Goal: Transaction & Acquisition: Purchase product/service

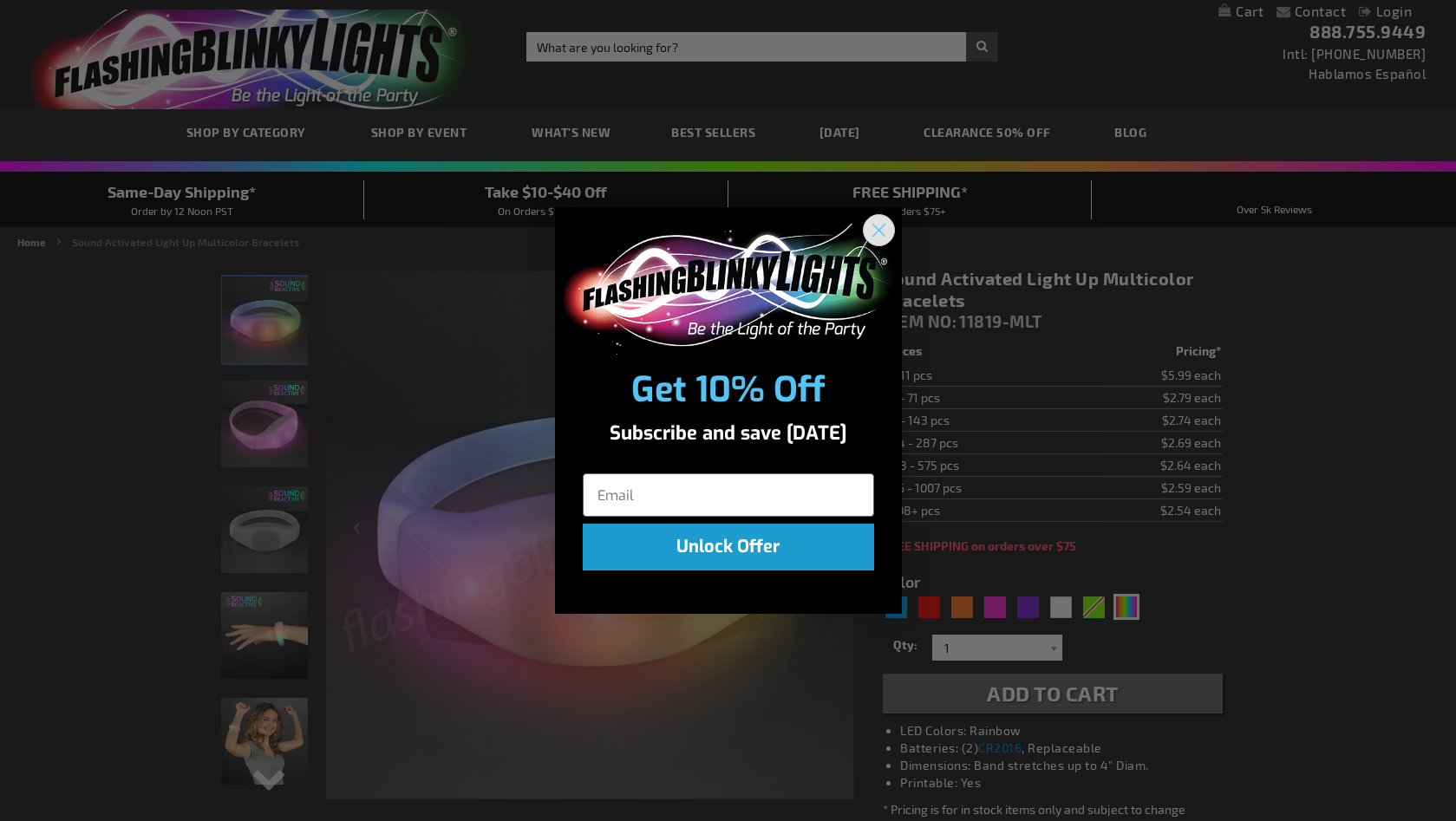
click at [877, 229] on icon "Close dialog" at bounding box center [878, 230] width 12 height 12
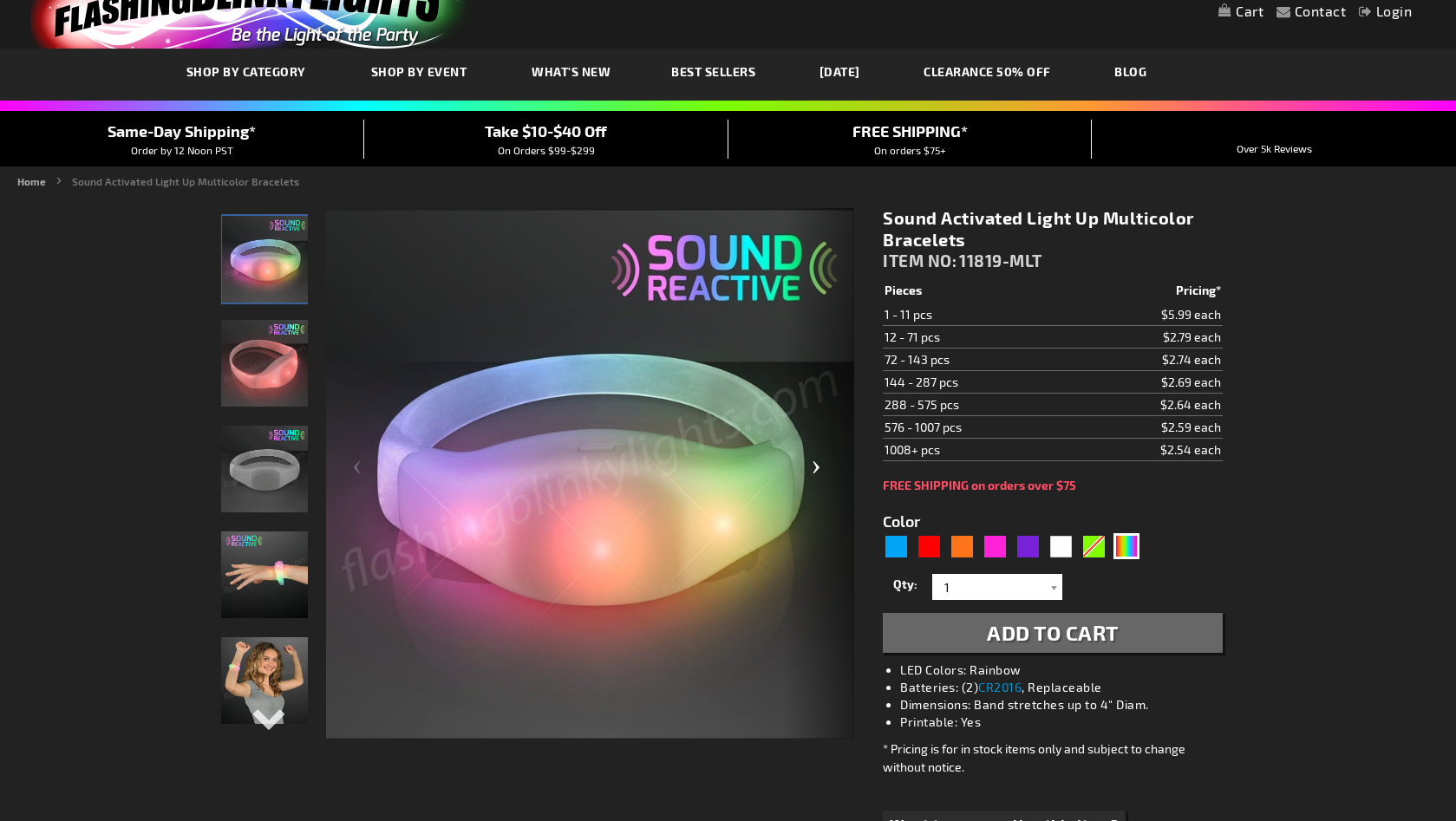
scroll to position [62, 0]
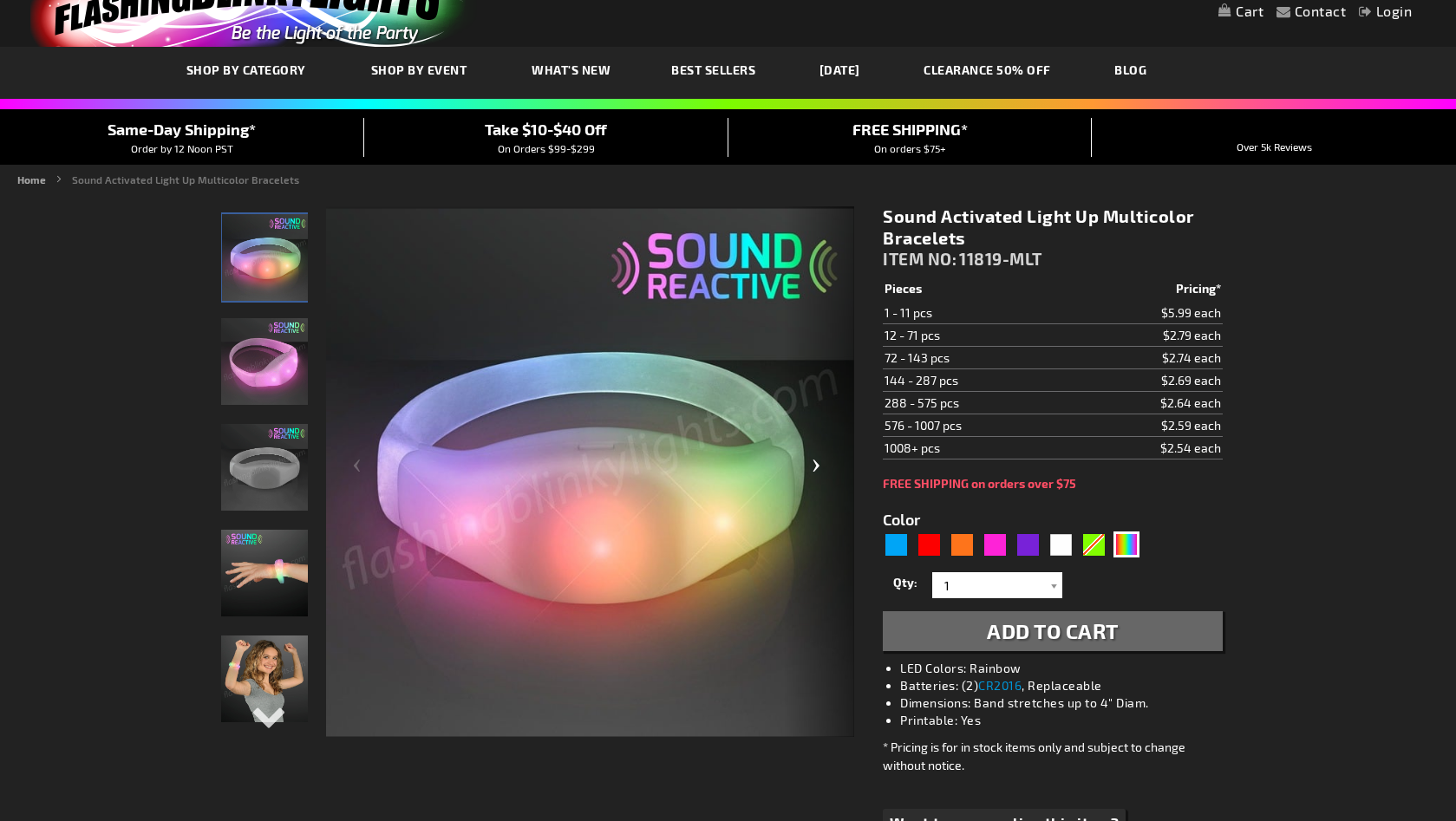
click at [818, 467] on div "Next" at bounding box center [819, 472] width 70 height 532
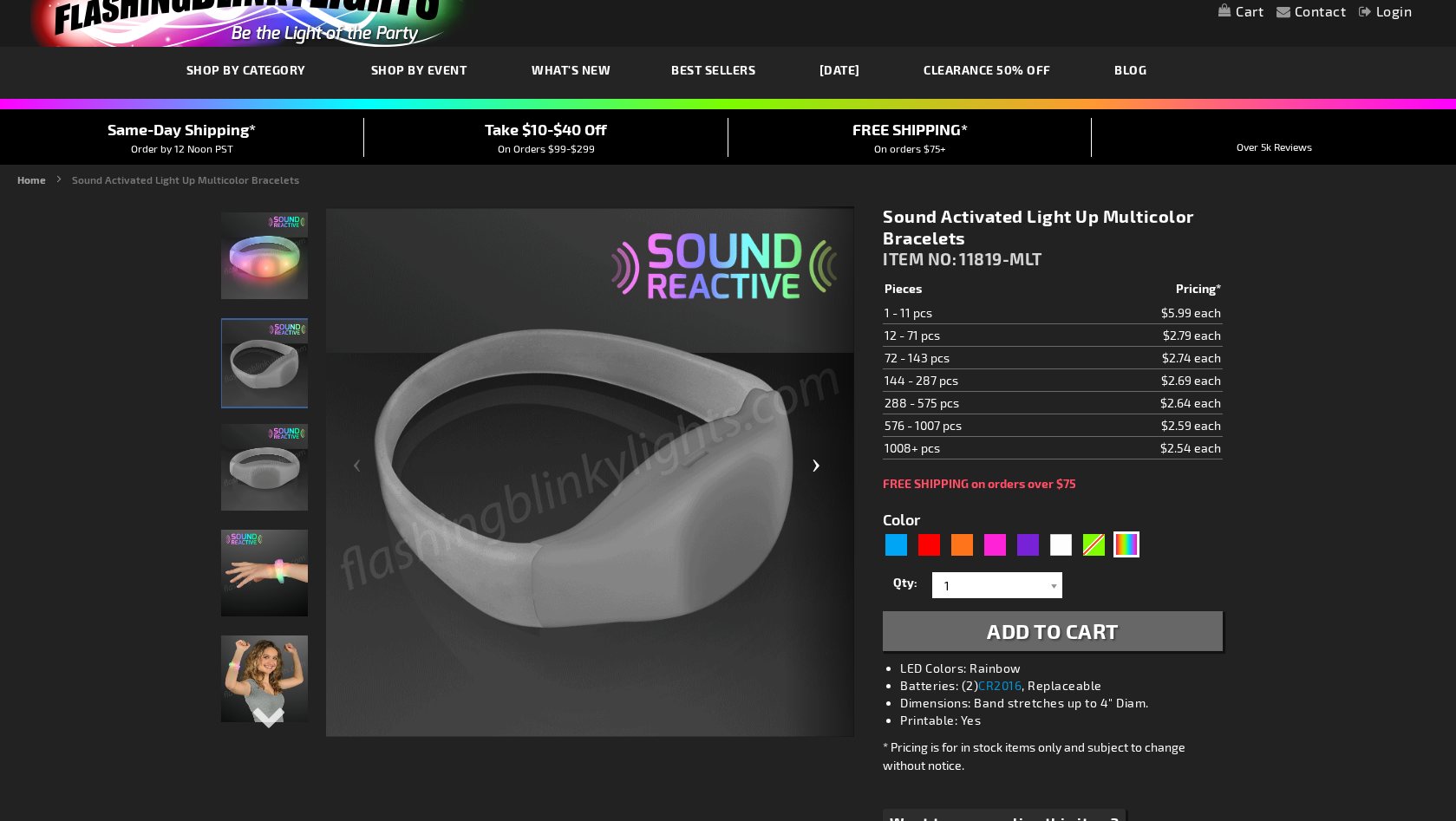
click at [818, 467] on div "Next" at bounding box center [819, 472] width 70 height 532
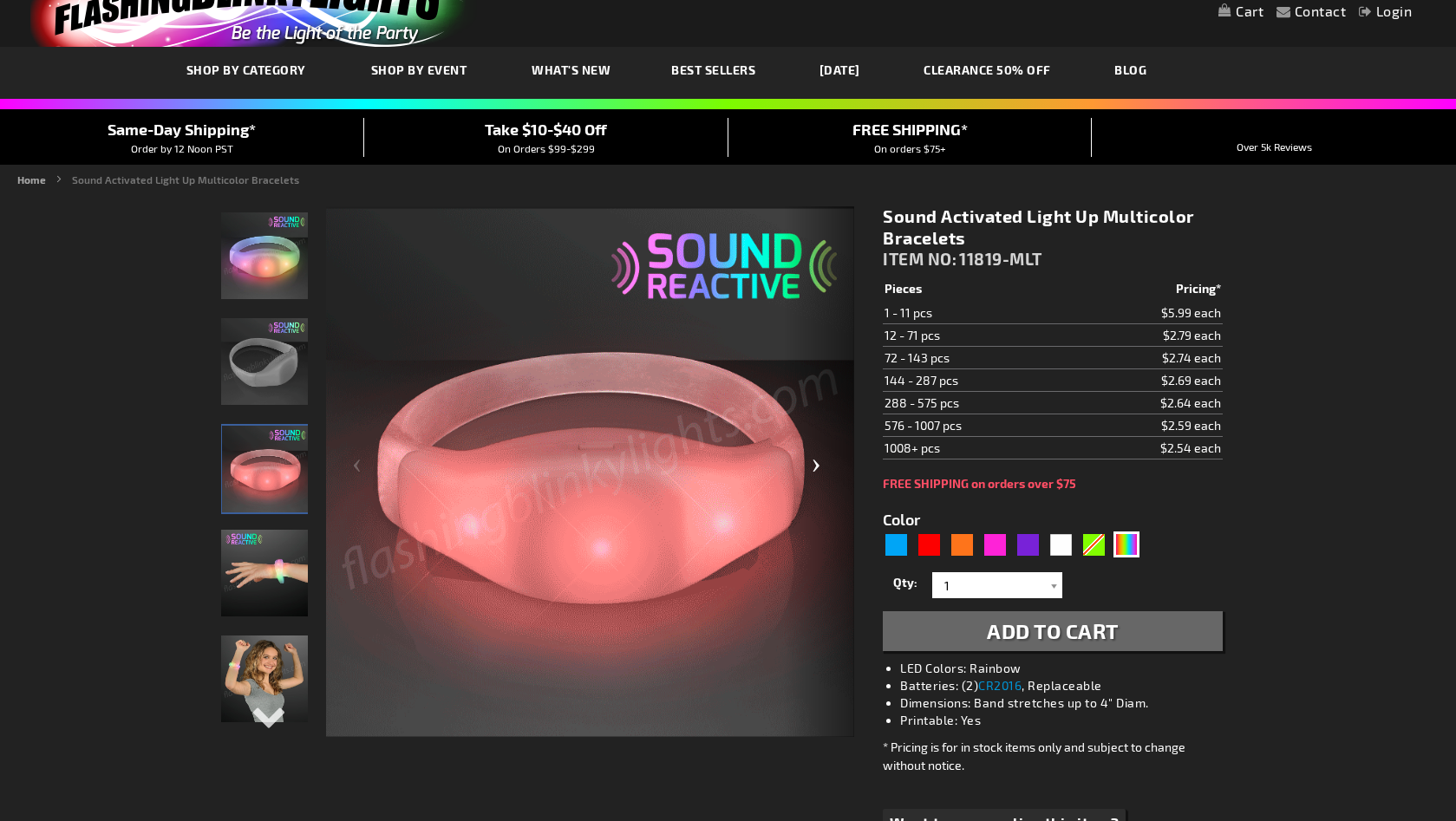
click at [817, 466] on div "Next" at bounding box center [819, 472] width 70 height 532
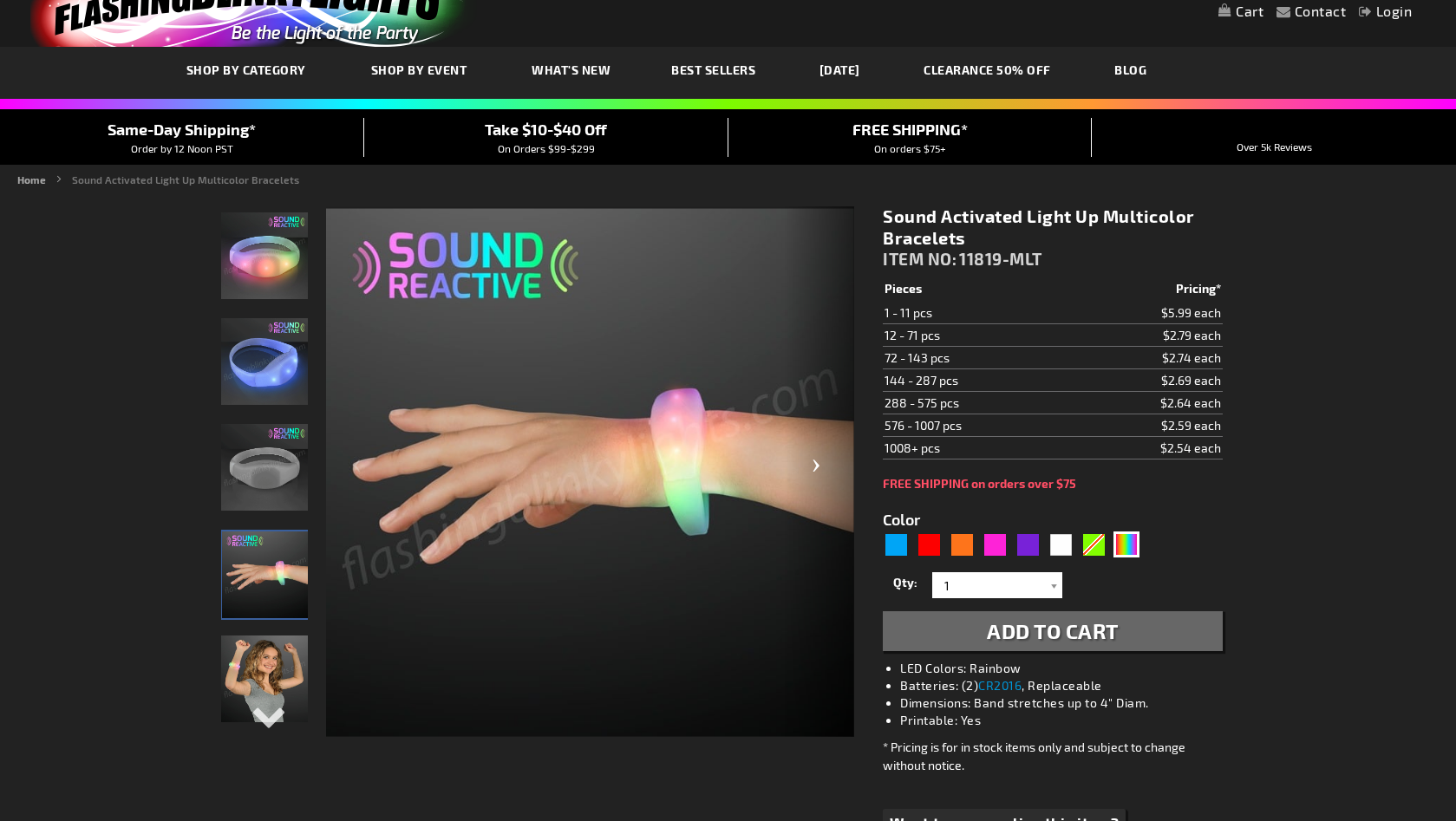
click at [818, 466] on div "Next" at bounding box center [819, 472] width 70 height 532
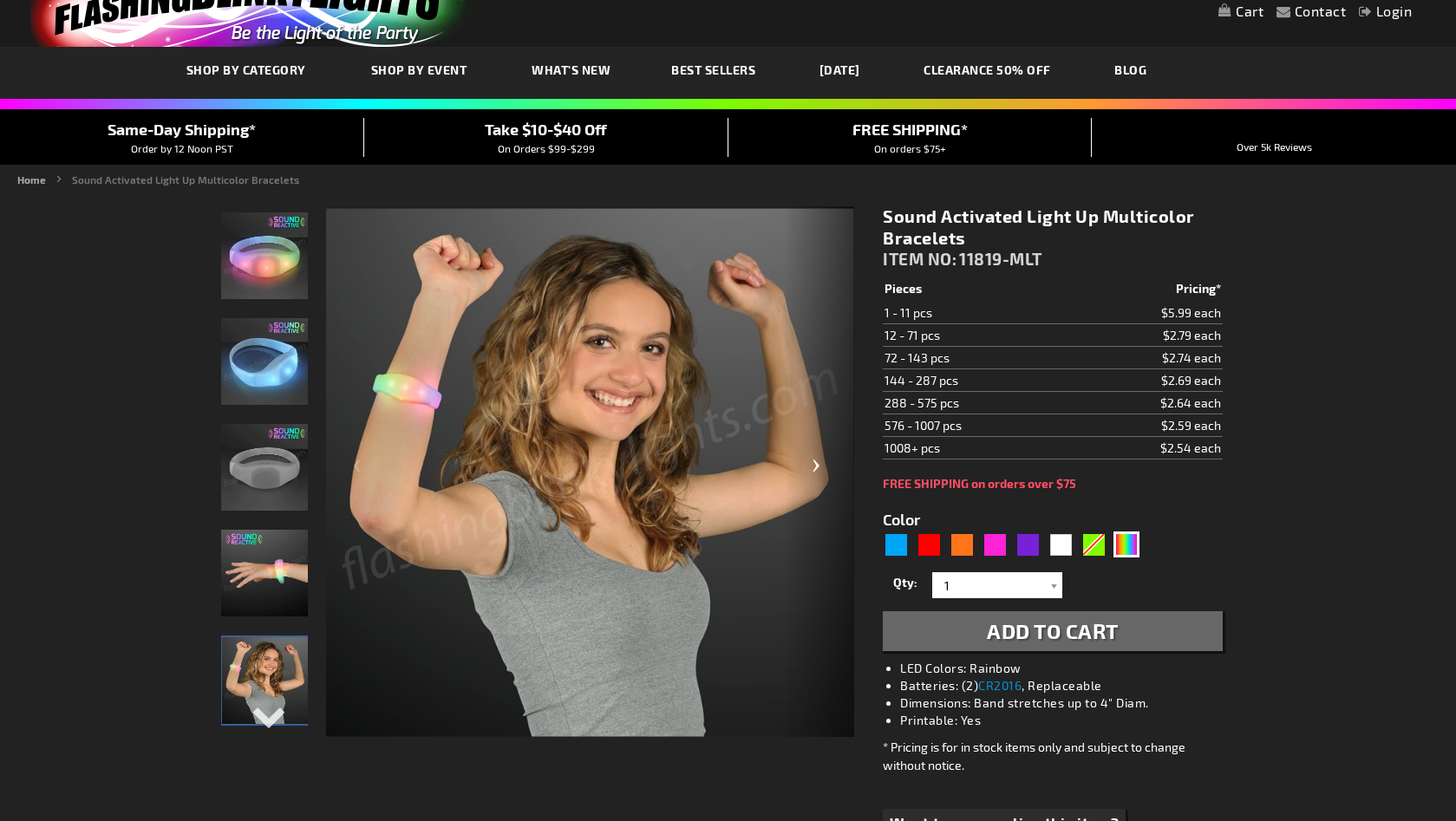
click at [814, 467] on div "Next" at bounding box center [819, 472] width 70 height 532
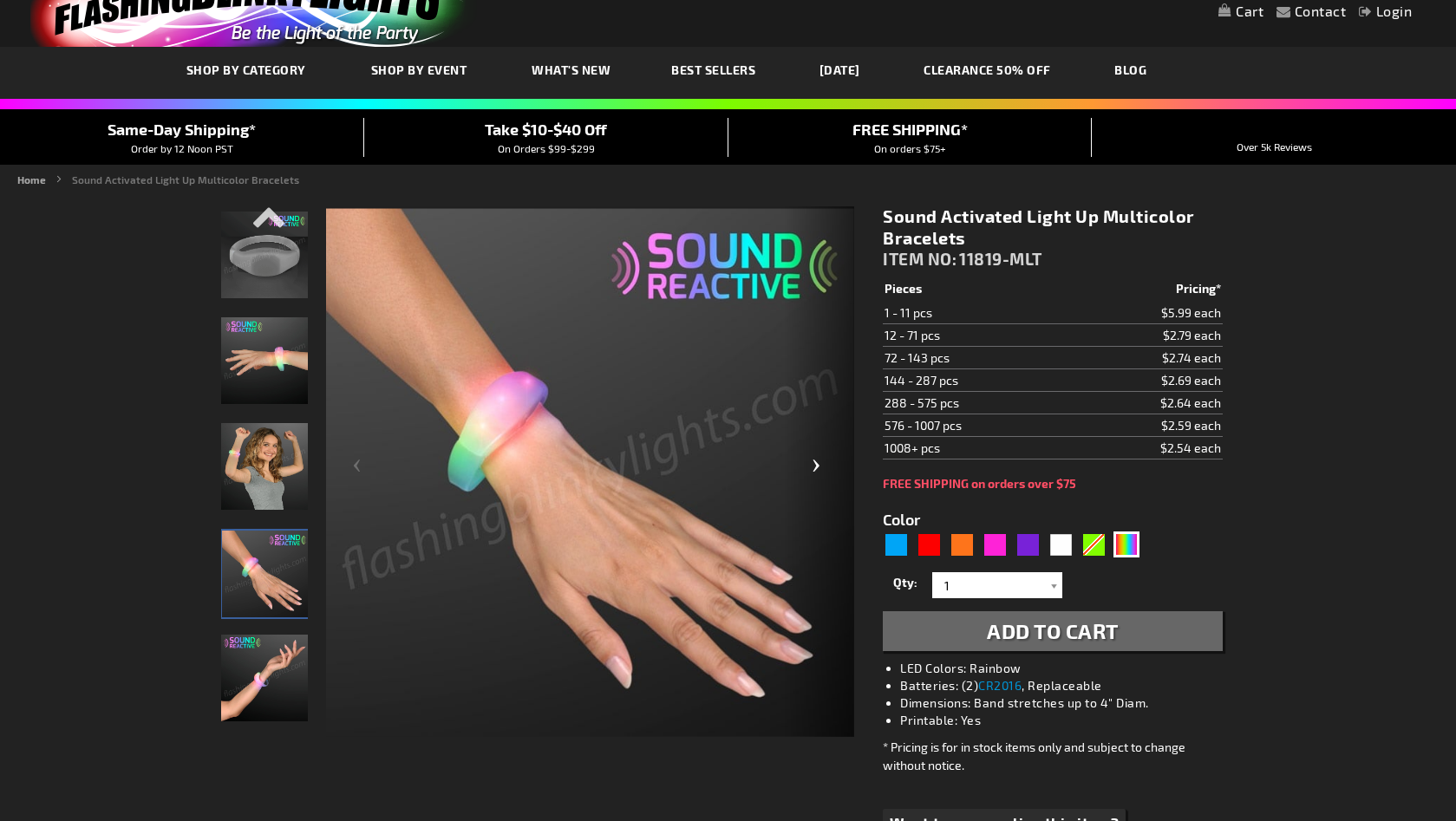
click at [818, 467] on div "Next" at bounding box center [819, 472] width 70 height 532
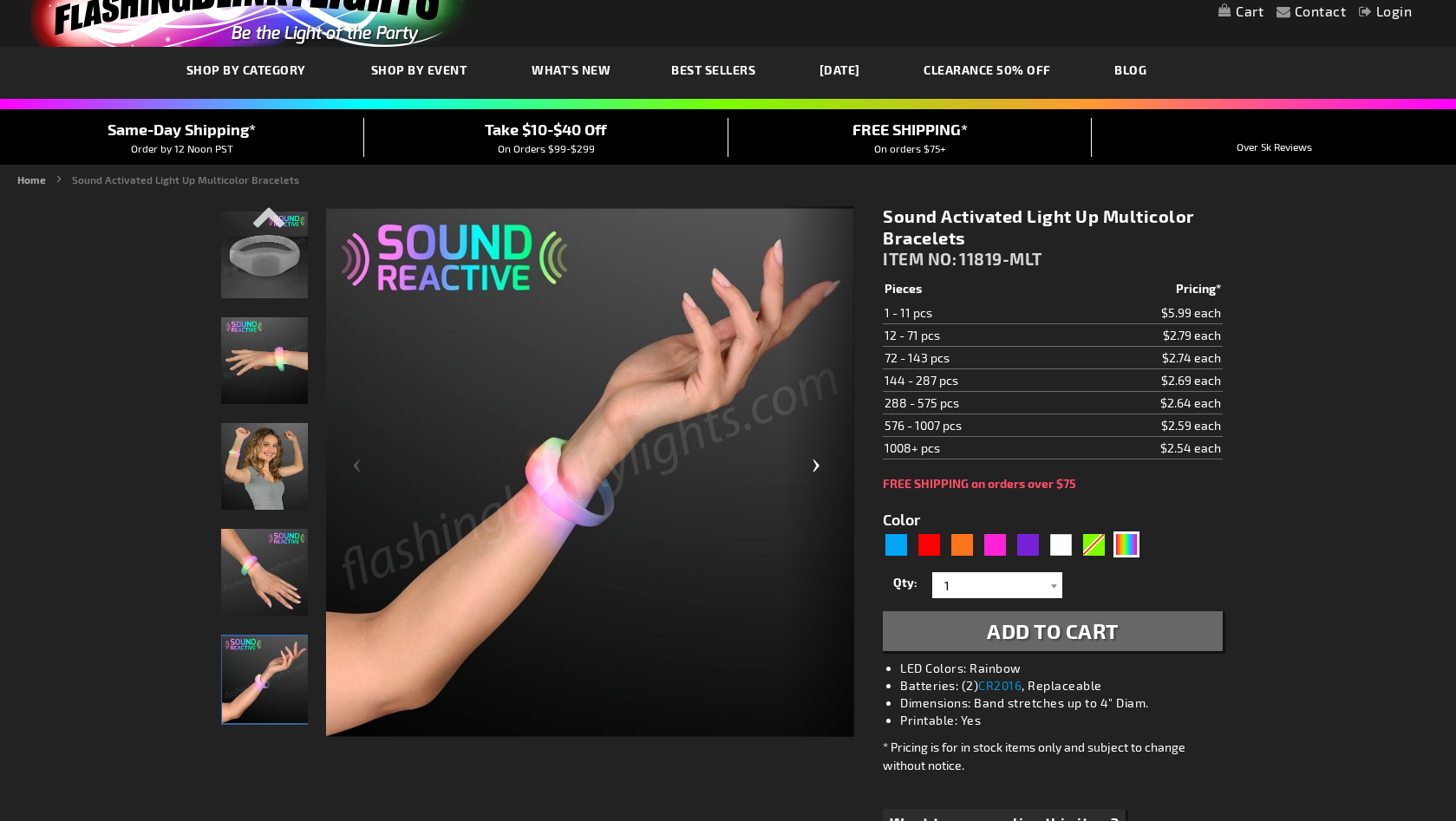
click at [818, 467] on div "Next" at bounding box center [819, 472] width 70 height 532
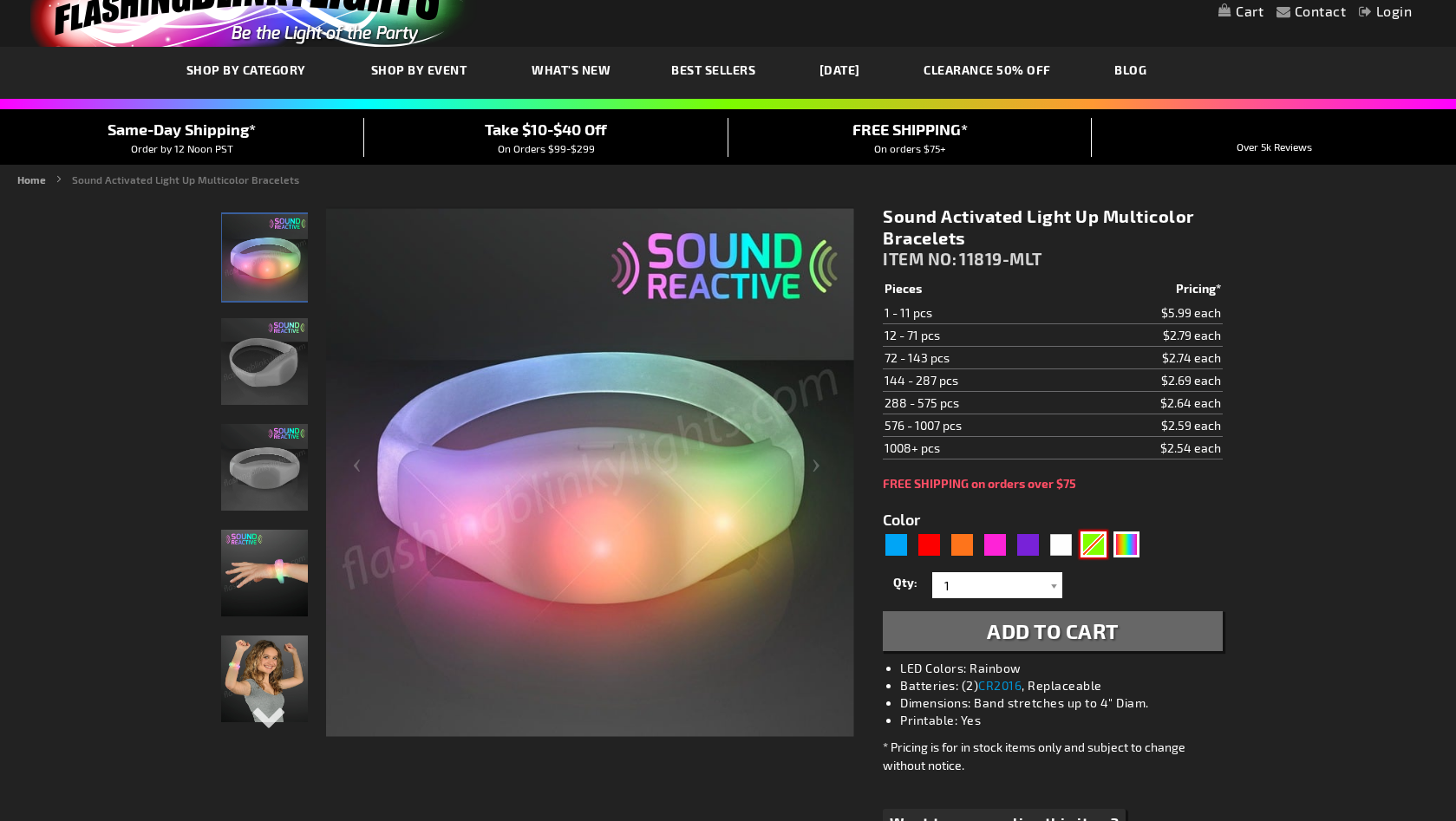
click at [1100, 547] on div "Green" at bounding box center [1093, 545] width 26 height 26
type input "5648"
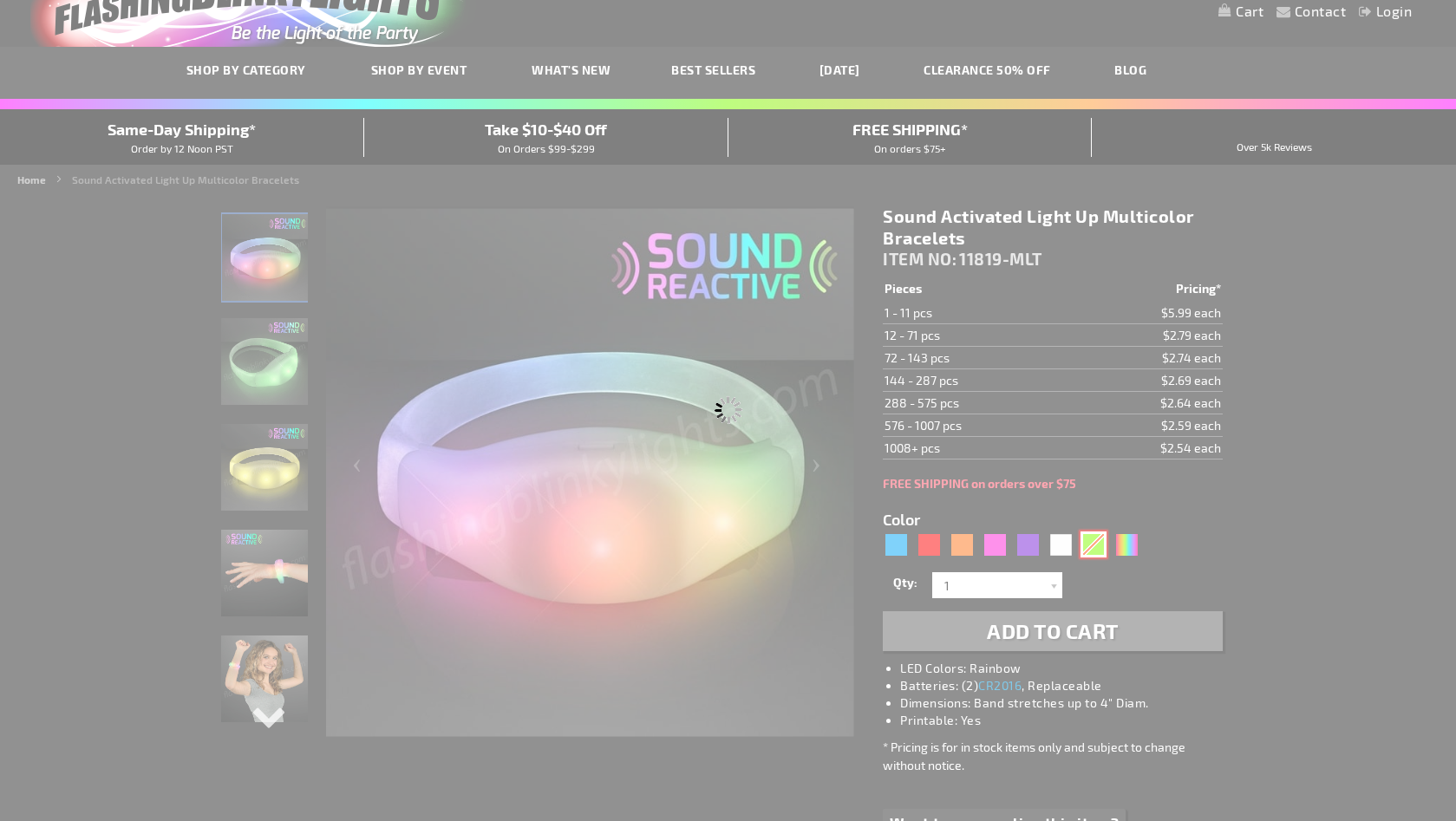
type input "11819-GN"
type input "Customize - Green LED Sound Activated Bracelets - ITEM NO: 11819-GN"
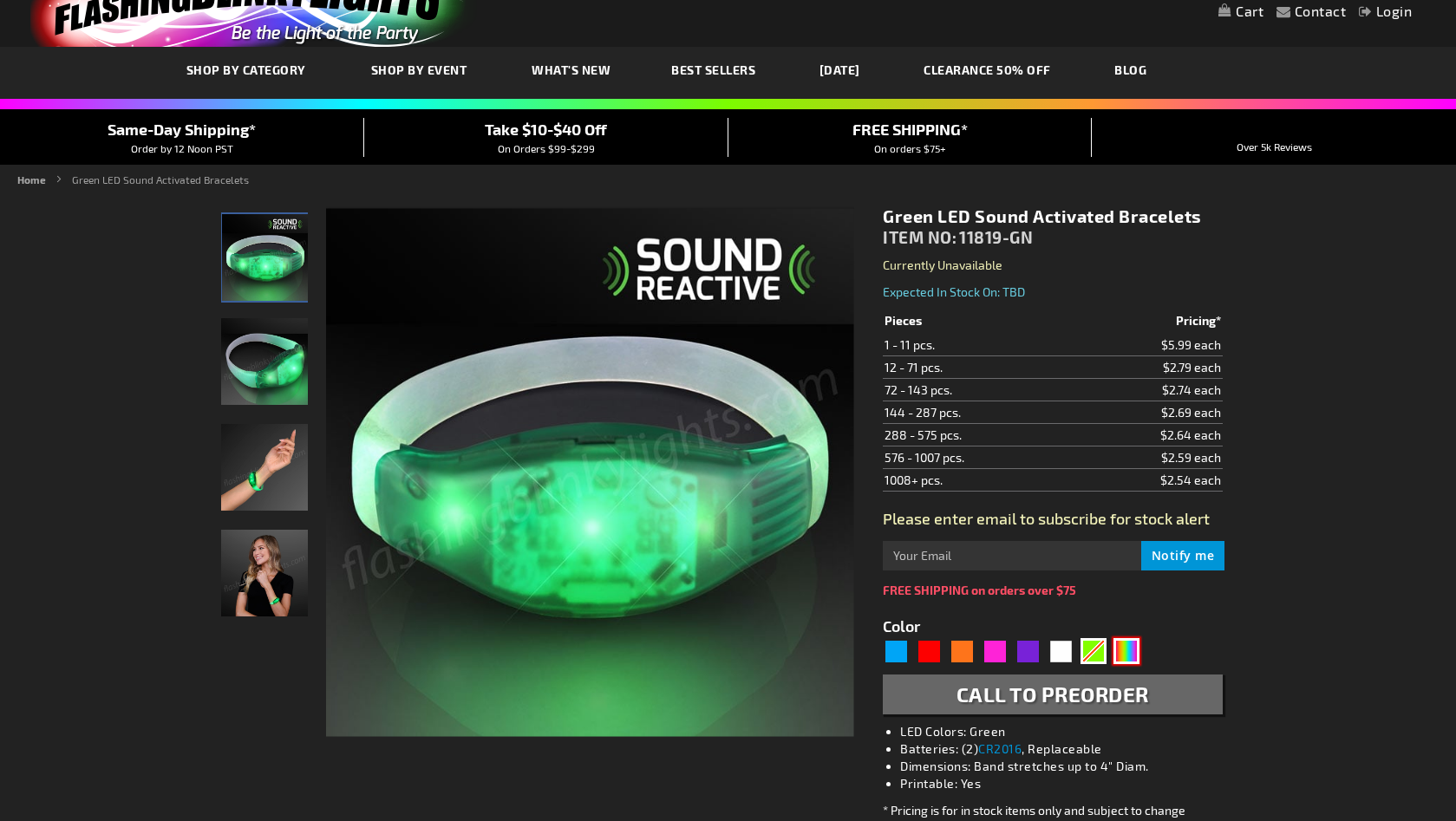
click at [1126, 649] on div "Multicolor" at bounding box center [1126, 651] width 26 height 26
type input "5659"
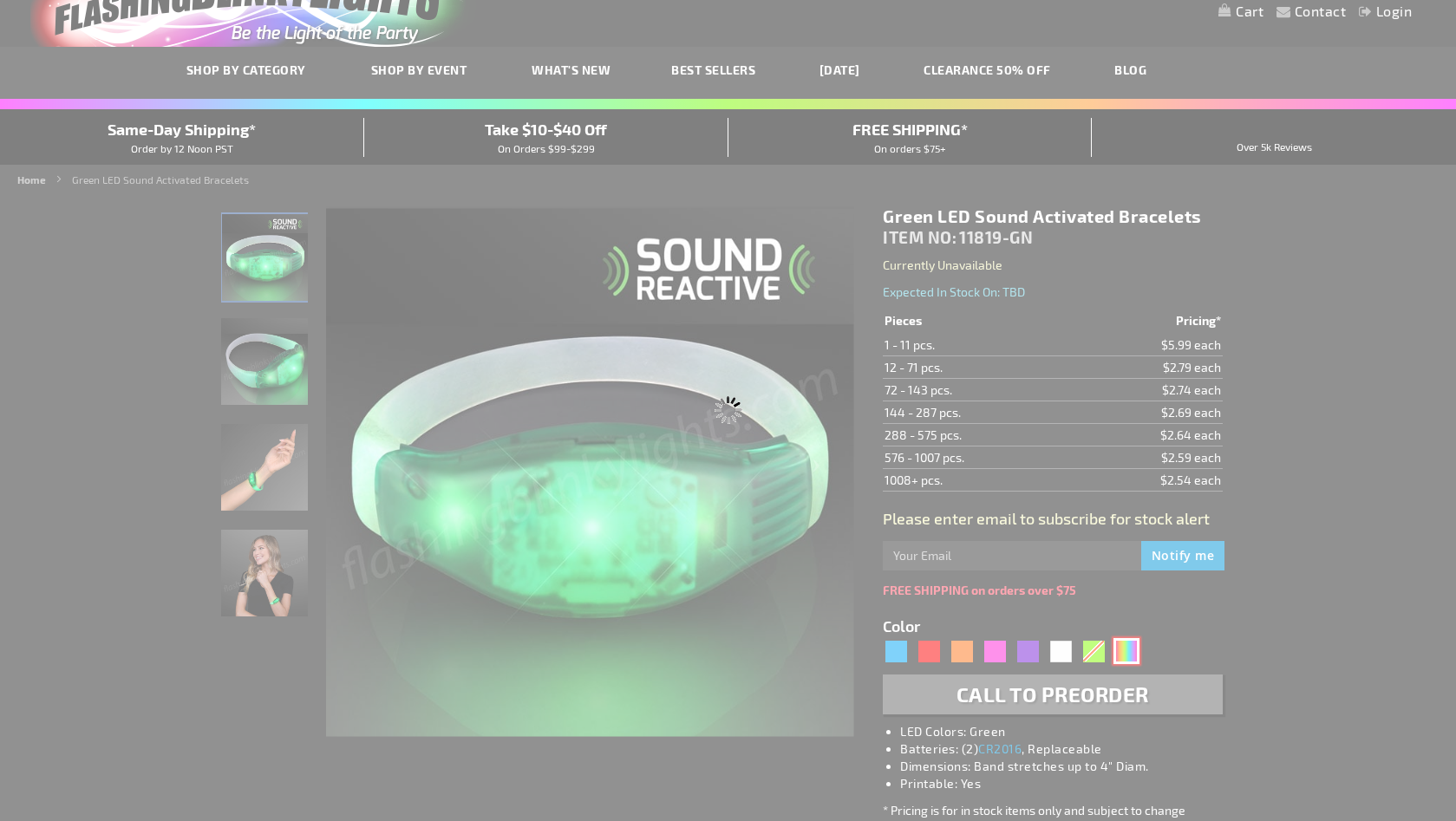
type input "11819-MLT"
type input "Customize - Sound Activated Light Up Multicolor Bracelets - ITEM NO: 11819-MLT"
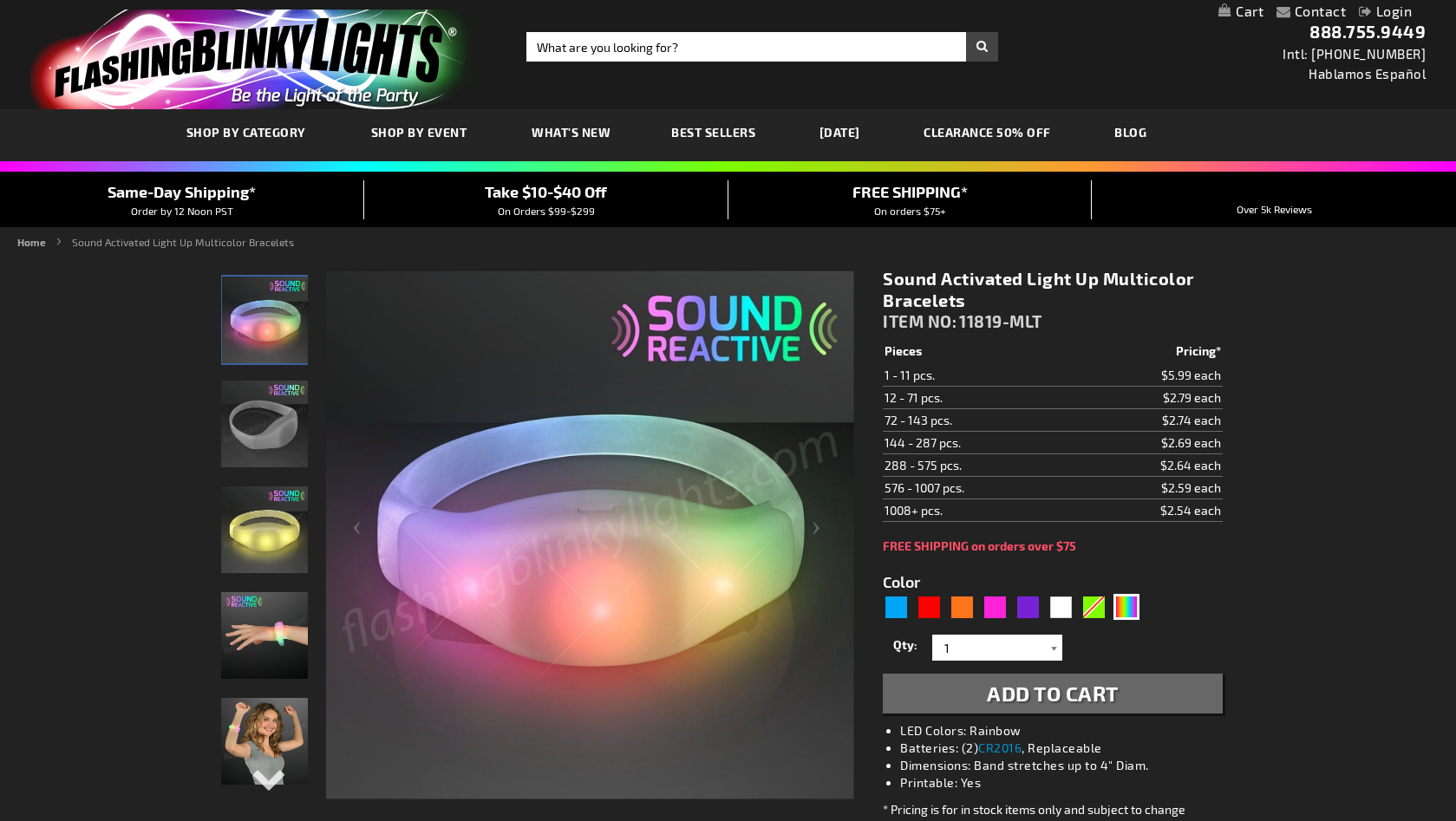
click at [1051, 649] on div at bounding box center [1054, 647] width 18 height 26
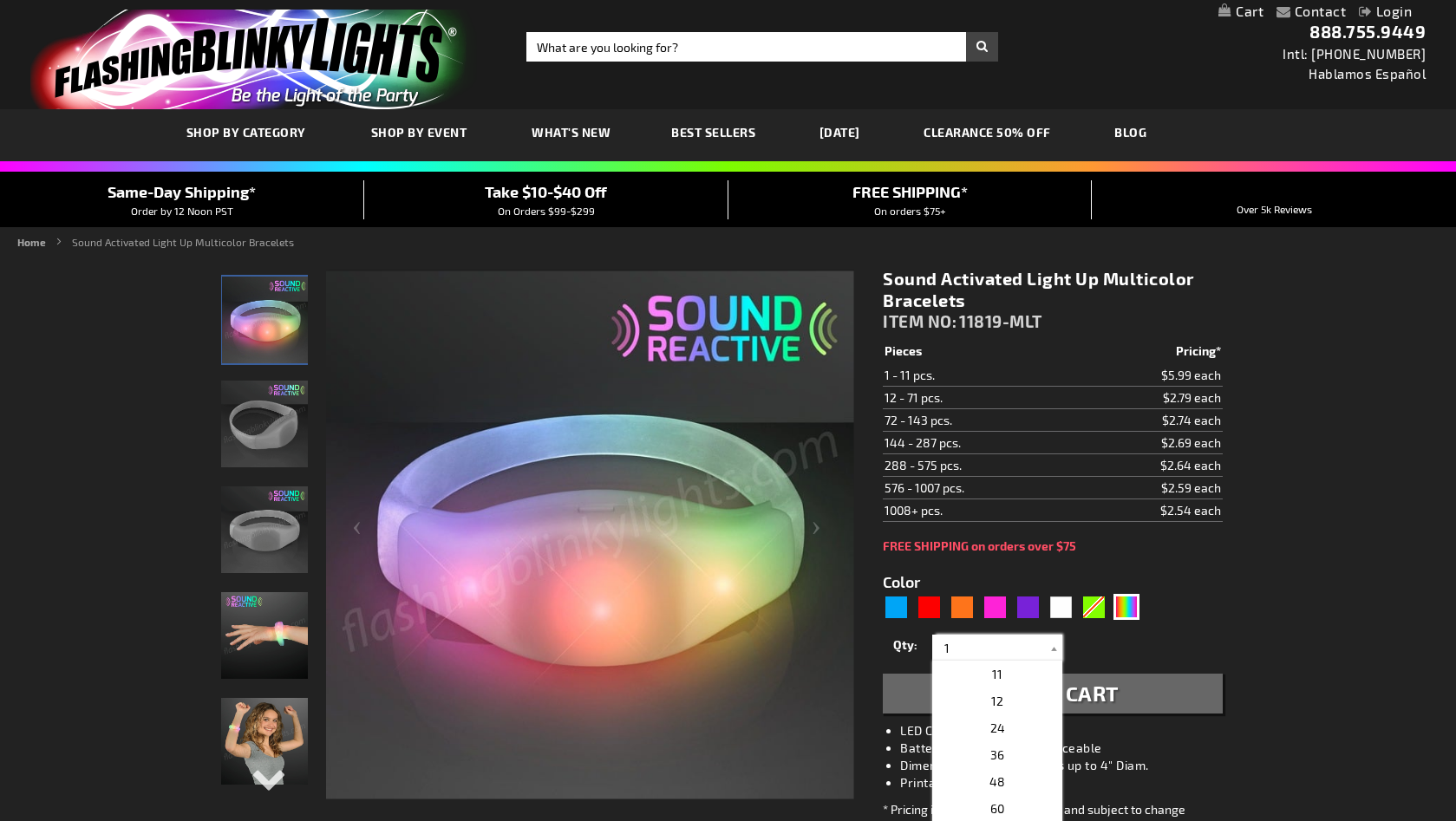
scroll to position [273, 0]
click at [991, 696] on span "12" at bounding box center [997, 696] width 12 height 15
type input "12"
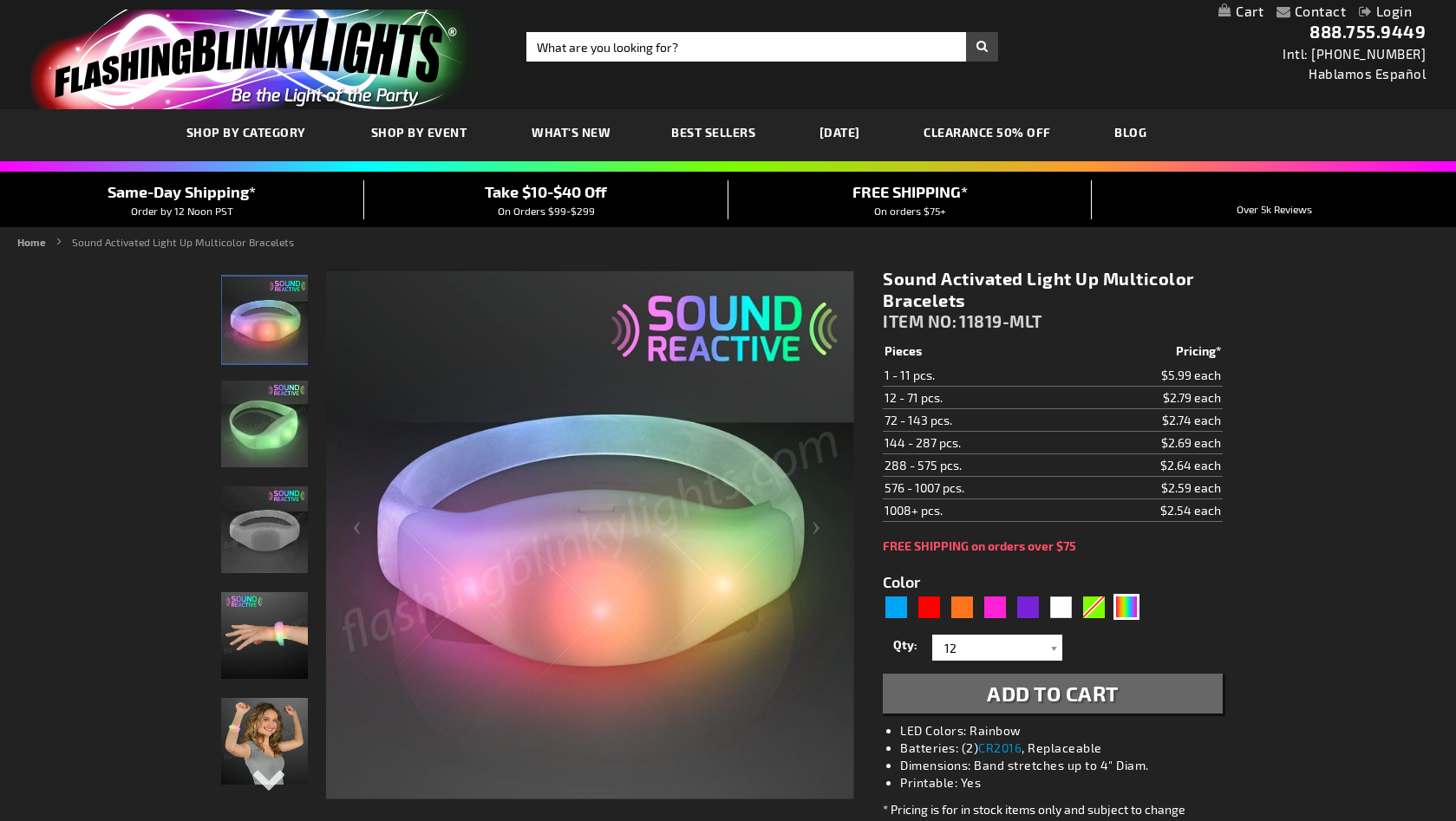
click at [1053, 699] on span "Add to Cart" at bounding box center [1053, 693] width 132 height 26
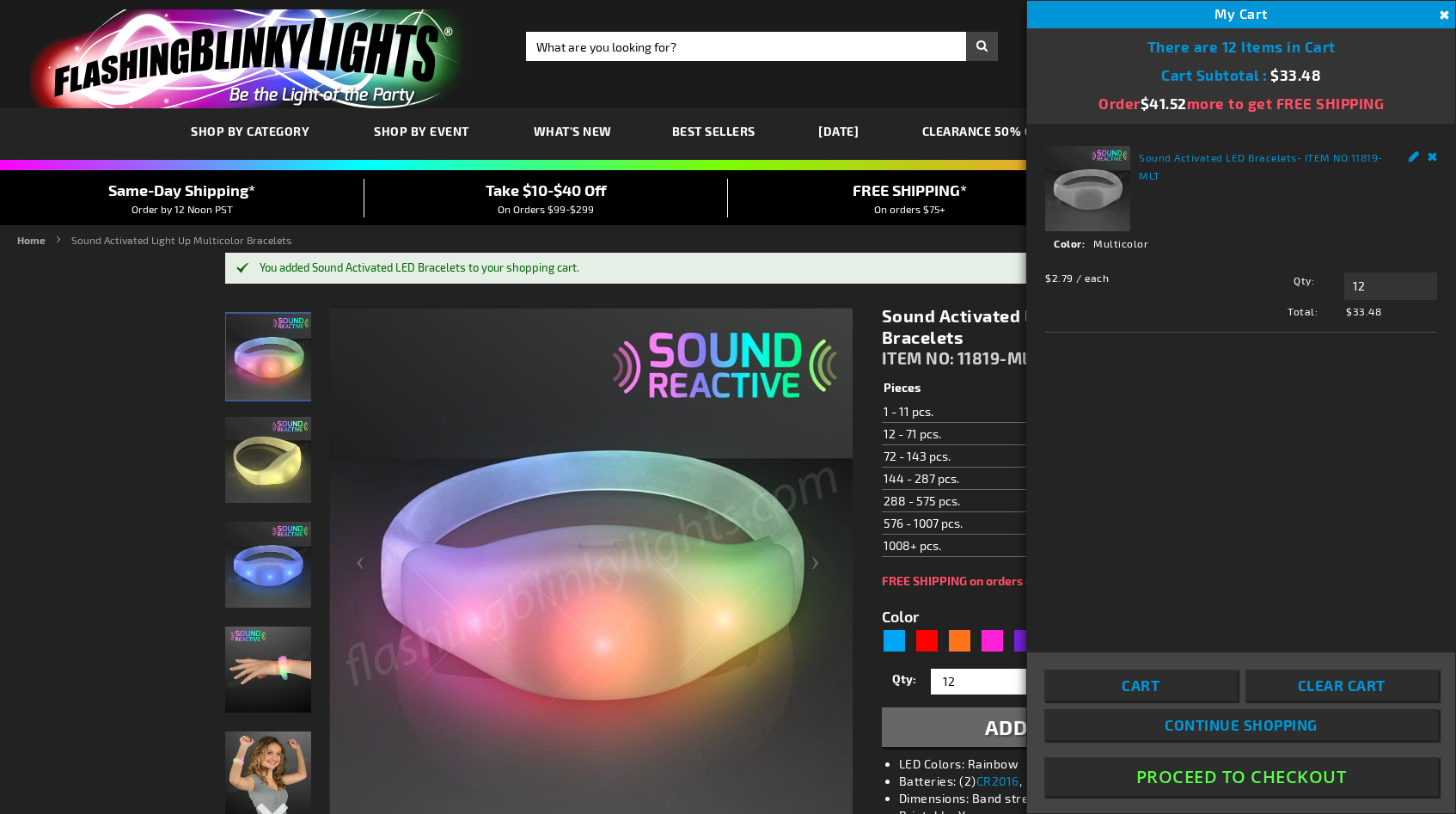
click at [1441, 12] on button "Close" at bounding box center [1441, 15] width 19 height 19
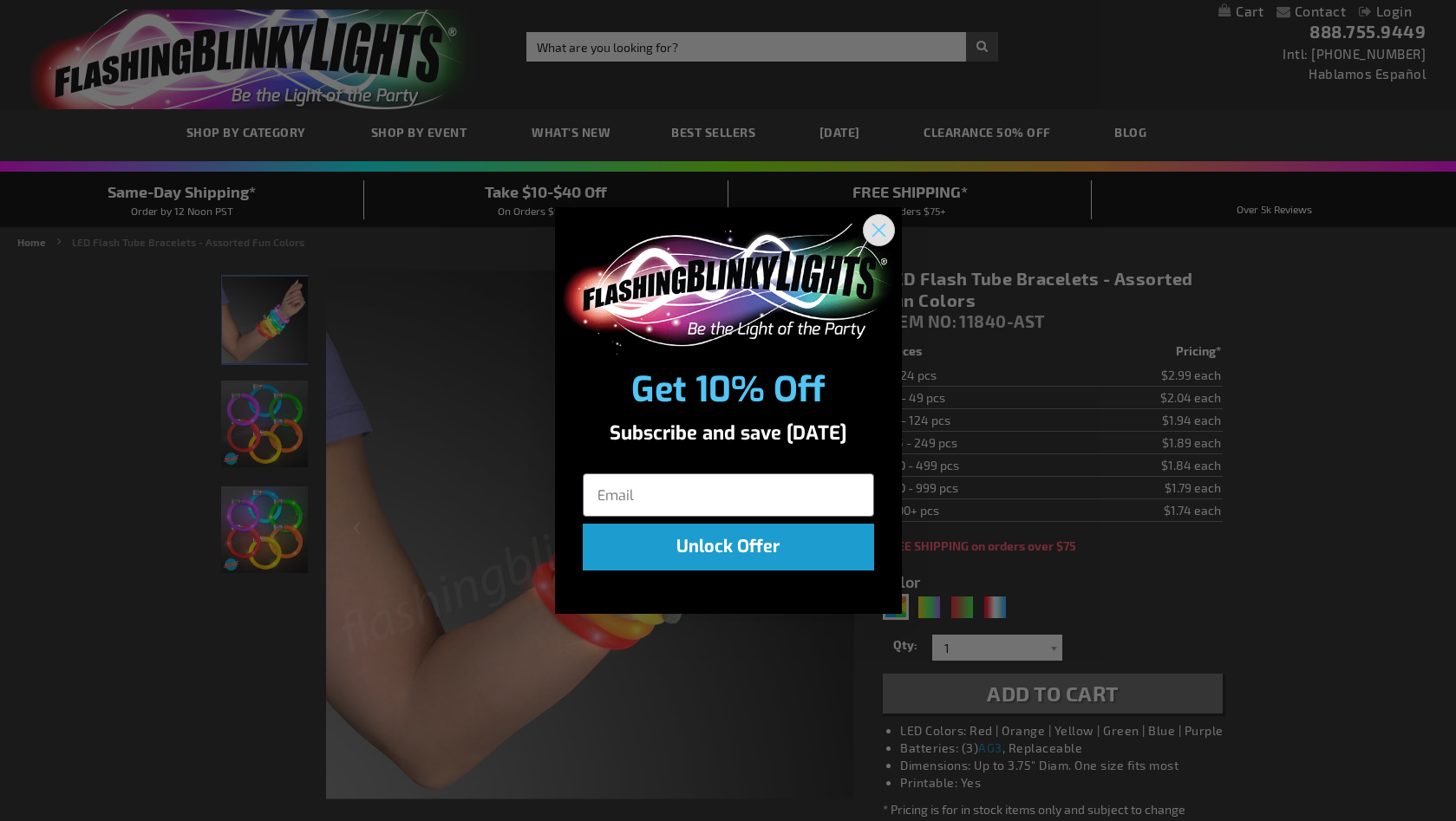
click at [881, 227] on icon "Close dialog" at bounding box center [878, 230] width 12 height 12
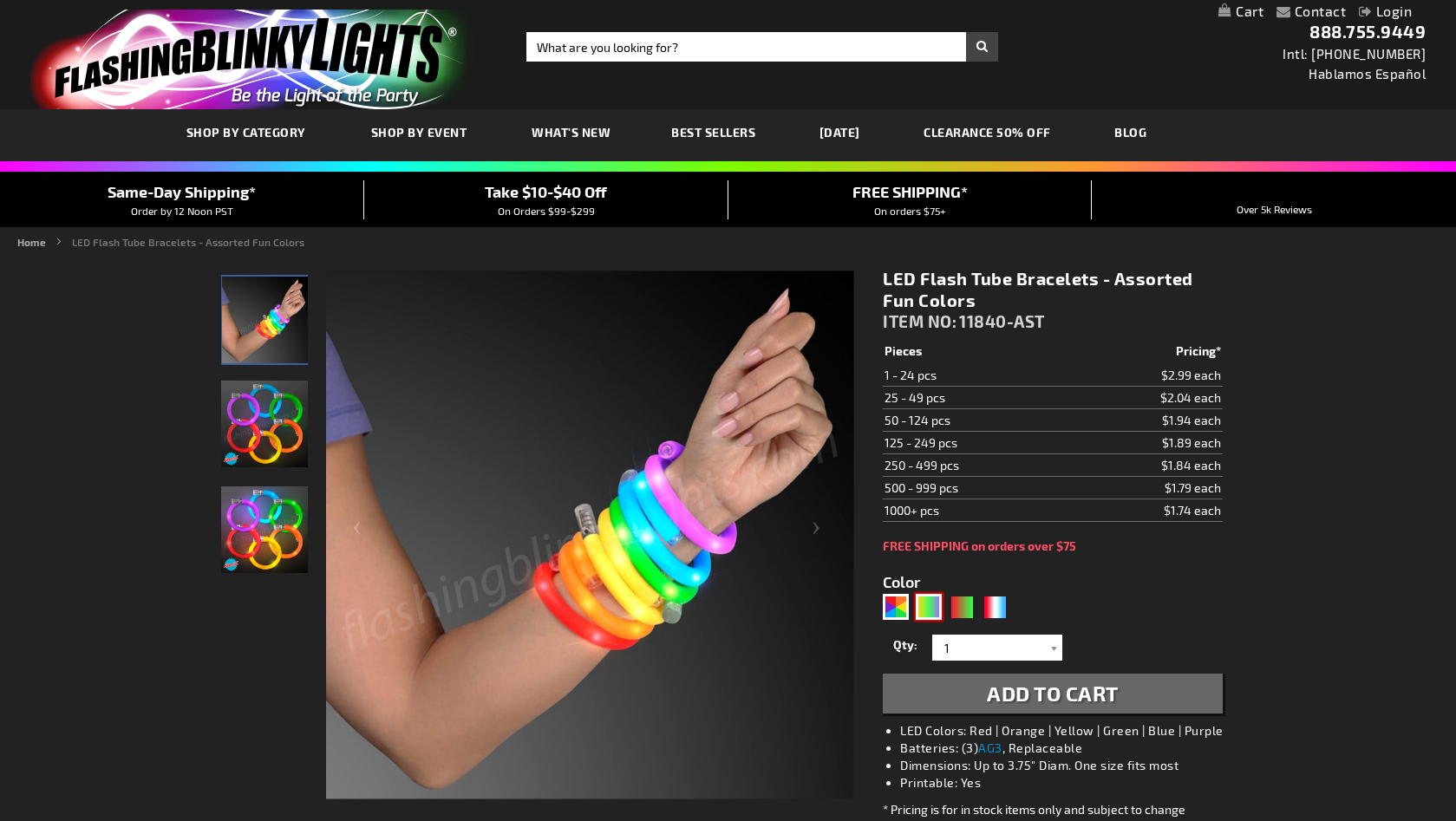
click at [935, 604] on div "PGG" at bounding box center [928, 607] width 26 height 26
type input "5638"
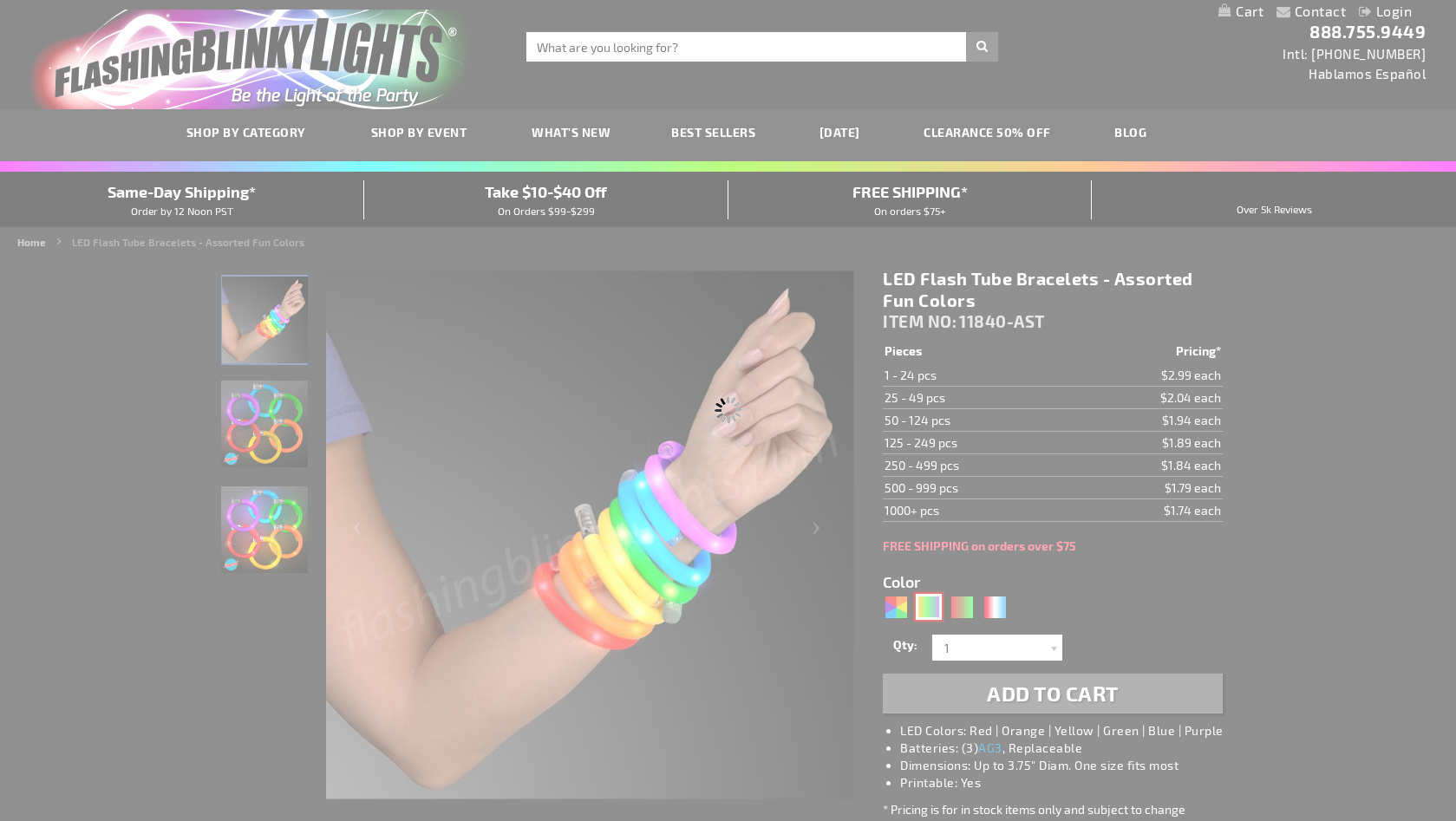
type input "11840-PGG"
type input "Customize - LED Mardi Gras Flash Bracelets, Assorted Purple, Green &amp; Gold -…"
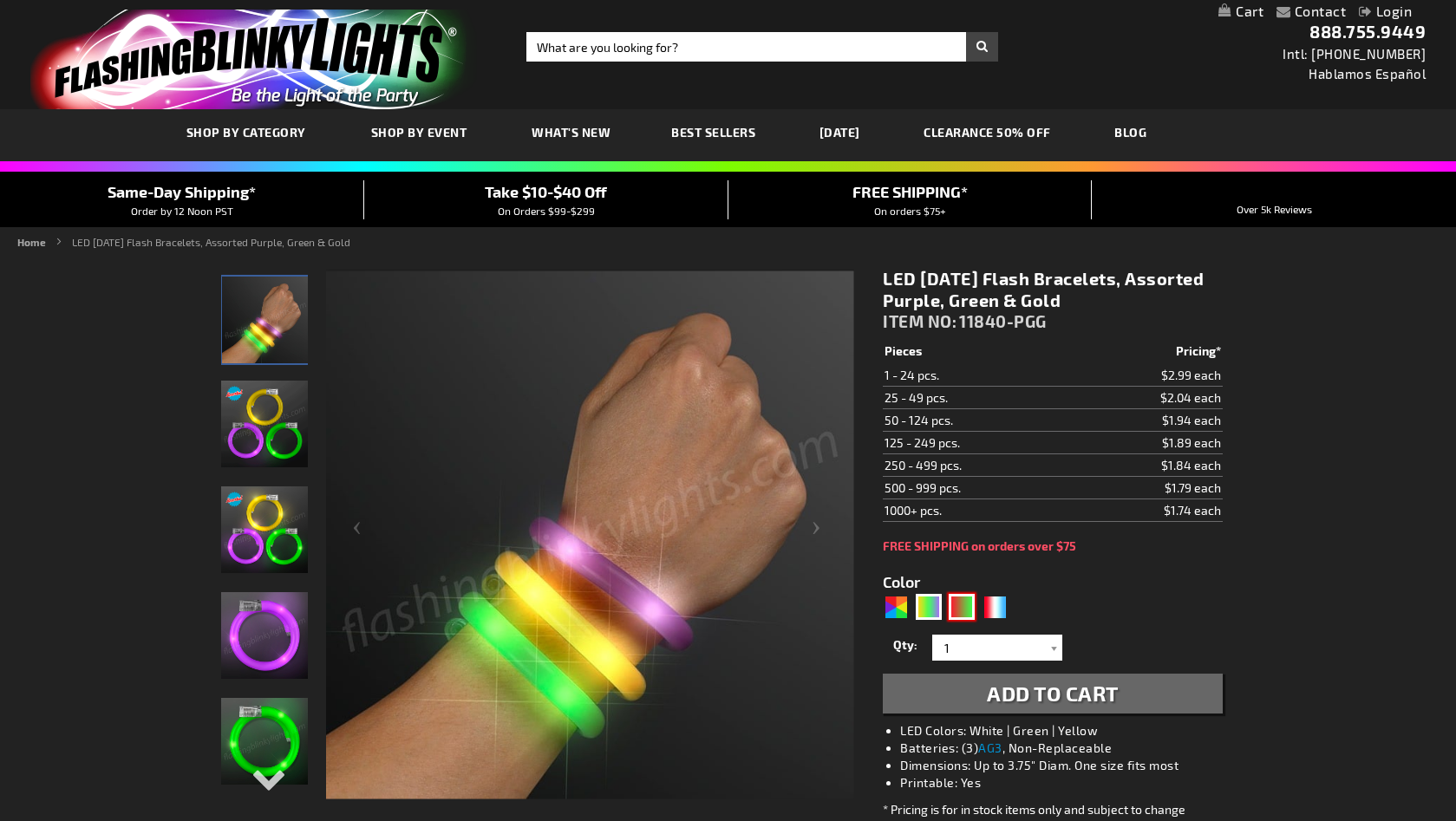
click at [963, 608] on div "RNG" at bounding box center [961, 607] width 26 height 26
type input "5642"
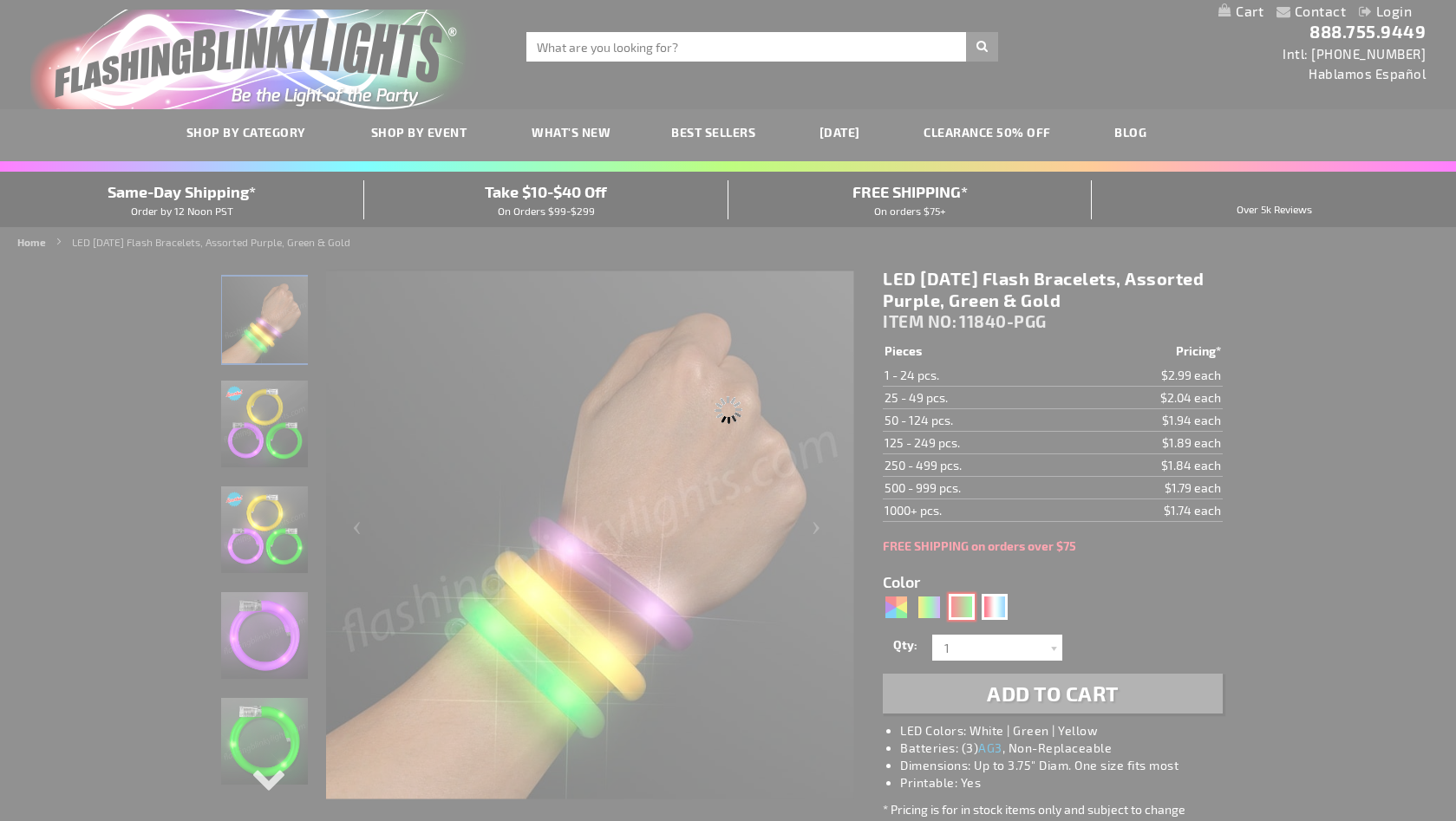
type input "11840-GNR"
type input "Customize - Flash Bracelet Light Up Christmas Assortment - ITEM NO: 11840-GNR"
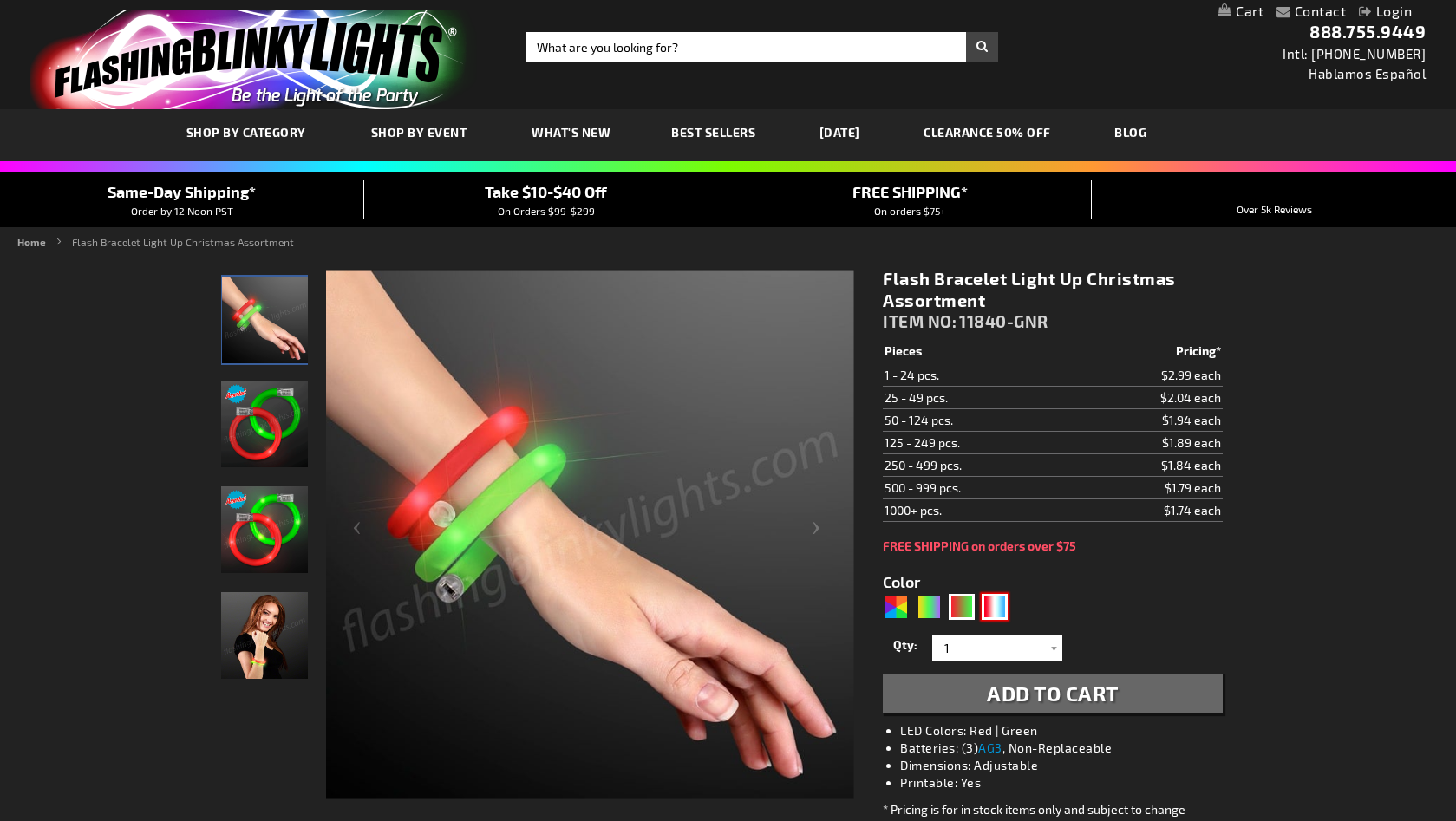
click at [994, 608] on div "RWB" at bounding box center [994, 607] width 26 height 26
type input "5643"
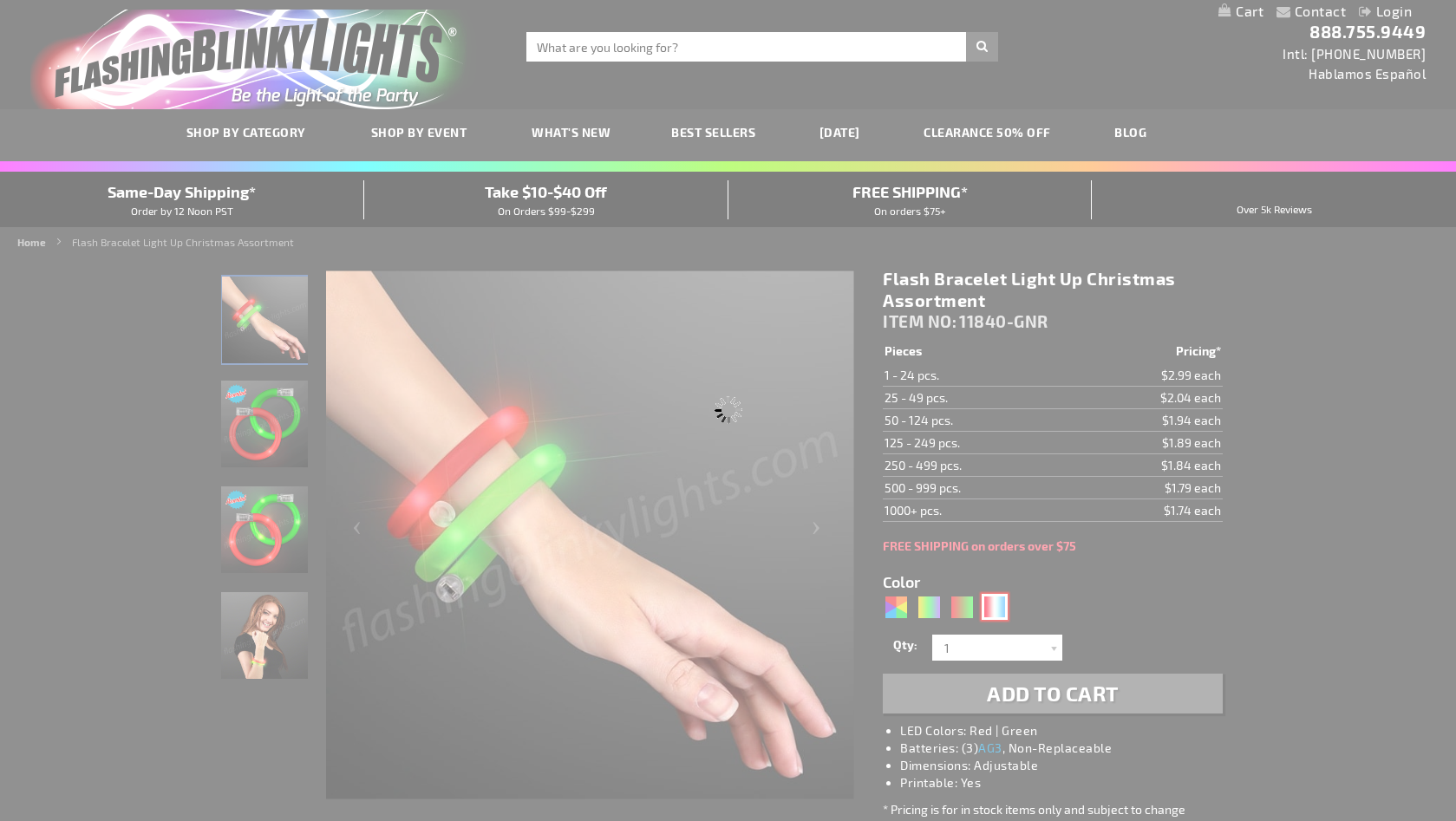
type input "11840-RWB"
type input "Customize - Flashing Tube Bracelets for 4th of July, Assorted Red, White &amp; …"
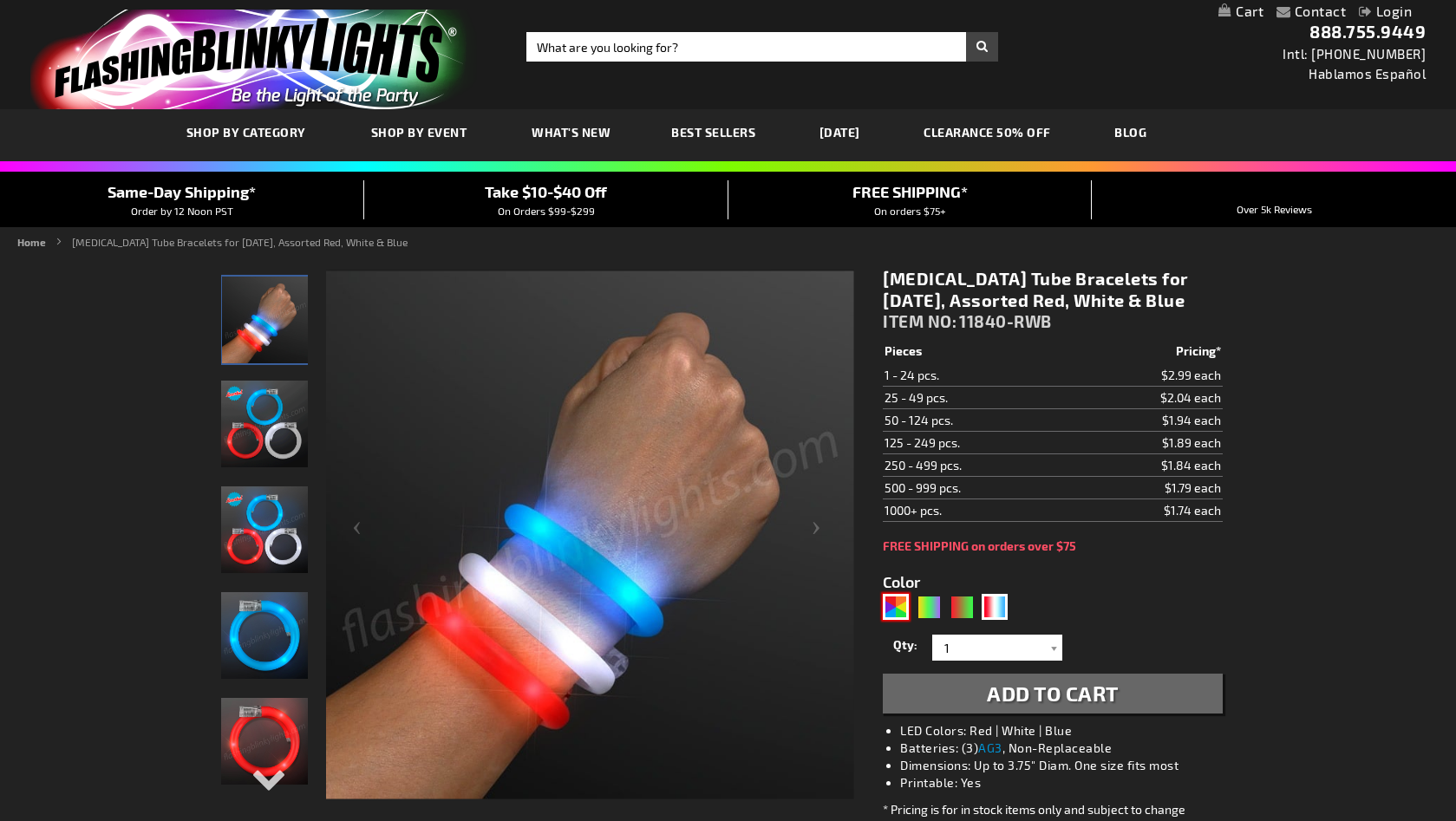
click at [897, 607] on div "AST" at bounding box center [896, 607] width 26 height 26
type input "5630"
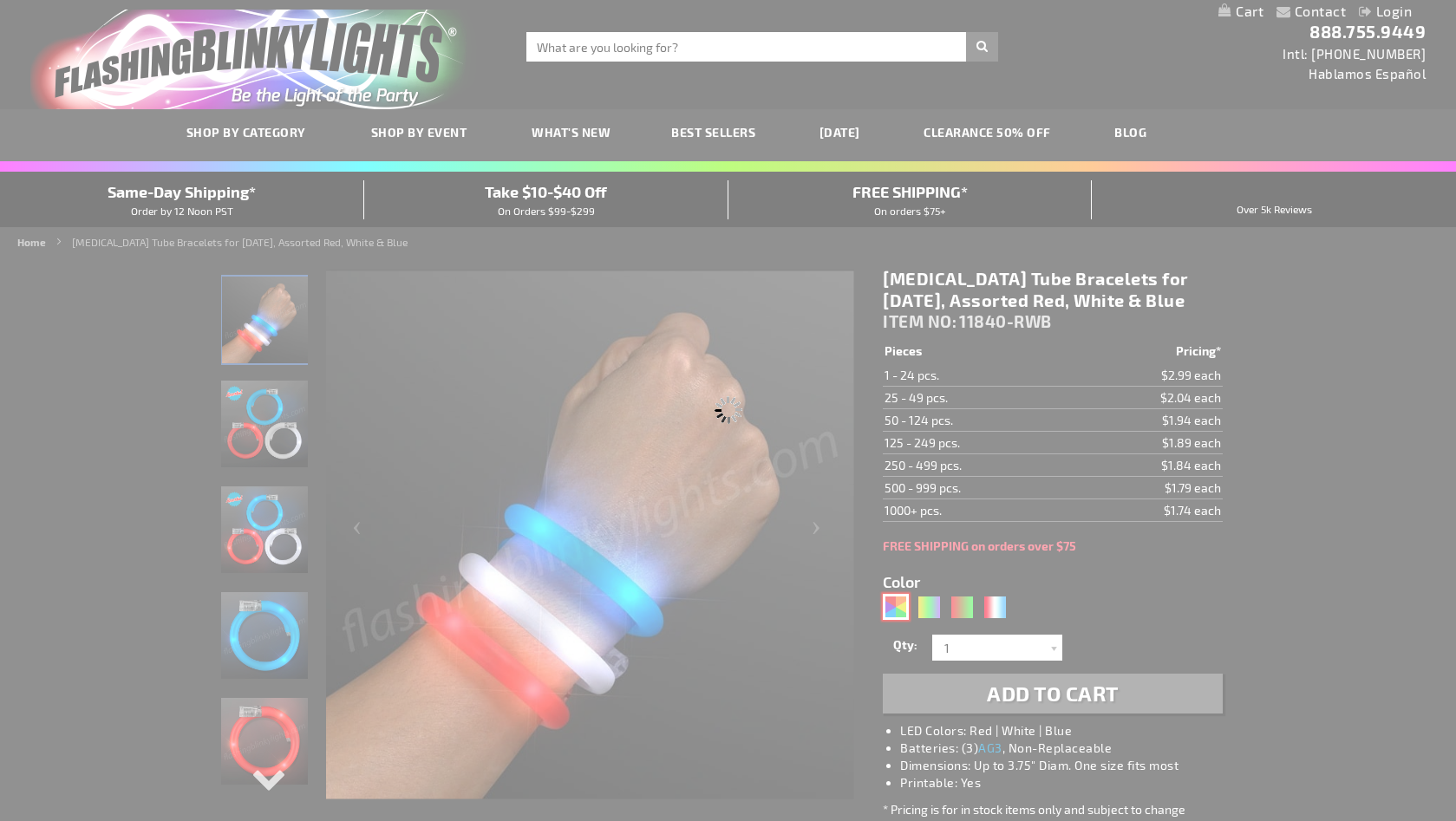
type input "11840-AST"
type input "Customize - LED Flash Tube Bracelets - Assorted Fun Colors - ITEM NO: 11840-AST"
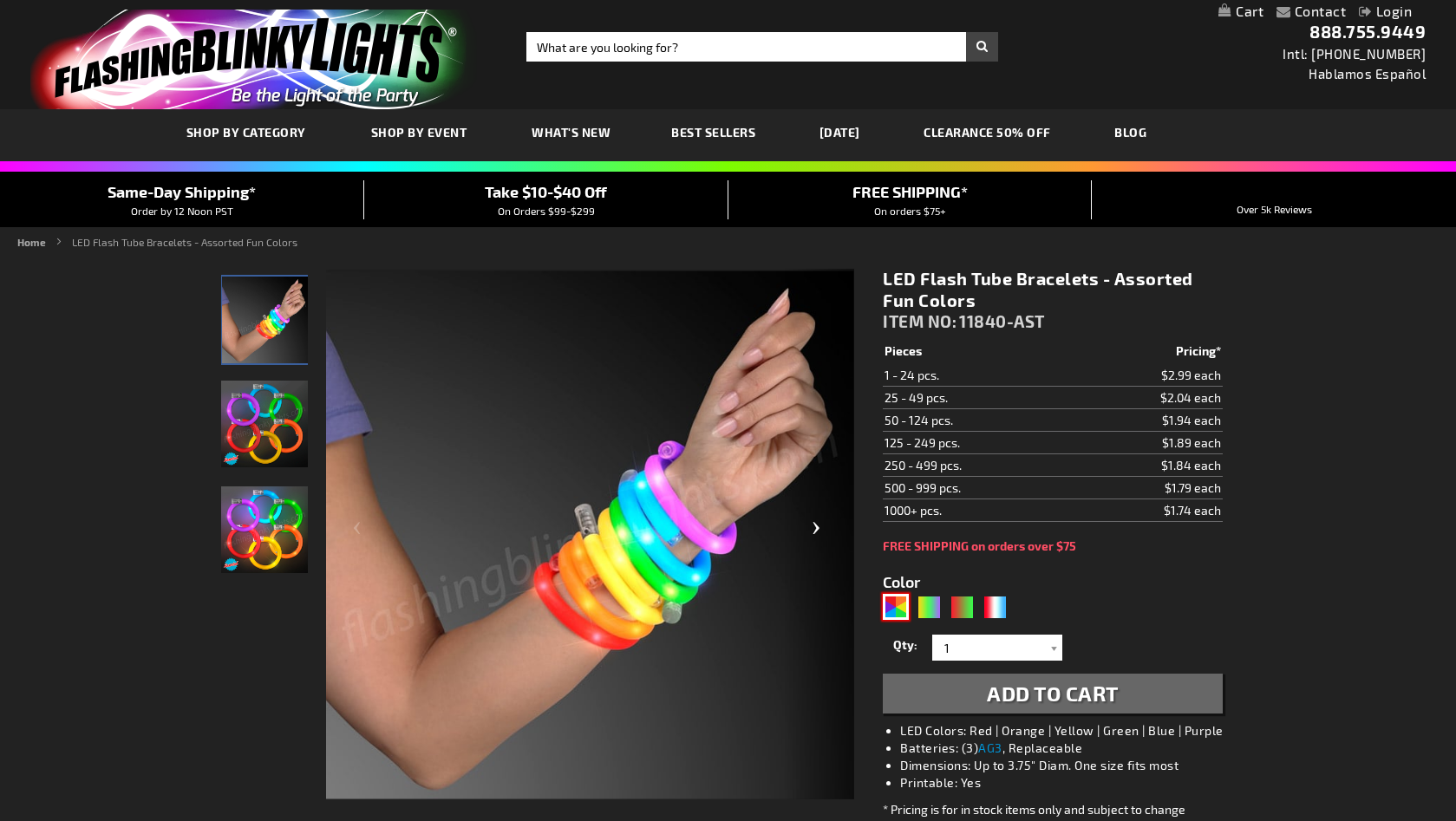
click at [817, 523] on div "Next" at bounding box center [819, 534] width 70 height 532
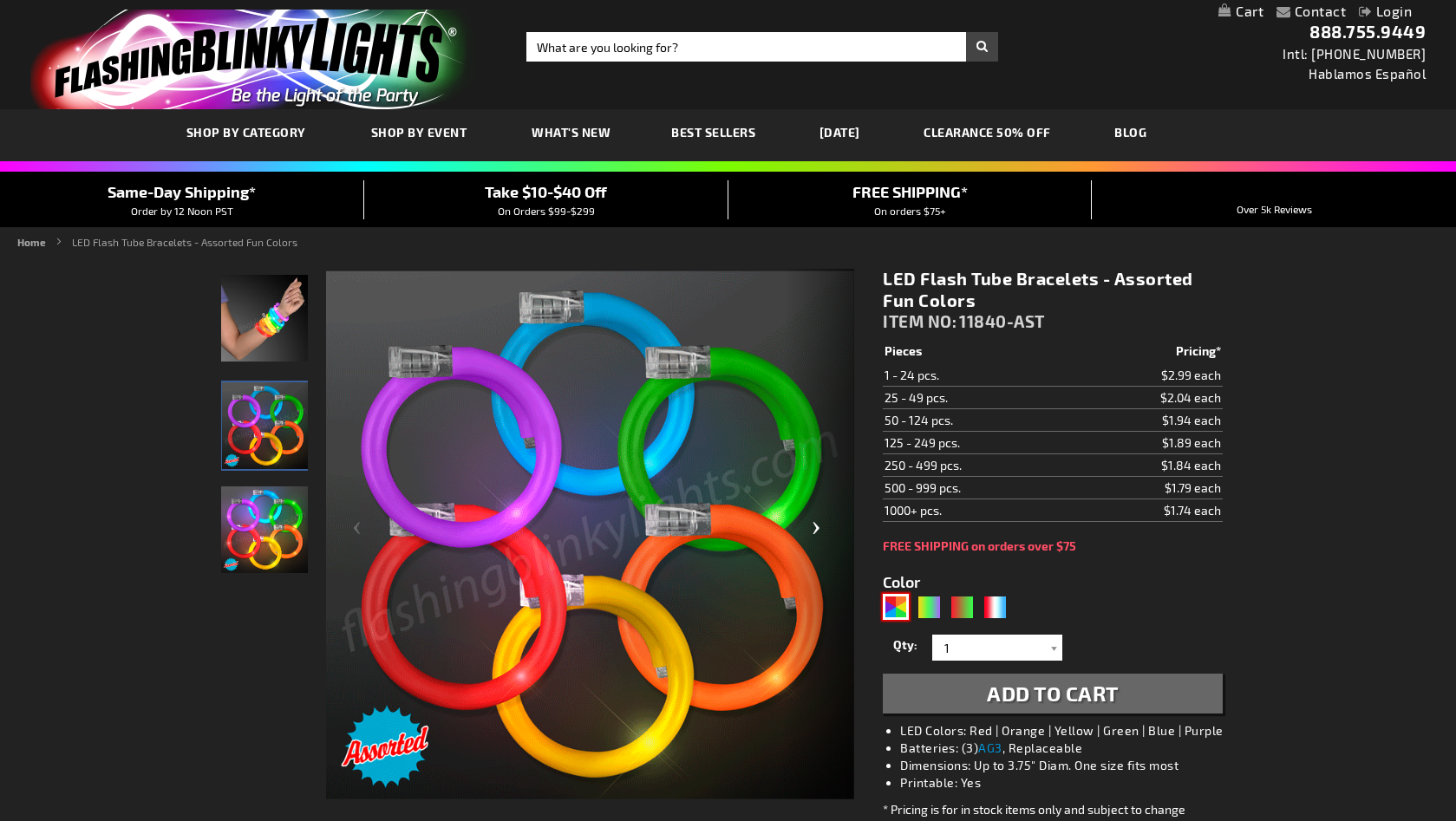
click at [817, 528] on div "Next" at bounding box center [819, 534] width 70 height 532
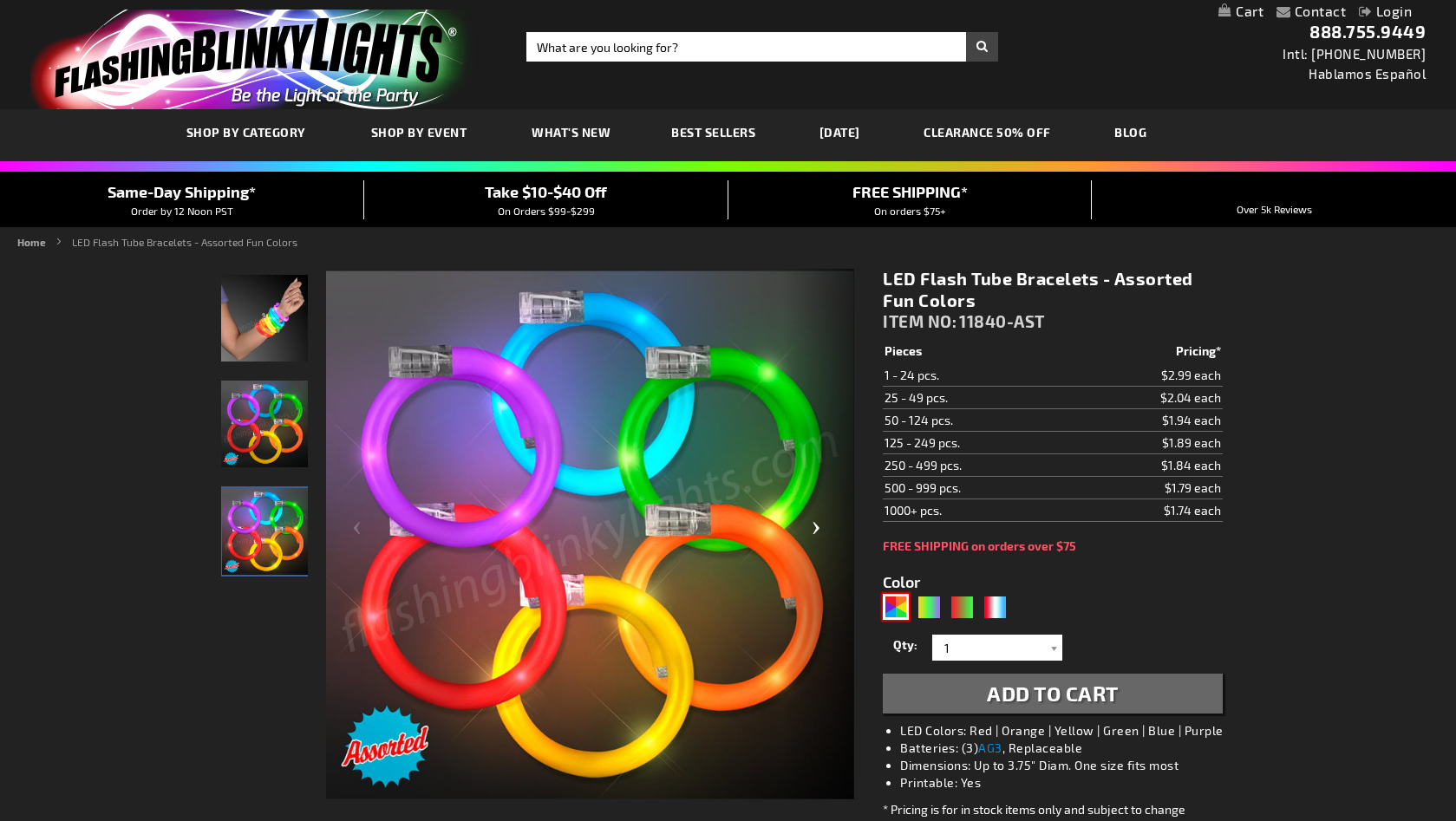
click at [817, 527] on div "Next" at bounding box center [819, 534] width 70 height 532
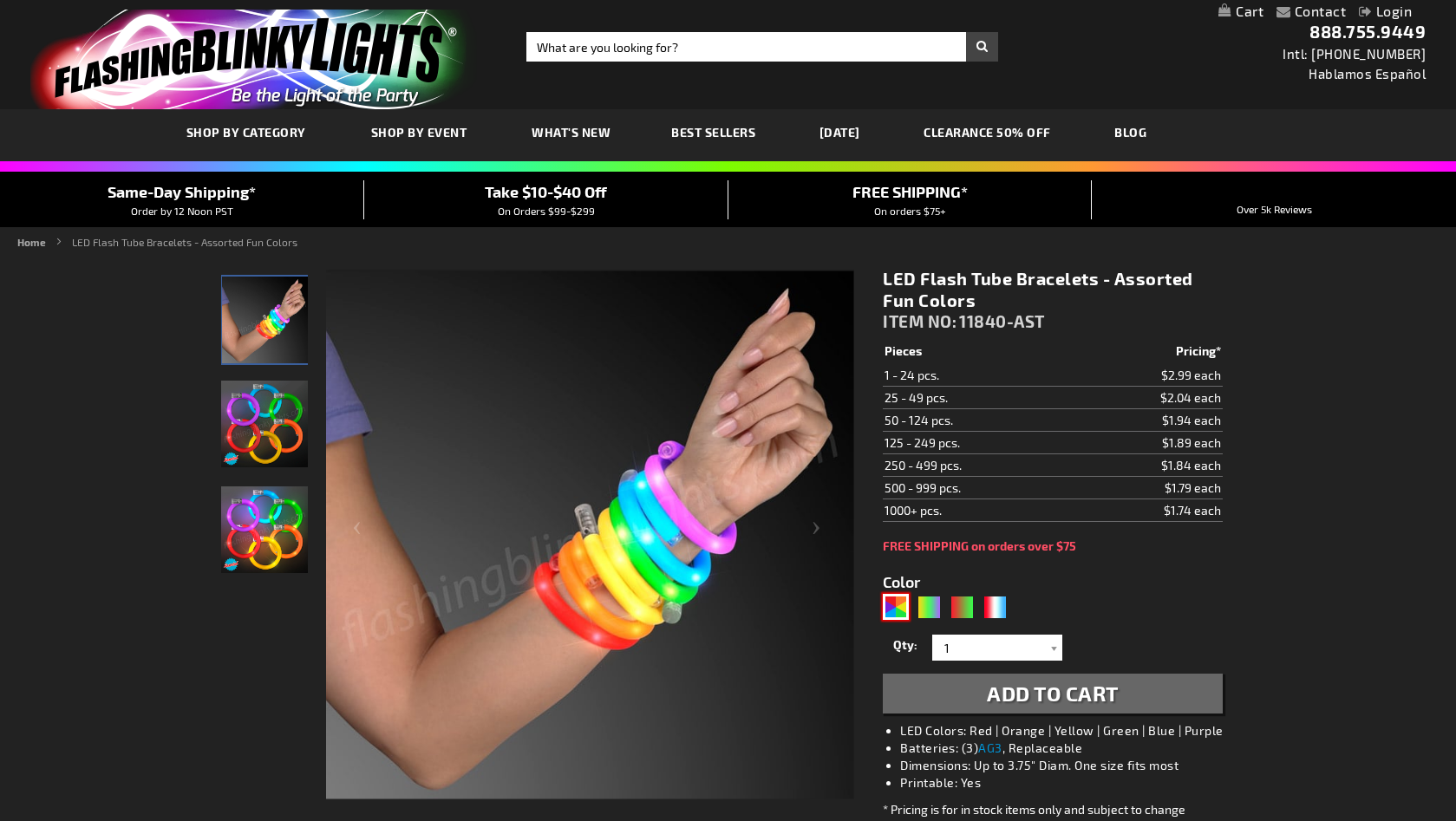
click at [844, 132] on link "[DATE]" at bounding box center [840, 132] width 67 height 58
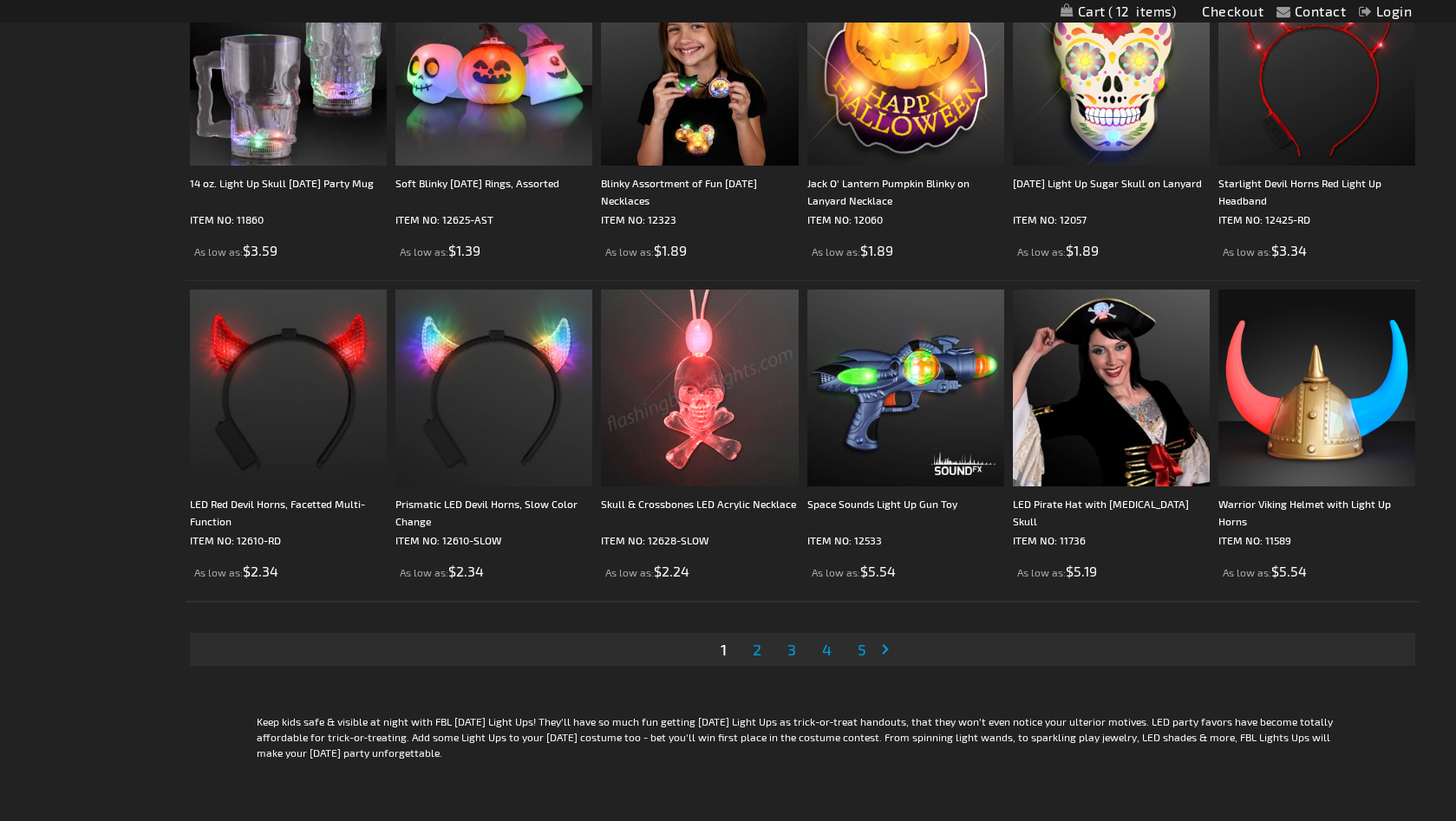
scroll to position [3172, 0]
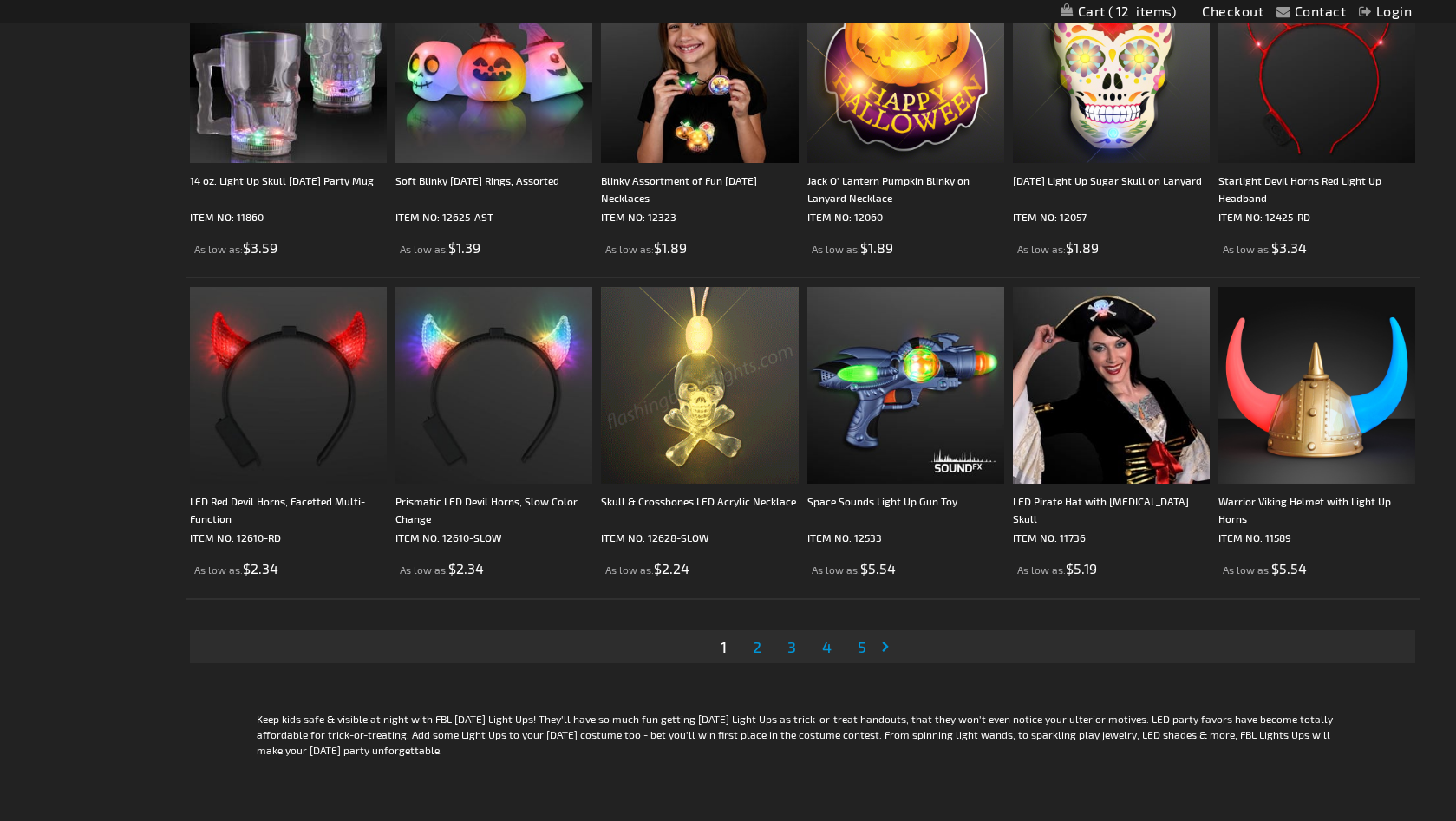
click at [754, 651] on span "2" at bounding box center [756, 646] width 9 height 19
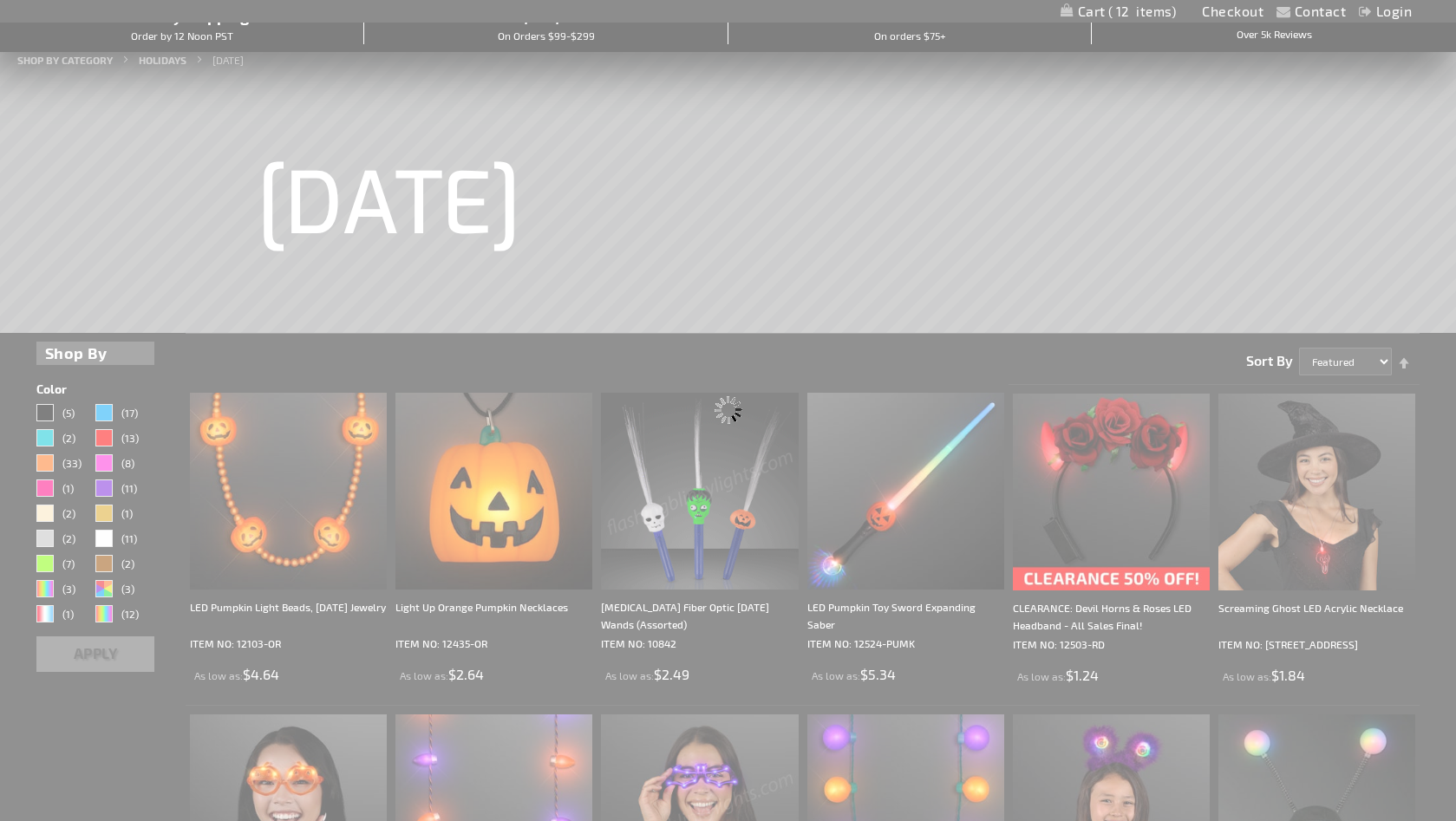
scroll to position [0, 0]
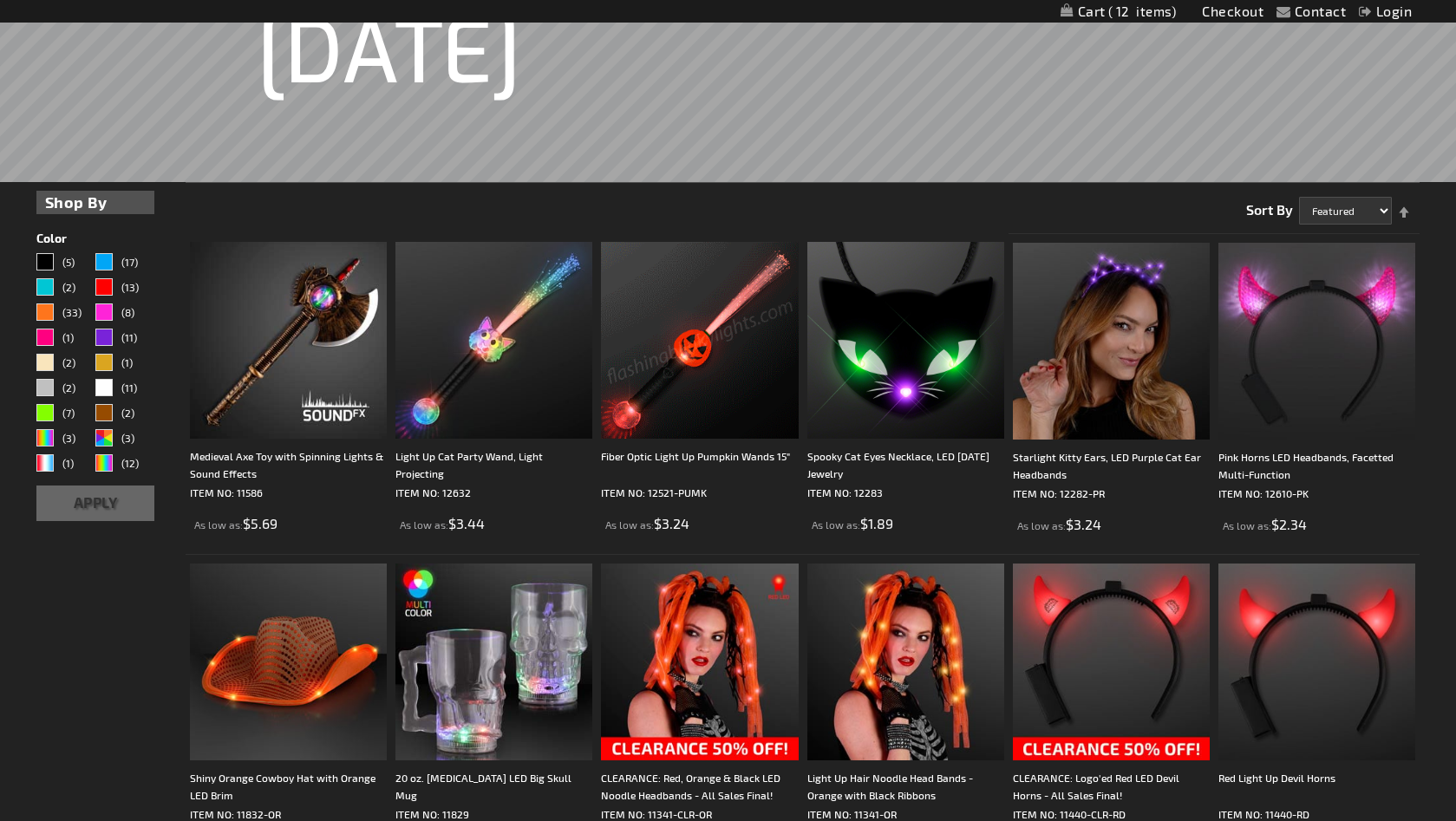
scroll to position [333, 0]
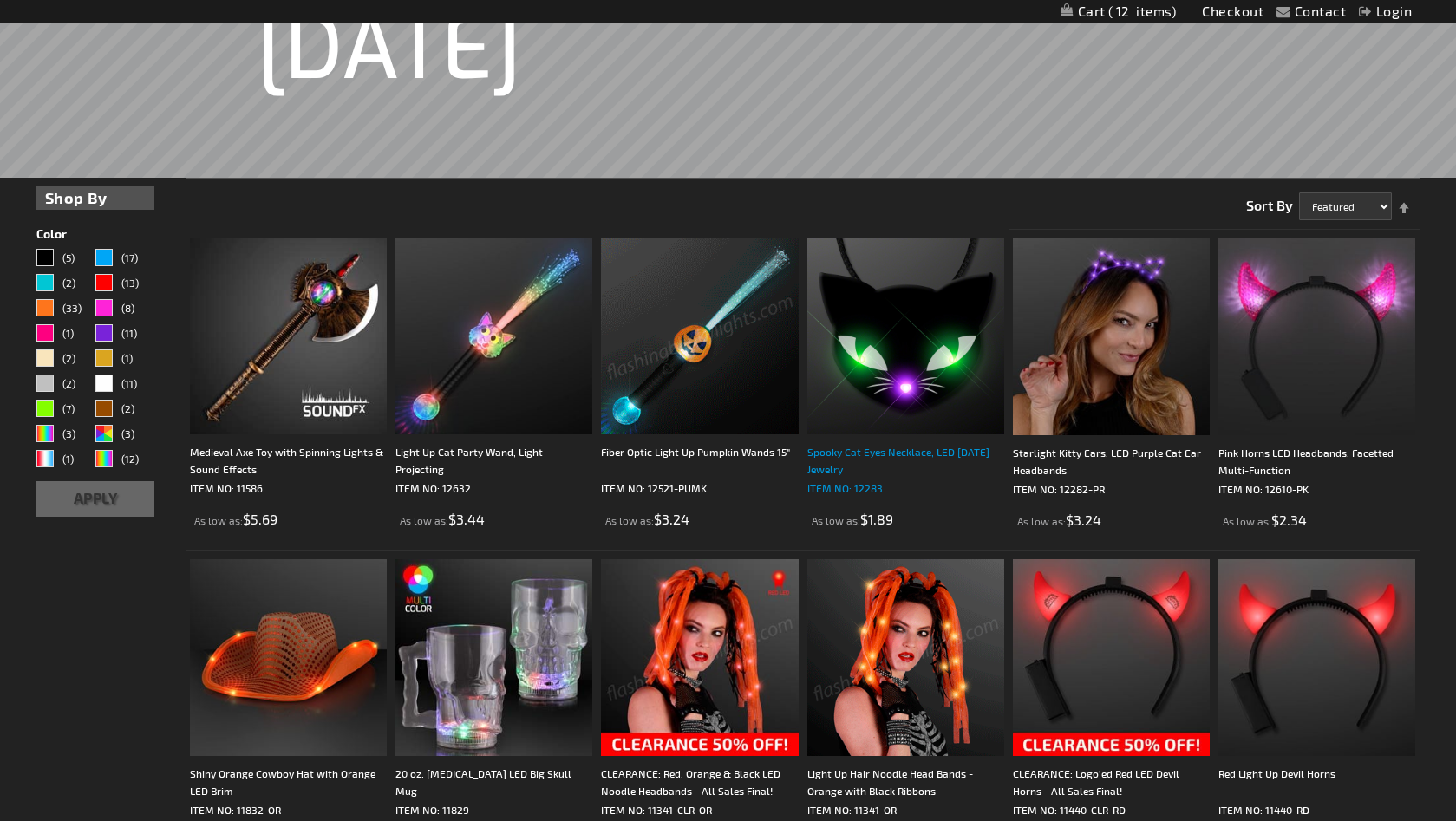
click at [871, 460] on div "Spooky Cat Eyes Necklace, LED Halloween Jewelry" at bounding box center [905, 460] width 197 height 34
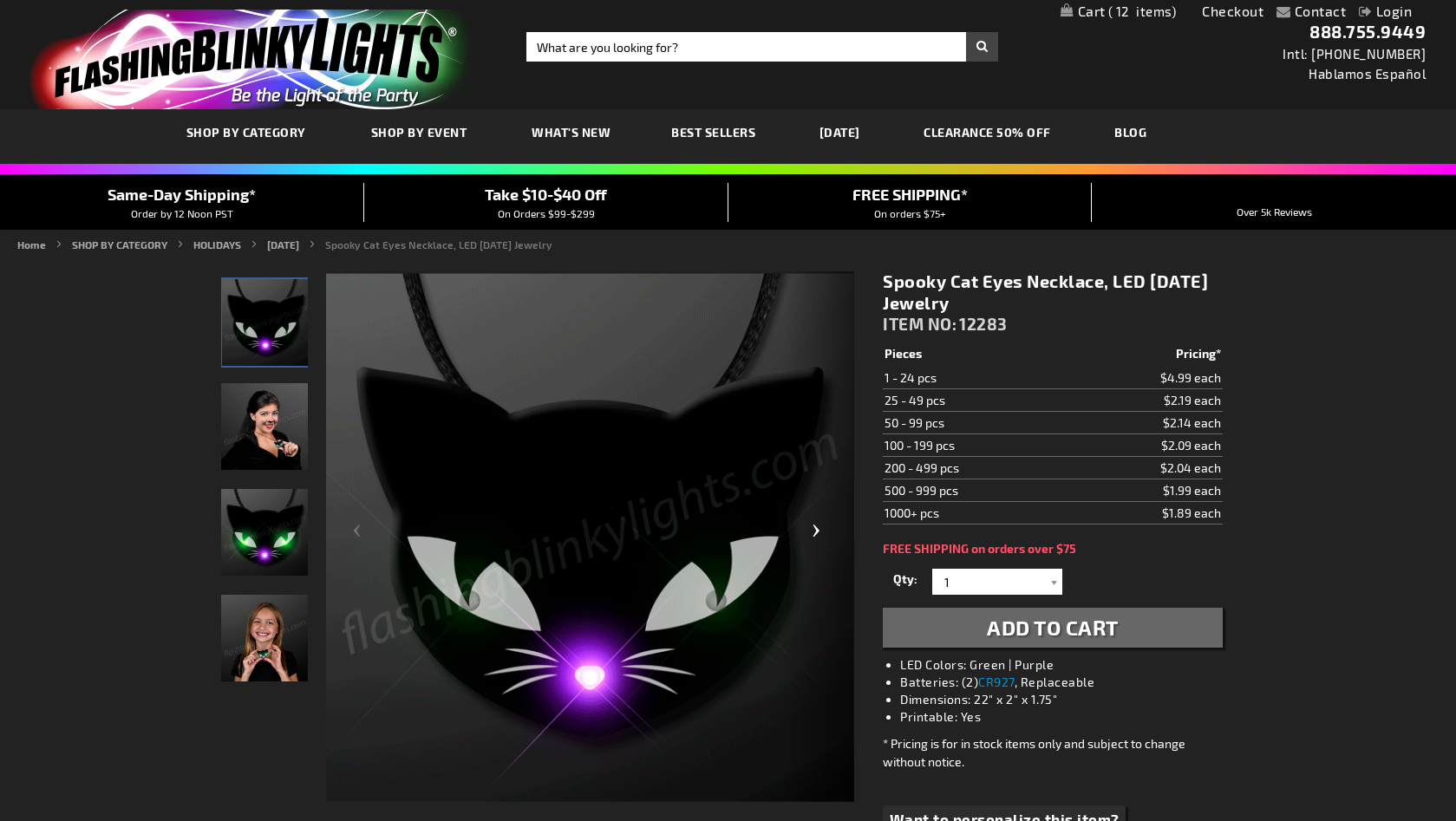
click at [818, 528] on div "Next" at bounding box center [819, 537] width 70 height 532
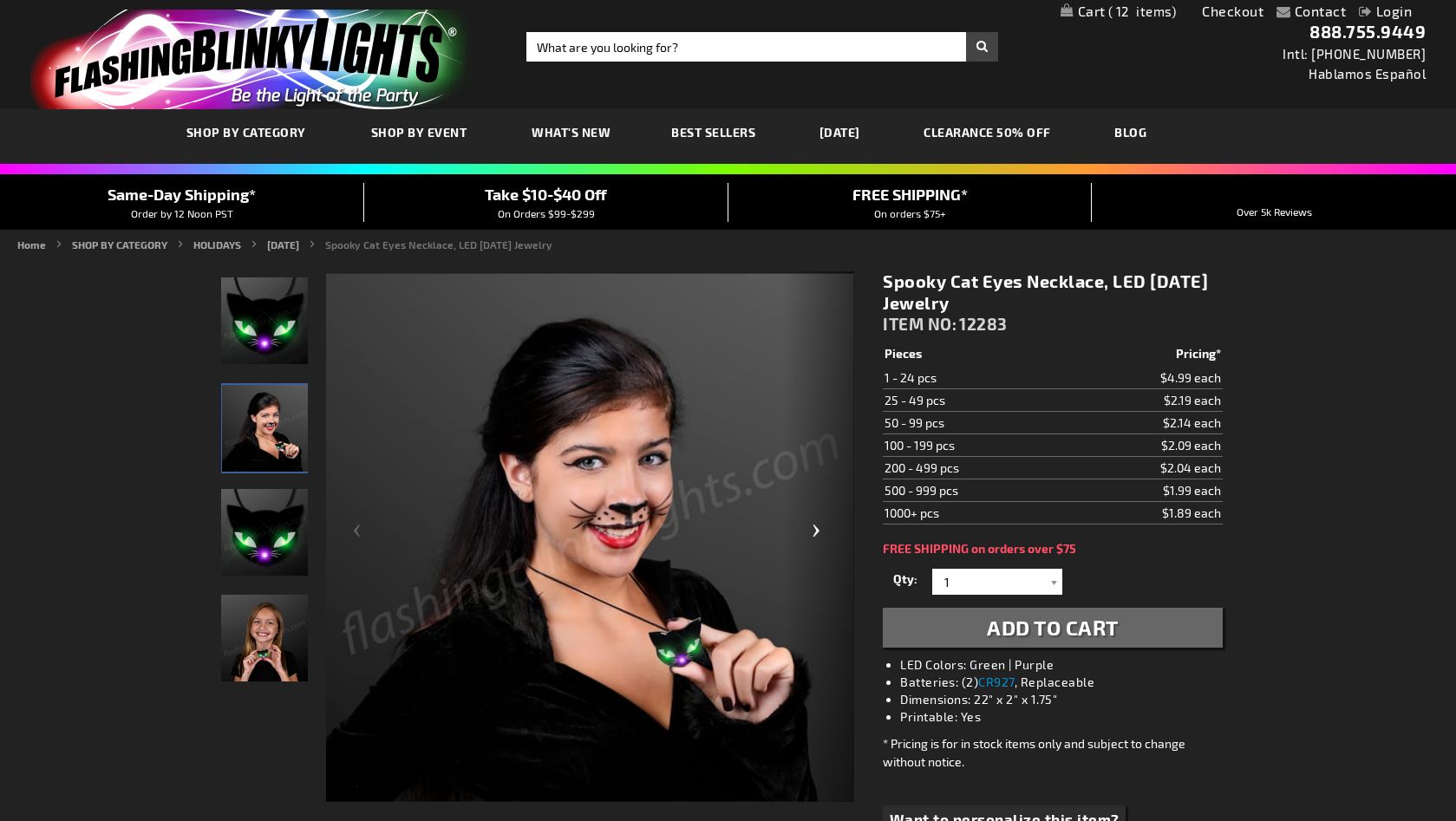
click at [818, 529] on div "Next" at bounding box center [819, 537] width 70 height 532
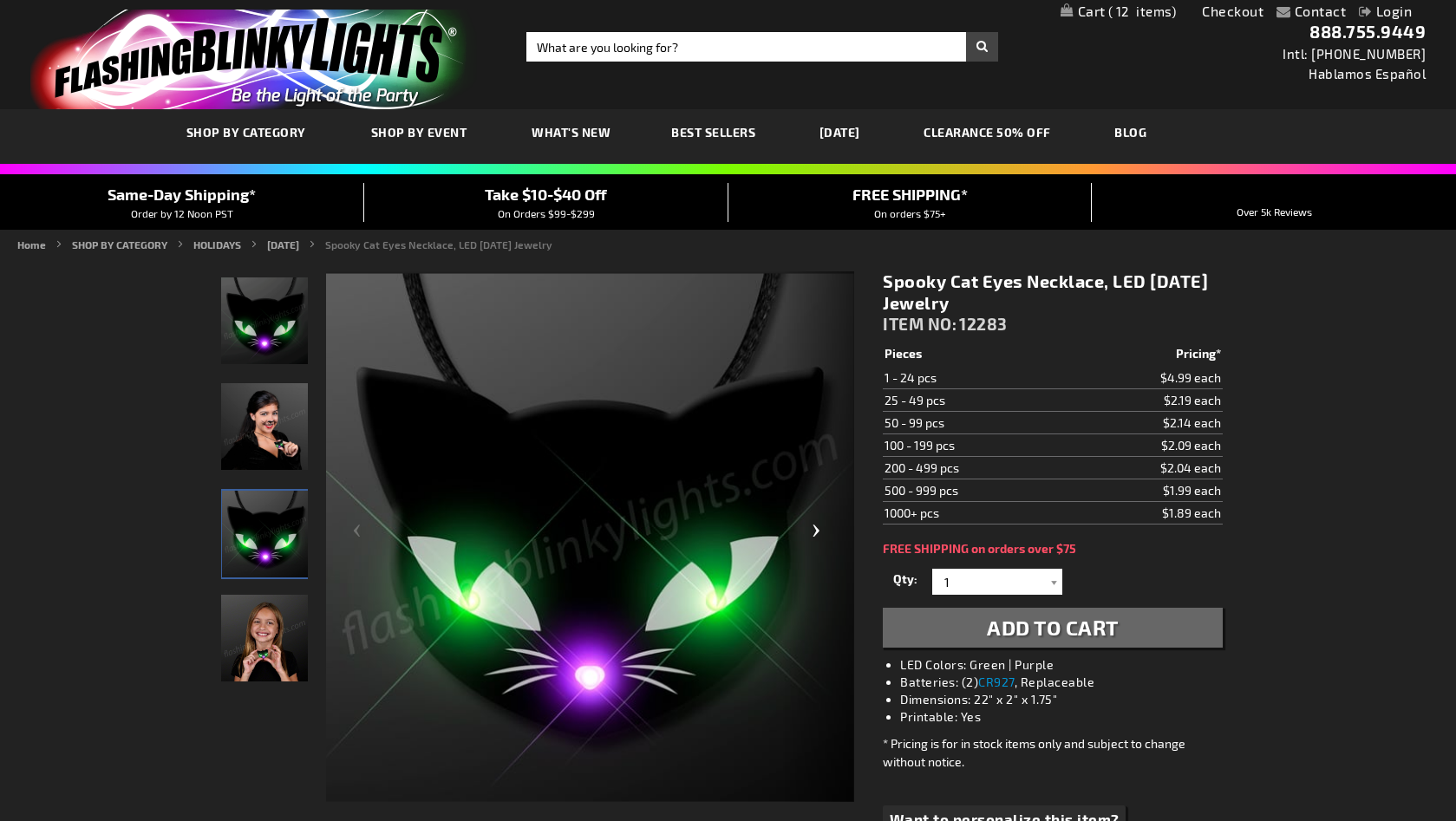
click at [818, 529] on div "Next" at bounding box center [819, 537] width 70 height 532
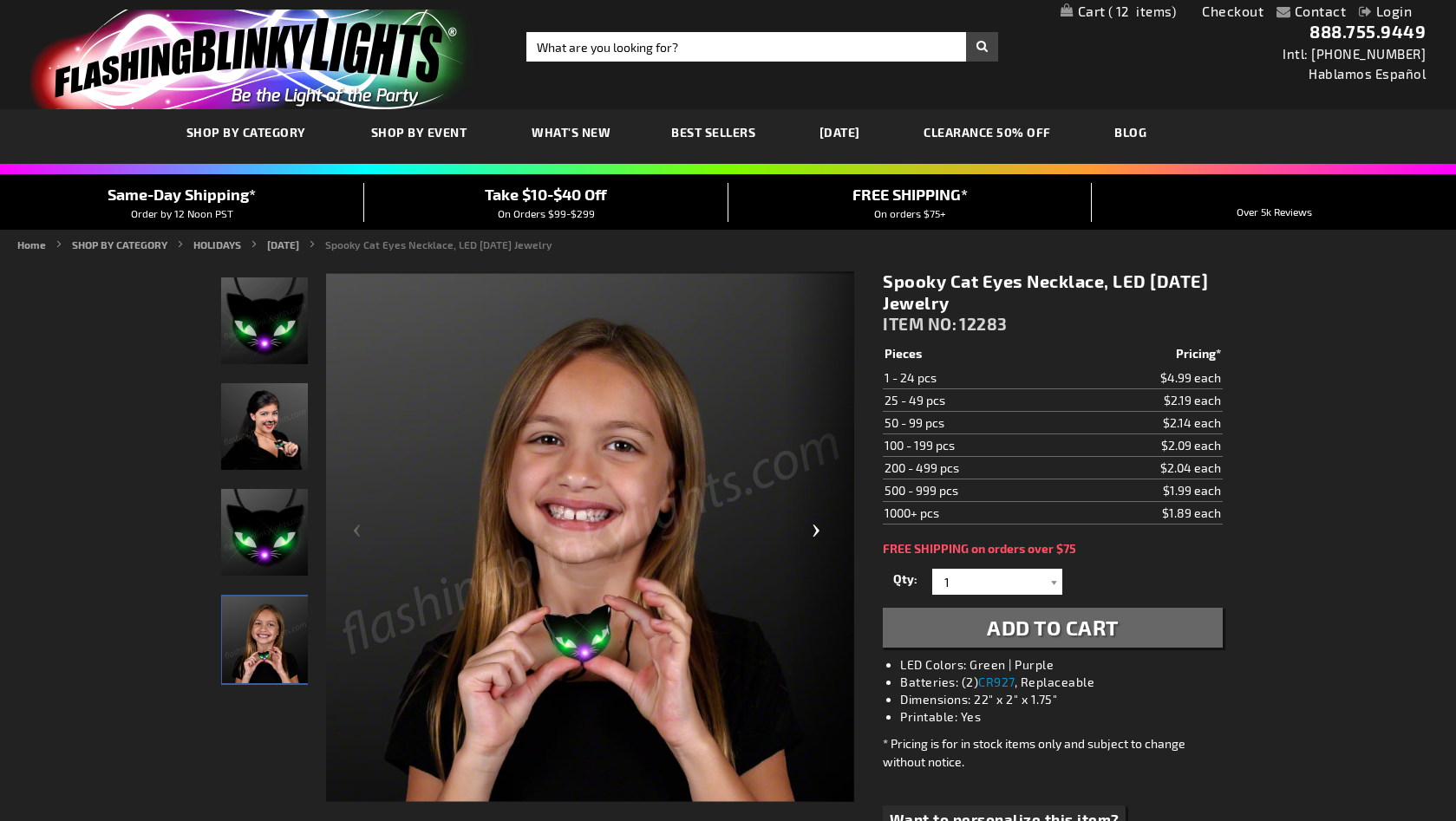
click at [818, 529] on div "Next" at bounding box center [819, 537] width 70 height 532
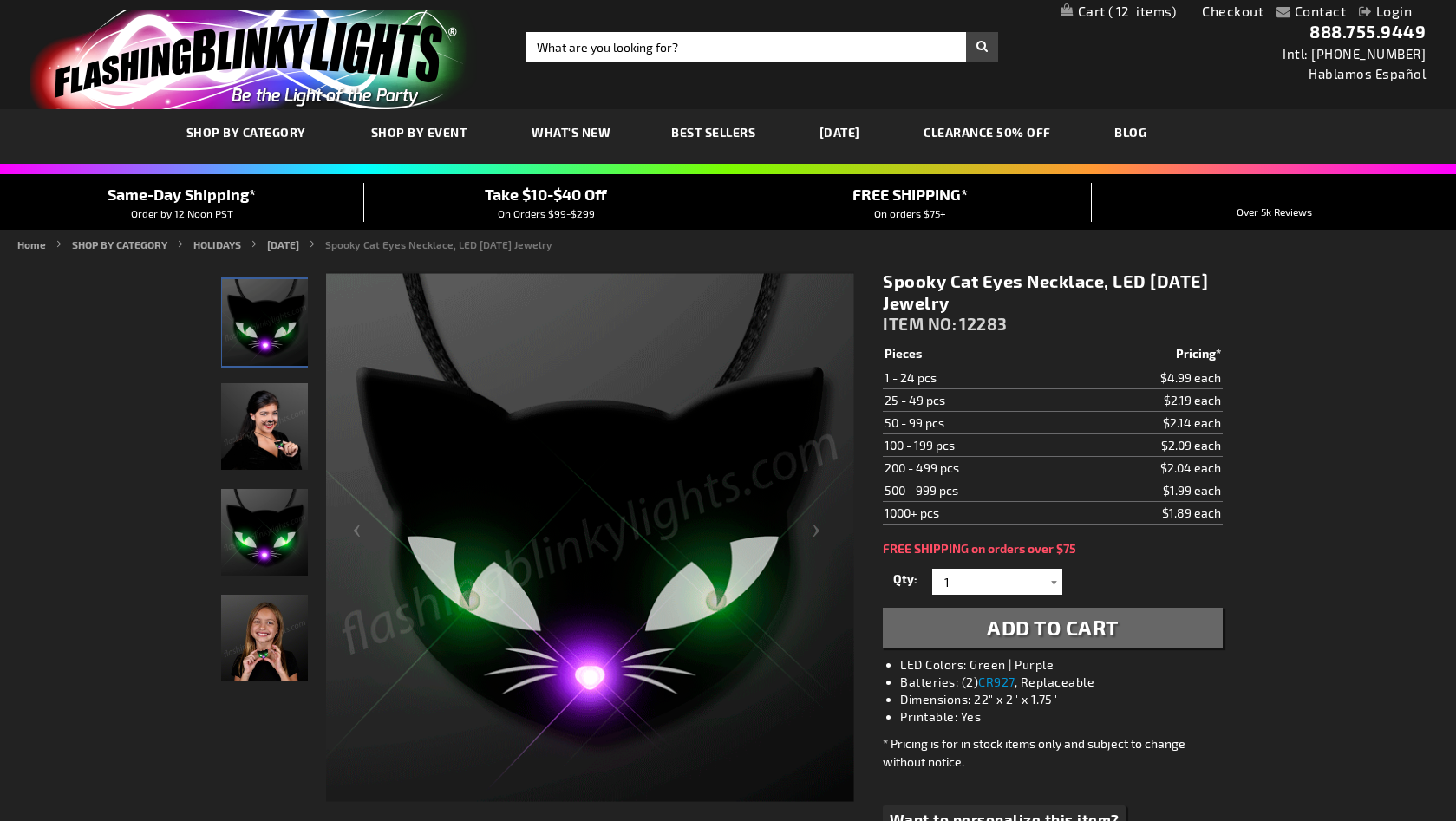
click at [1053, 583] on div at bounding box center [1054, 581] width 18 height 26
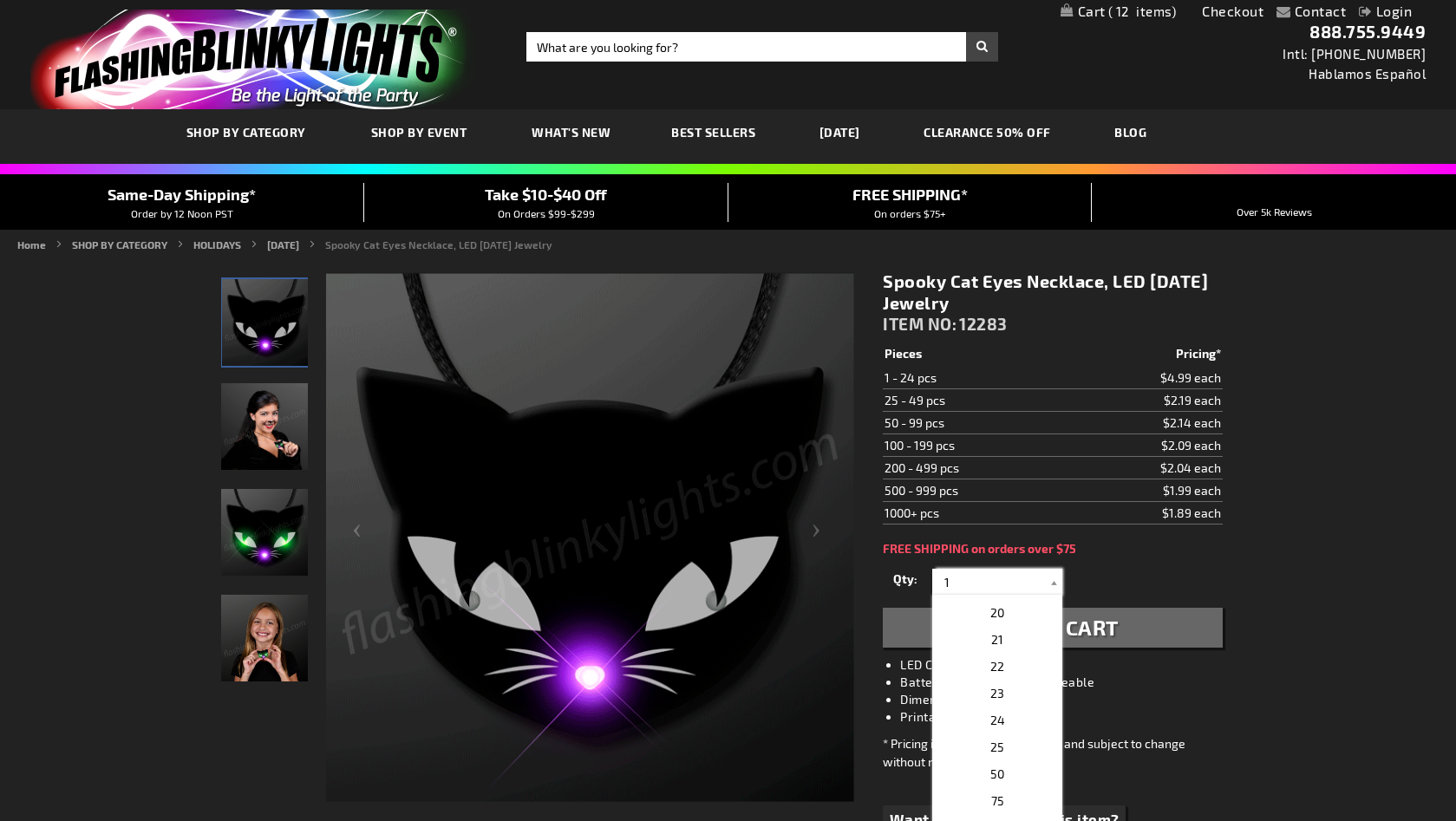
scroll to position [512, 0]
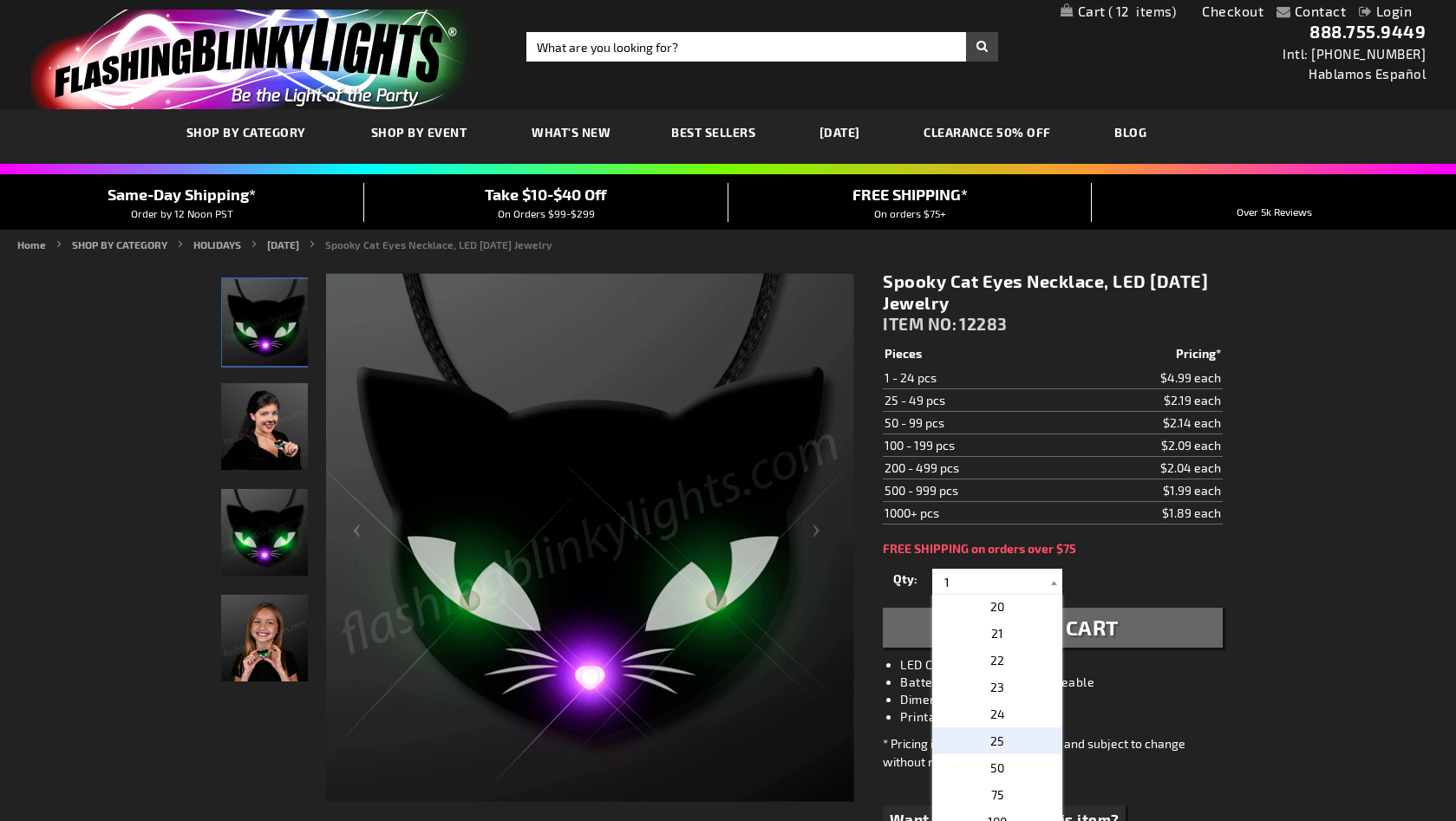
click at [990, 744] on span "25" at bounding box center [997, 740] width 14 height 15
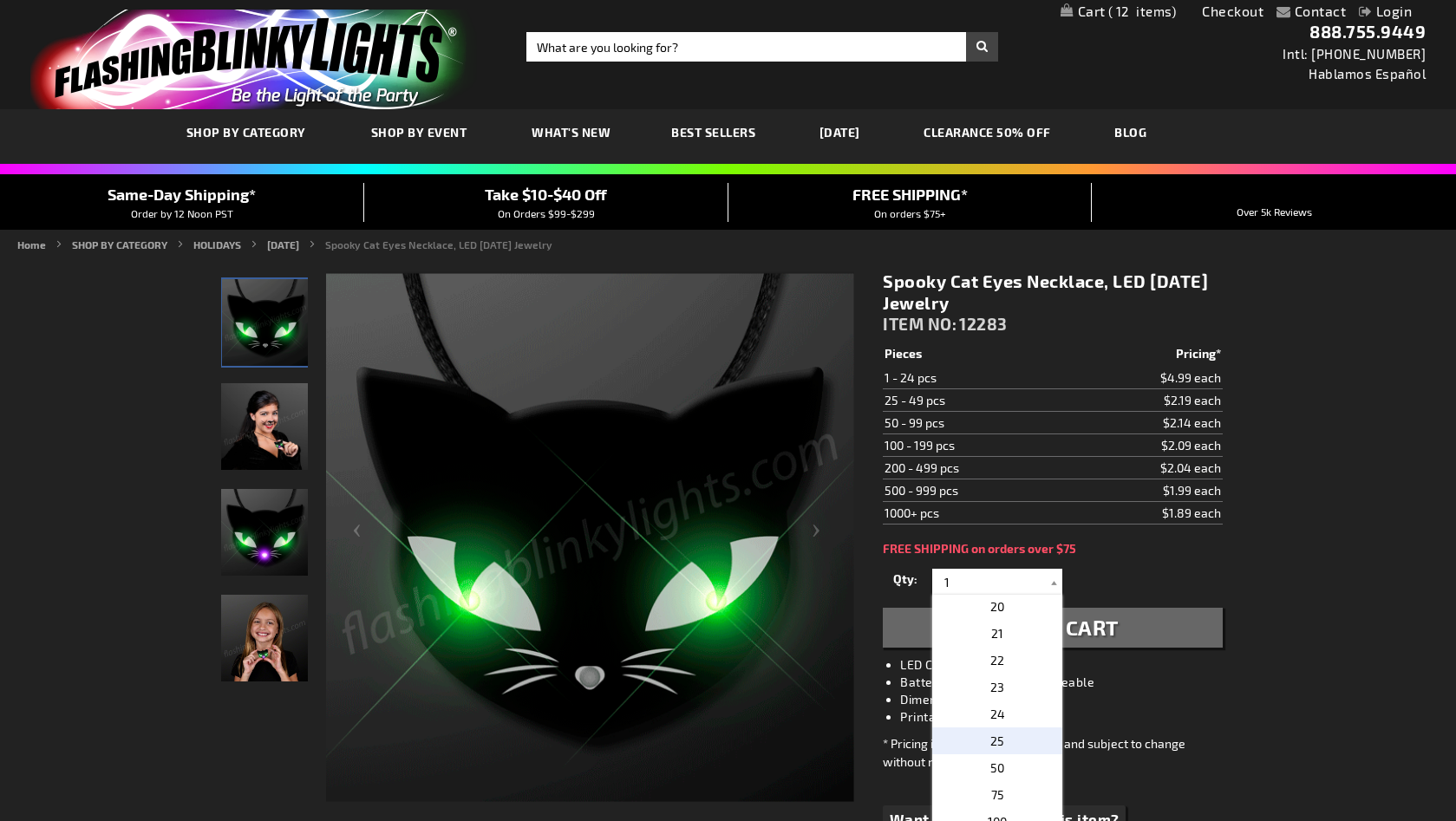
type input "25"
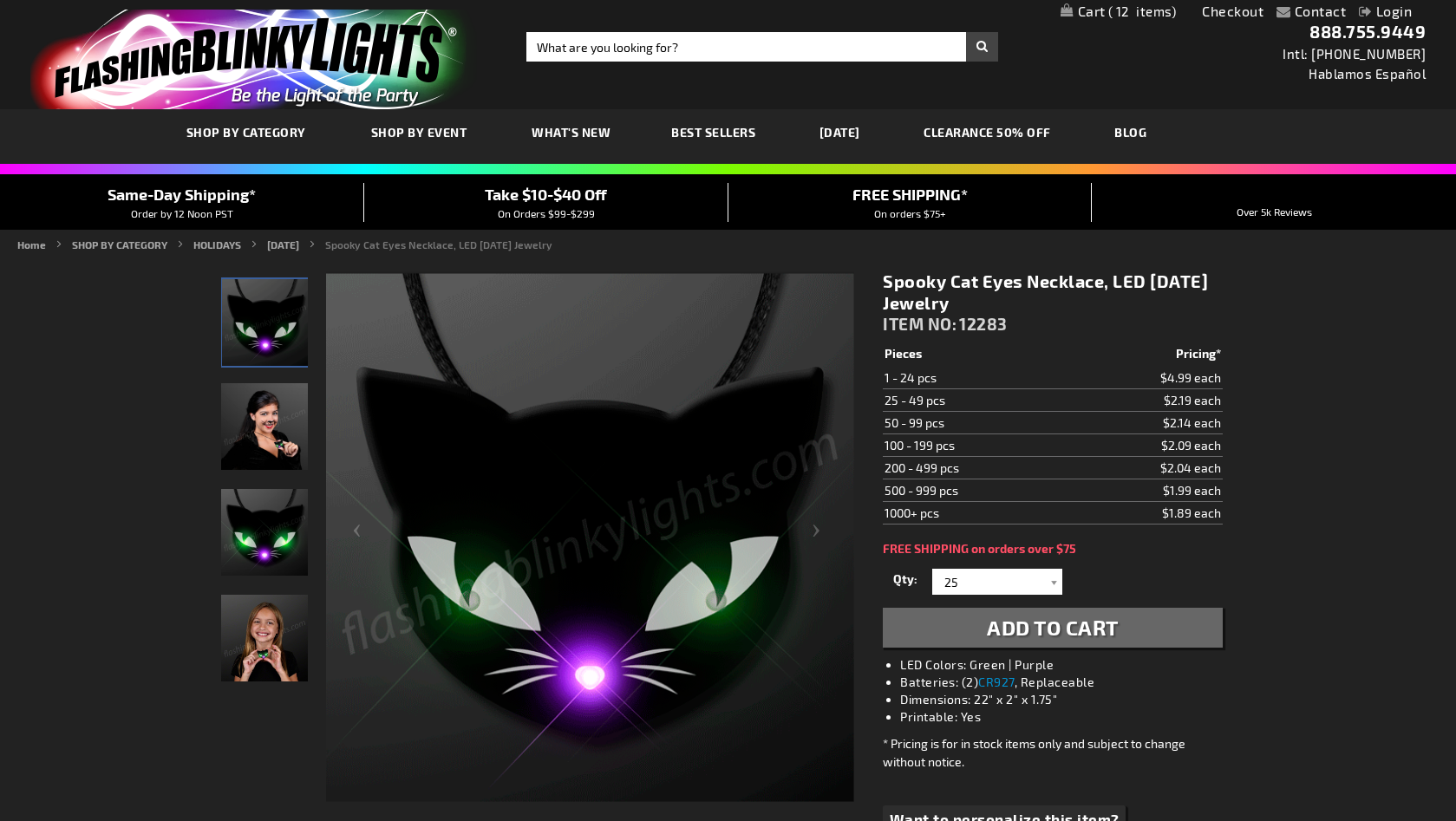
click at [1025, 634] on span "Add to Cart" at bounding box center [1053, 627] width 132 height 26
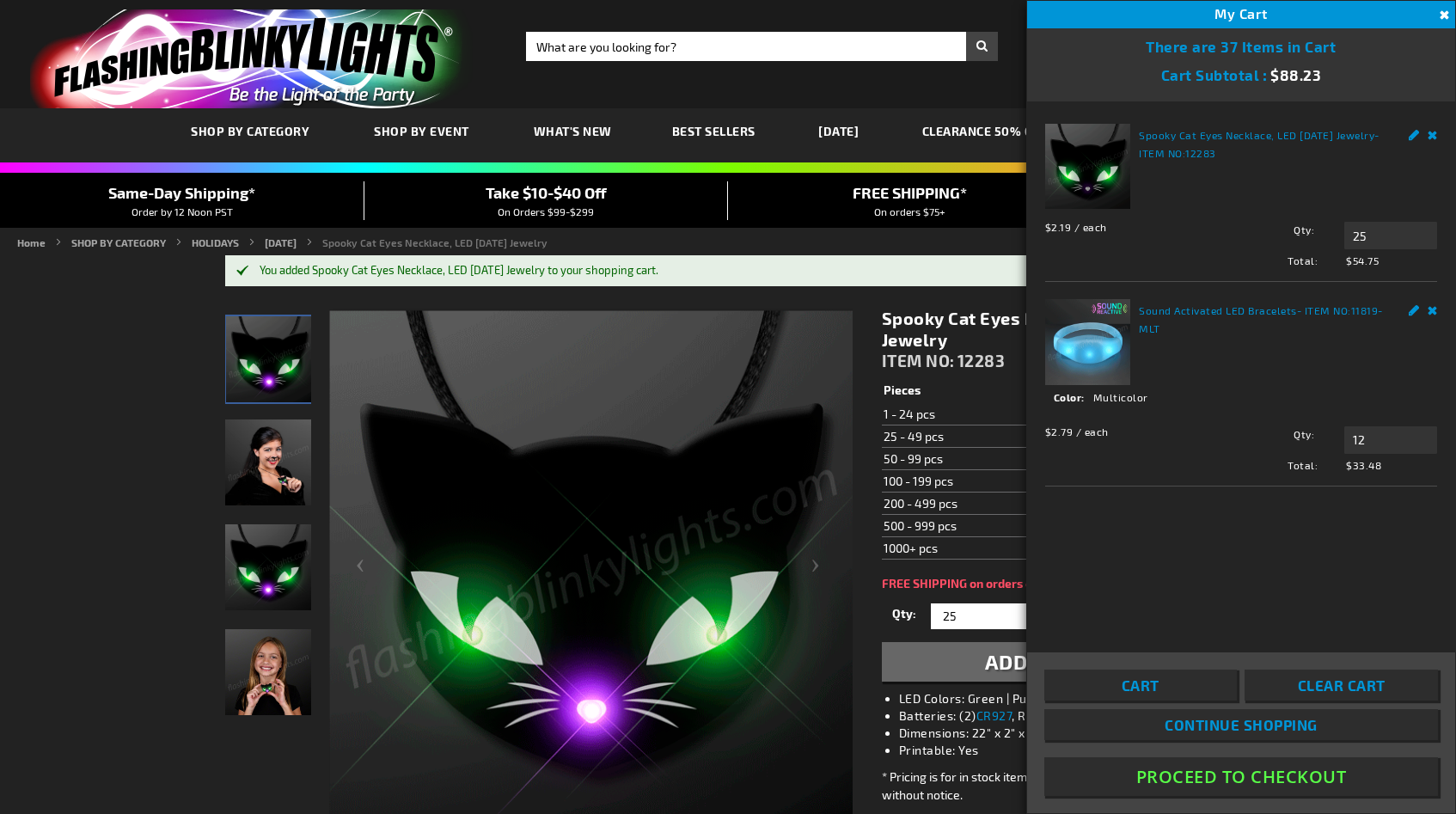
click at [694, 132] on span "Best Sellers" at bounding box center [714, 131] width 84 height 15
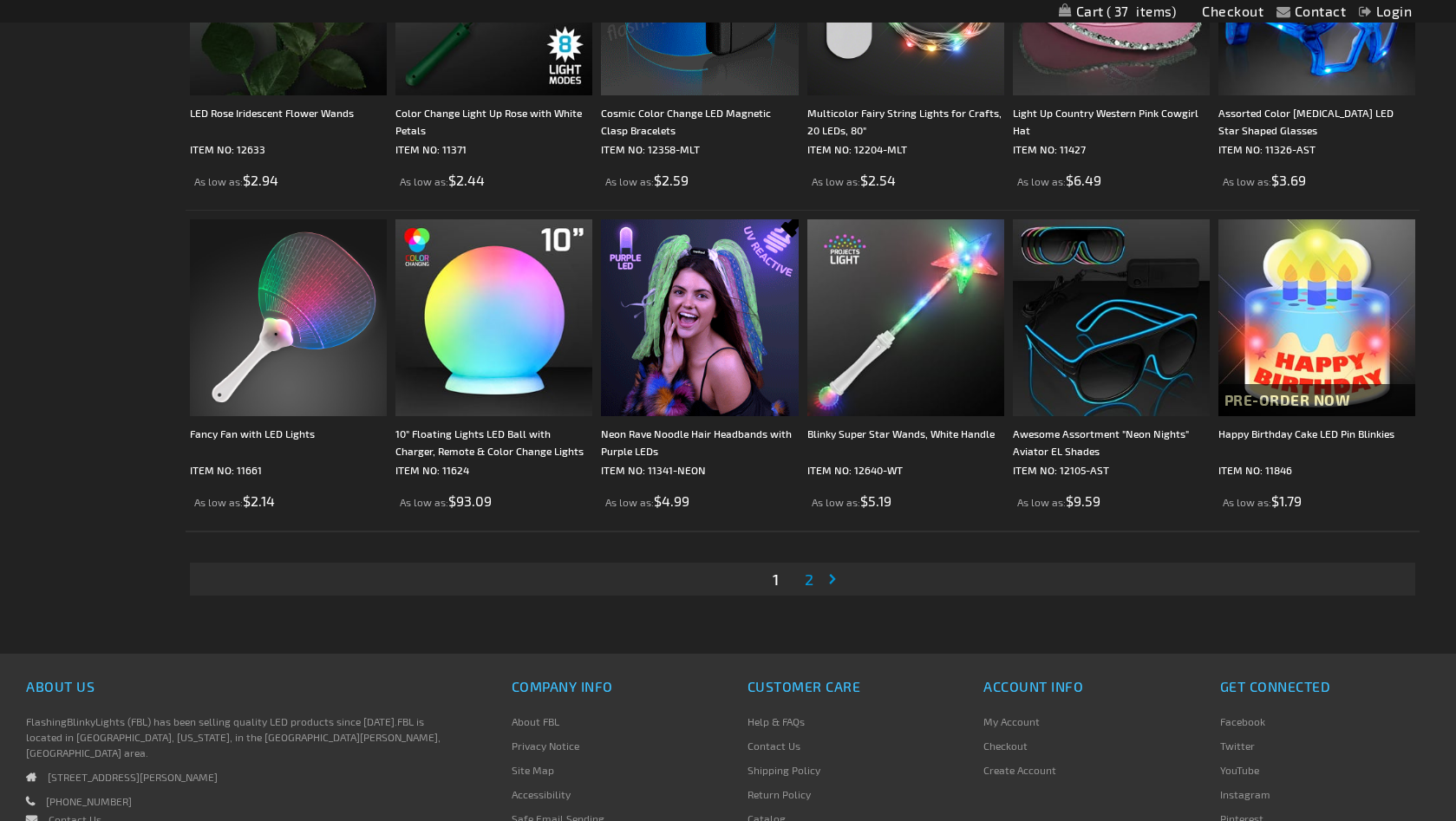
scroll to position [3249, 0]
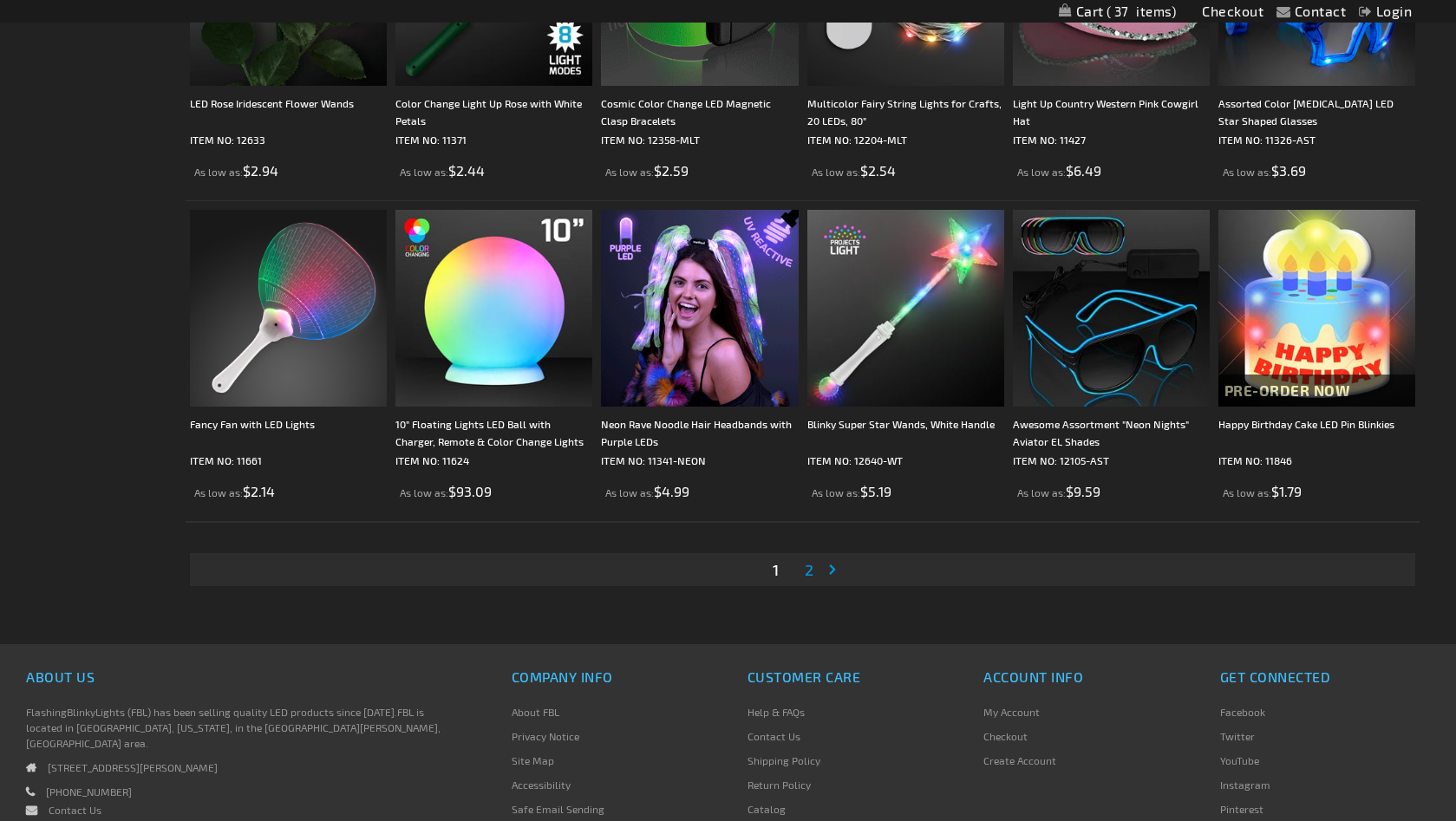
click at [802, 573] on link "Page 2" at bounding box center [809, 569] width 16 height 26
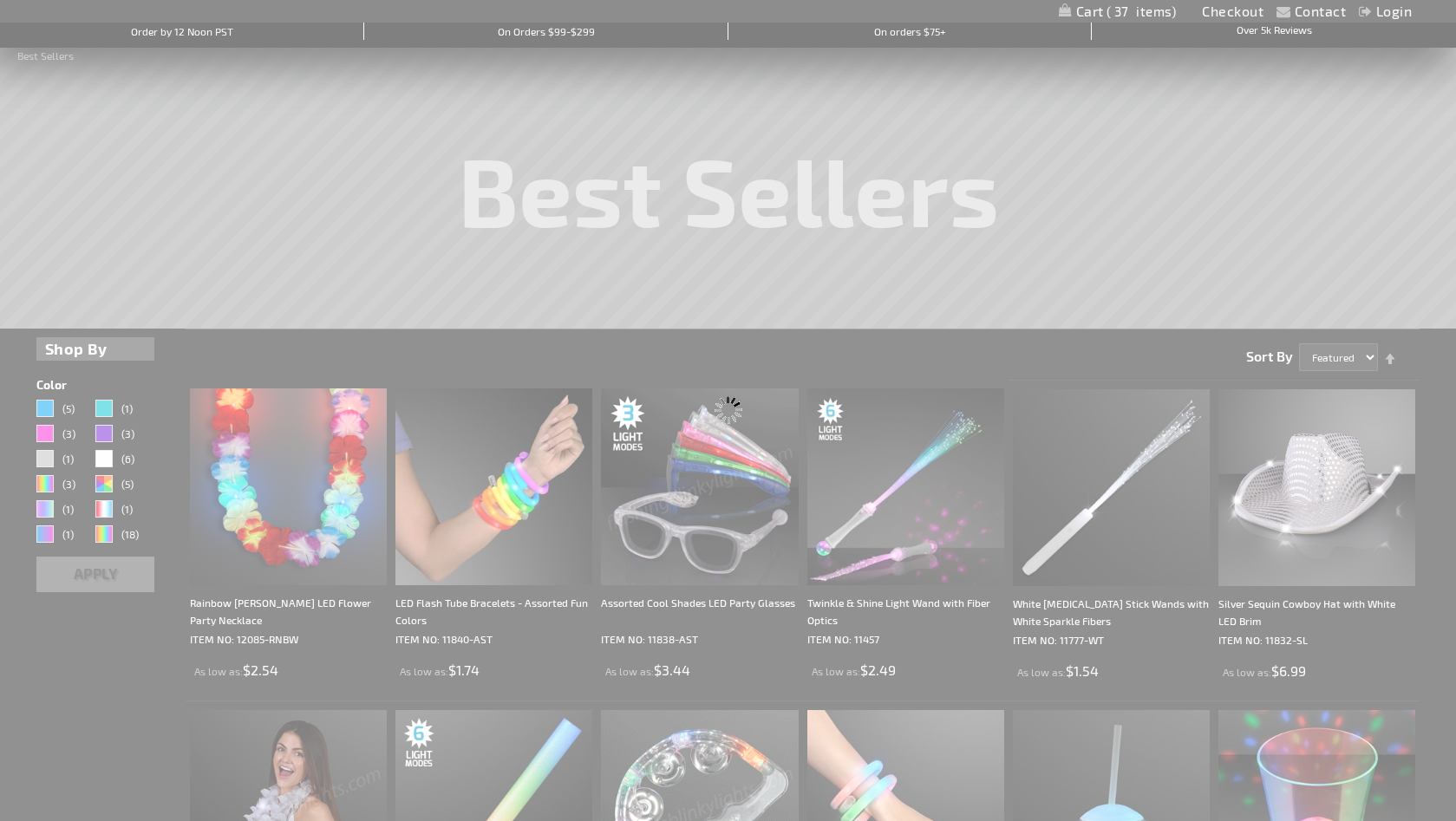
scroll to position [0, 0]
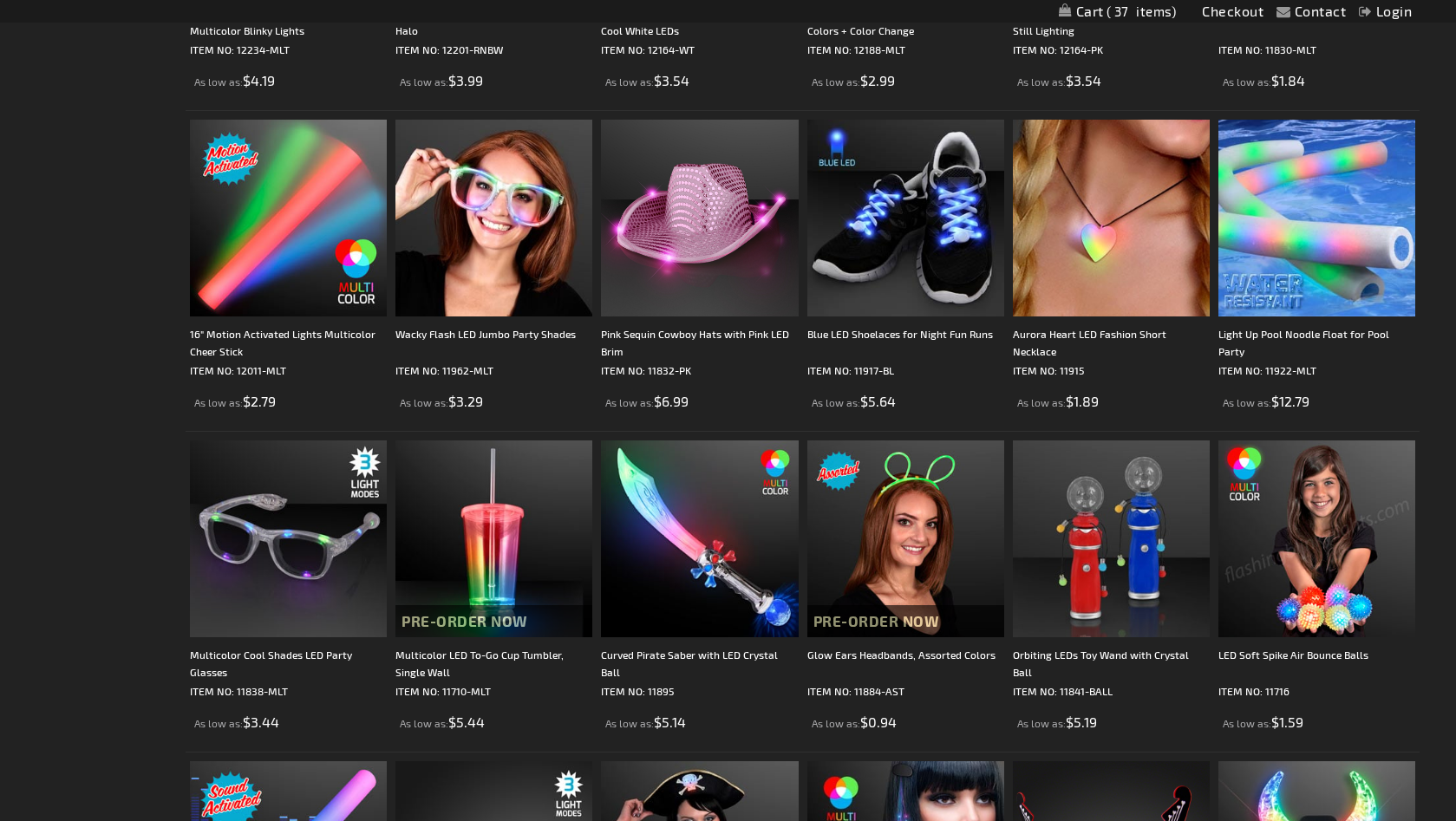
scroll to position [1733, 0]
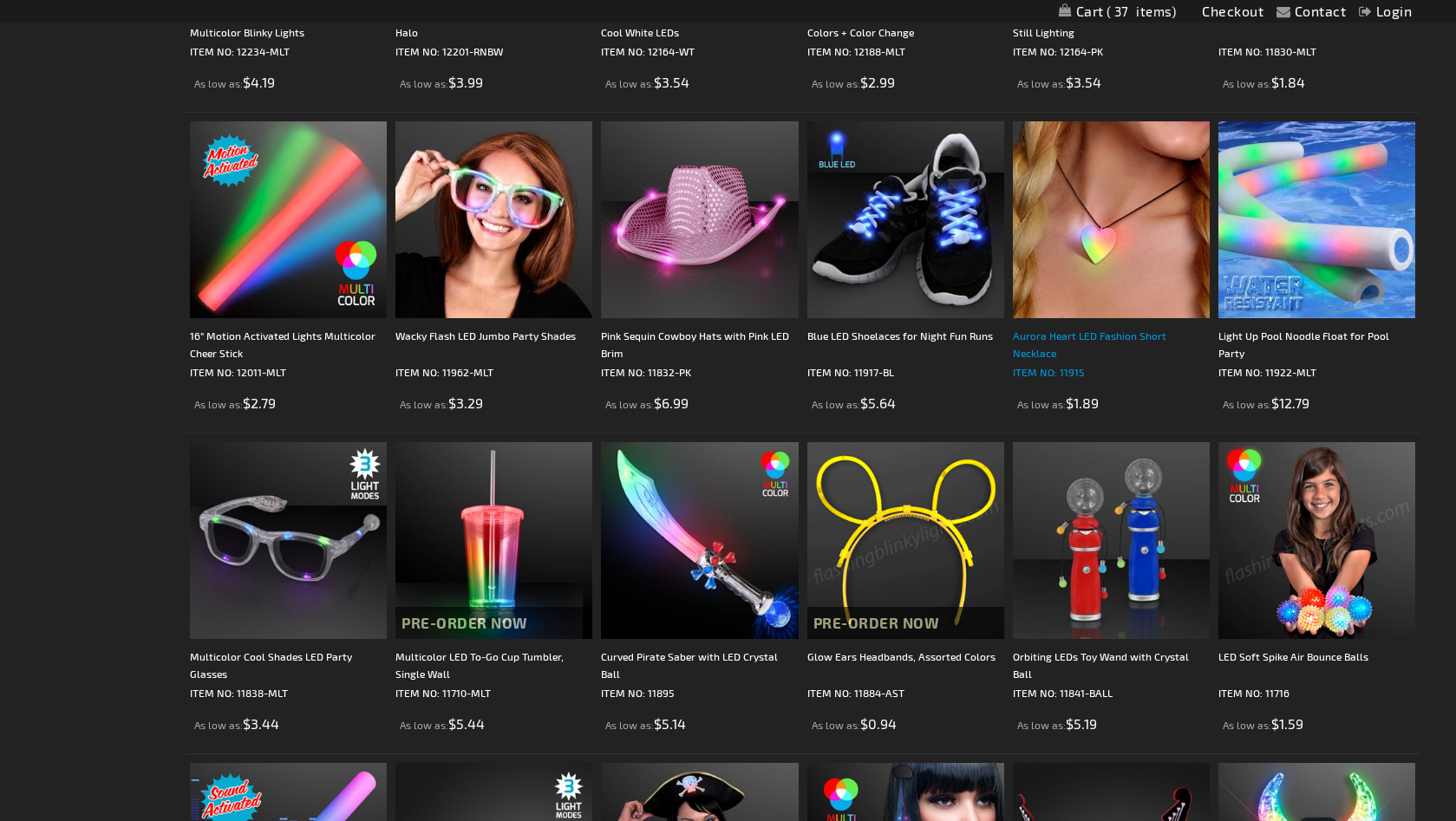
click at [1068, 340] on div "Aurora Heart LED Fashion Short Necklace" at bounding box center [1111, 343] width 197 height 34
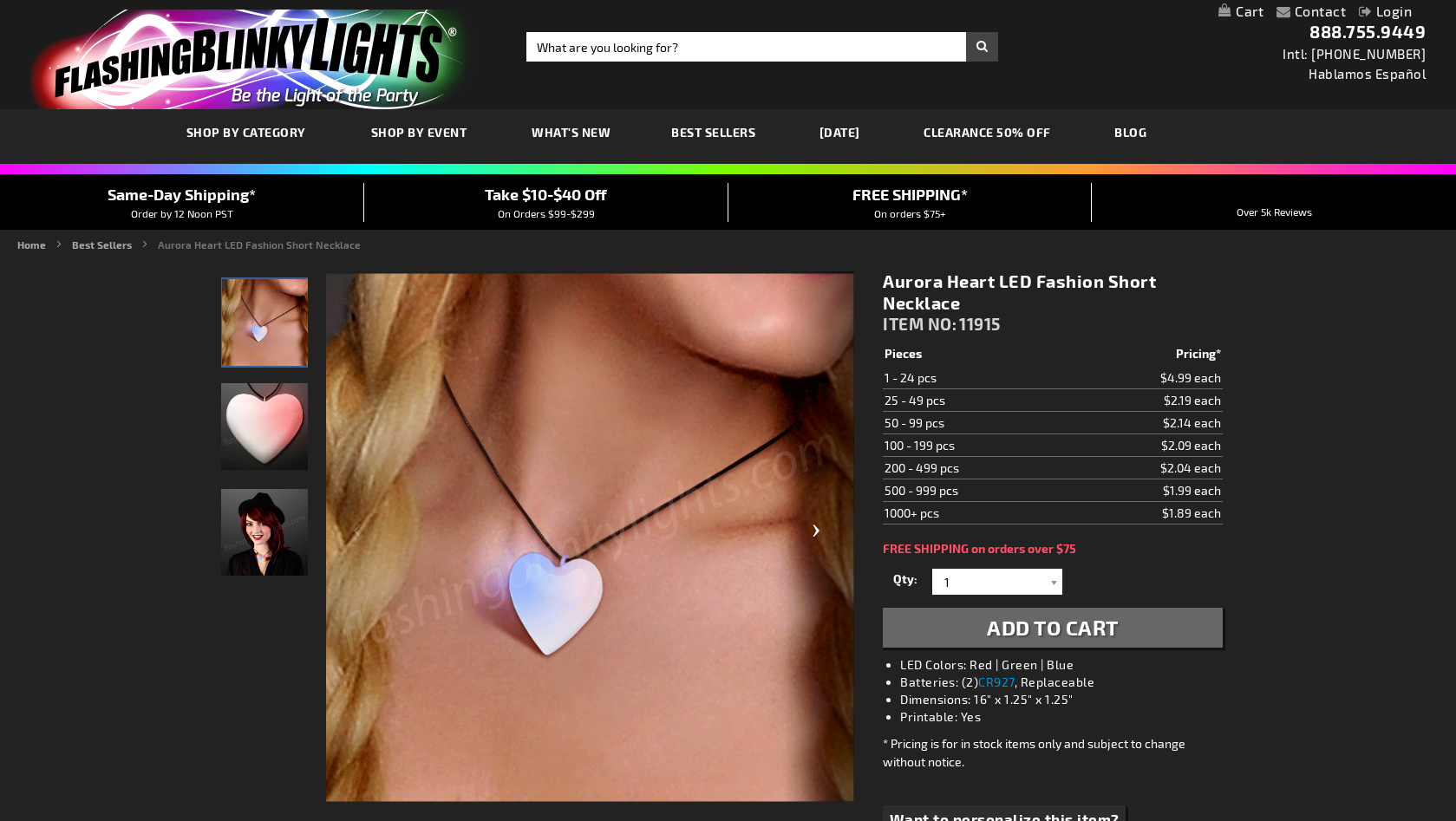
click at [817, 534] on div "Next" at bounding box center [819, 537] width 70 height 532
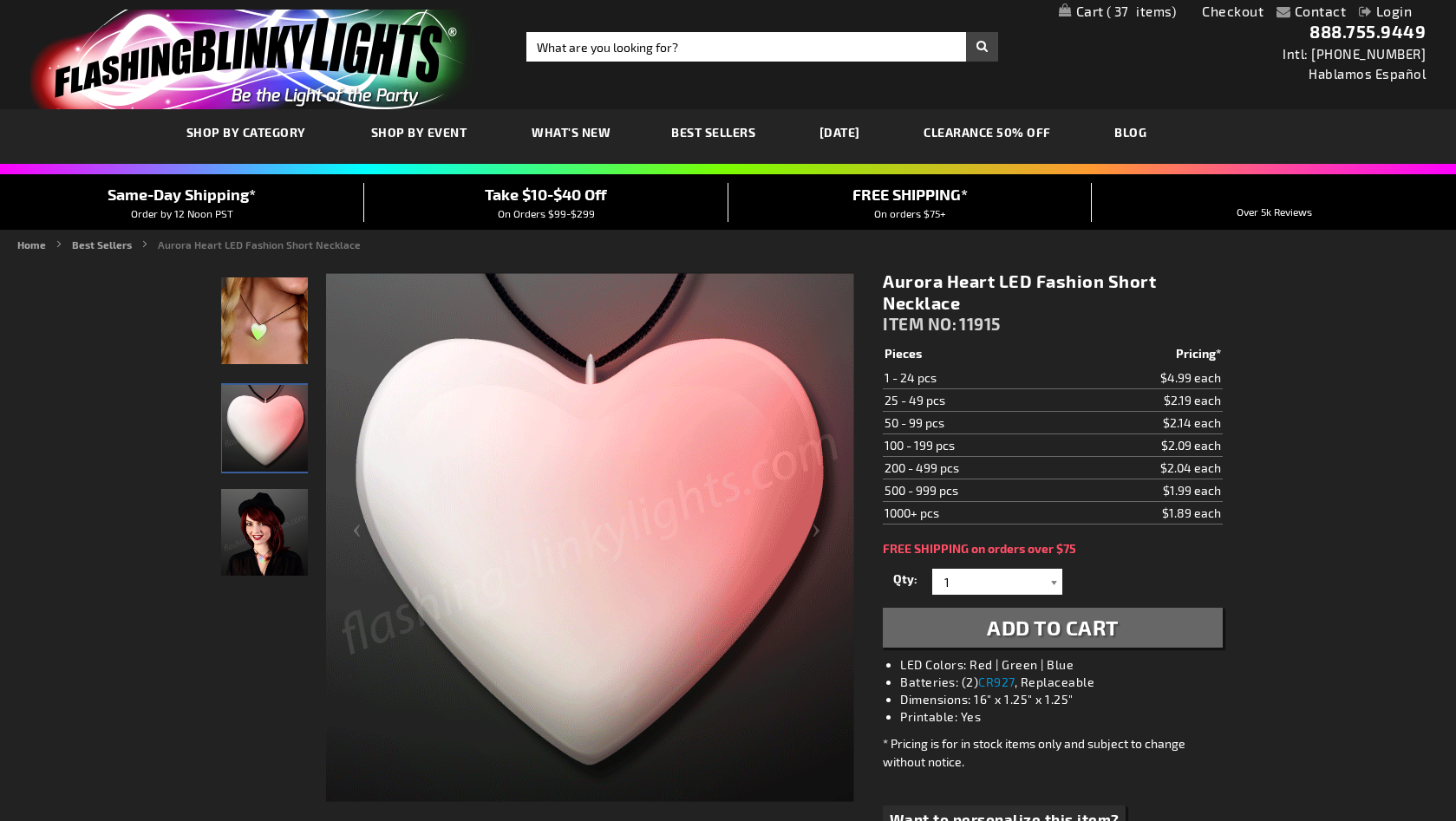
click at [1047, 583] on div at bounding box center [1054, 581] width 18 height 26
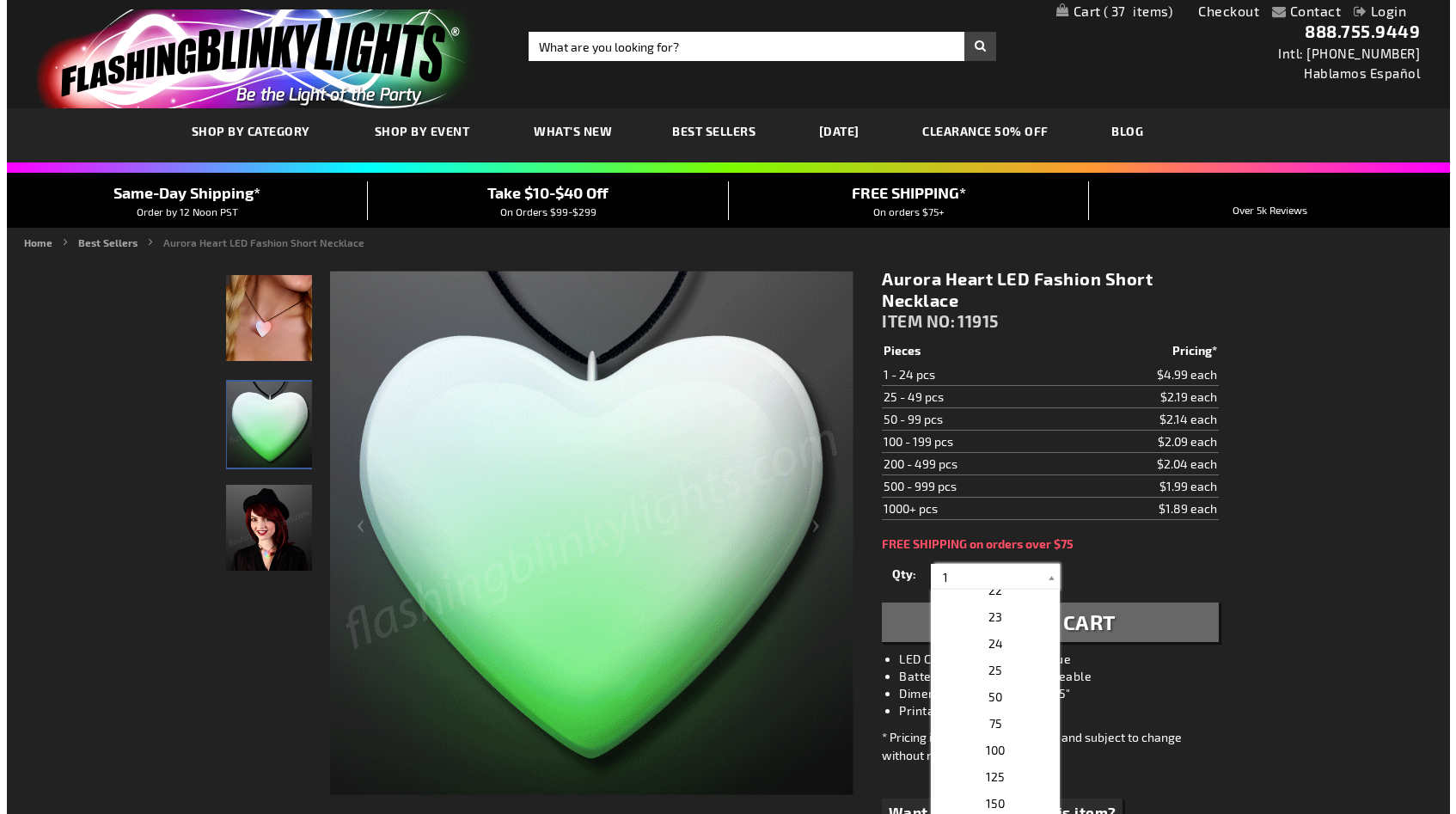
scroll to position [573, 0]
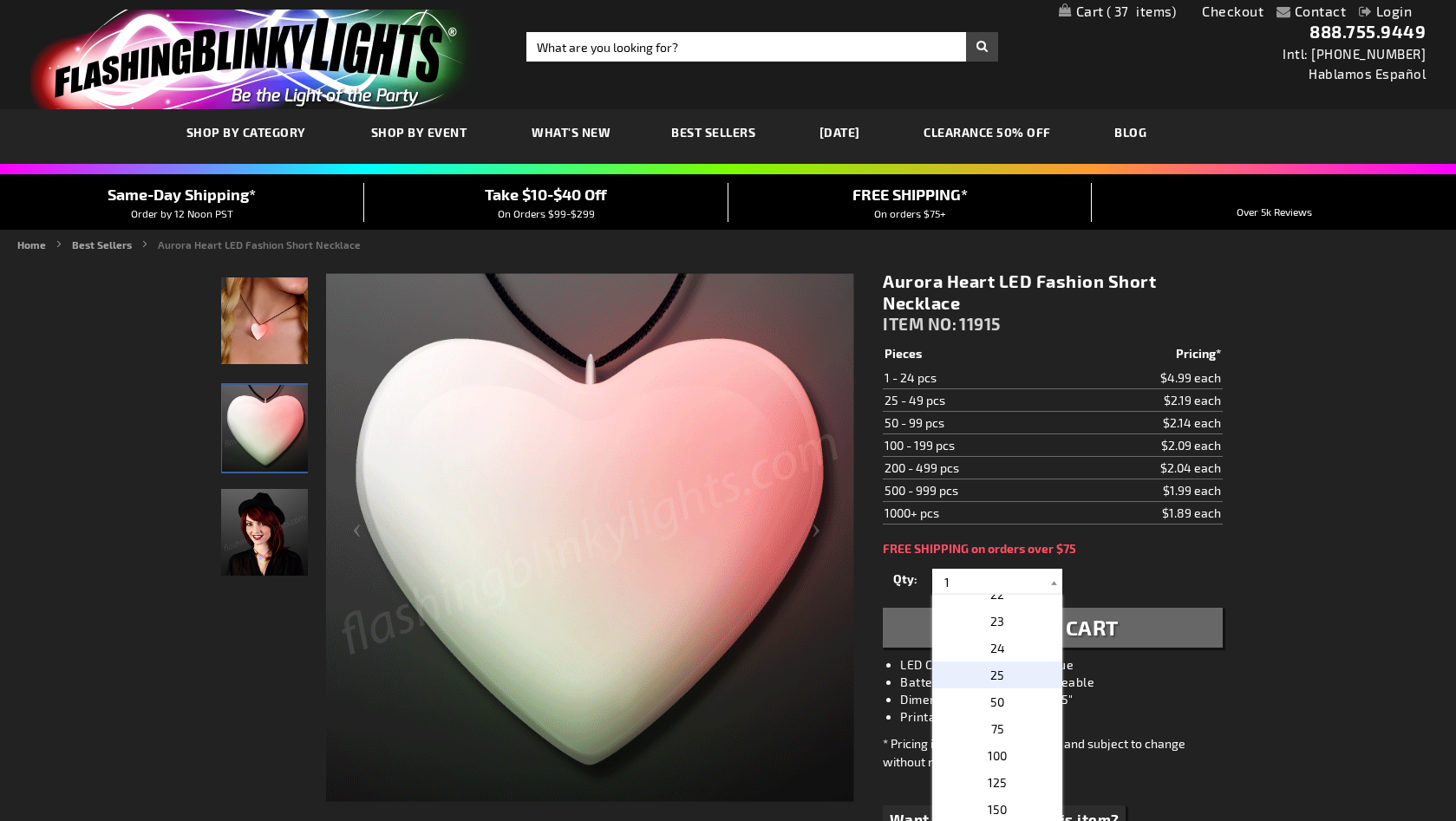
click at [990, 674] on span "25" at bounding box center [997, 674] width 14 height 15
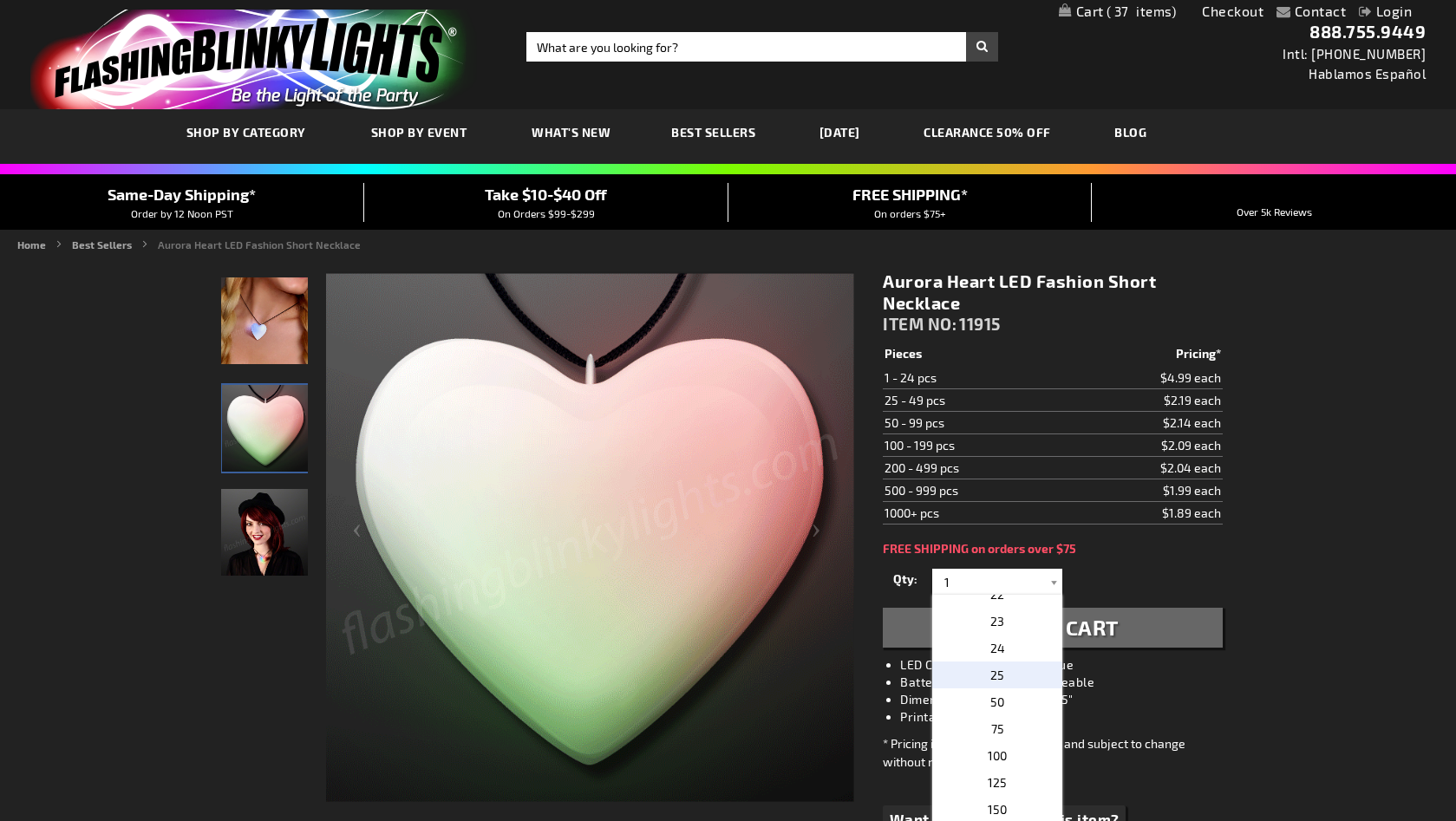
type input "25"
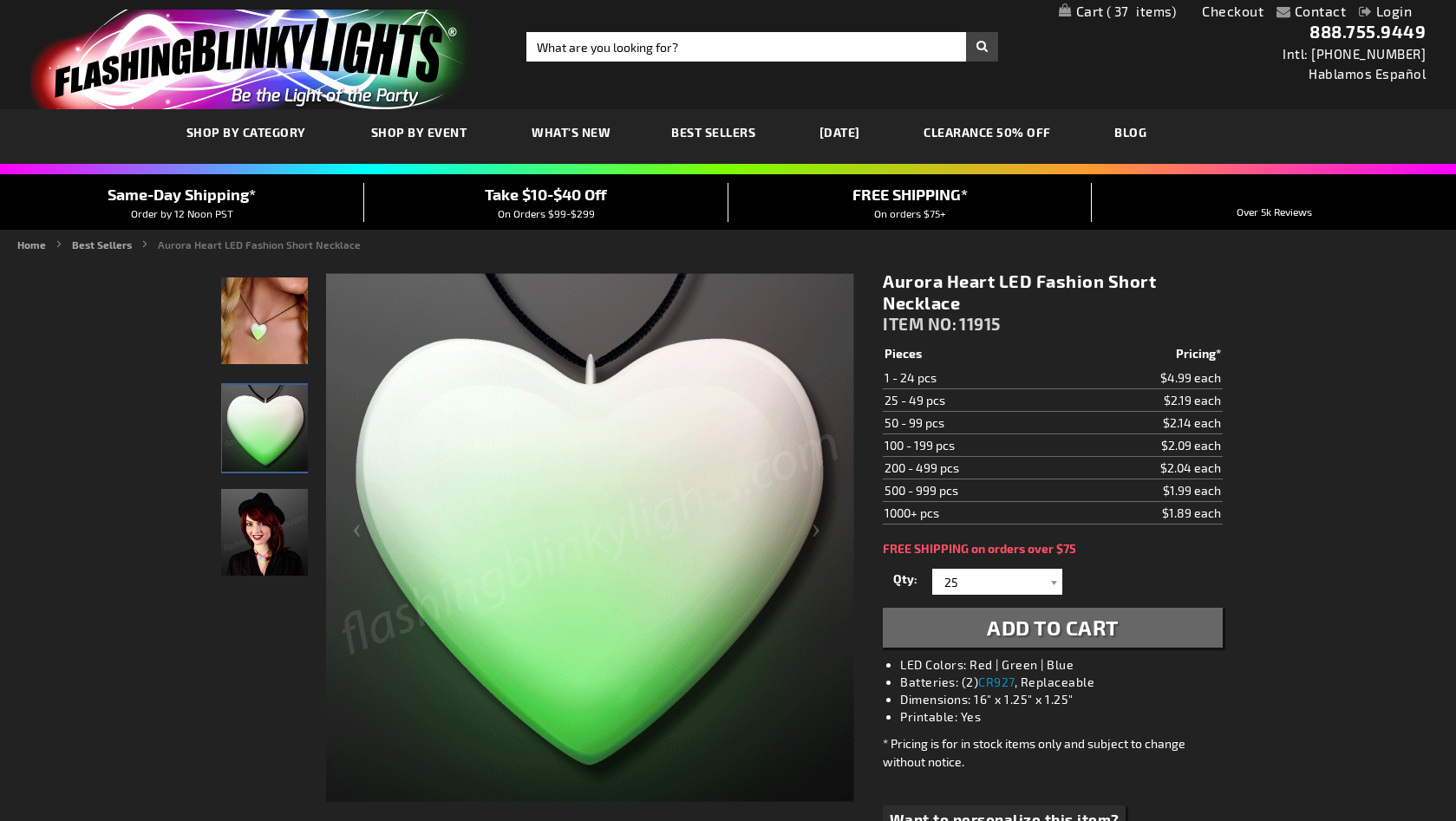
click at [1021, 634] on span "Add to Cart" at bounding box center [1053, 627] width 132 height 26
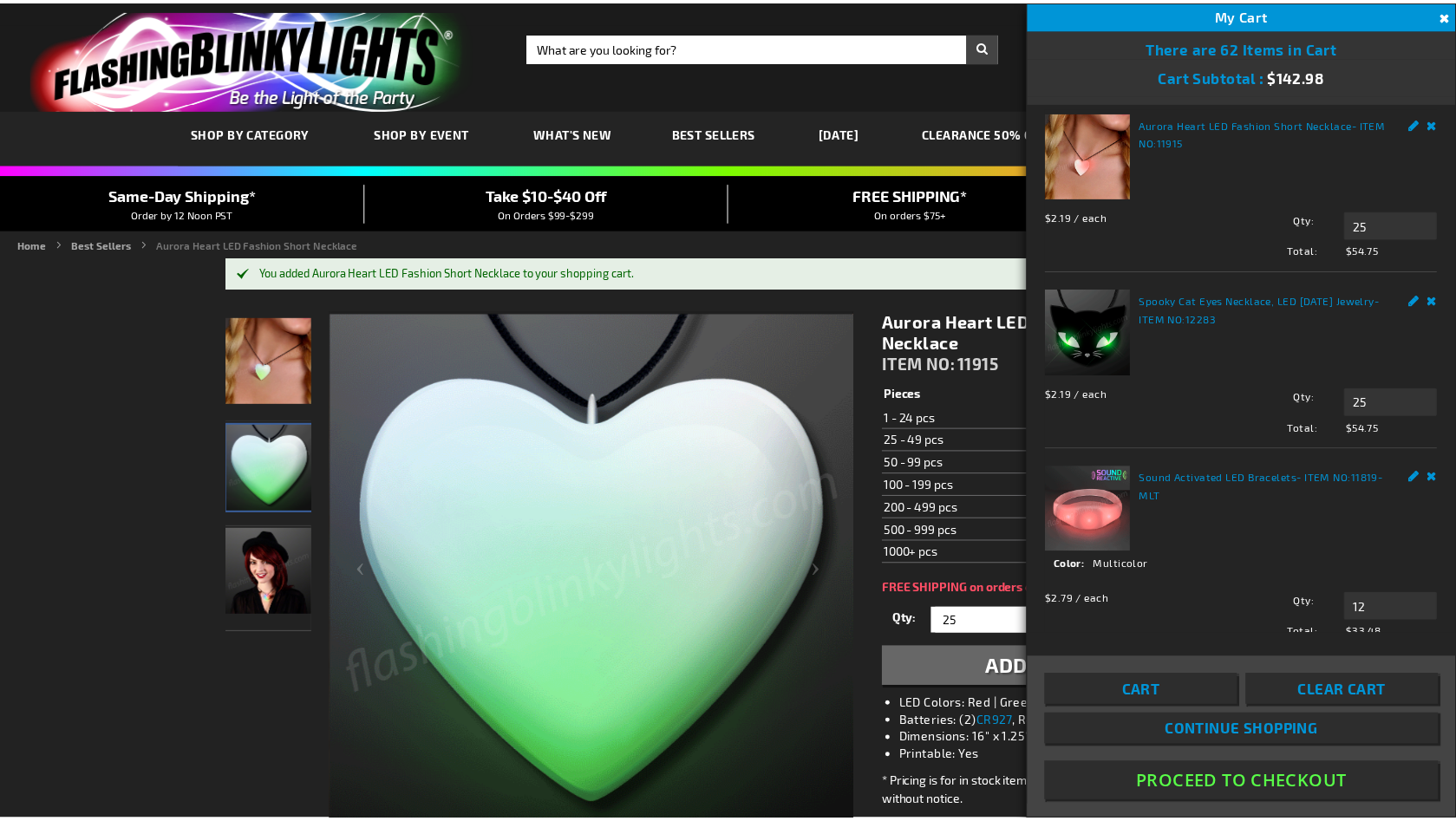
scroll to position [0, 0]
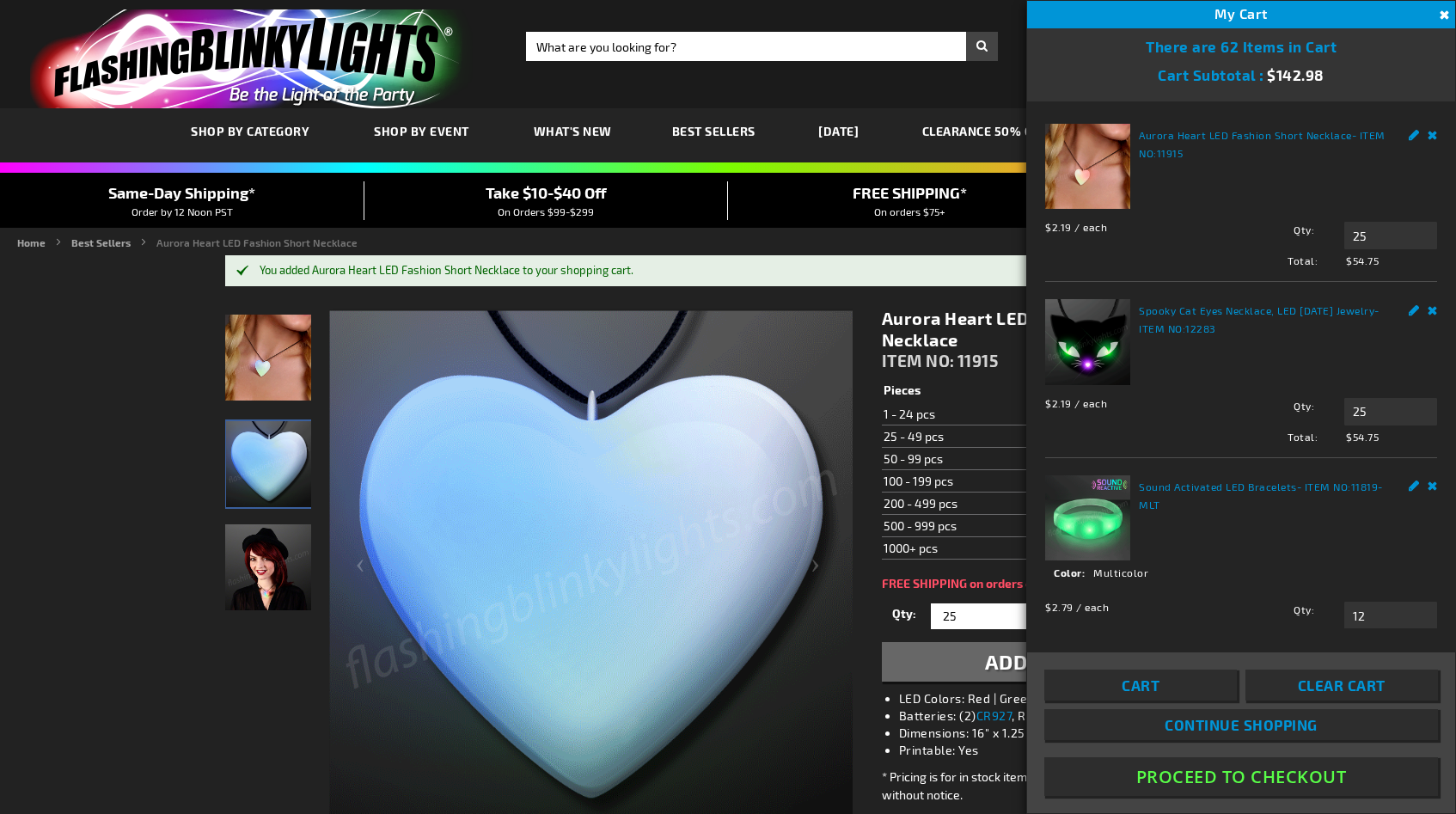
click at [568, 134] on span "What's New" at bounding box center [573, 131] width 78 height 15
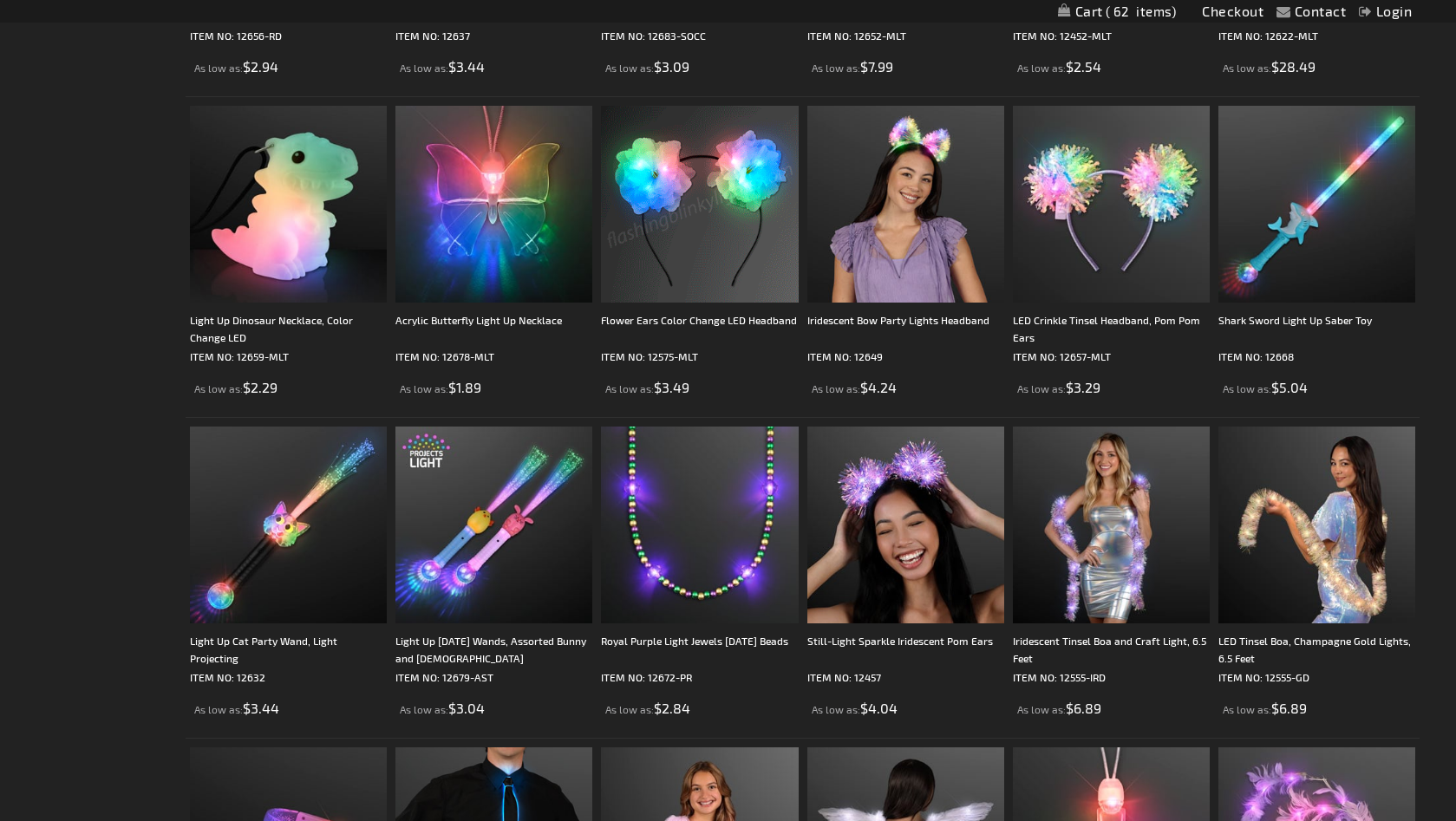
scroll to position [1874, 0]
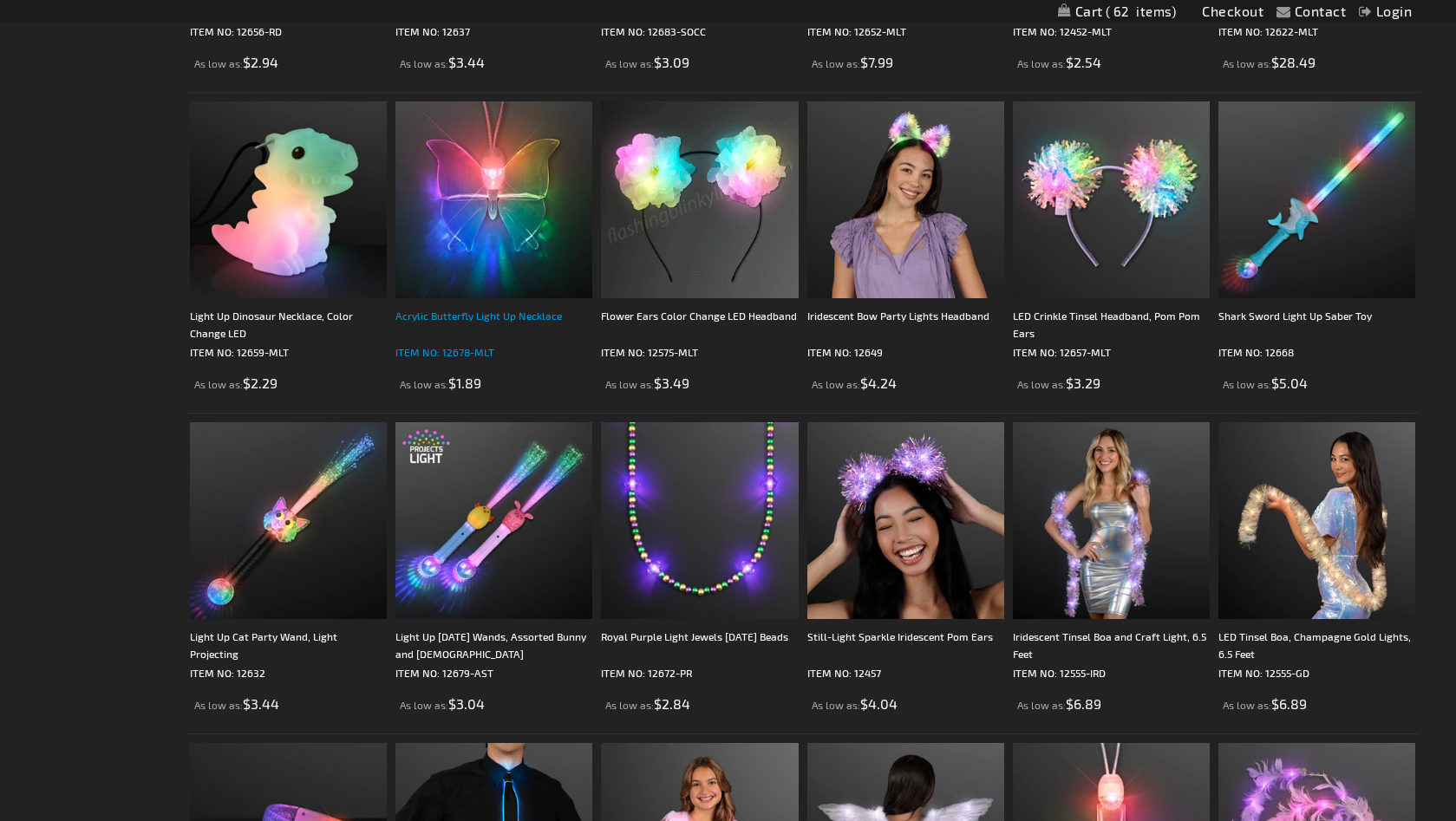
click at [495, 318] on div "Acrylic Butterfly Light Up Necklace" at bounding box center [494, 323] width 197 height 34
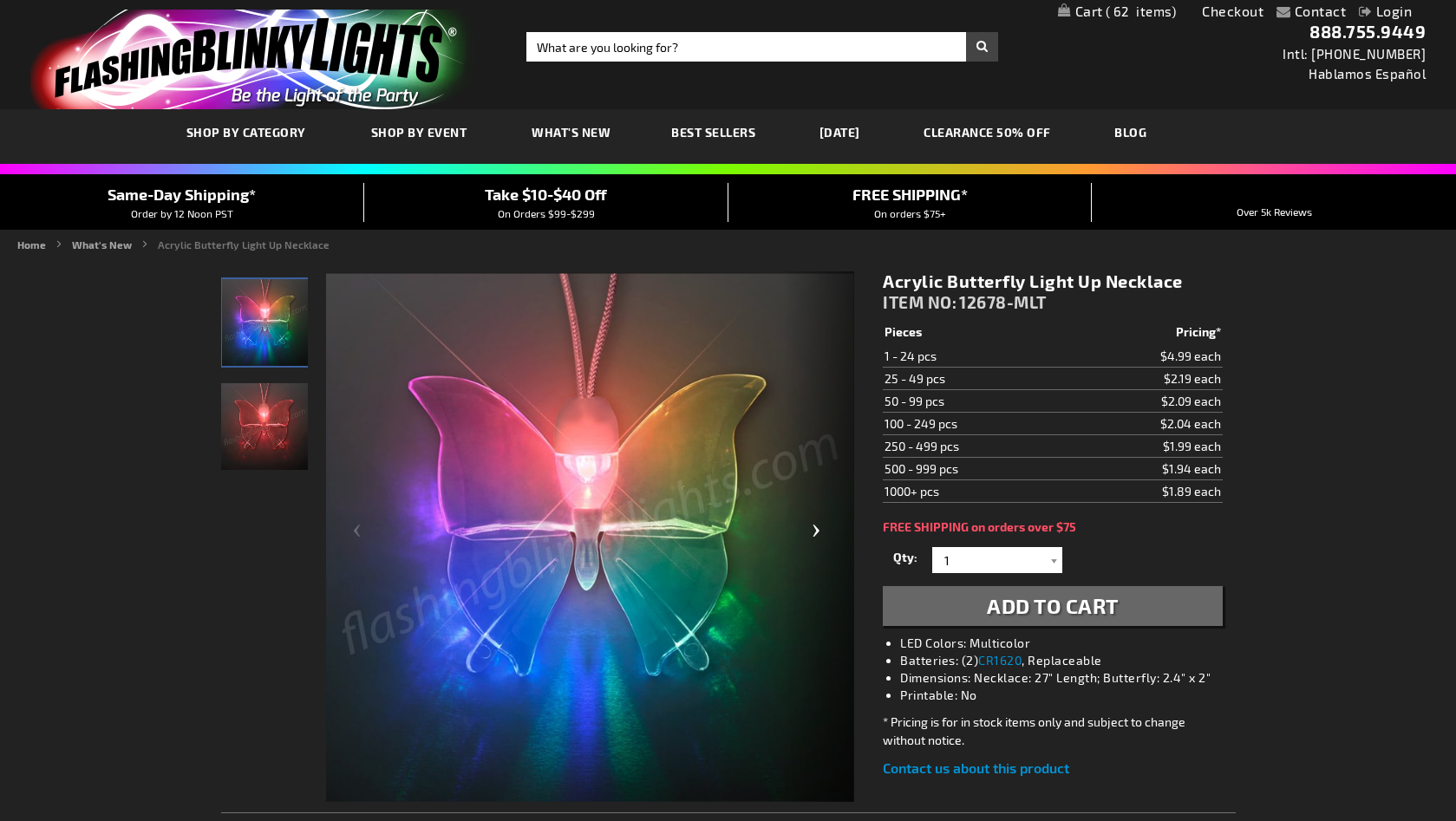
click at [817, 530] on div "Next" at bounding box center [819, 537] width 70 height 532
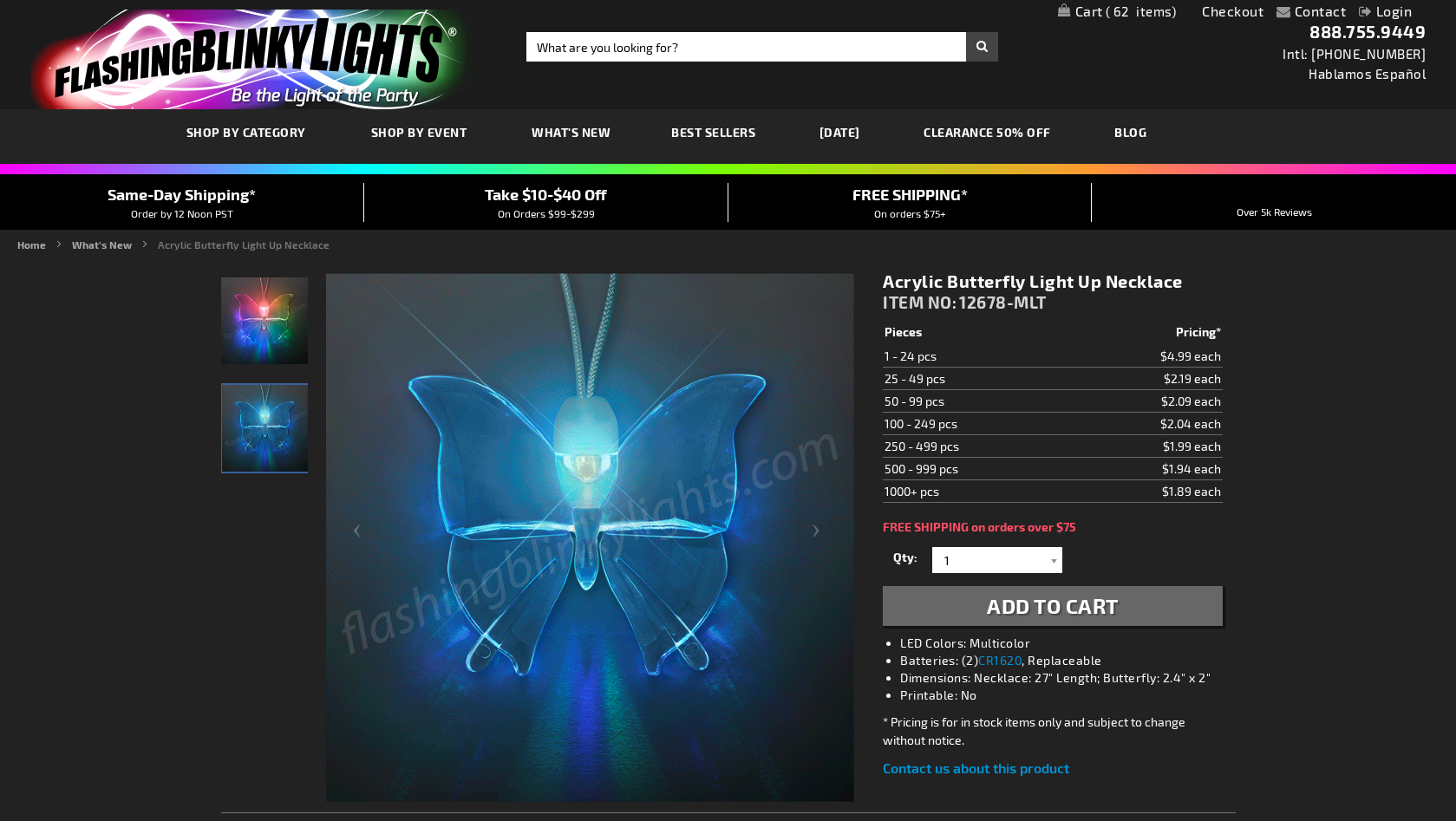
click at [934, 380] on td "25 - 49 pcs" at bounding box center [976, 379] width 187 height 23
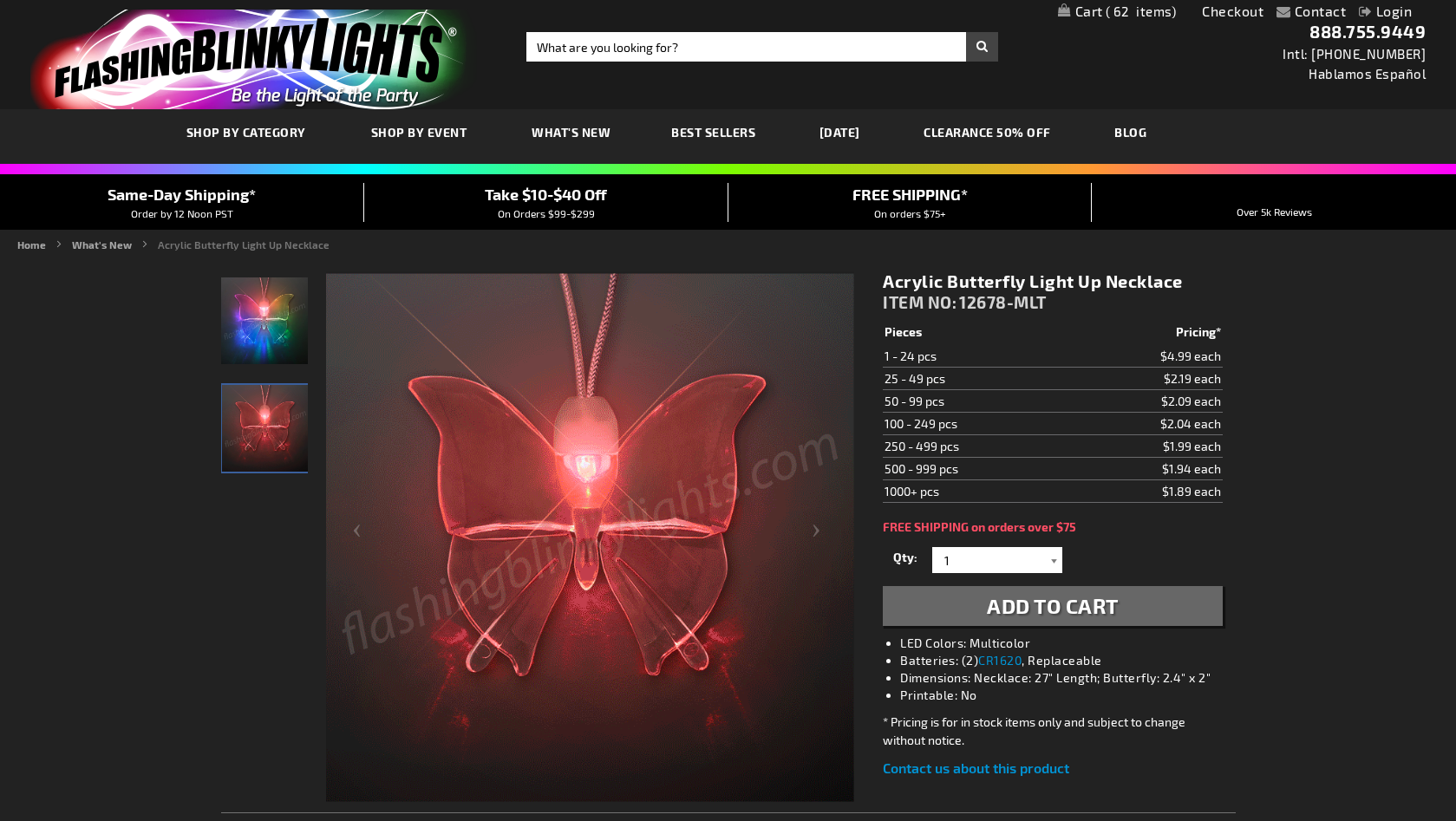
click at [1048, 556] on div at bounding box center [1054, 559] width 18 height 26
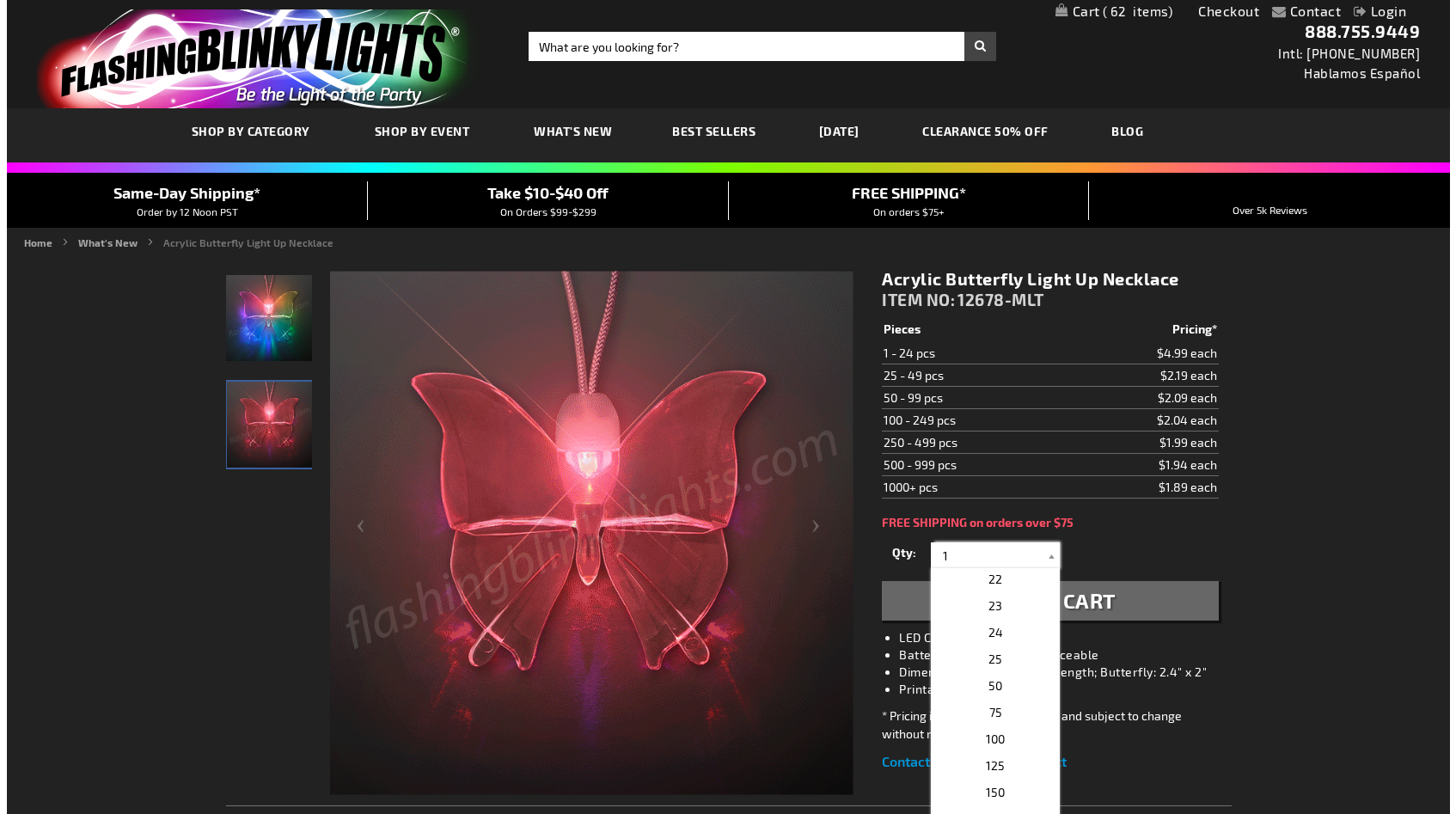
scroll to position [562, 0]
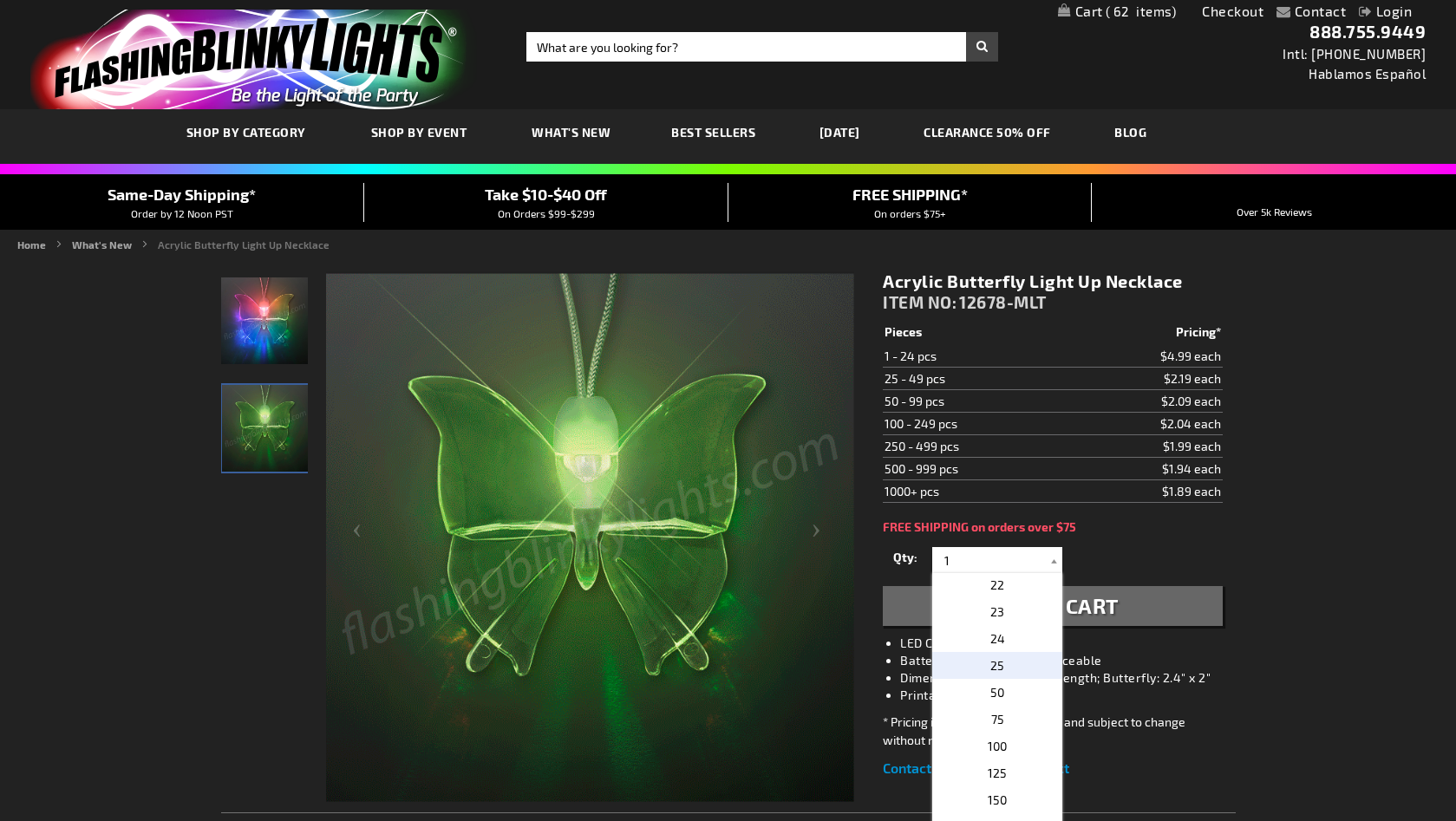
click at [992, 662] on span "25" at bounding box center [997, 665] width 14 height 15
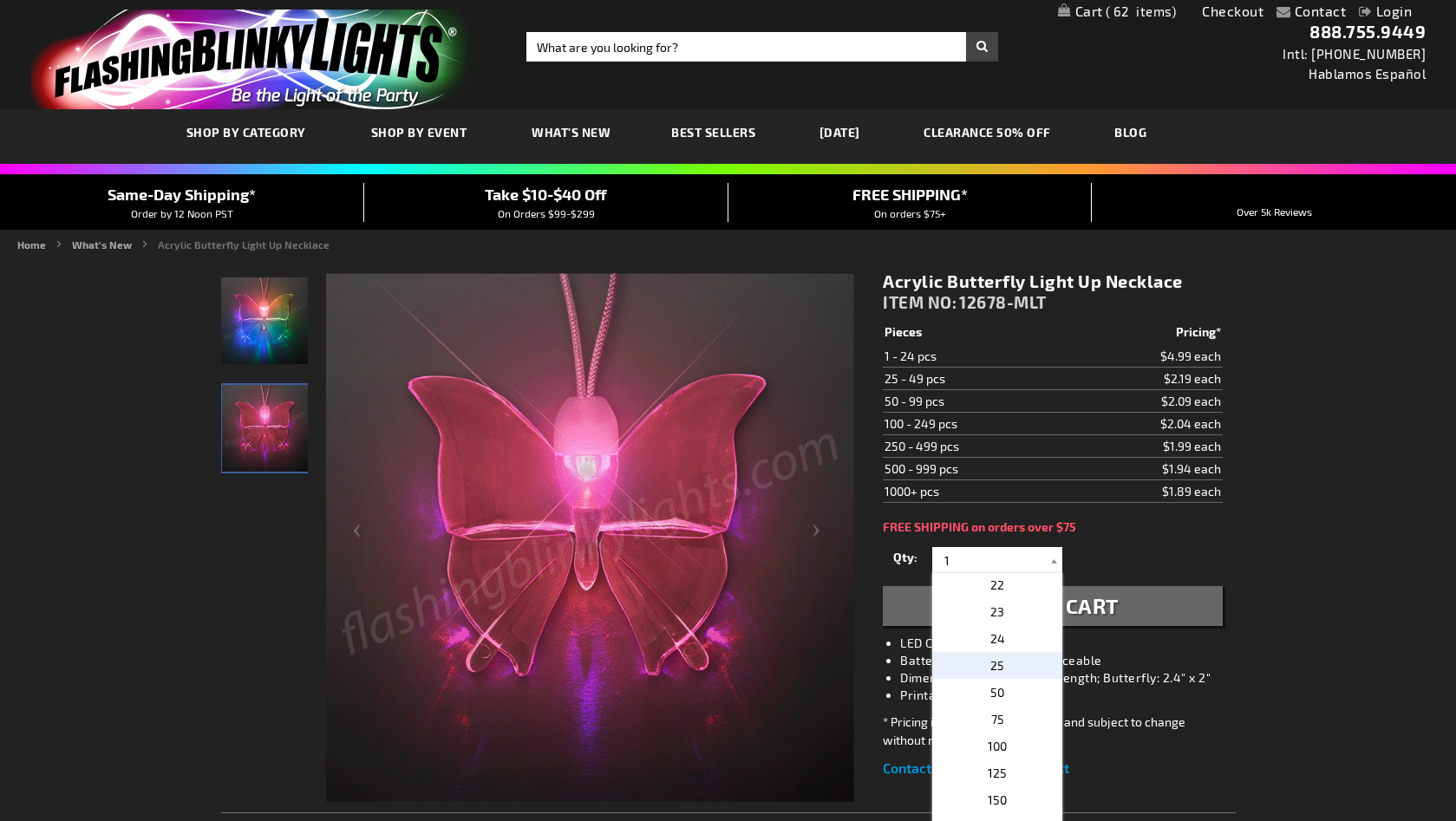
type input "25"
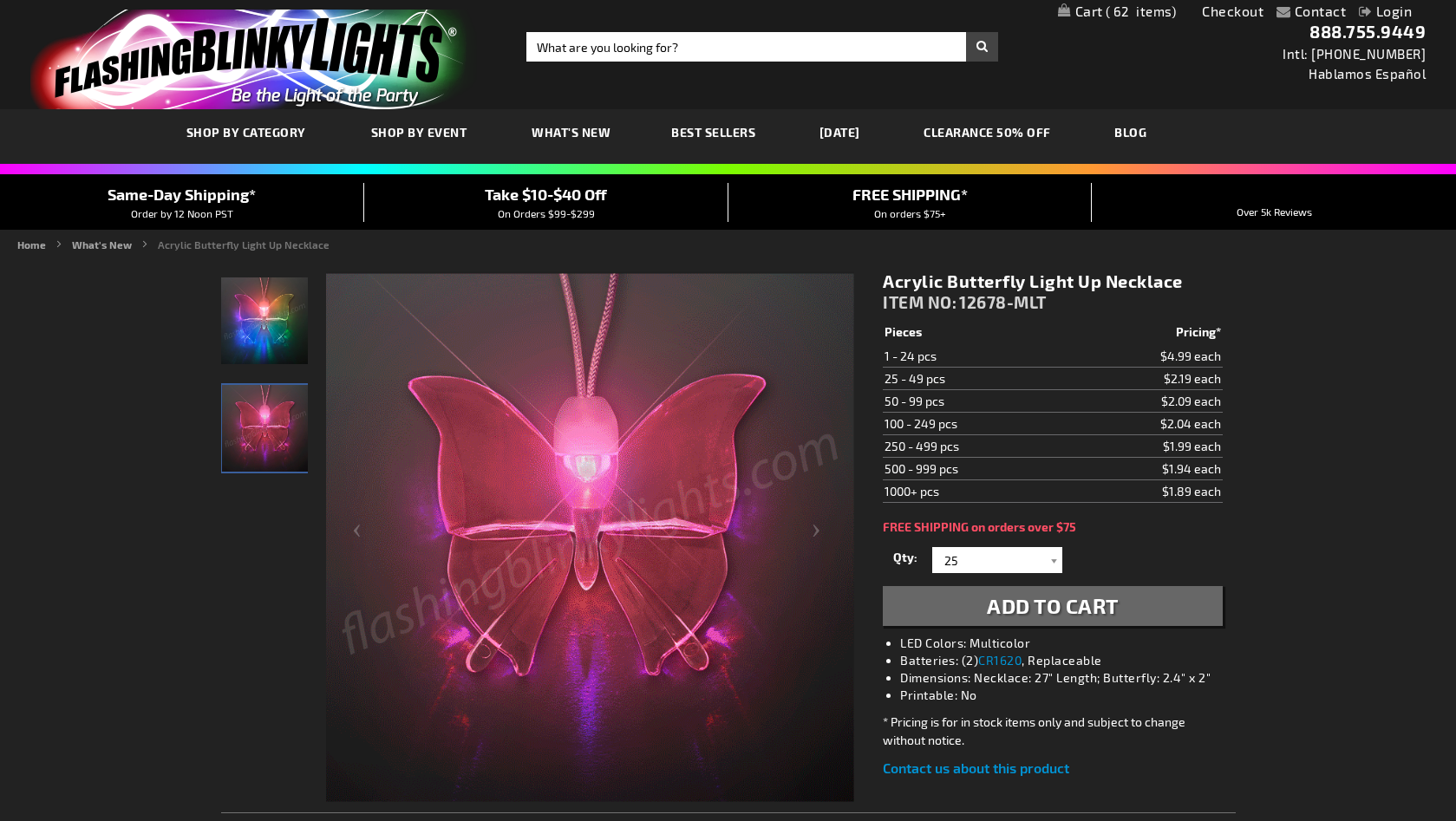
click at [1012, 602] on span "Add to Cart" at bounding box center [1053, 606] width 132 height 26
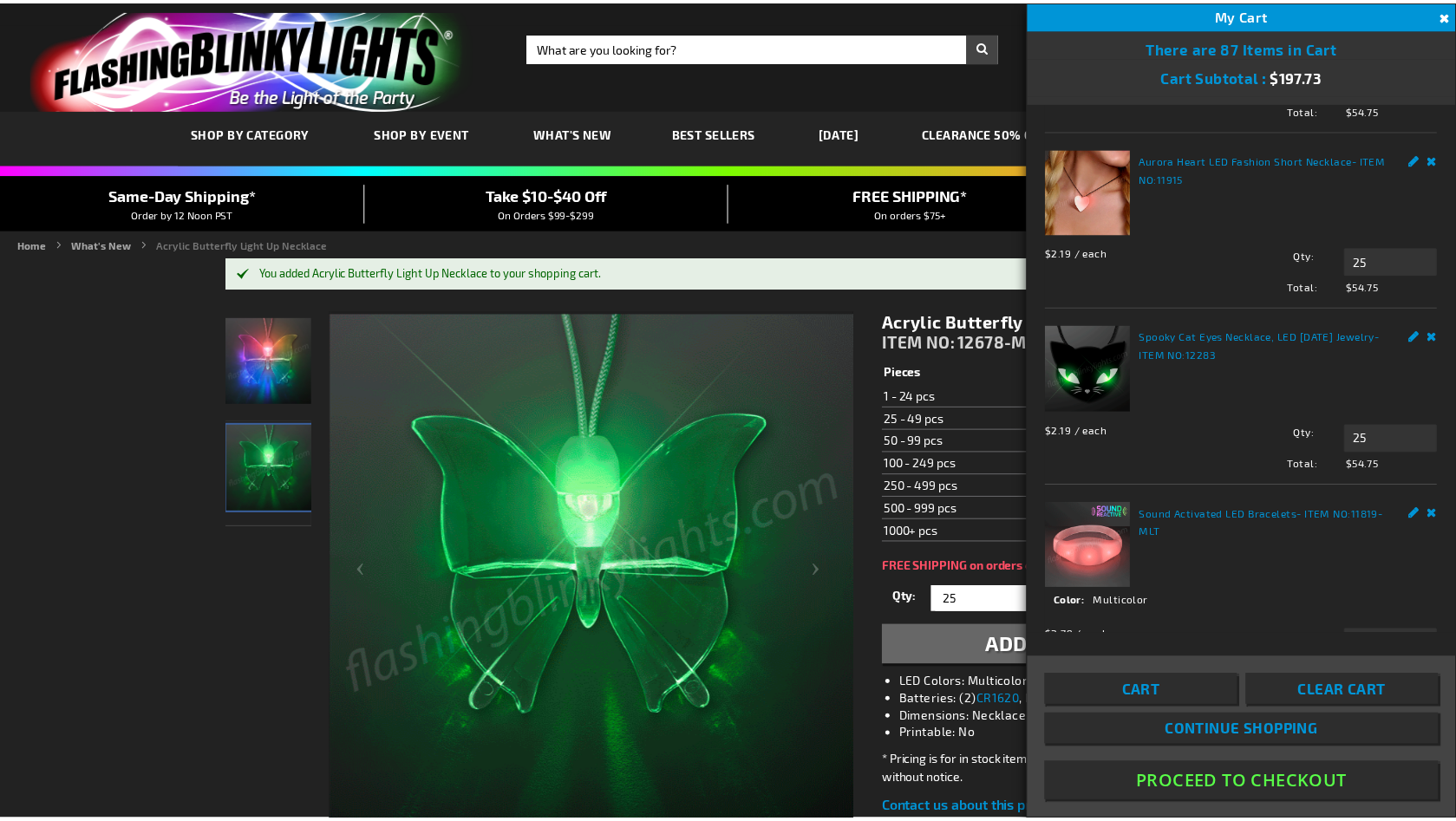
scroll to position [0, 0]
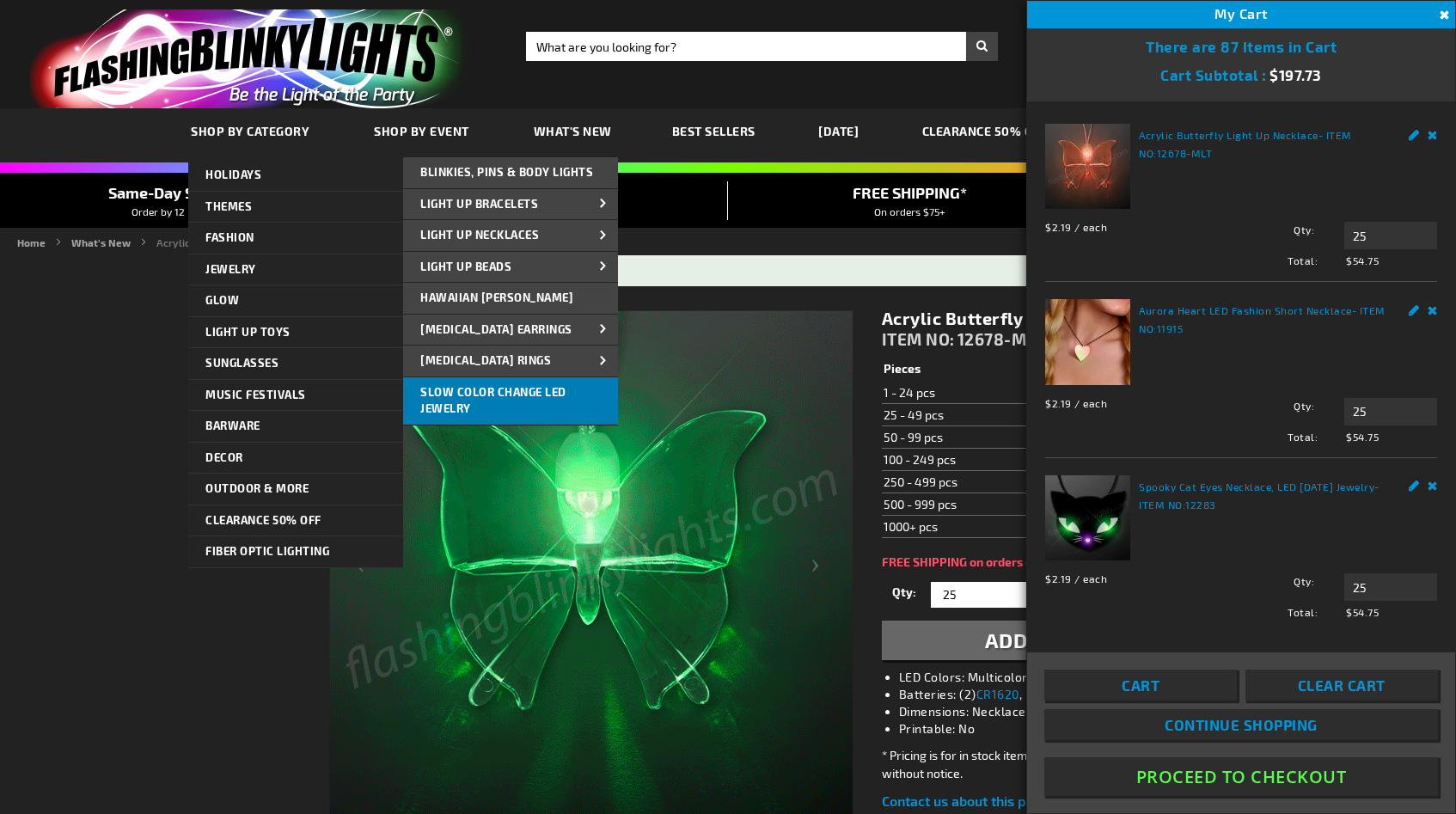
click at [440, 396] on span "Slow Color Change LED Jewelry" at bounding box center [493, 401] width 146 height 31
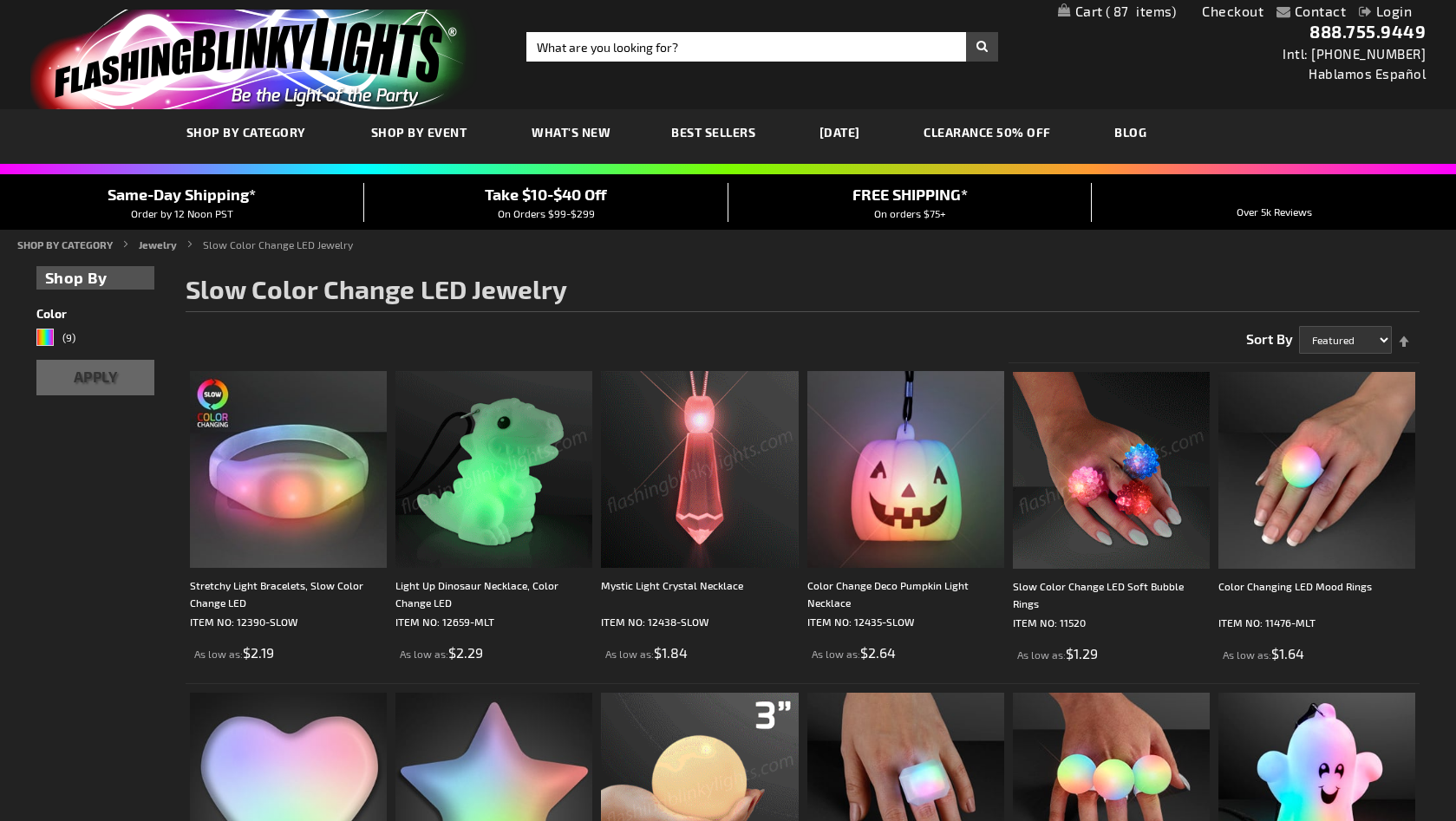
click at [1009, 133] on link "CLEARANCE 50% OFF" at bounding box center [987, 132] width 153 height 58
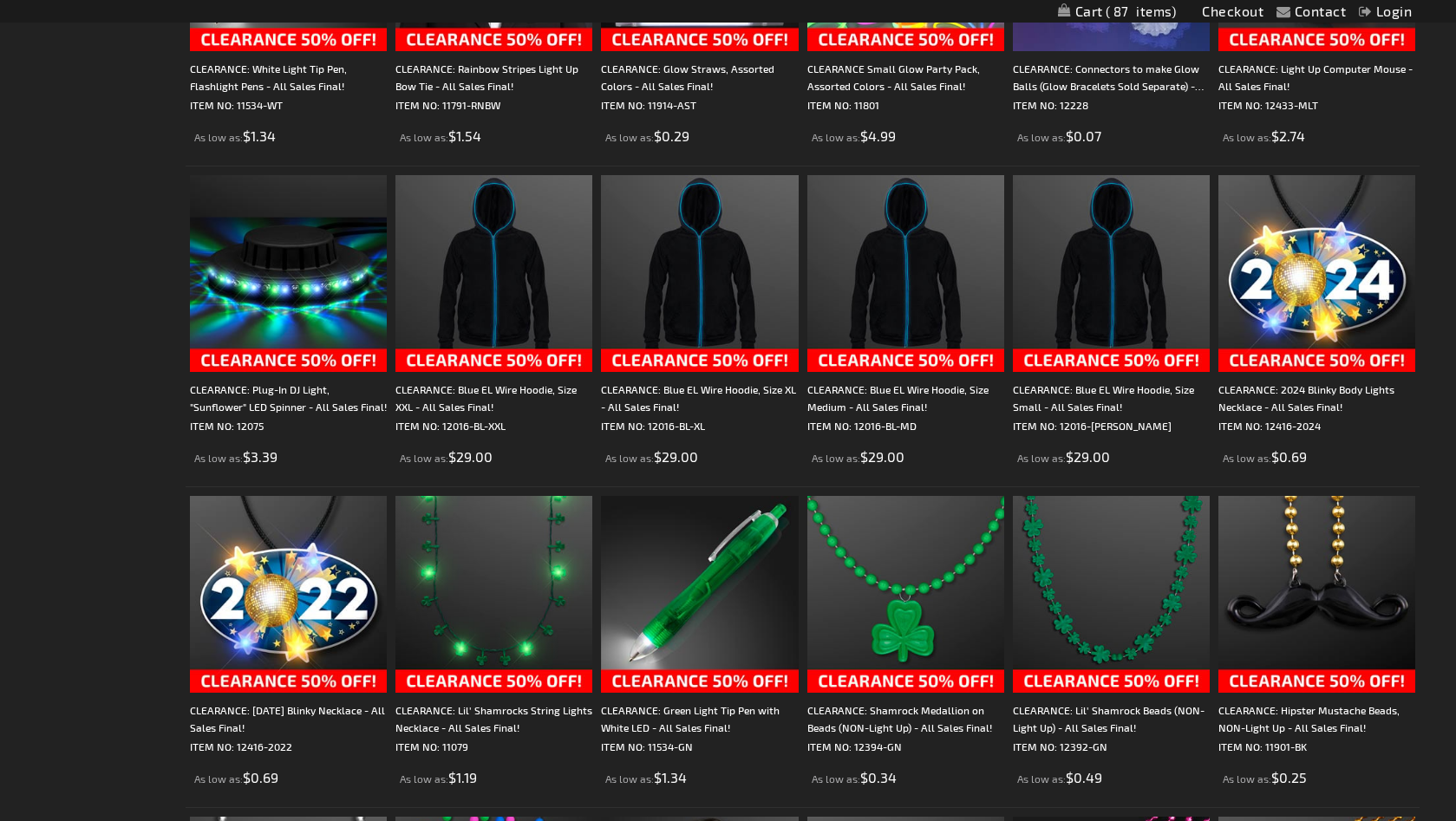
scroll to position [2126, 0]
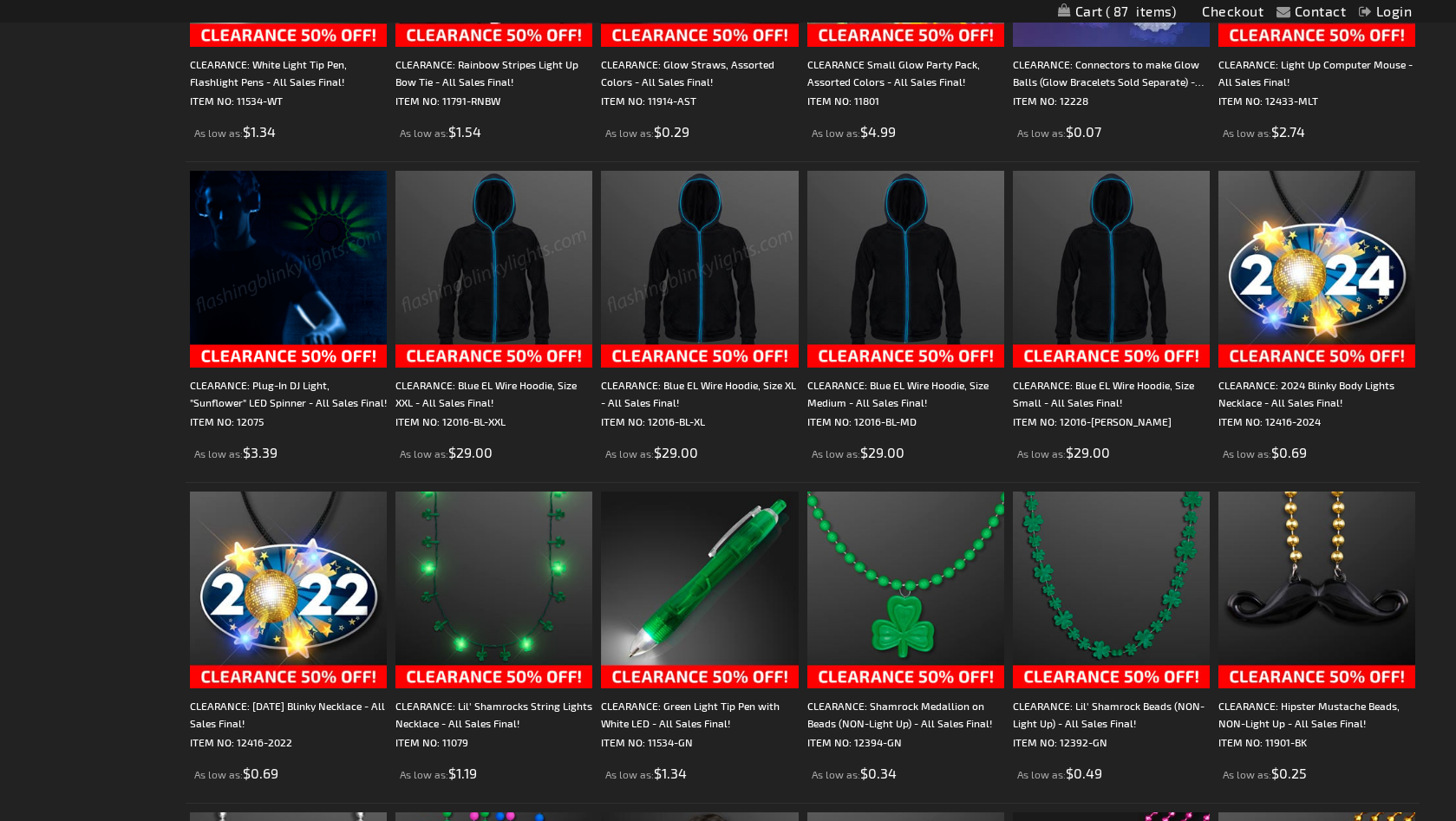
click at [335, 263] on img at bounding box center [288, 269] width 197 height 197
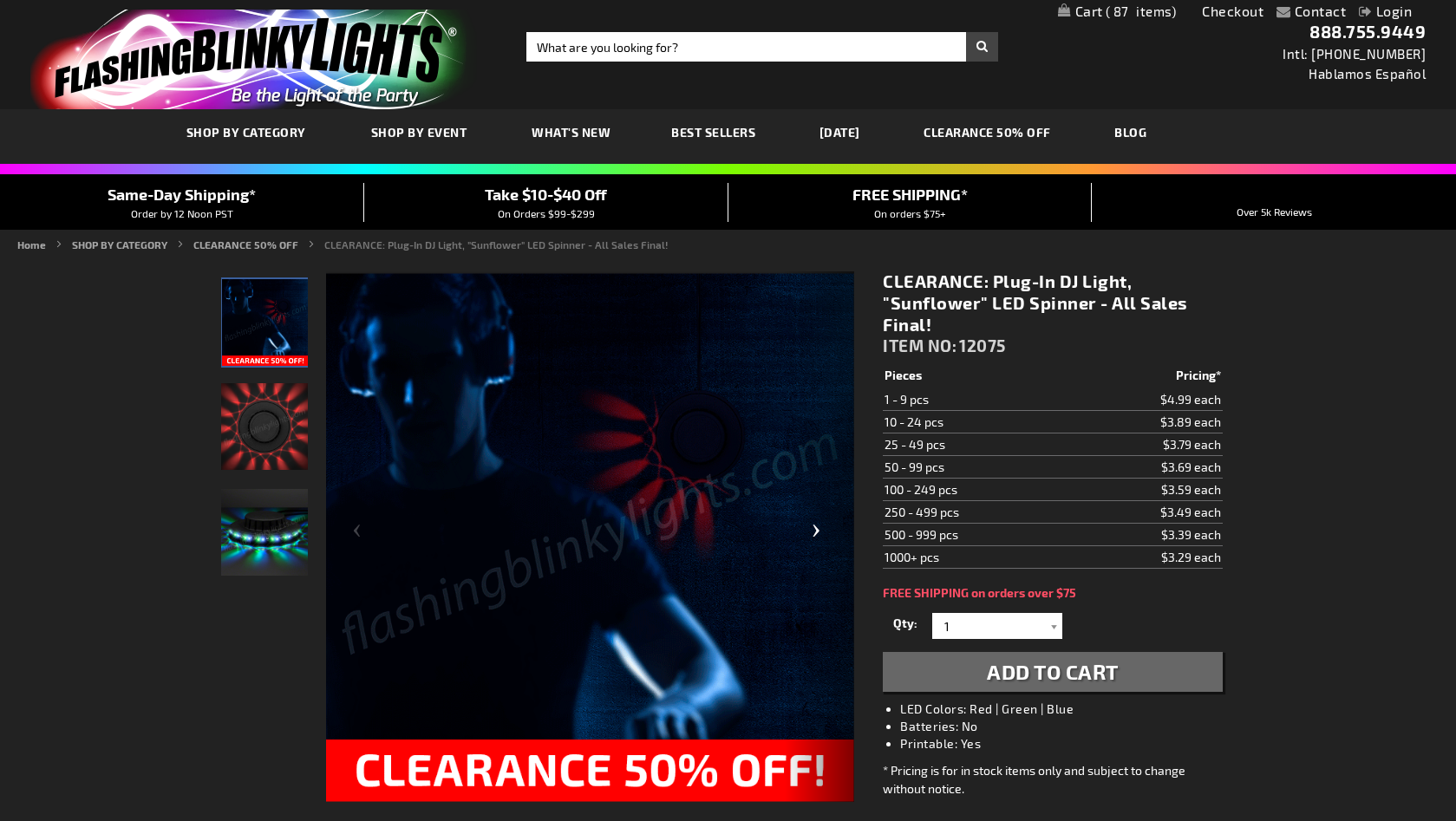
click at [818, 531] on div "Next" at bounding box center [819, 537] width 70 height 532
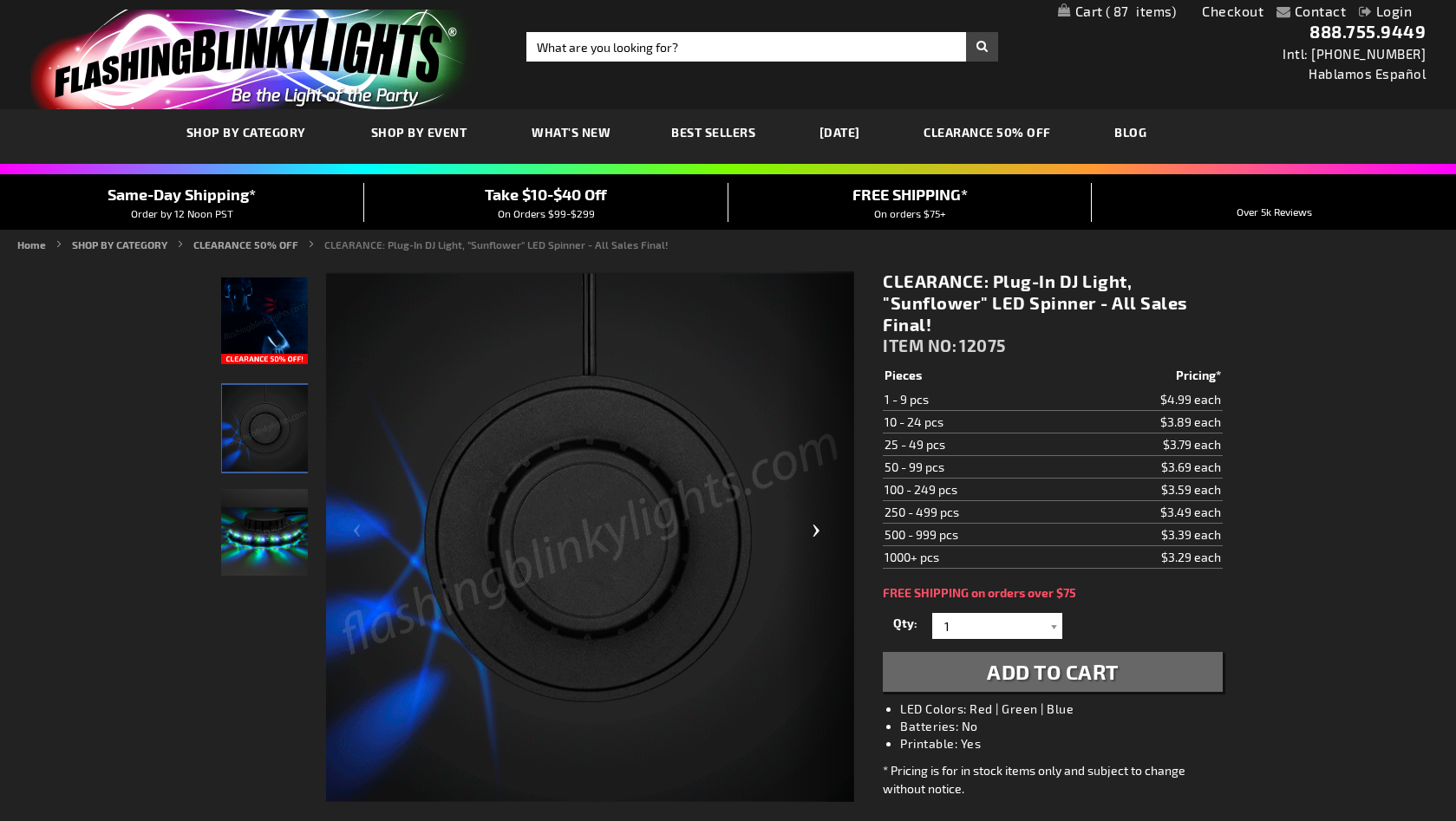
click at [818, 531] on div "Next" at bounding box center [819, 537] width 70 height 532
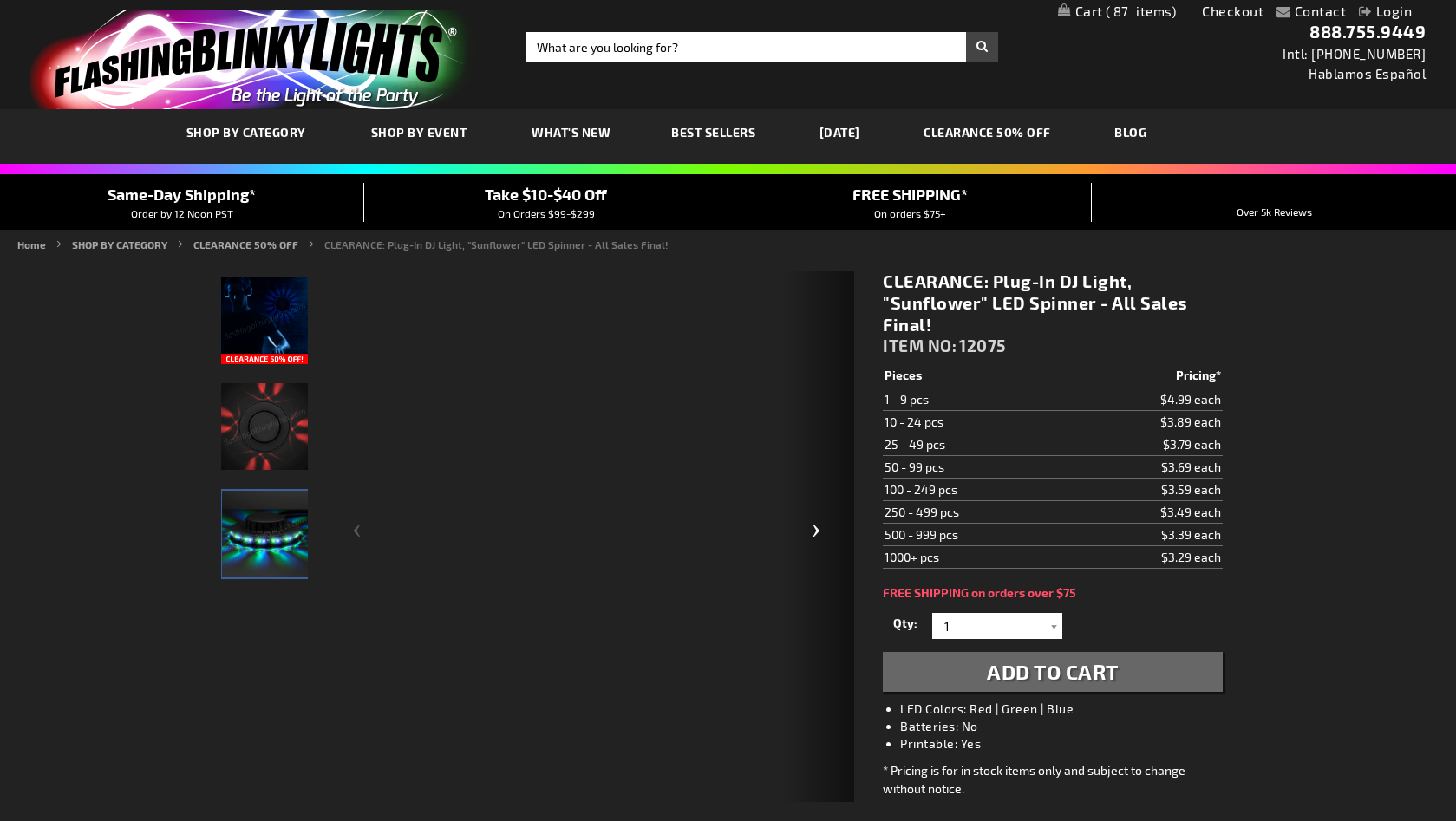
click at [818, 531] on div "Next" at bounding box center [819, 537] width 70 height 532
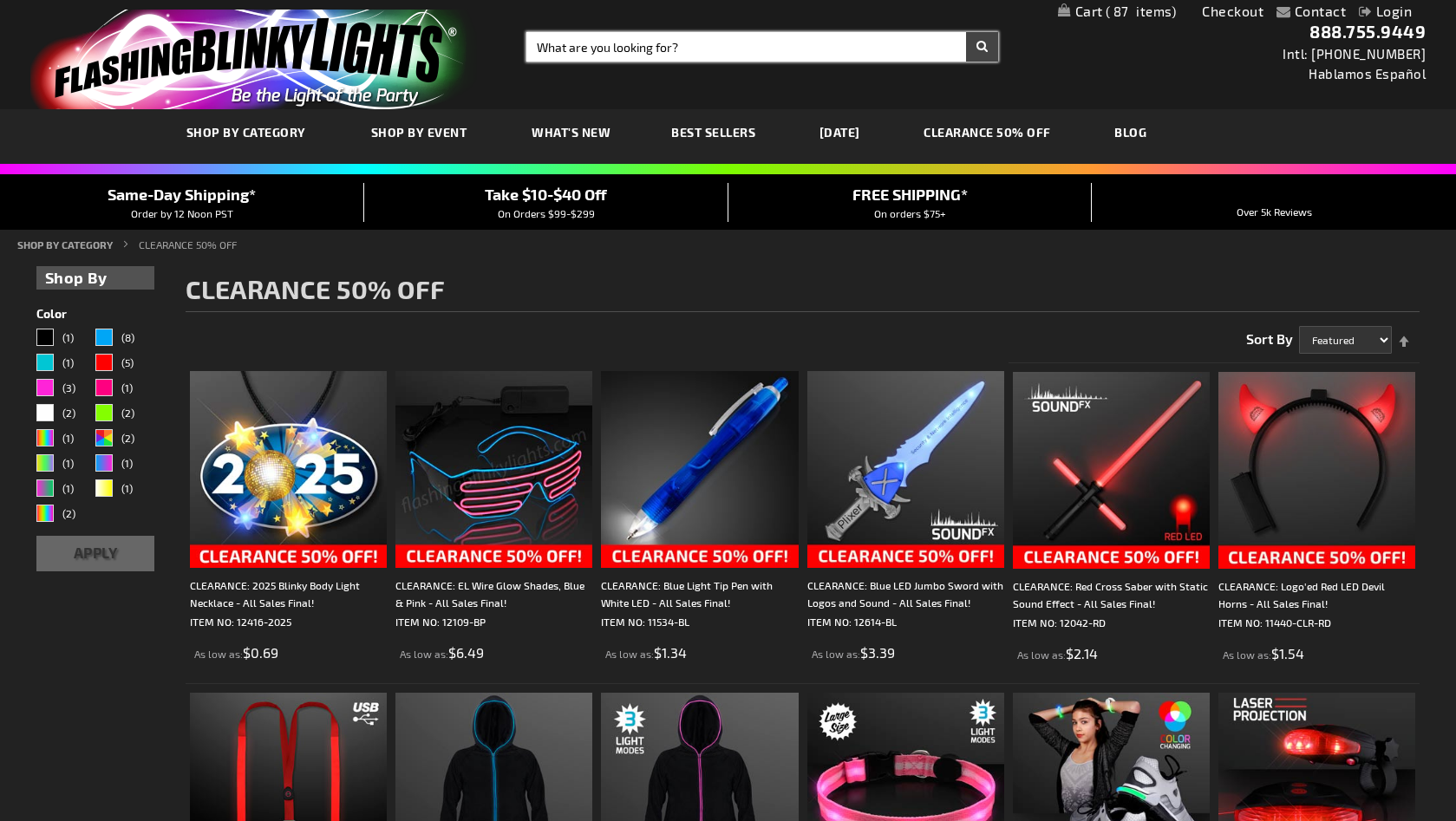
click at [632, 43] on input "Search" at bounding box center [762, 47] width 472 height 29
type input "magnet"
click at [965, 32] on button "Search" at bounding box center [981, 47] width 32 height 29
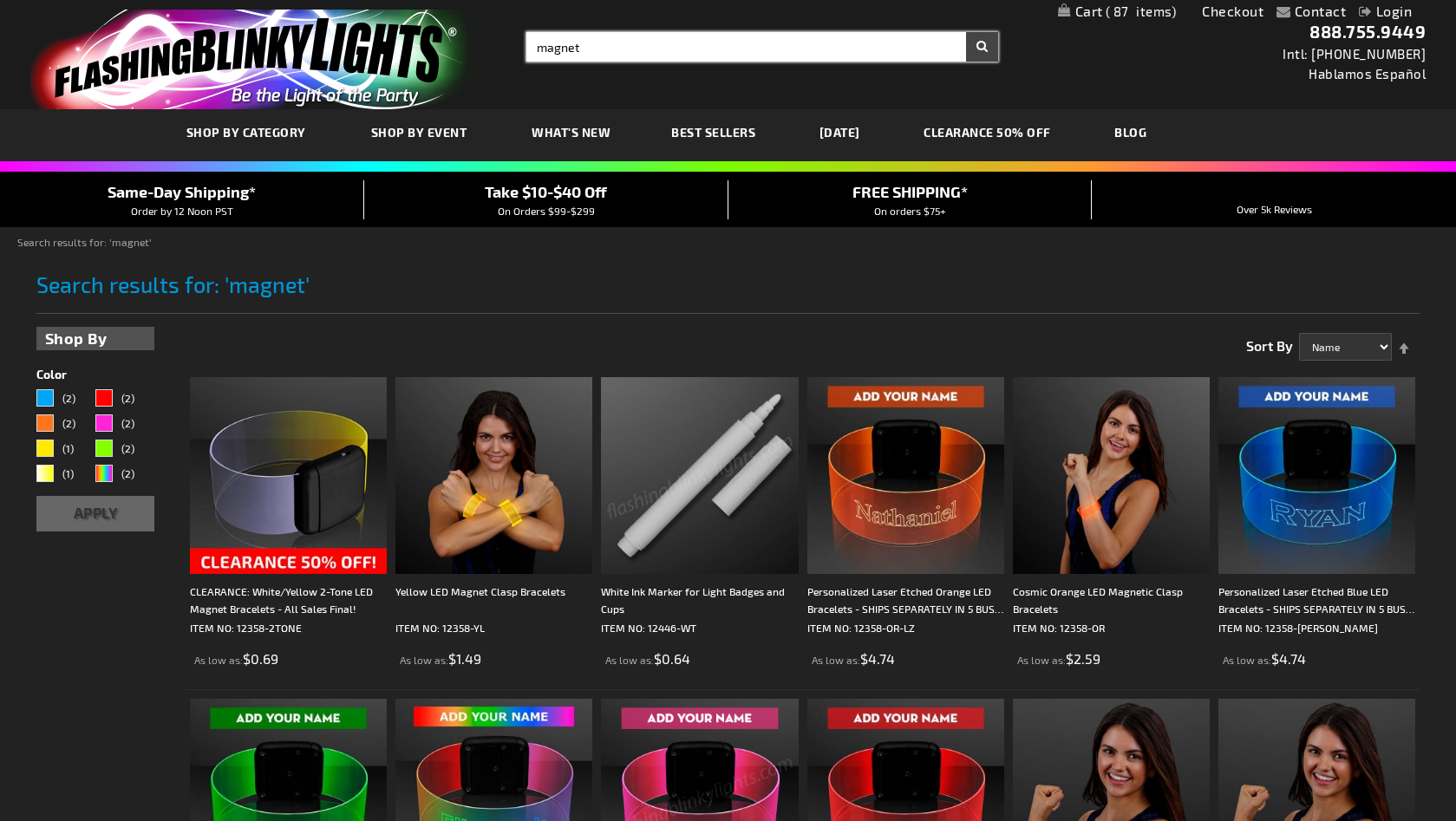
click at [599, 48] on input "magnet" at bounding box center [762, 47] width 472 height 29
type input "heart"
click at [965, 32] on button "Search" at bounding box center [981, 47] width 32 height 29
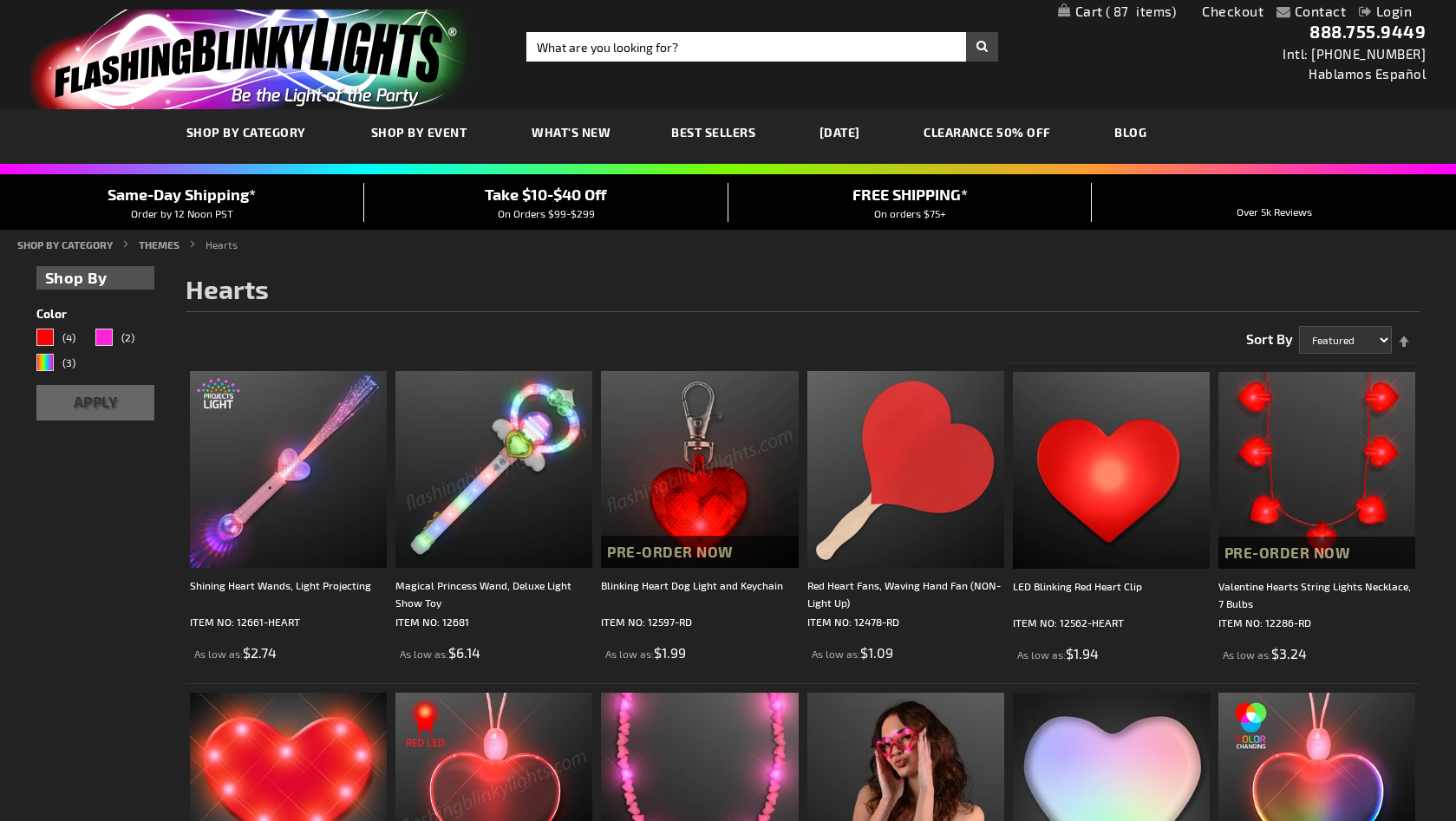
click at [1083, 10] on link "My Cart 87 87 items" at bounding box center [1117, 12] width 119 height 17
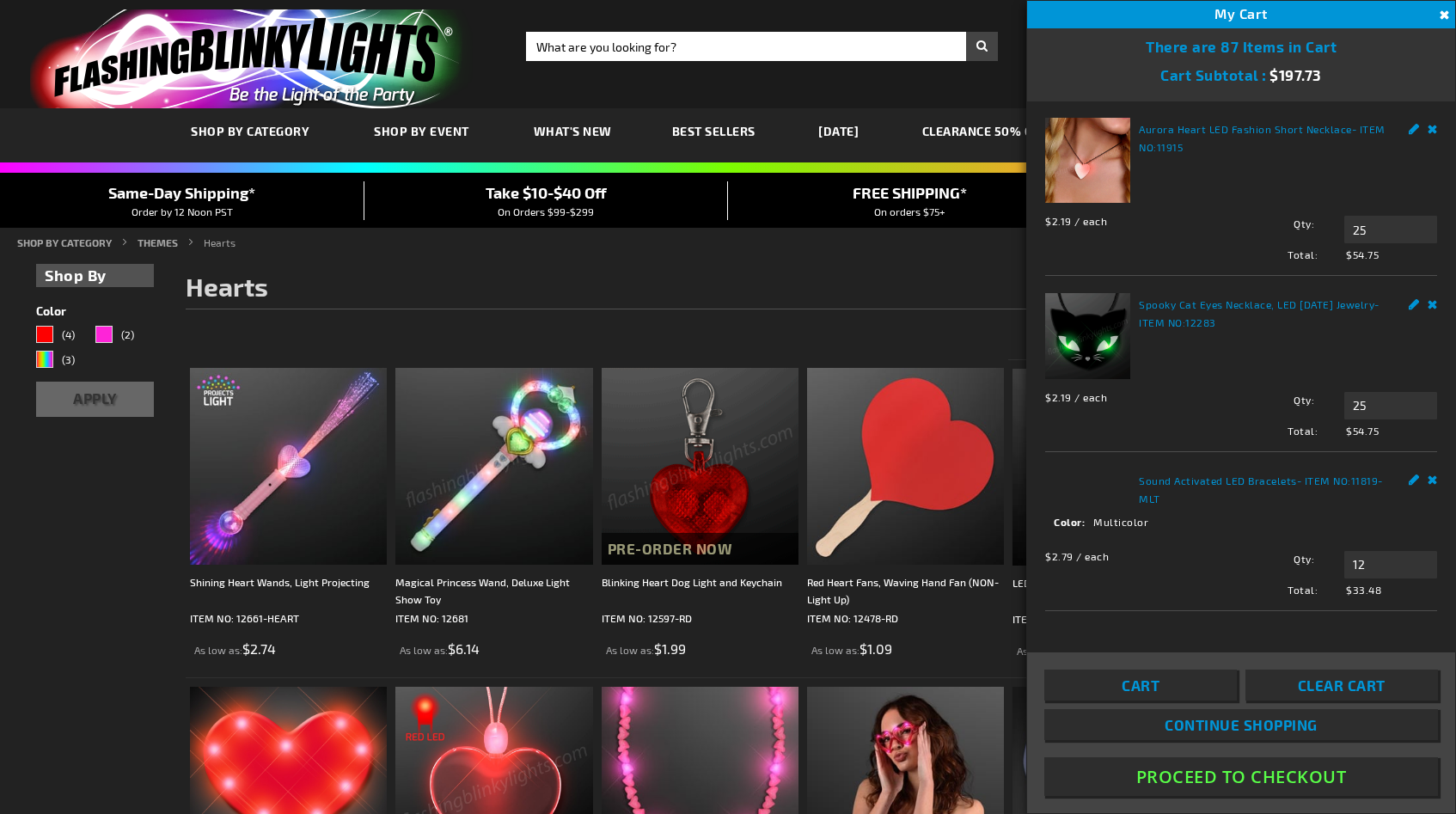
scroll to position [214, 0]
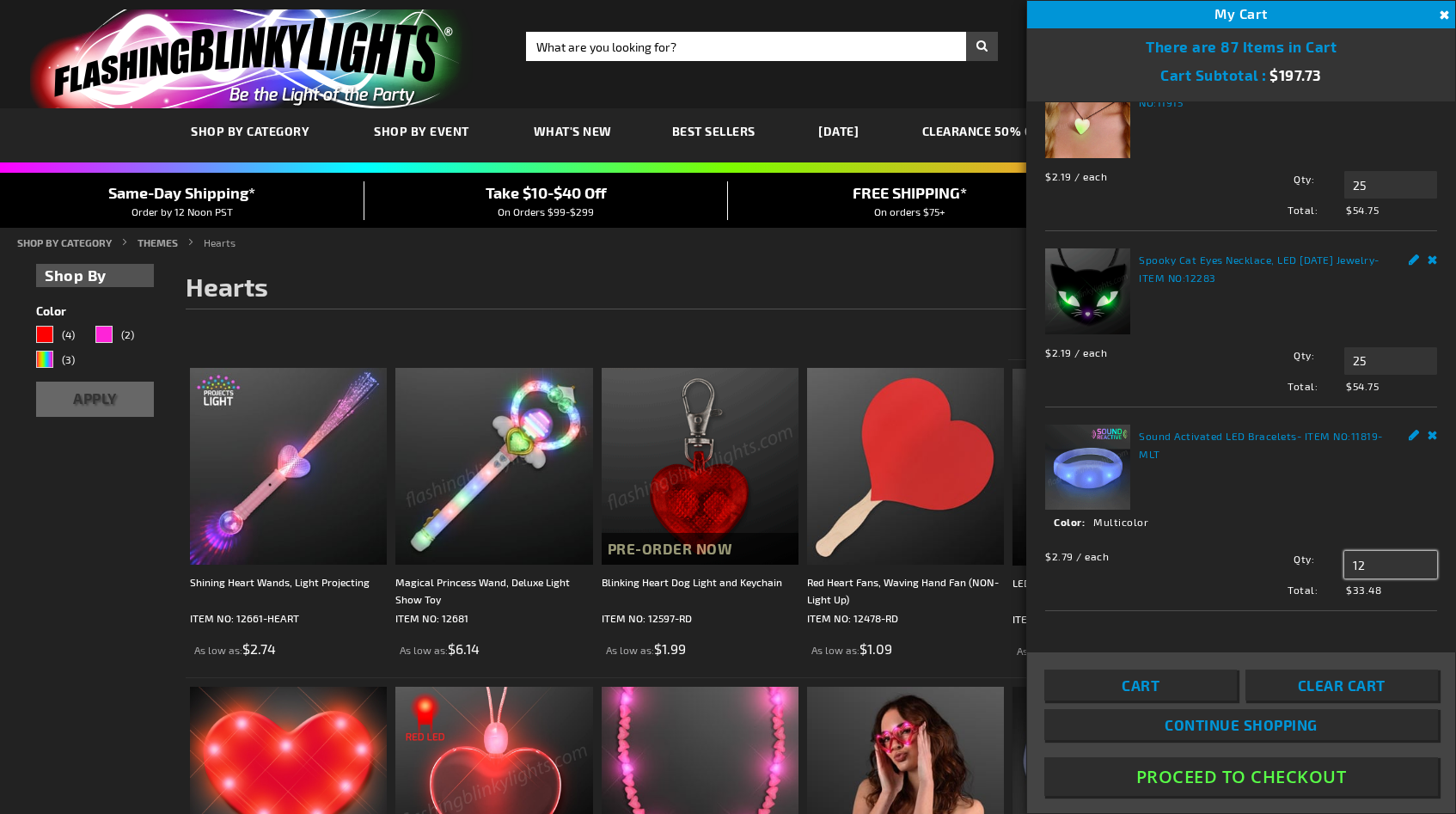
click at [1370, 565] on input "12" at bounding box center [1390, 564] width 93 height 27
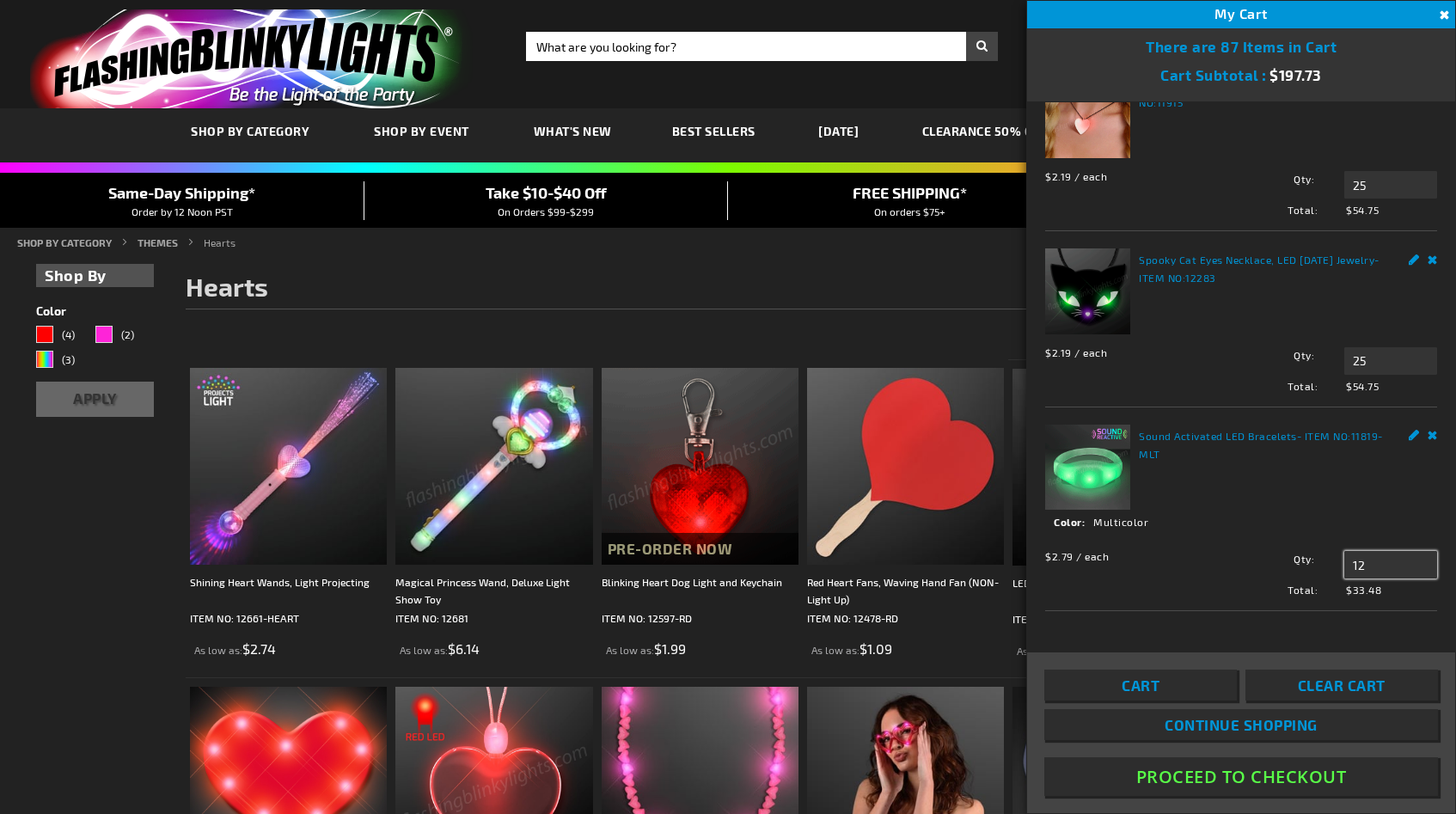
click at [1370, 565] on input "12" at bounding box center [1390, 564] width 93 height 27
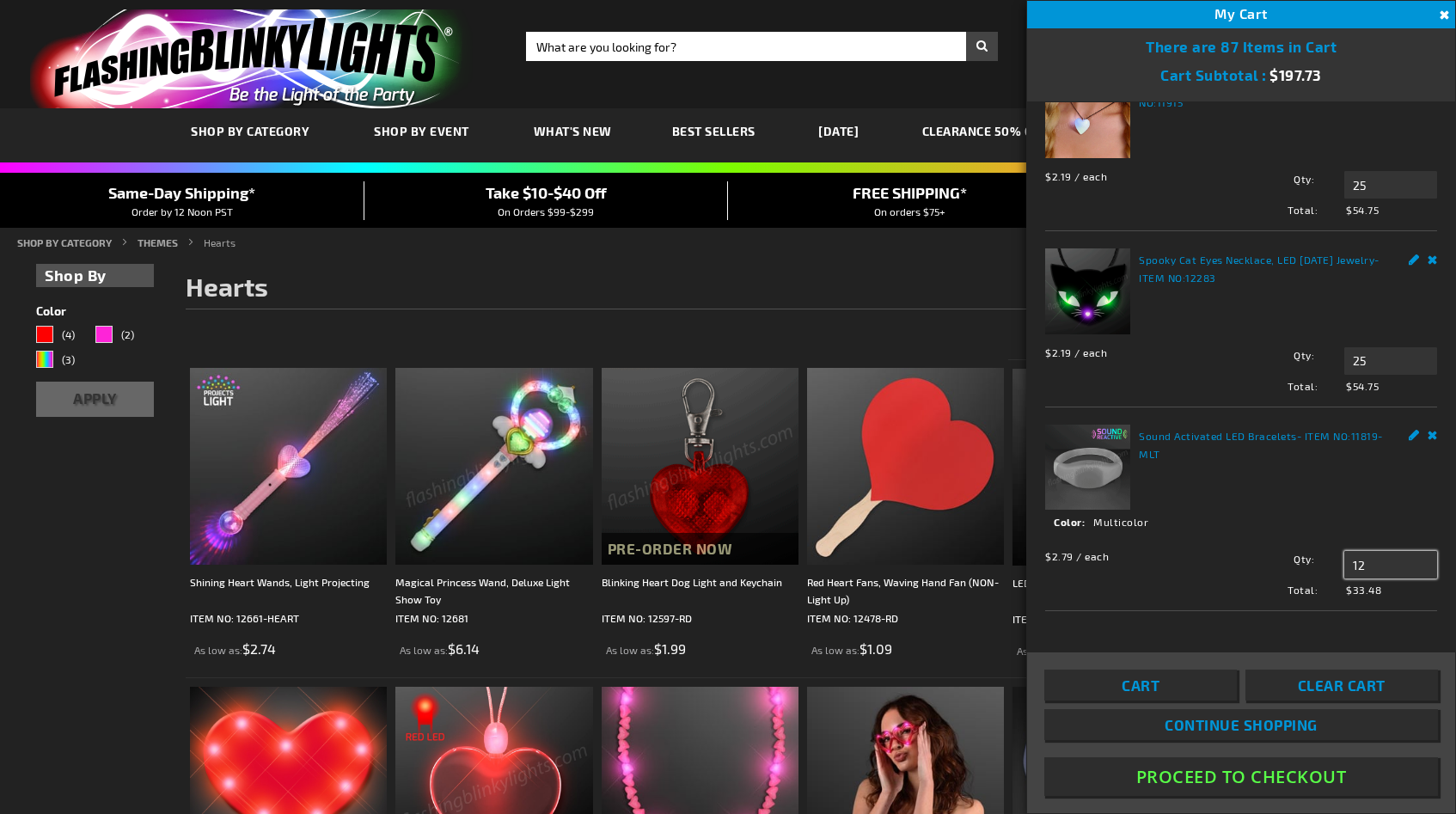
type input "1"
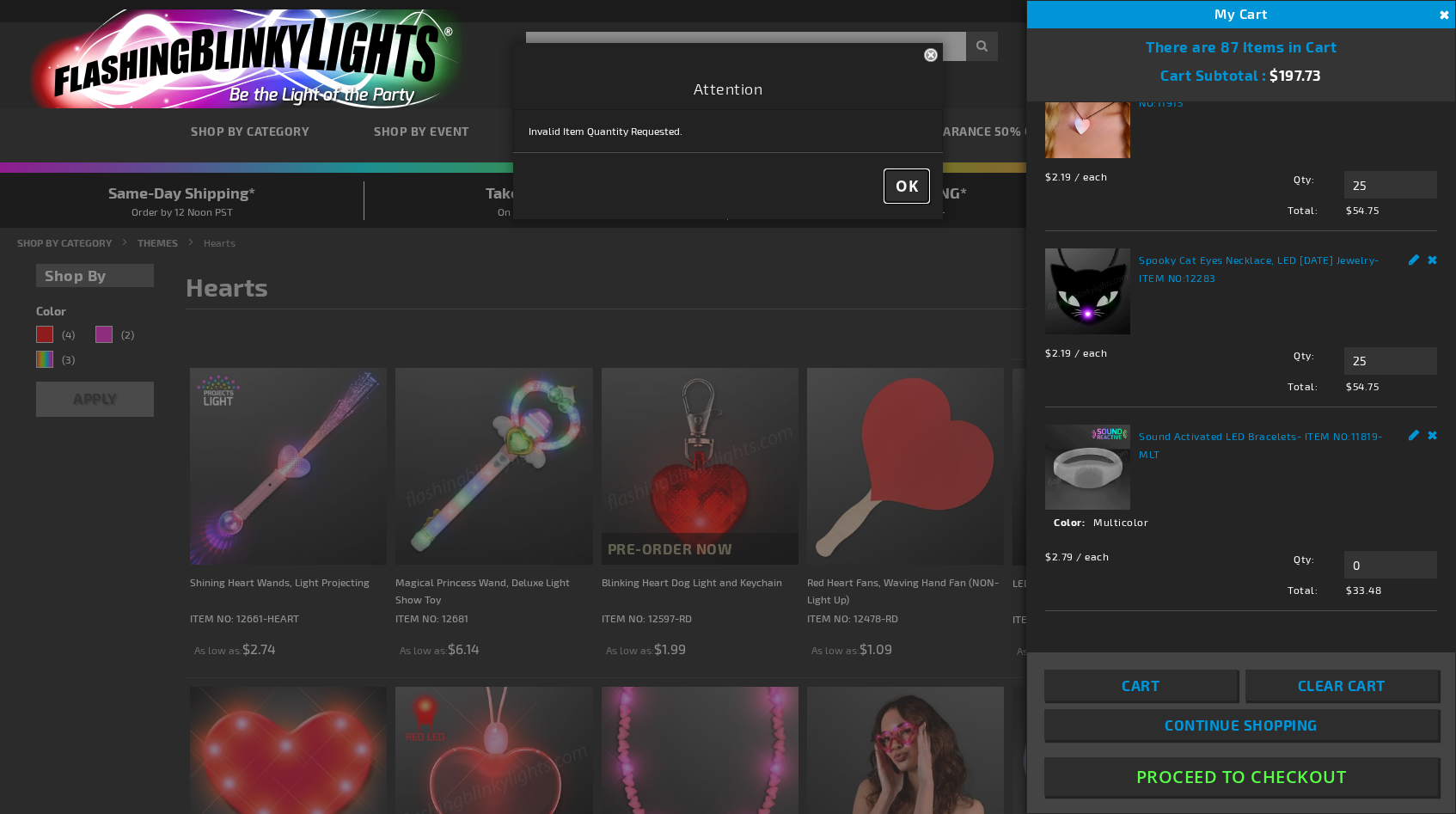
type input "12"
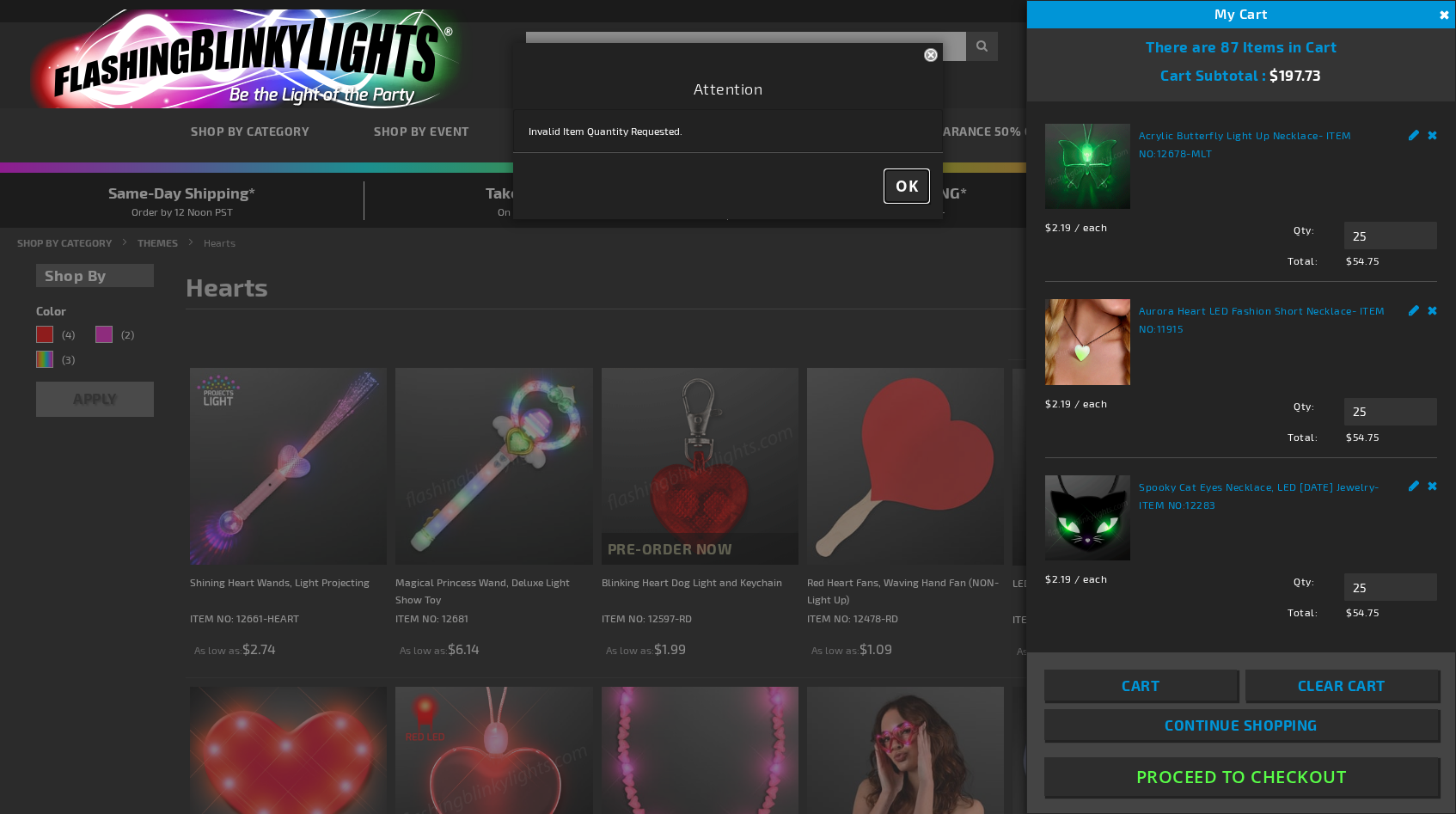
click at [901, 190] on span "OK" at bounding box center [906, 186] width 22 height 19
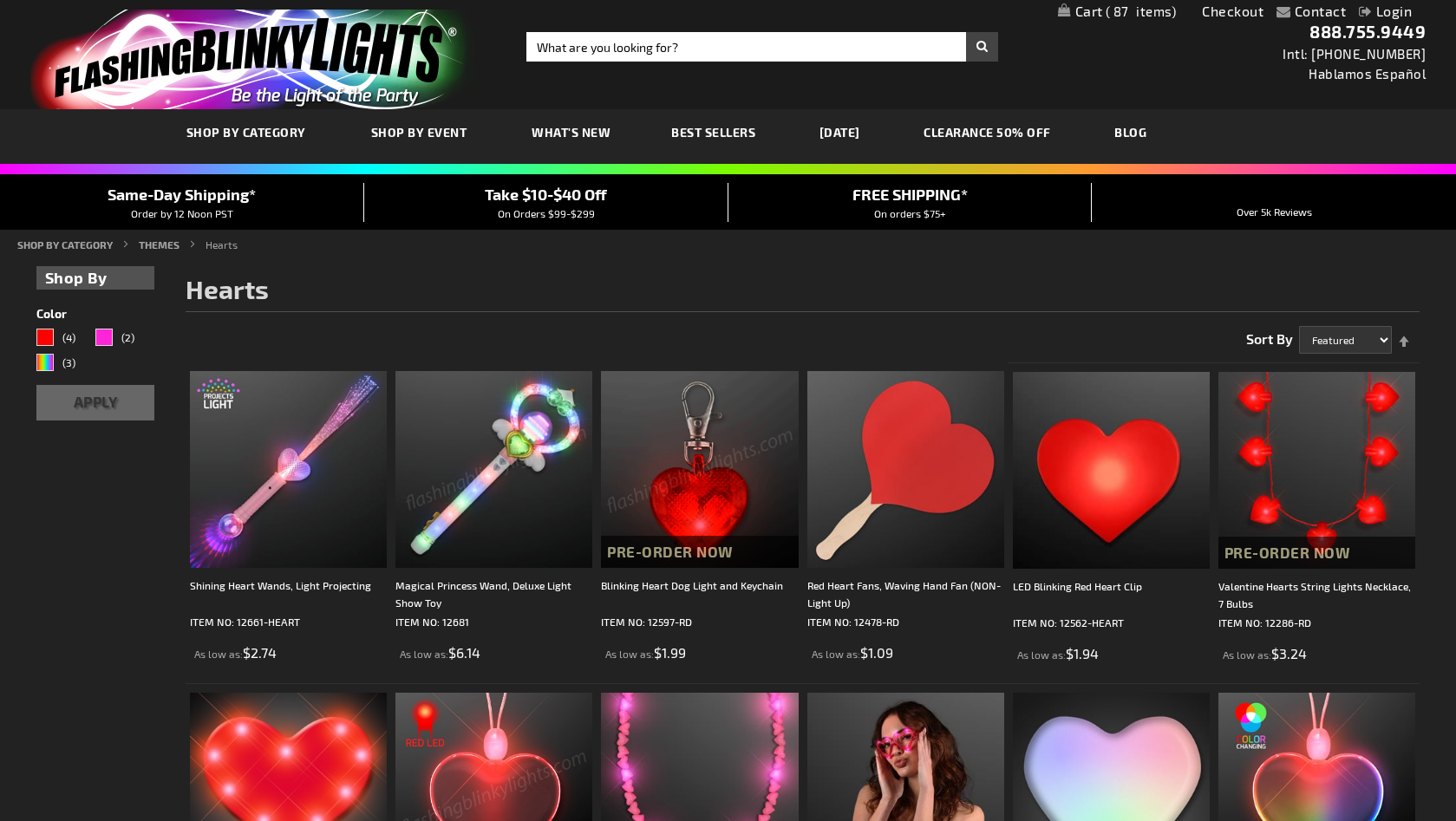
click at [1096, 11] on link "My Cart 87 87 items" at bounding box center [1117, 12] width 119 height 17
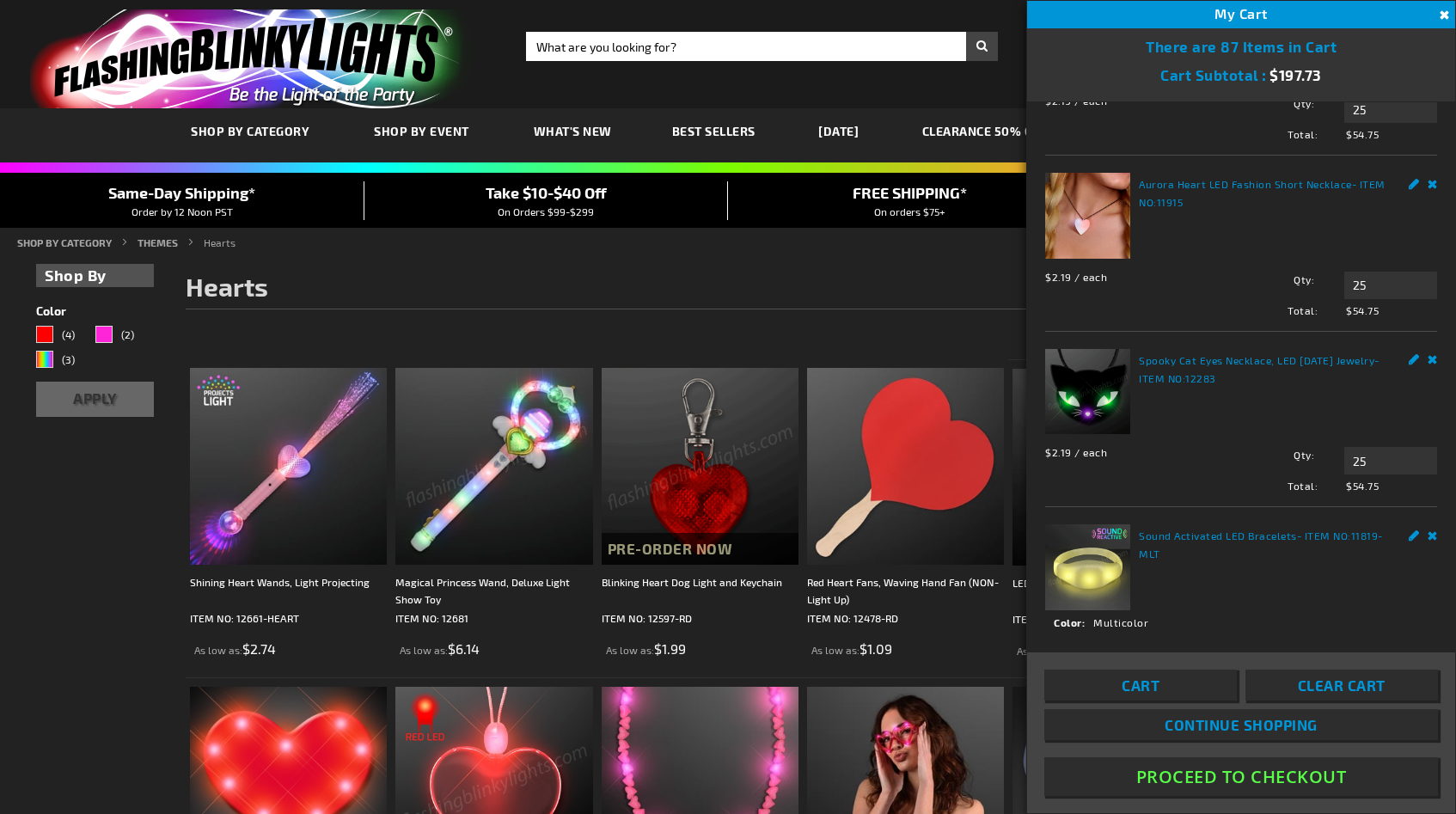
scroll to position [214, 0]
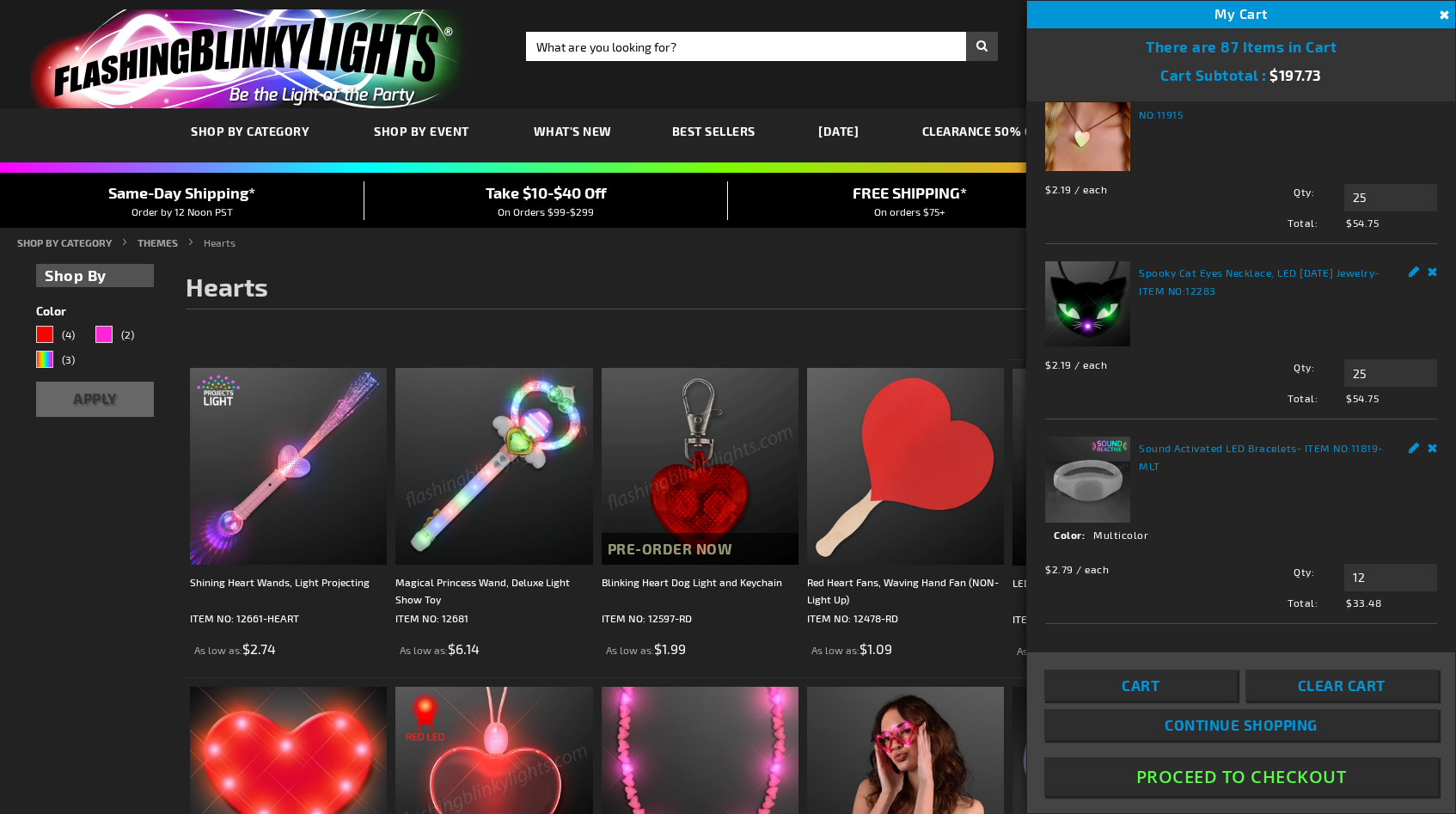
click at [1428, 437] on link "Remove" at bounding box center [1433, 446] width 11 height 19
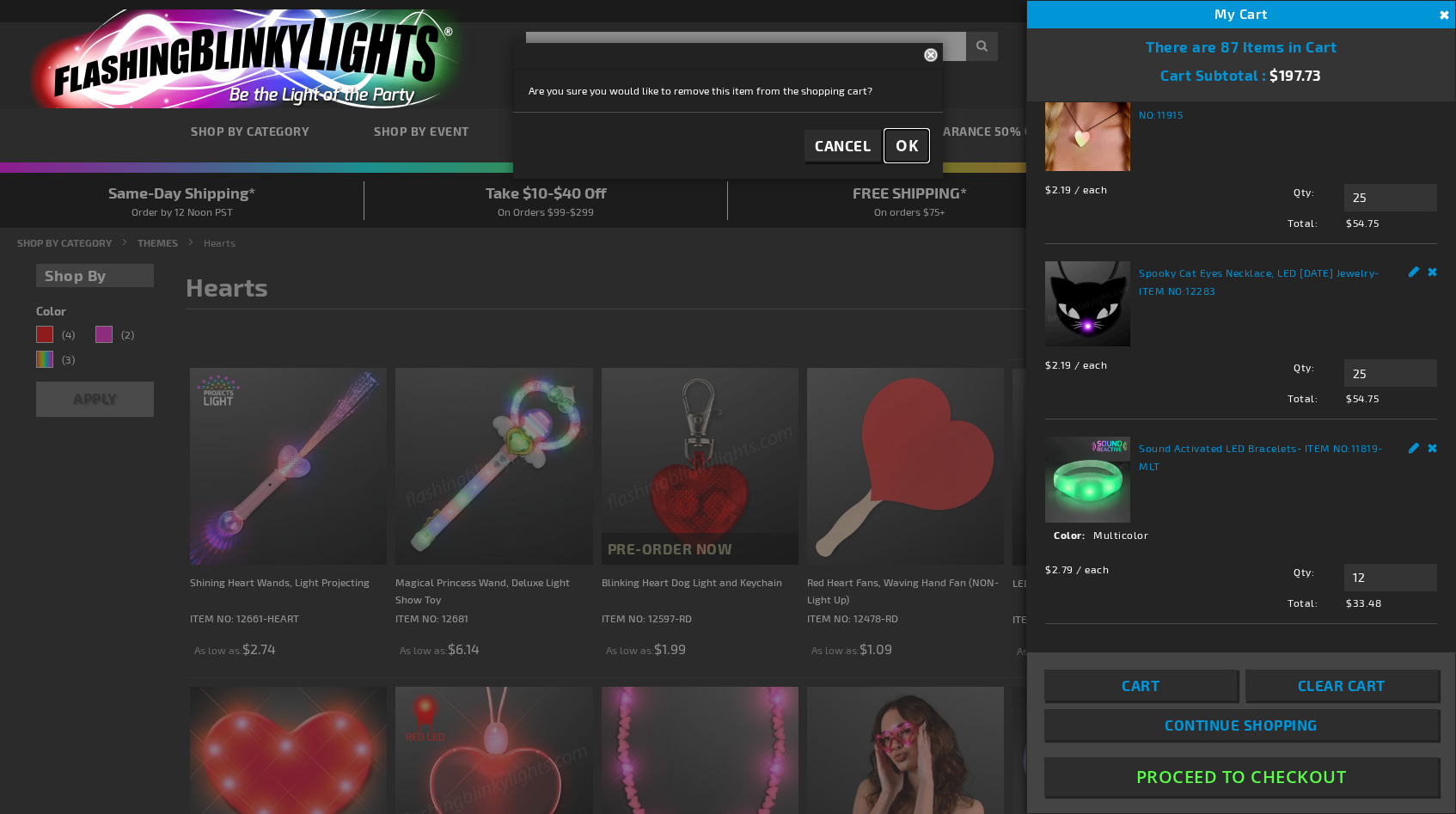
click at [903, 147] on span "OK" at bounding box center [906, 145] width 22 height 19
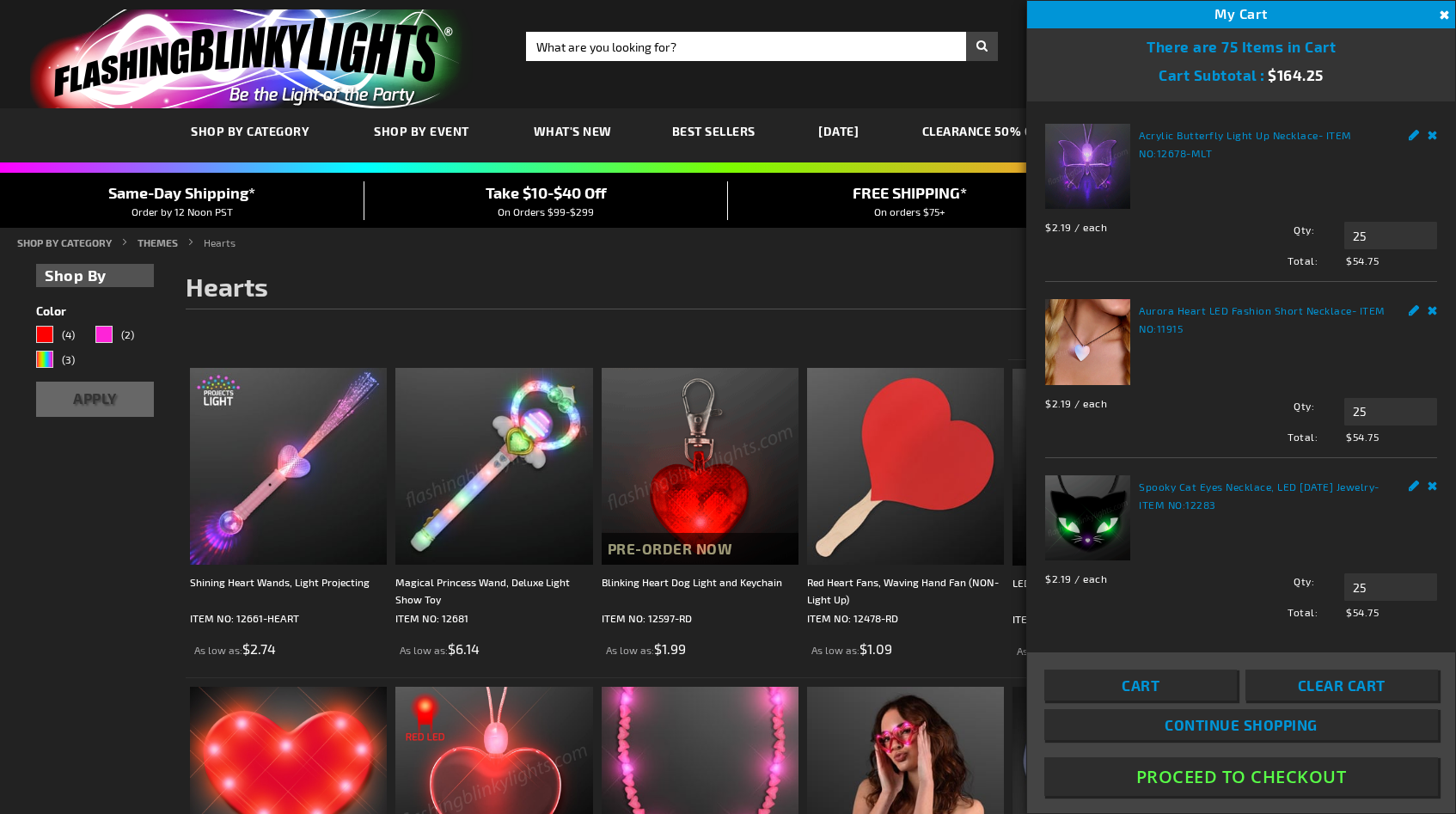
click at [535, 193] on span "Take $10-$40 Off" at bounding box center [546, 192] width 121 height 19
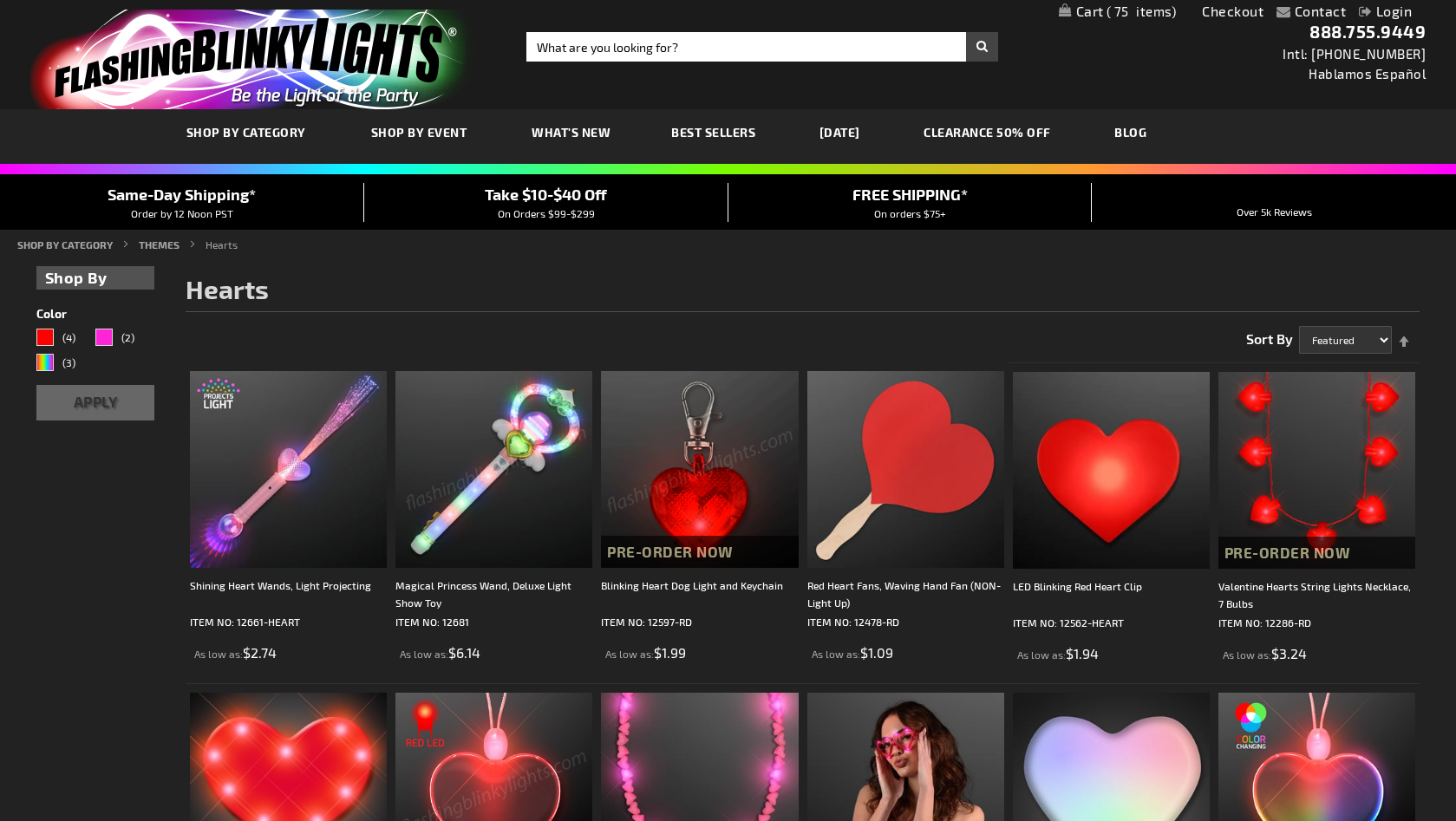
click at [592, 197] on span "Take $10-$40 Off" at bounding box center [546, 194] width 122 height 19
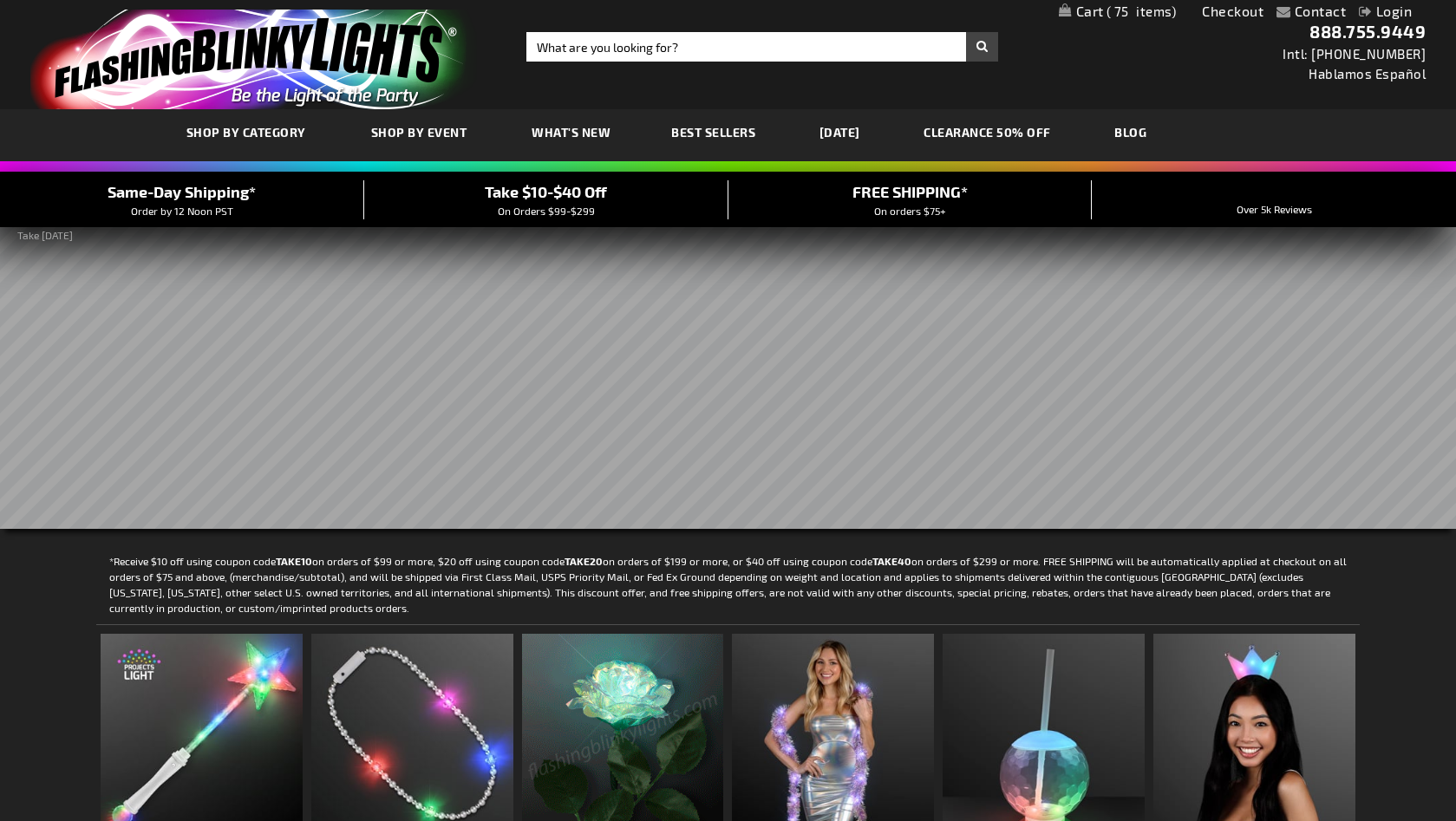
click at [1089, 16] on link "My Cart 75 75 items" at bounding box center [1118, 12] width 118 height 17
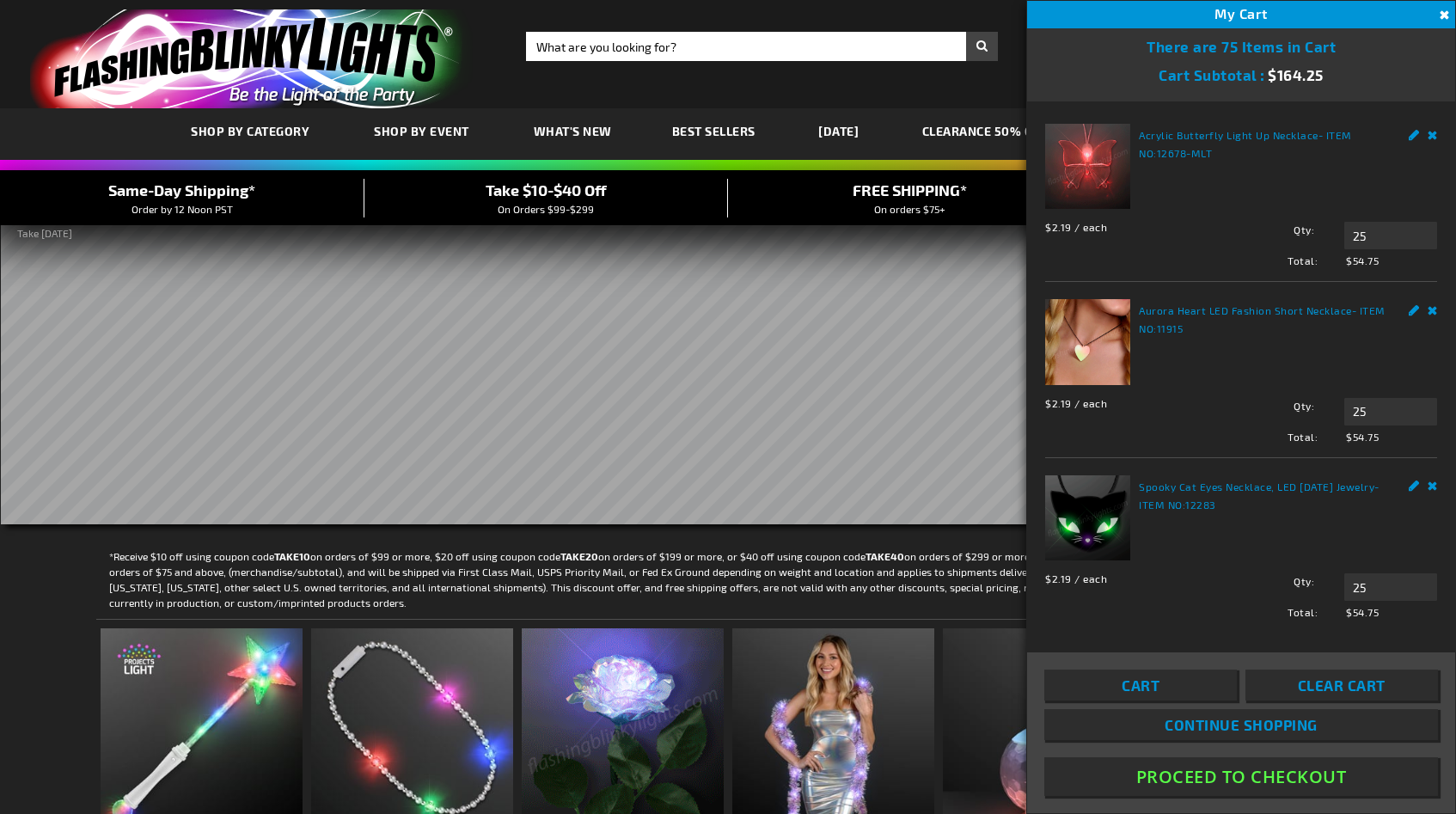
click at [776, 427] on rs-slide at bounding box center [722, 373] width 1443 height 301
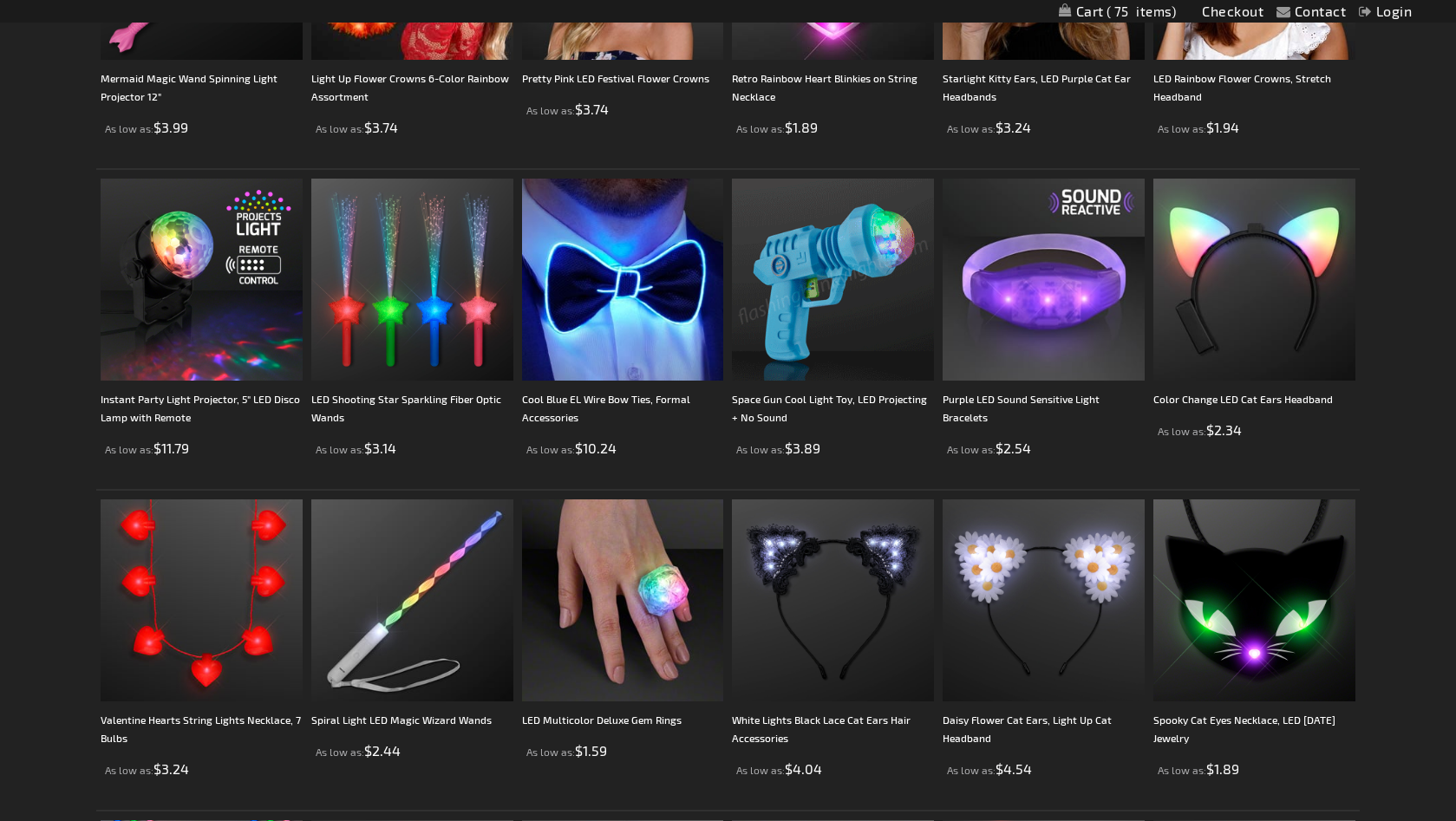
scroll to position [1744, 0]
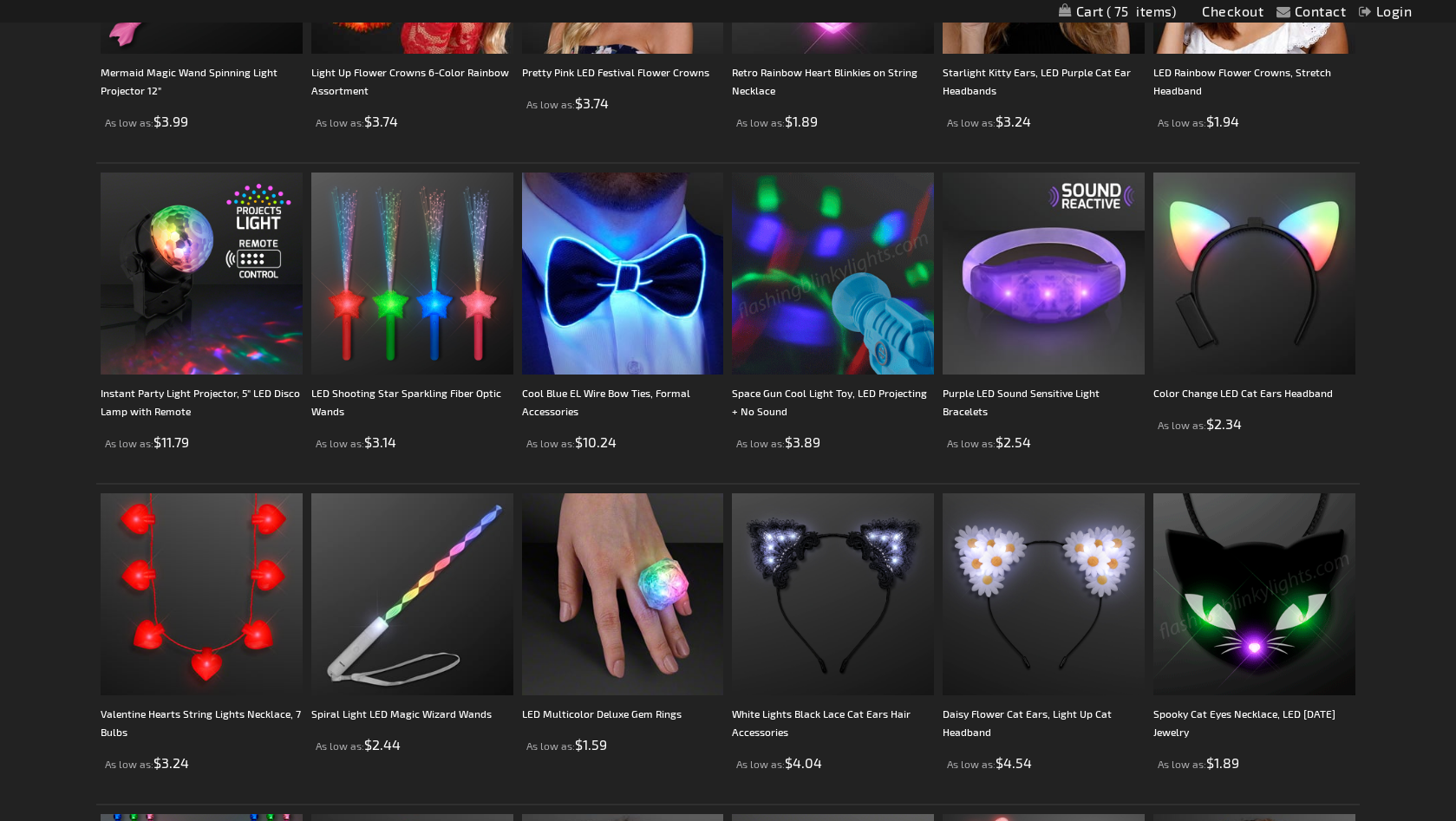
click at [1250, 595] on img at bounding box center [1253, 594] width 202 height 202
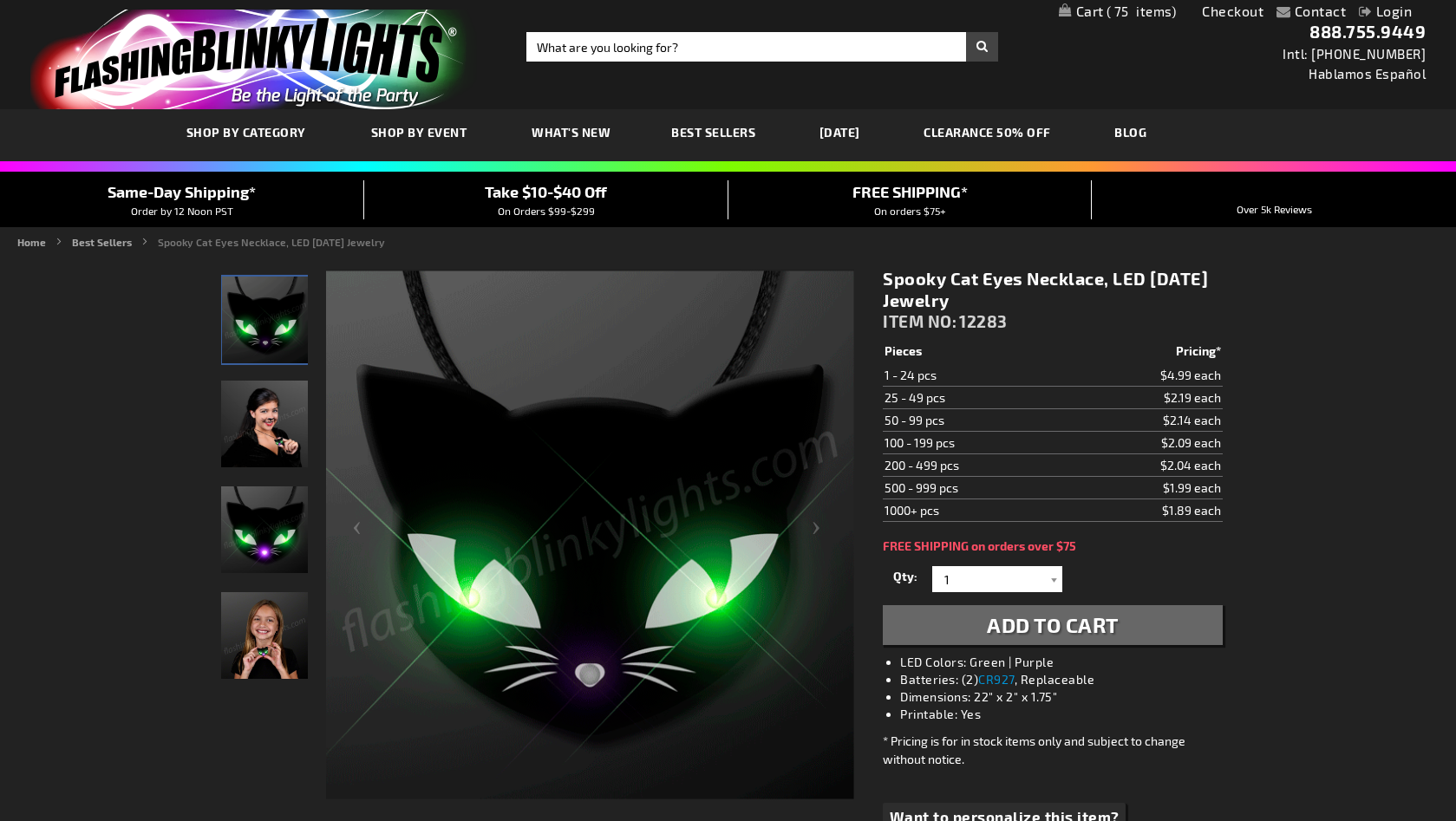
click at [1111, 13] on span "75" at bounding box center [1140, 12] width 70 height 16
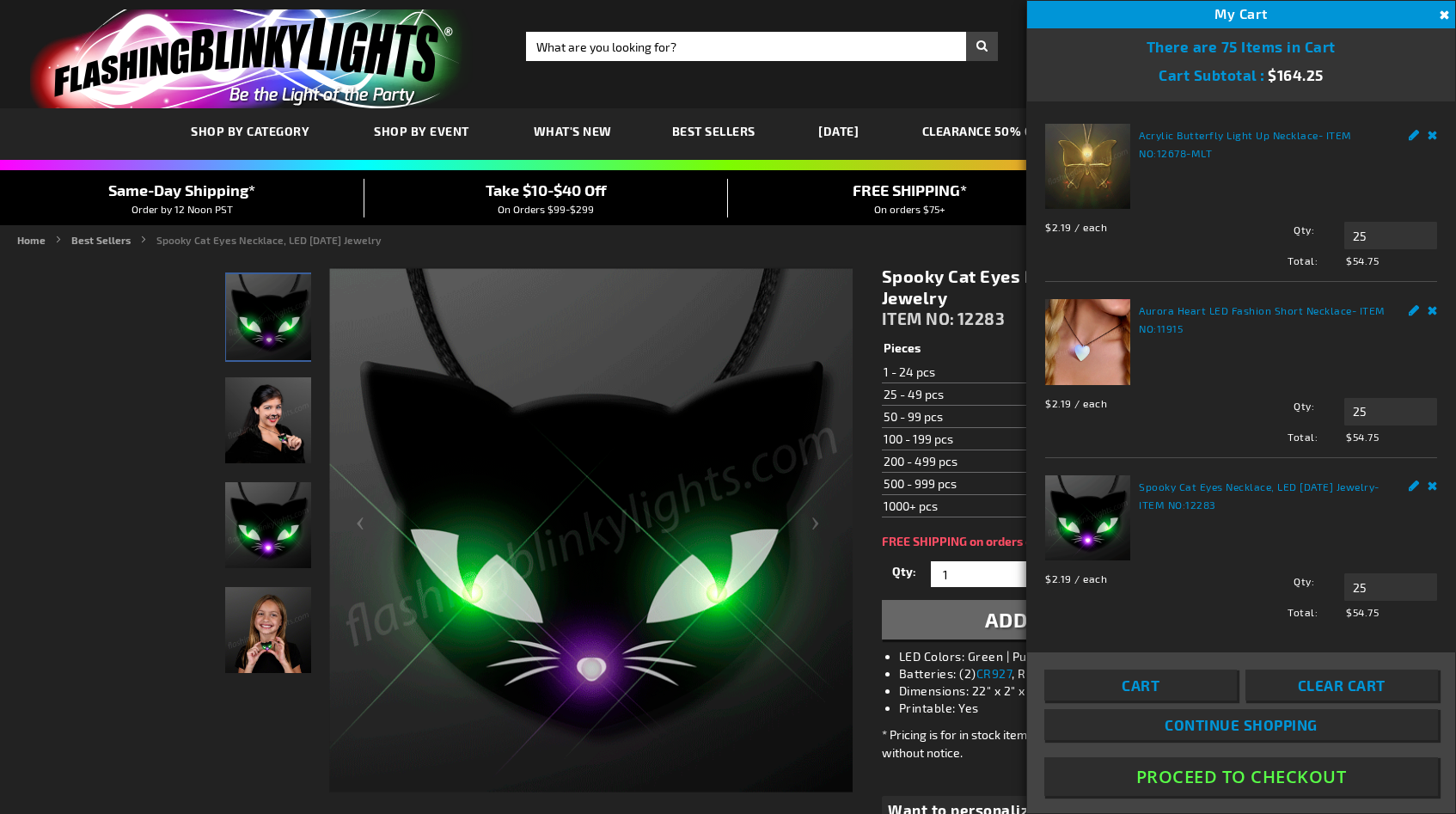
click at [1408, 484] on link "Edit" at bounding box center [1413, 485] width 11 height 19
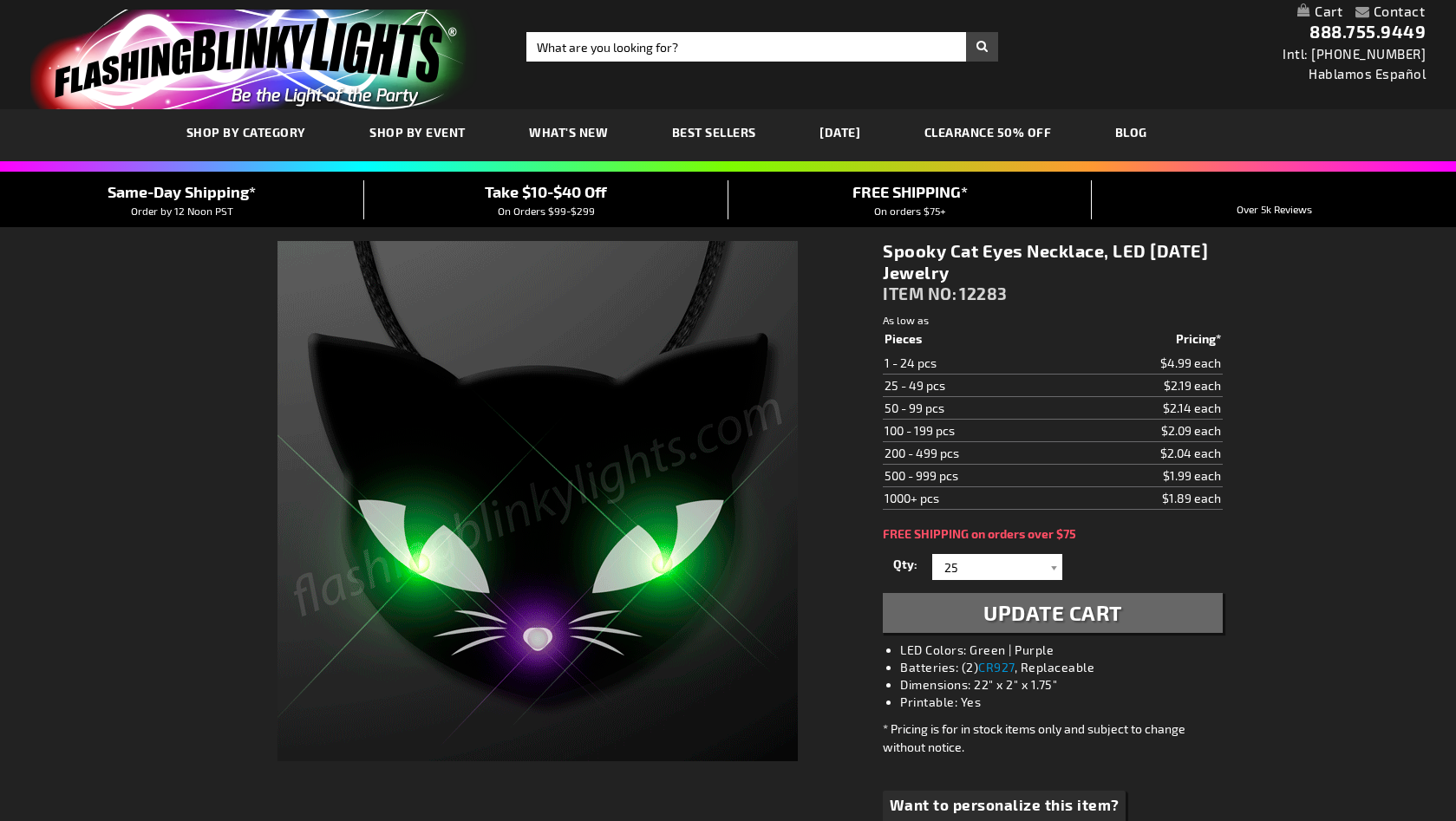
select select
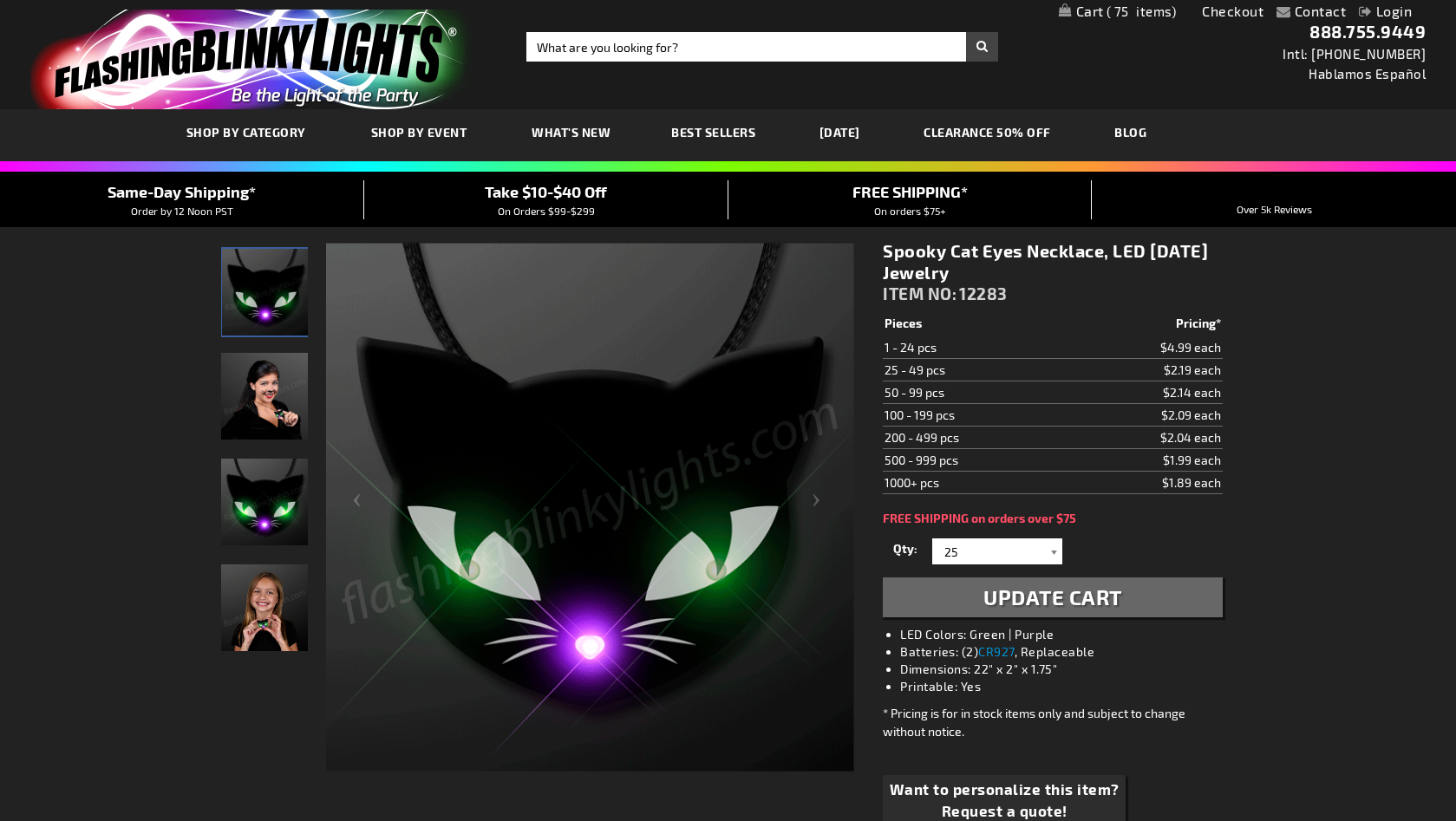
click at [1049, 552] on div at bounding box center [1054, 552] width 18 height 26
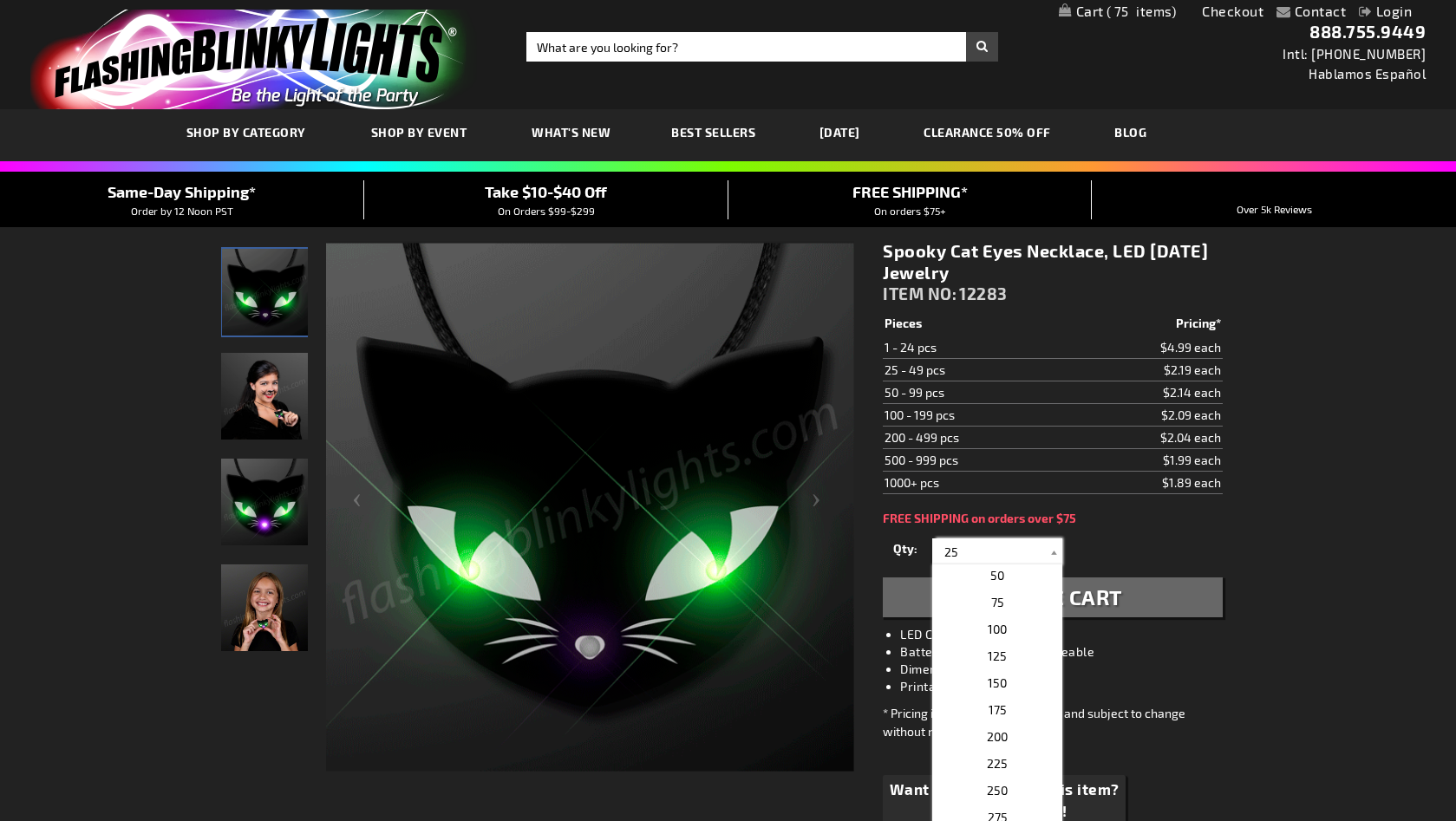
scroll to position [670, 0]
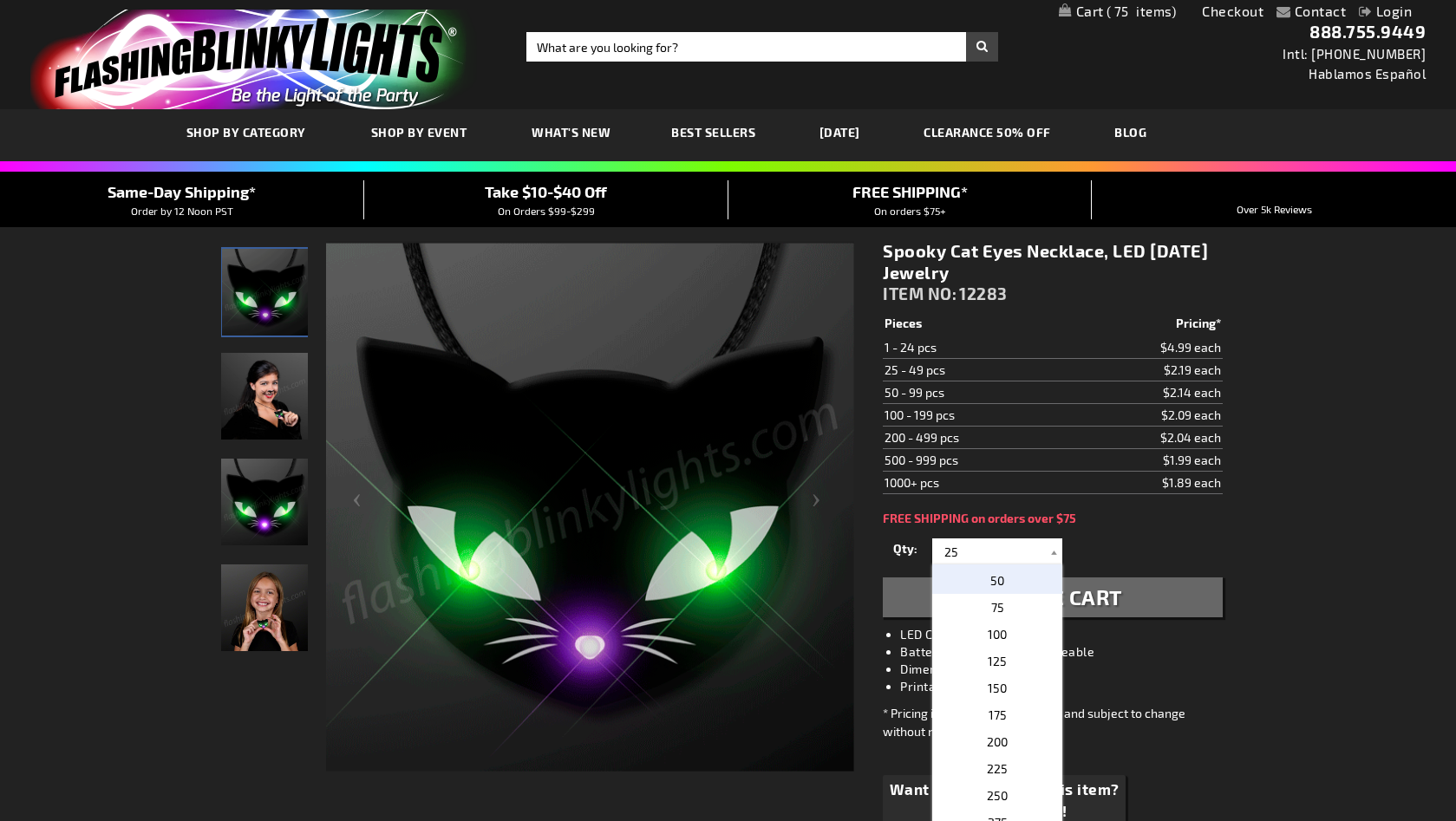
click at [990, 582] on span "50" at bounding box center [997, 580] width 14 height 15
type input "50"
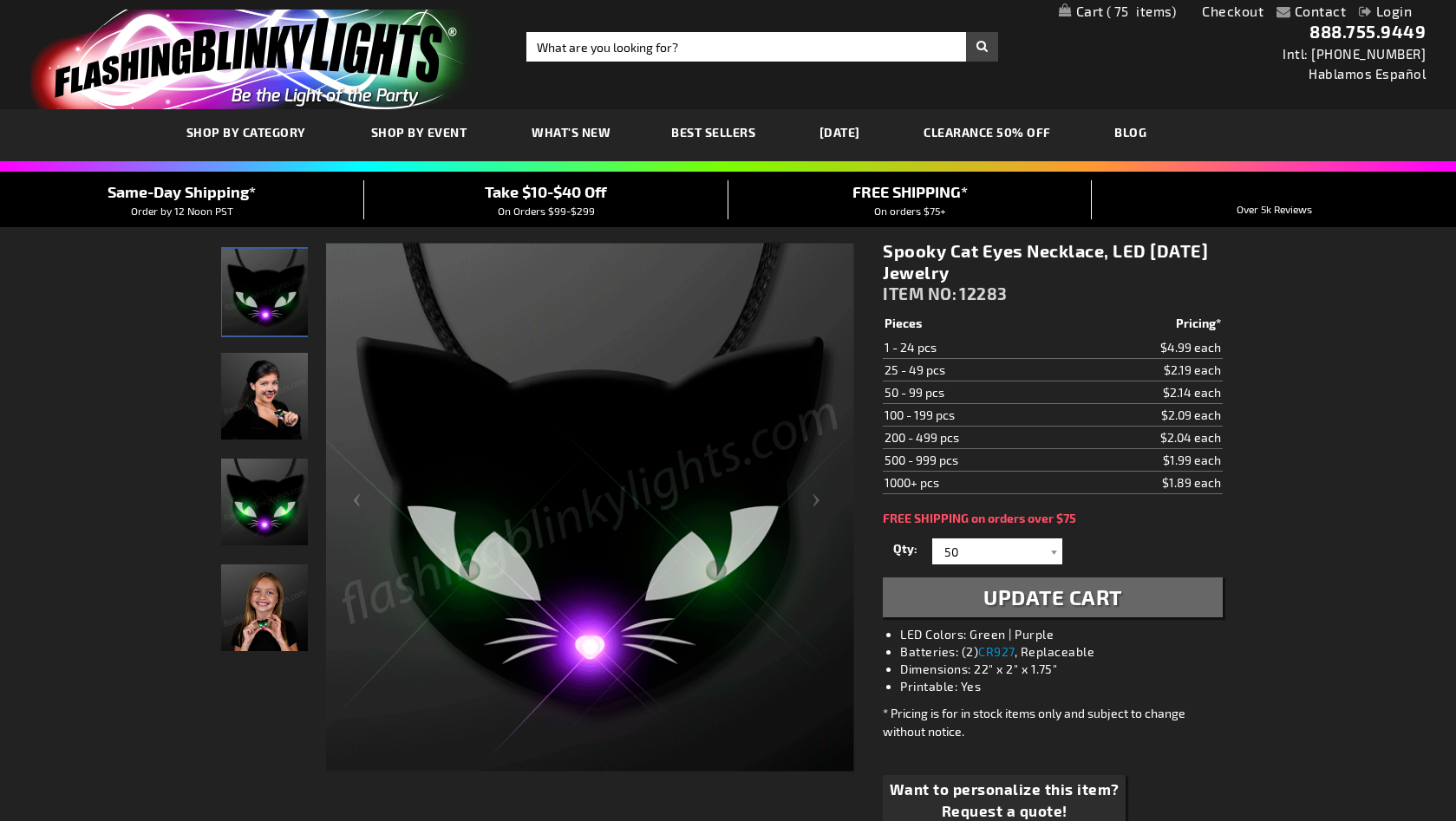
click at [1002, 607] on span "Update Cart" at bounding box center [1052, 597] width 139 height 26
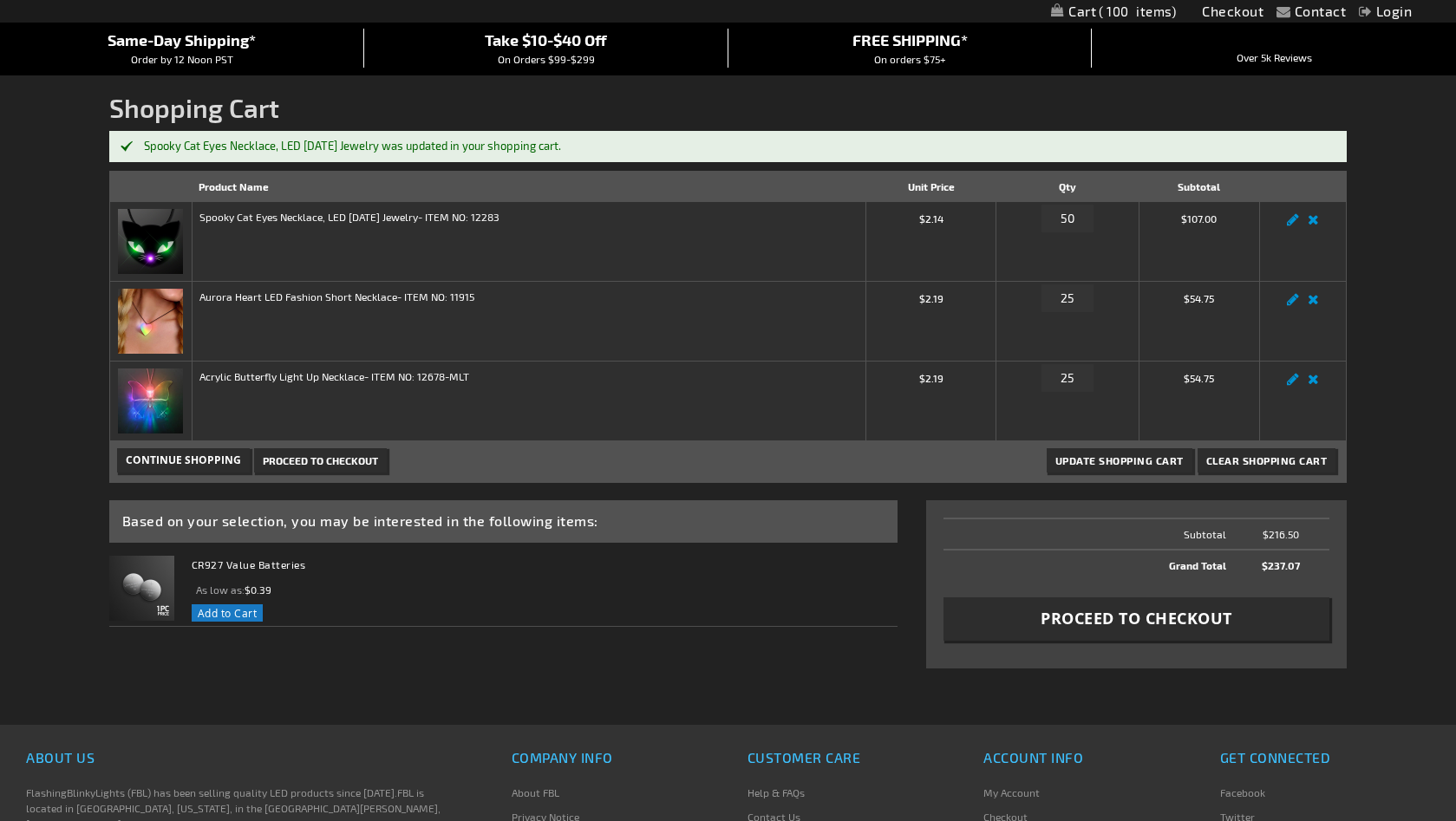
scroll to position [154, 0]
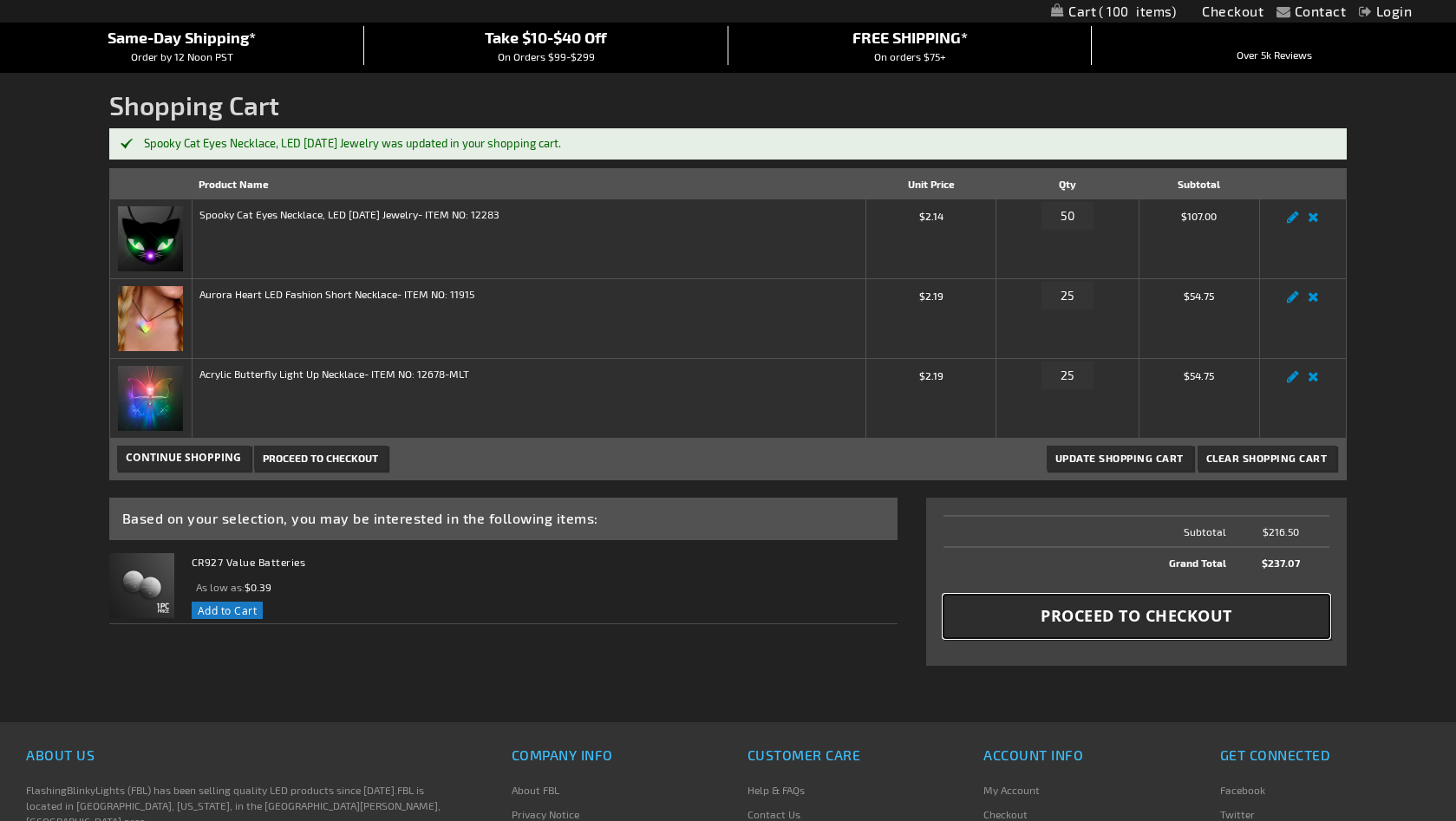
click at [1078, 625] on span "Proceed to Checkout" at bounding box center [1136, 616] width 192 height 22
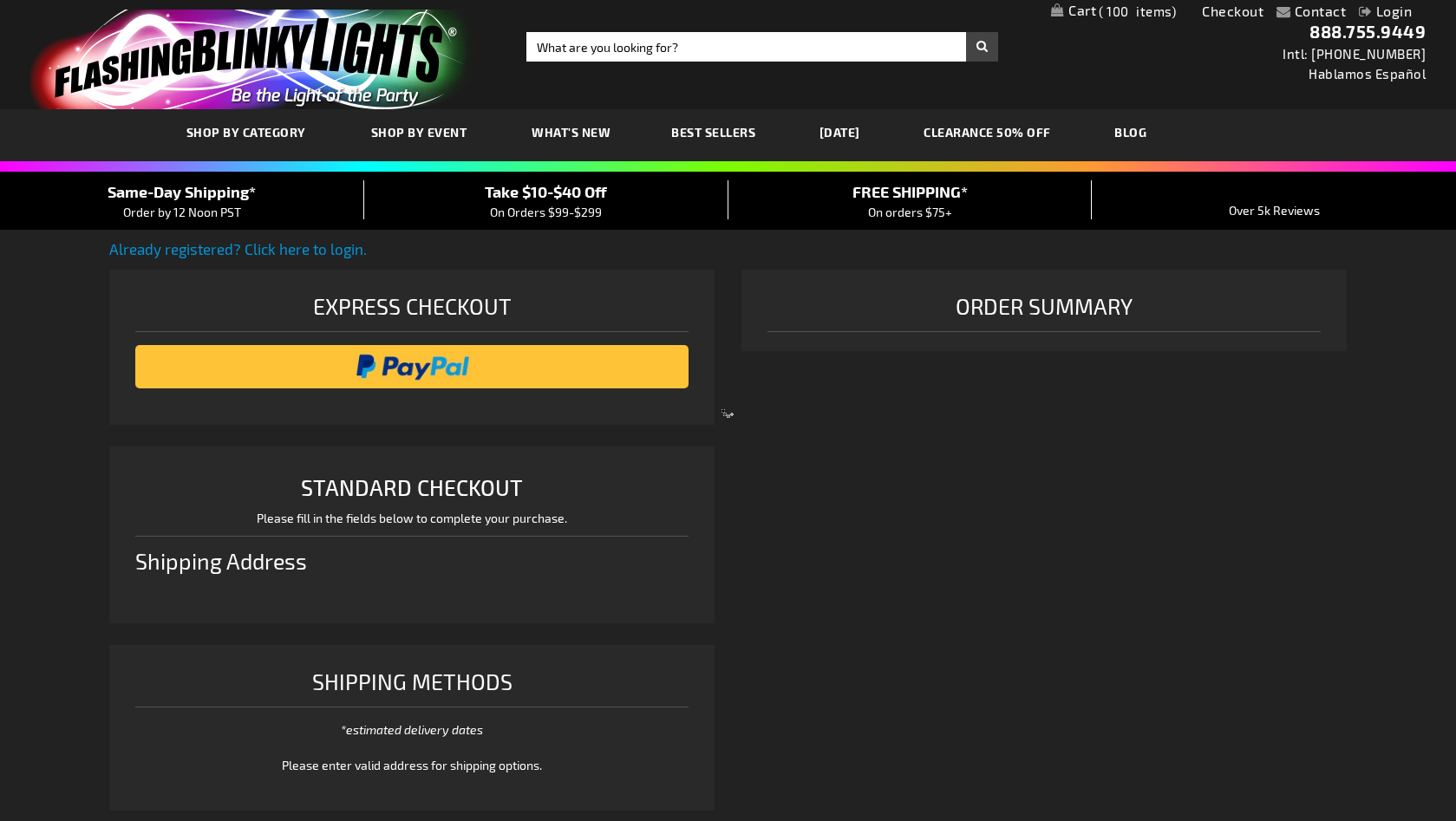
select select "US"
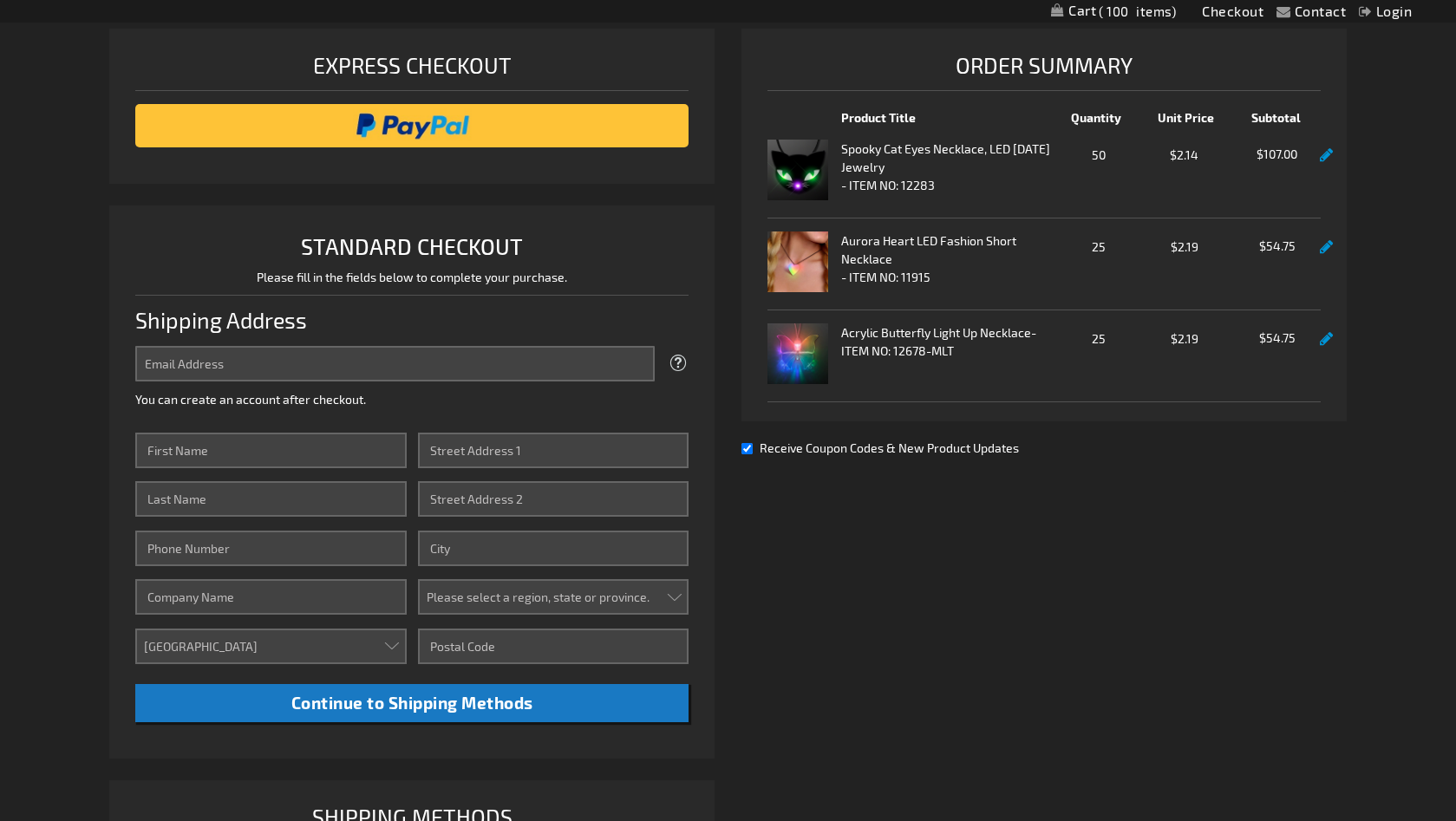
scroll to position [249, 0]
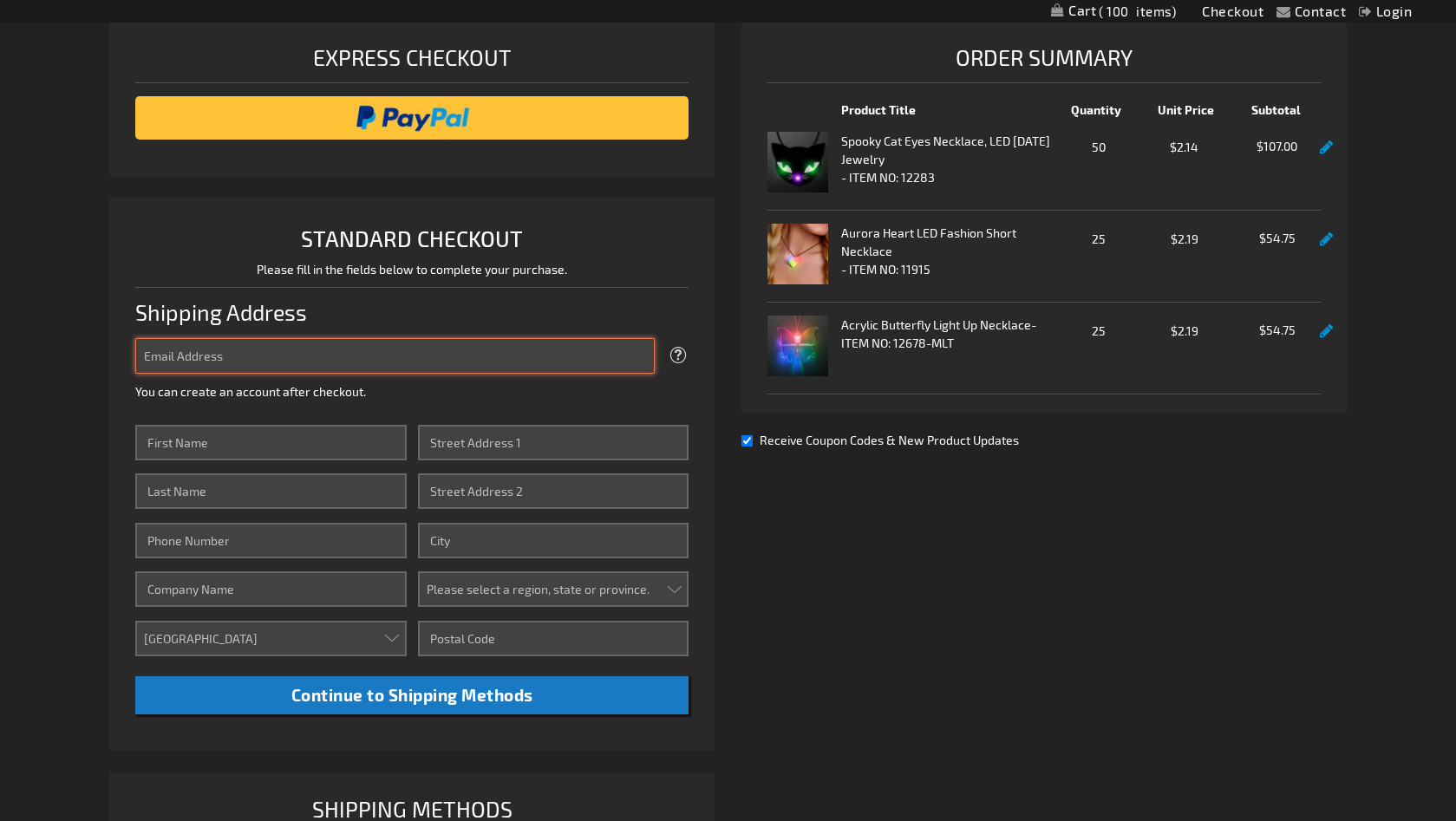
click at [288, 348] on input "Email Address" at bounding box center [395, 356] width 520 height 35
type input "[EMAIL_ADDRESS][DOMAIN_NAME]"
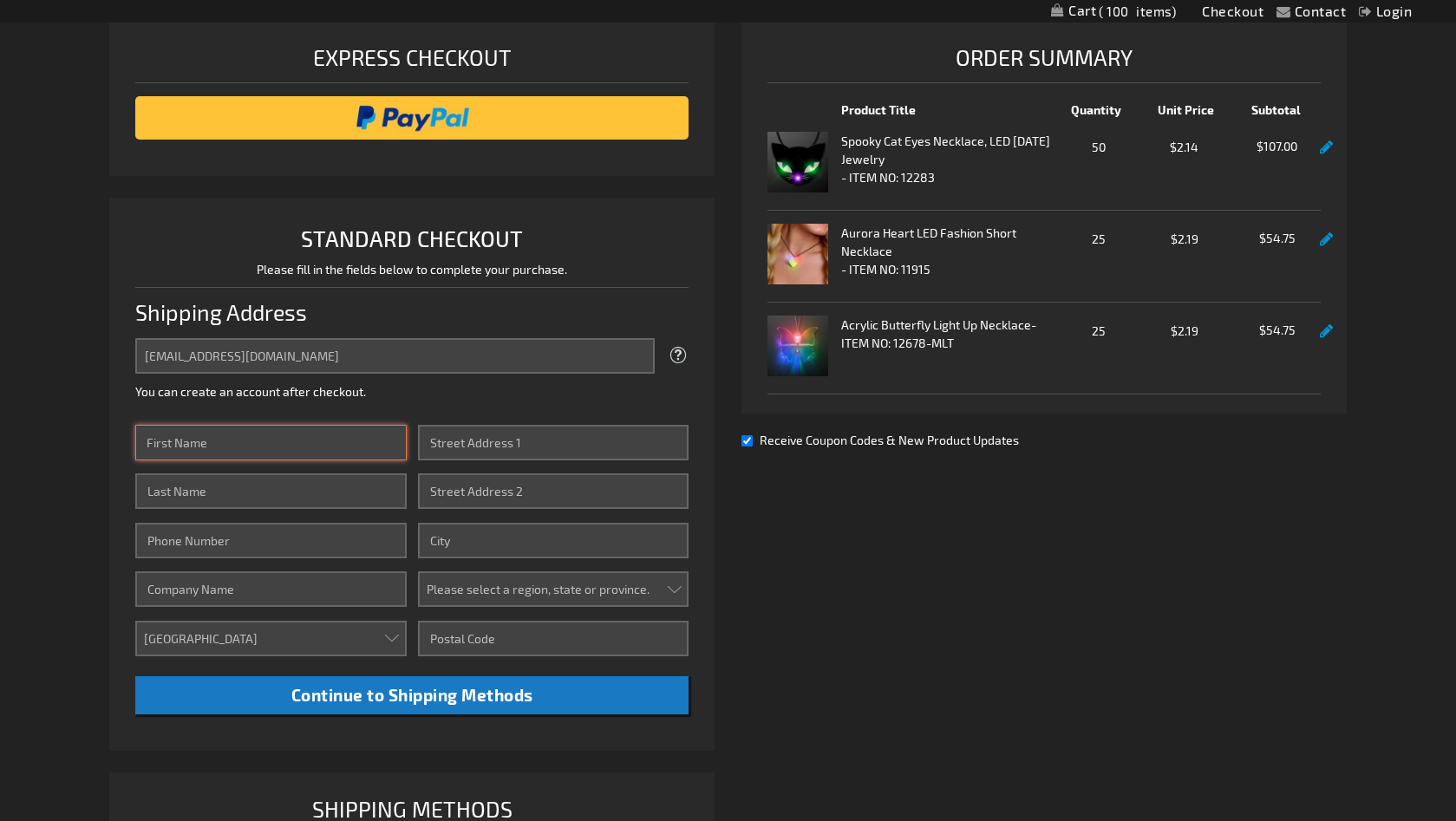
click at [282, 442] on input "First Name" at bounding box center [271, 442] width 271 height 35
type input "Thomas"
type input "Gleason"
type input "5082802102"
type input "6737 65TH TER E"
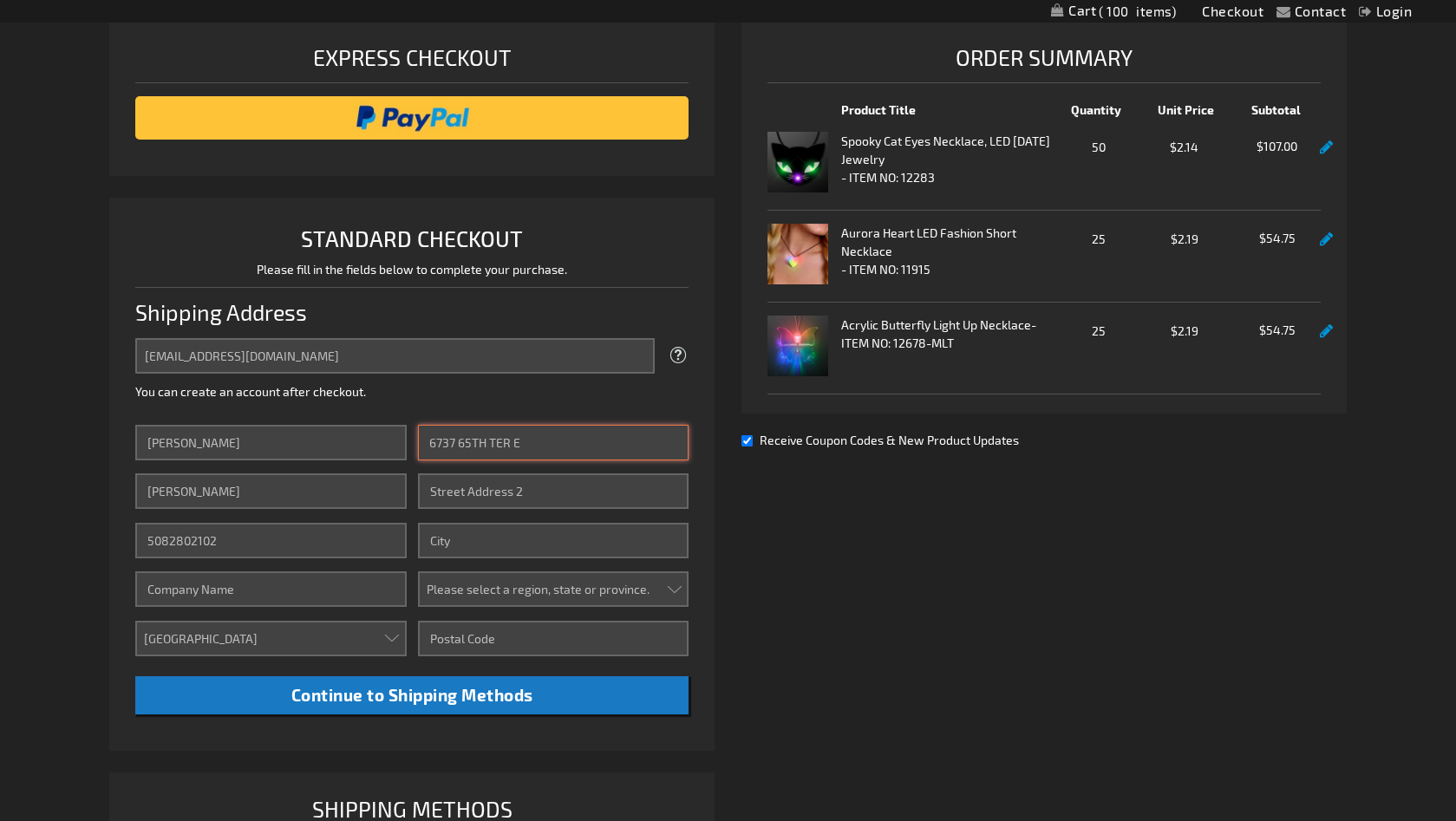
type input "BRADENTON"
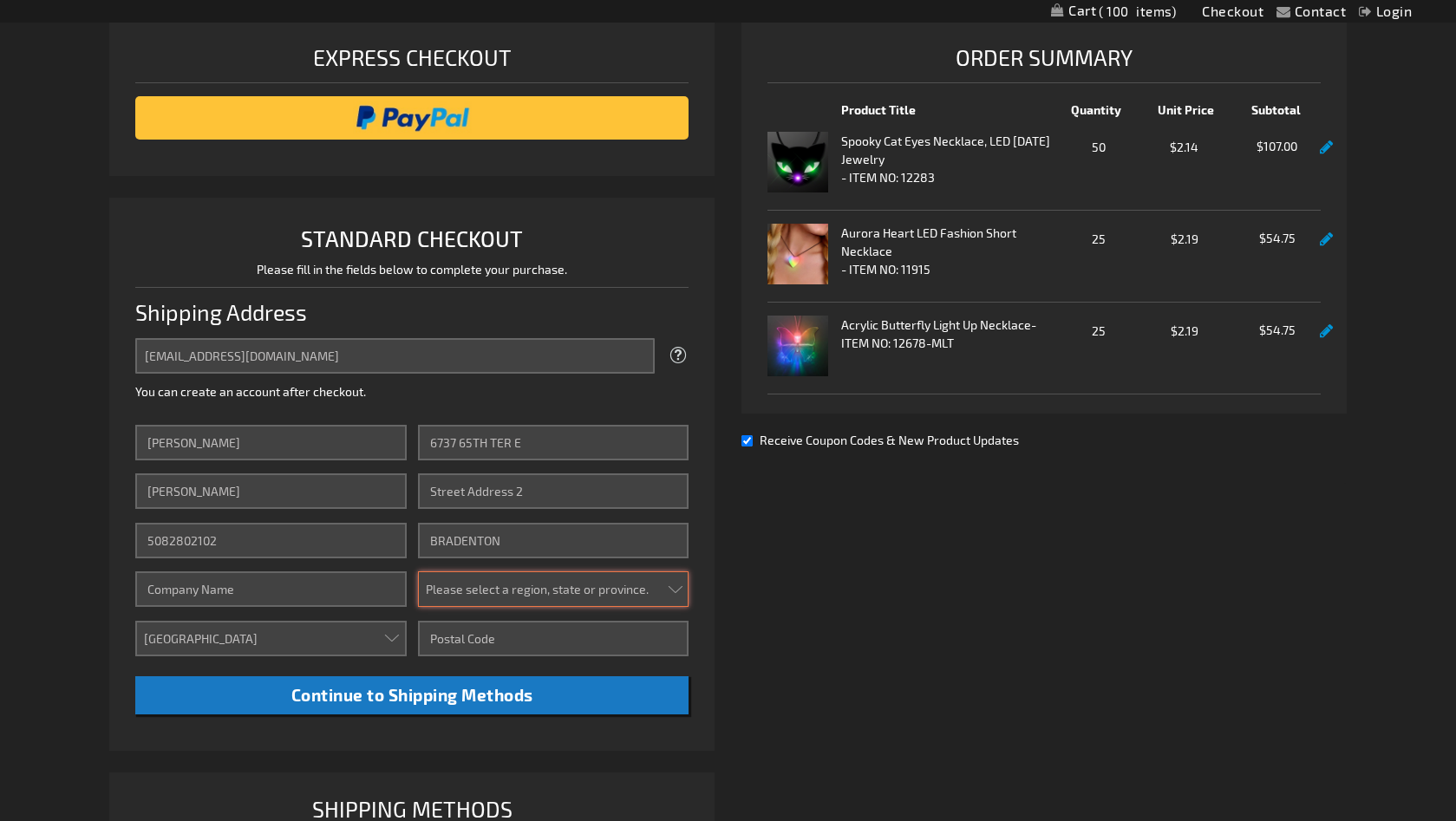
select select "18"
type input "34203-9716"
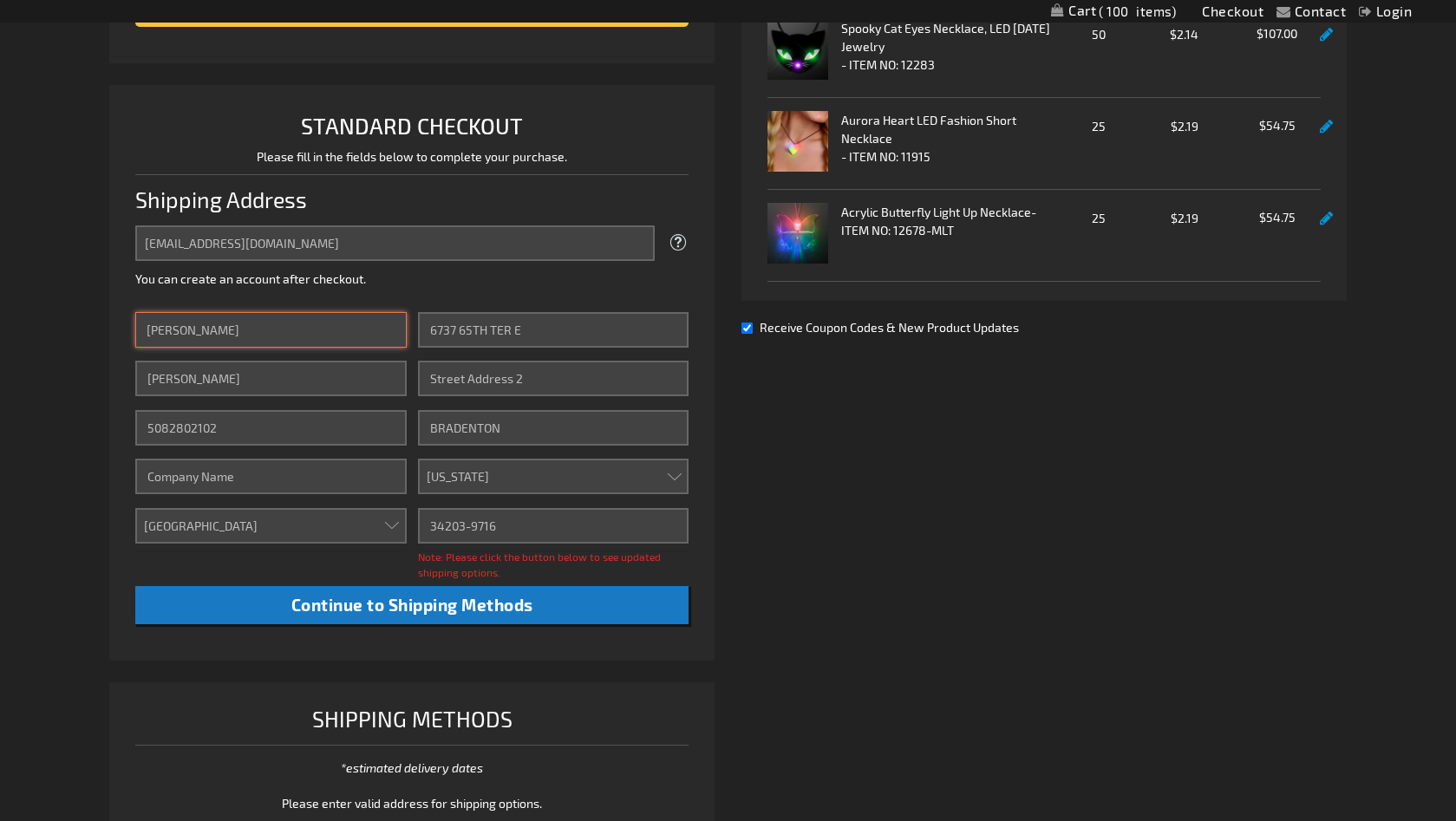
scroll to position [374, 0]
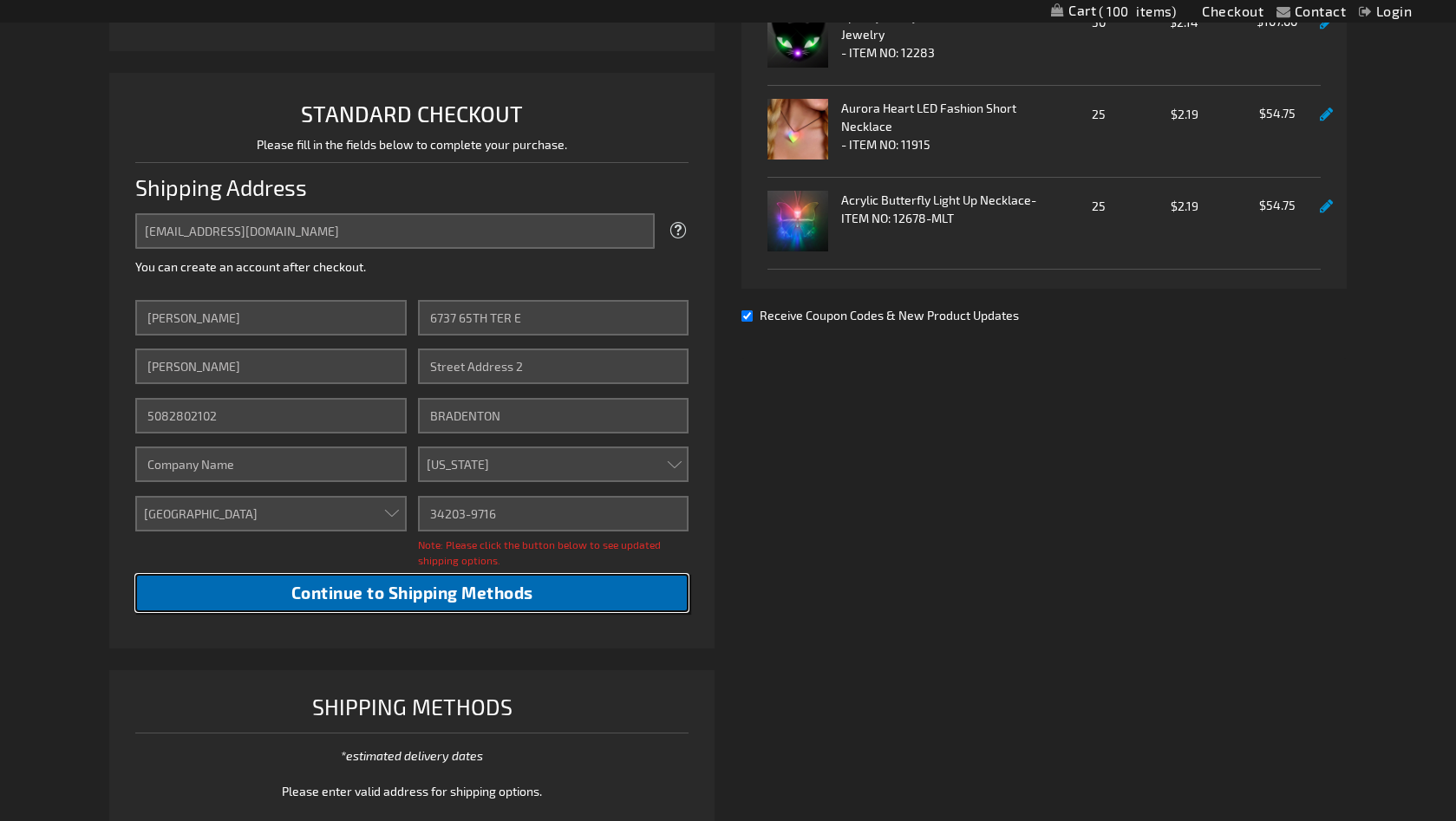
click at [343, 594] on span "Continue to Shipping Methods" at bounding box center [412, 593] width 242 height 20
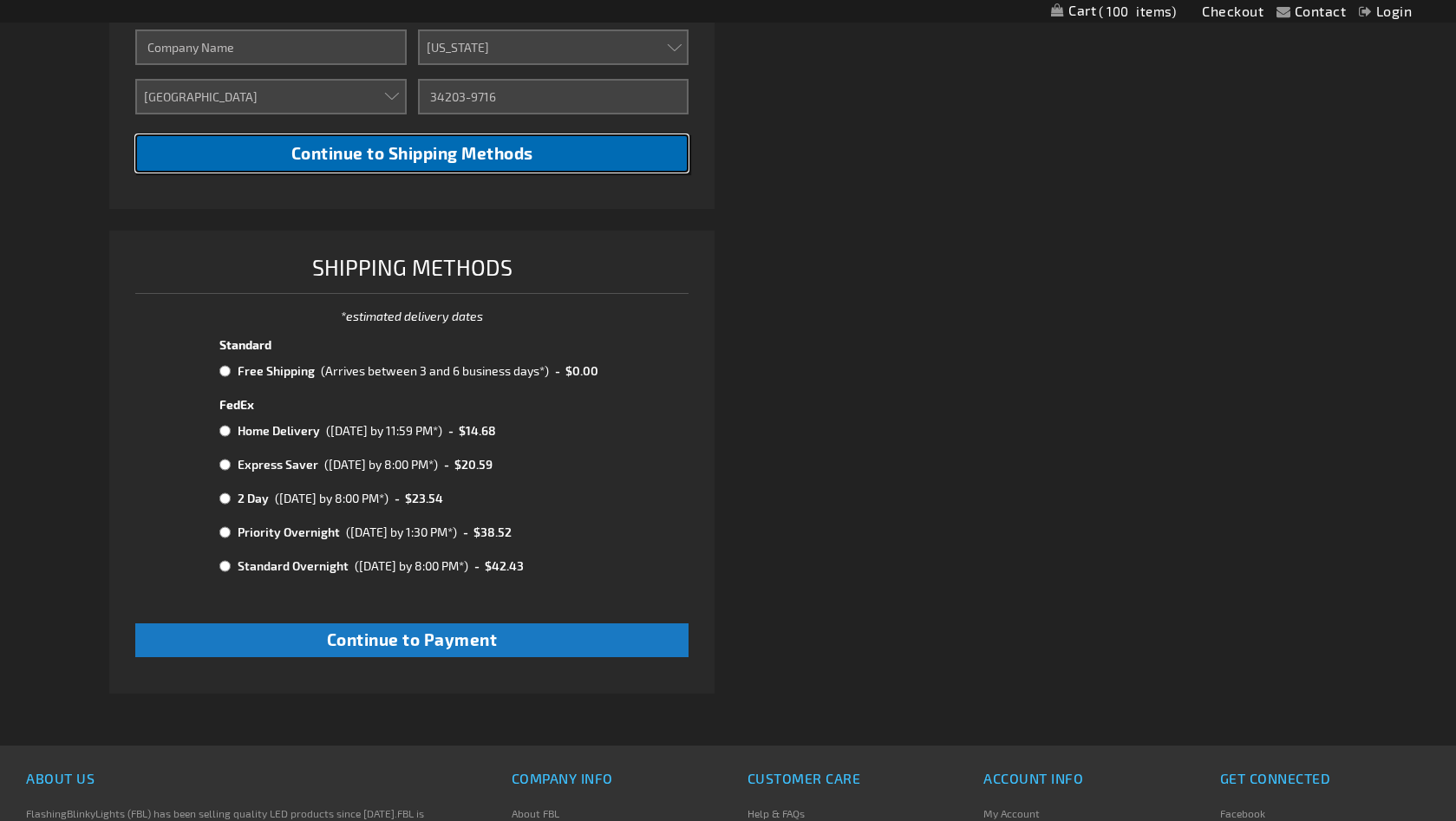
scroll to position [793, 0]
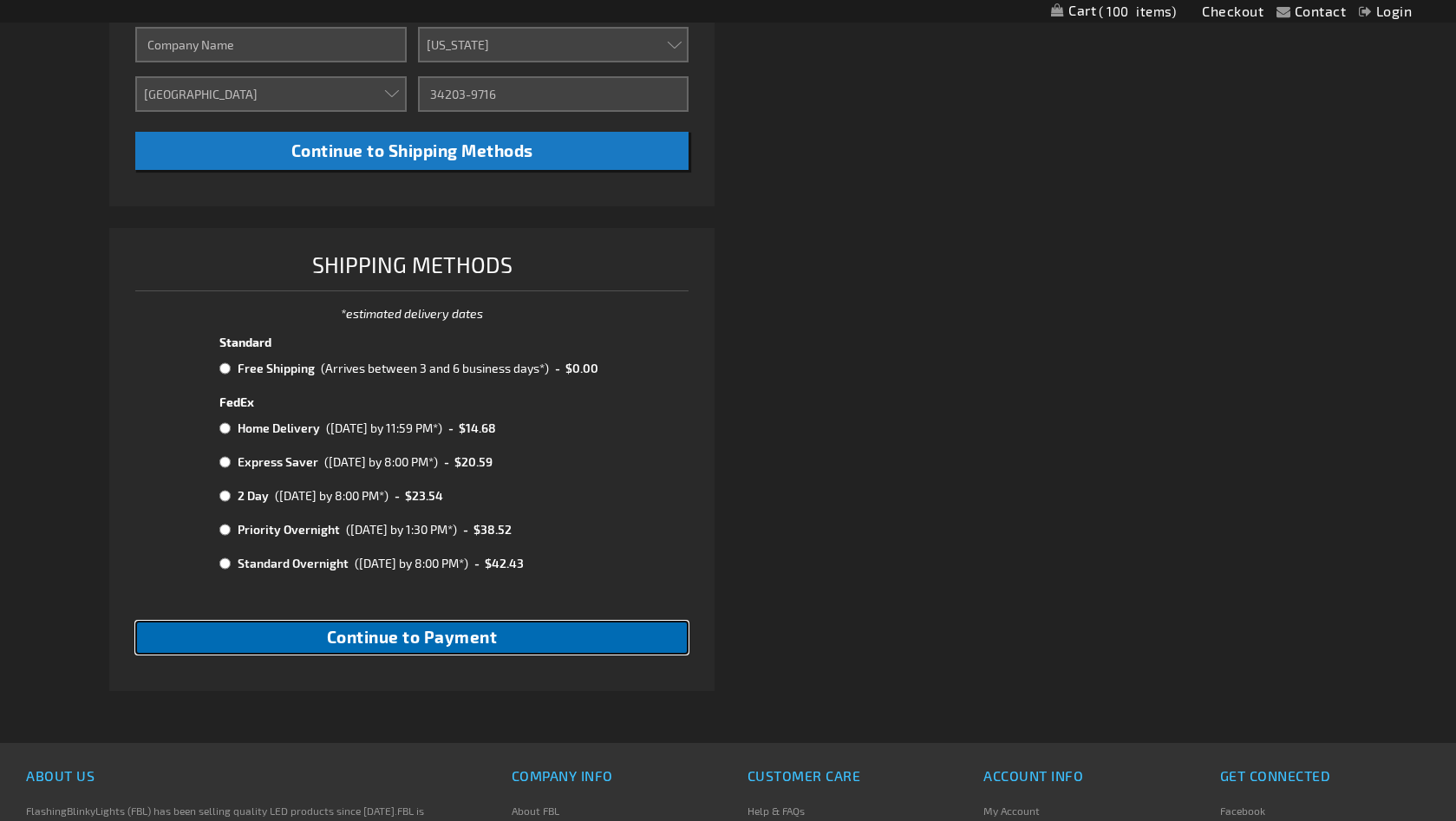
click at [379, 642] on span "Continue to Payment" at bounding box center [412, 637] width 171 height 20
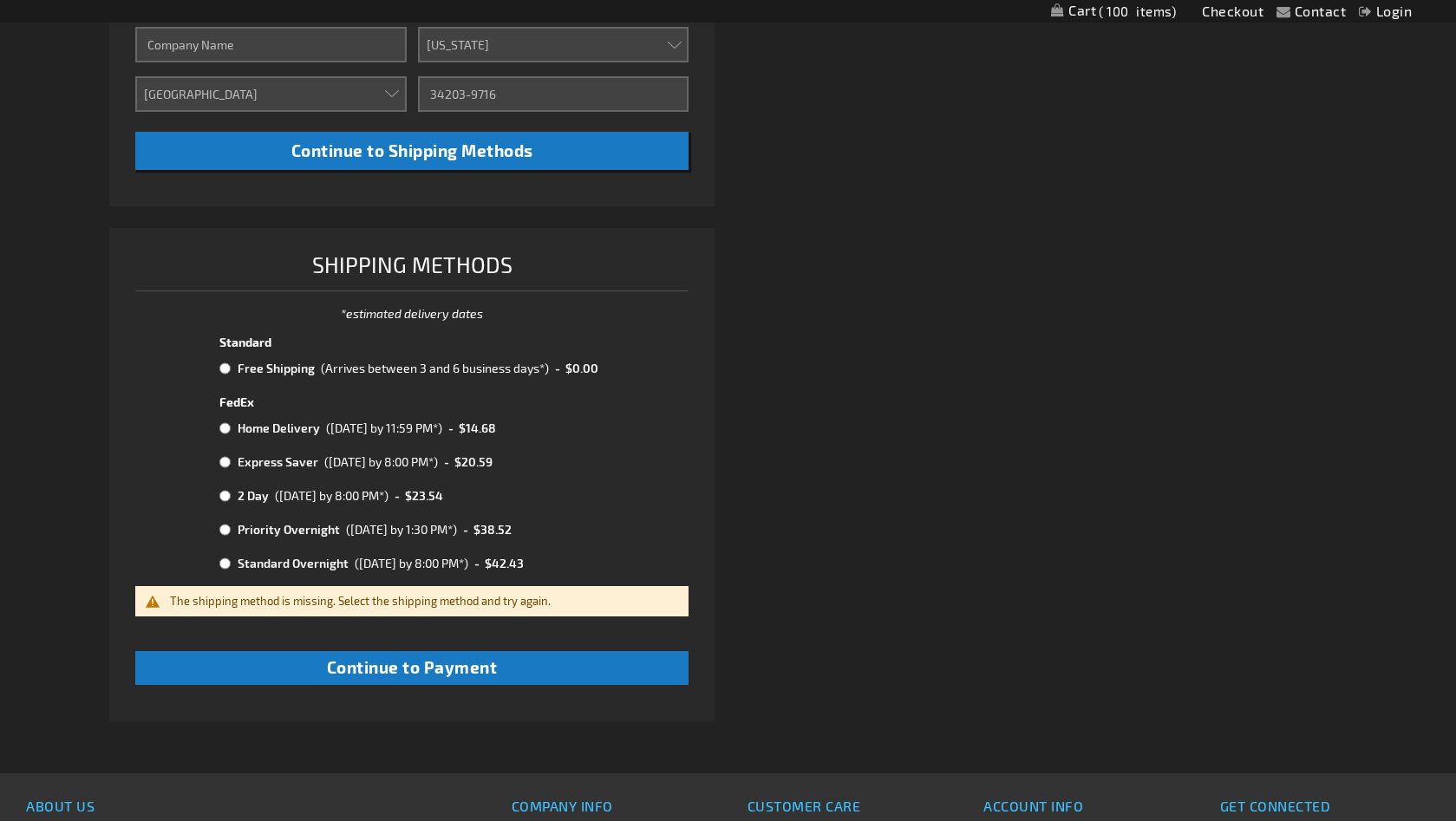
click at [407, 371] on div "(Arrives between 3 and 6 business days*)" at bounding box center [435, 368] width 228 height 19
radio input "true"
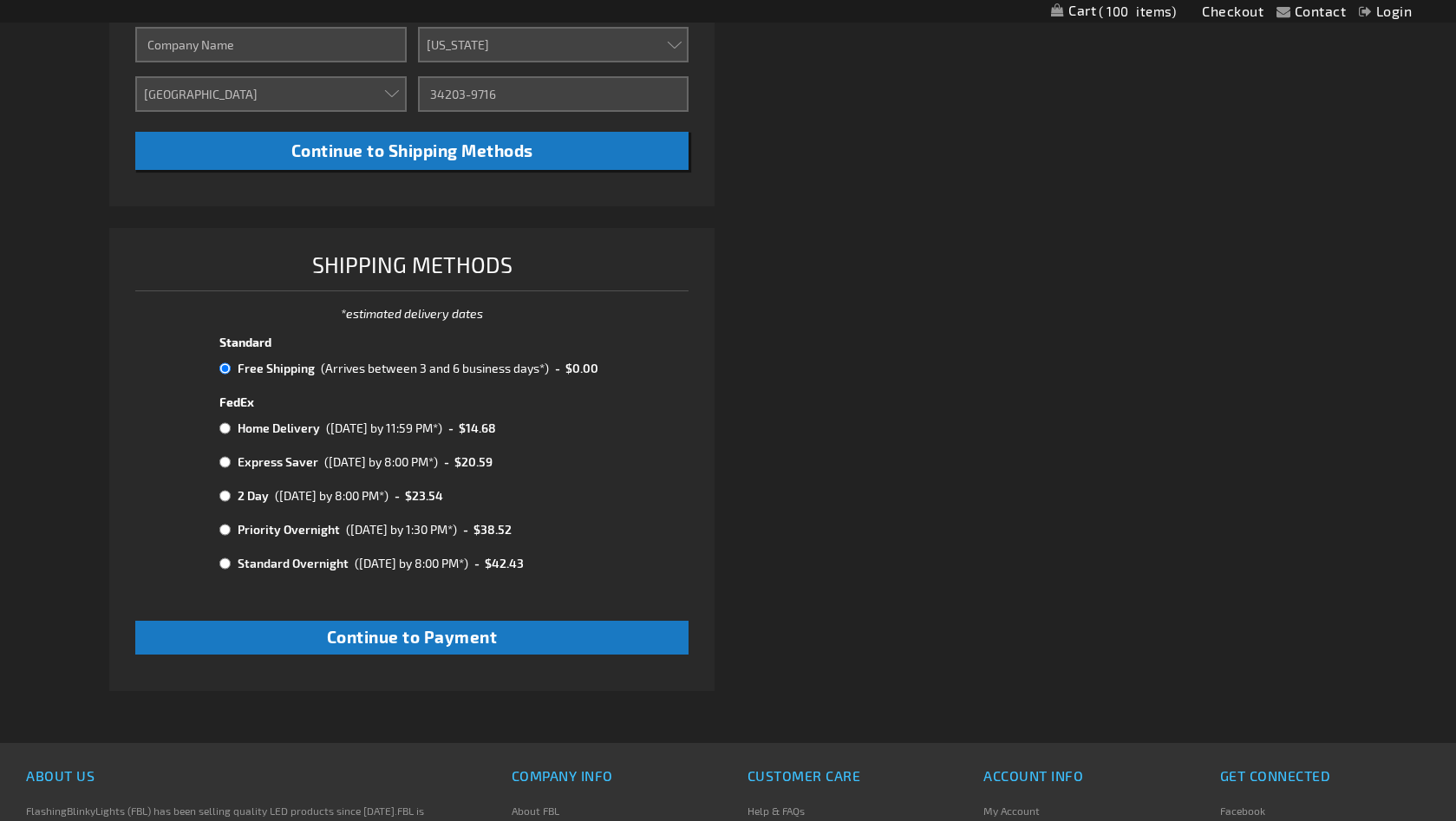
click at [407, 371] on div "(Arrives between 3 and 6 business days*)" at bounding box center [435, 368] width 228 height 19
click at [419, 634] on span "Continue to Payment" at bounding box center [412, 637] width 171 height 20
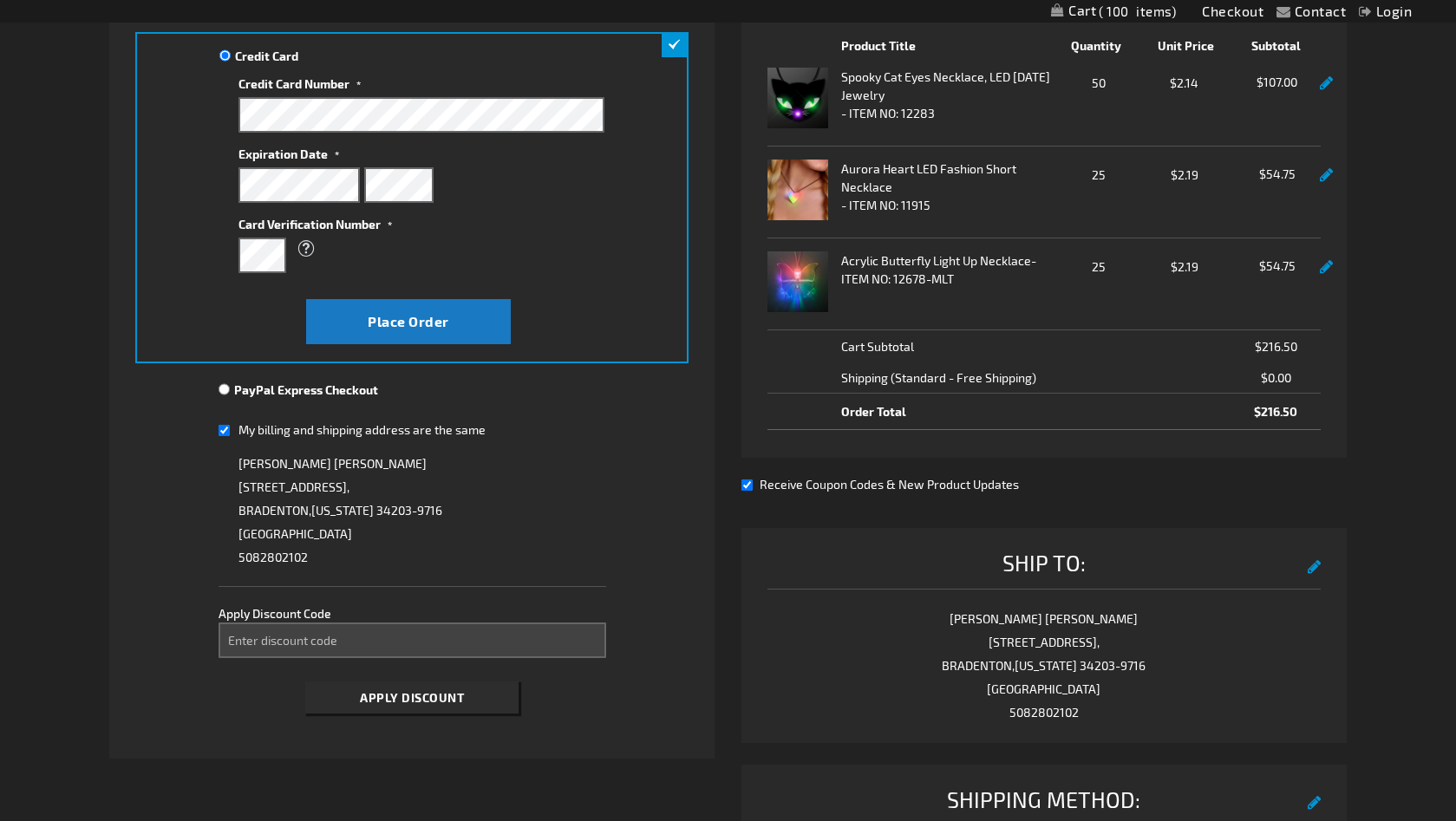
scroll to position [318, 0]
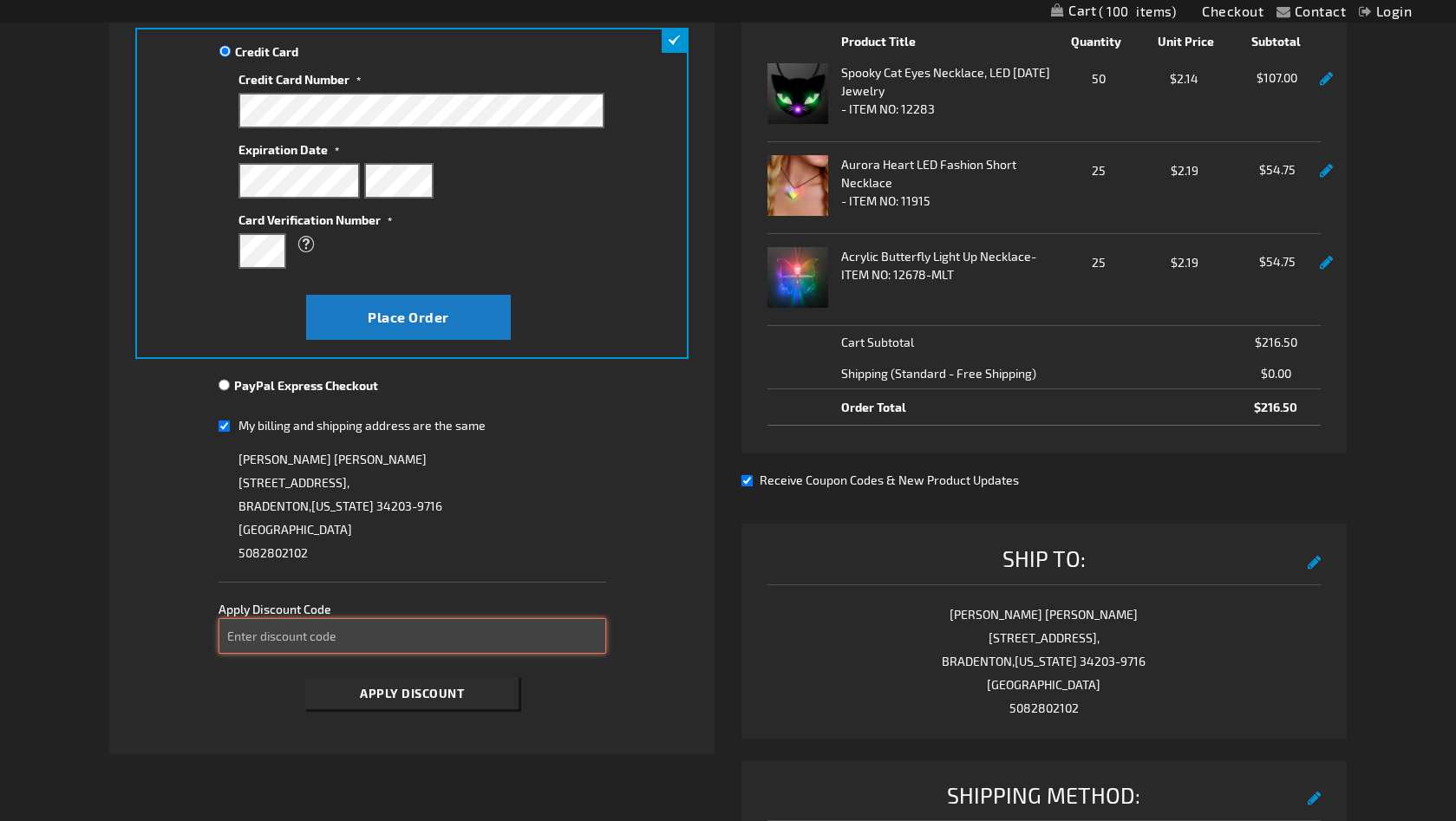
click at [331, 641] on input "Enter discount code" at bounding box center [412, 636] width 387 height 35
type input "TAKE10"
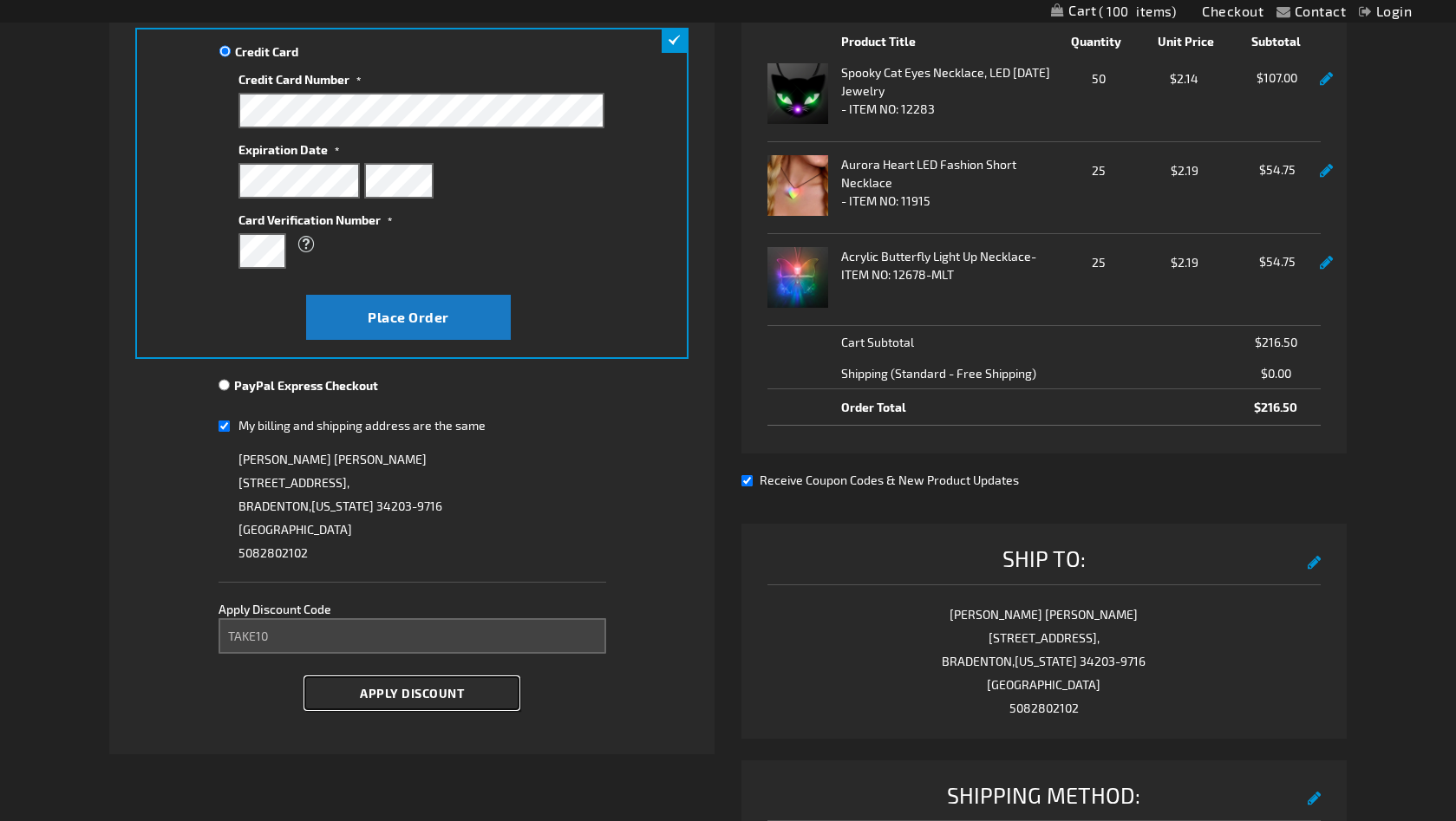
click at [422, 698] on span "Apply Discount" at bounding box center [412, 693] width 104 height 15
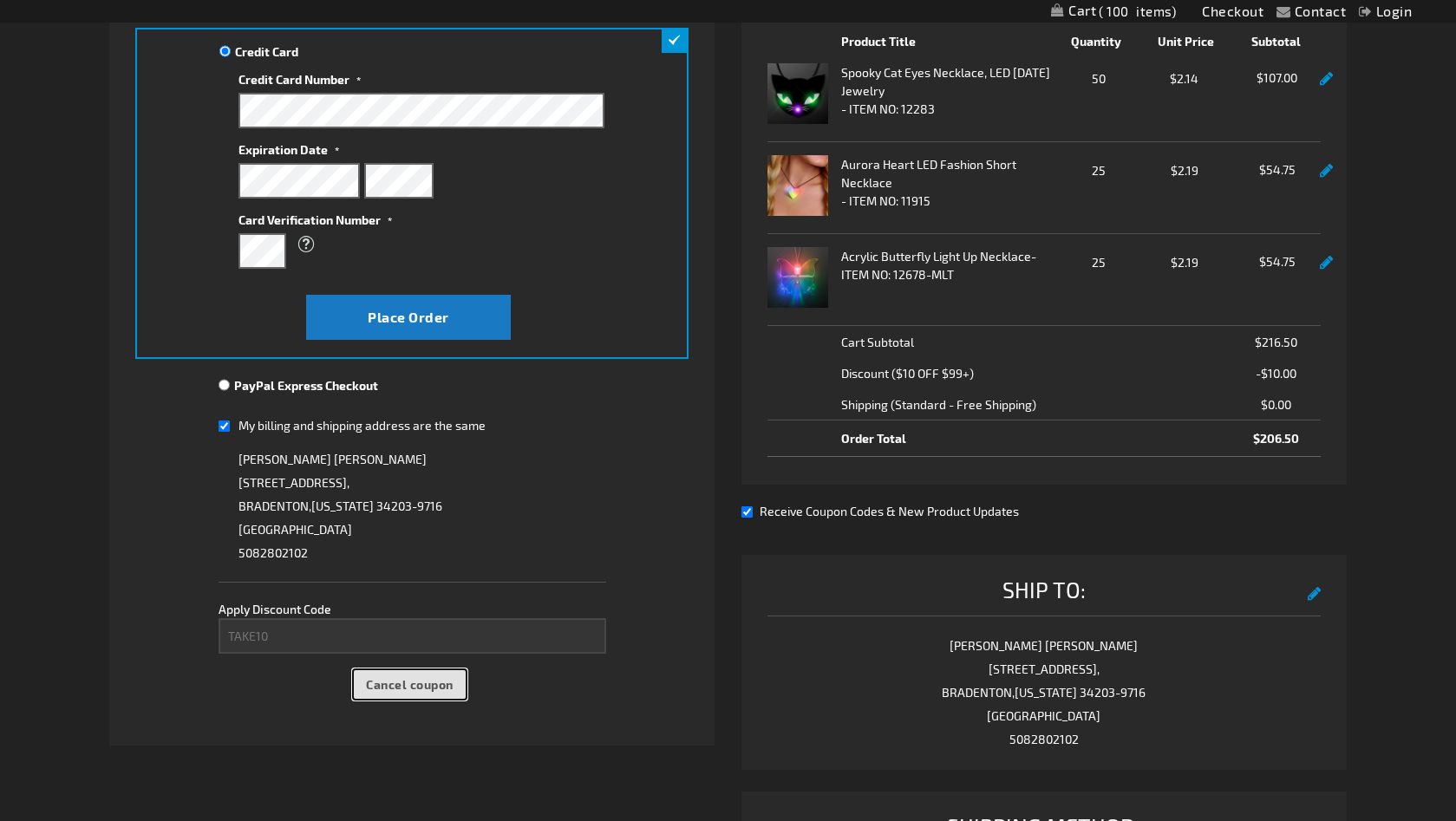
click at [379, 686] on span "Cancel coupon" at bounding box center [409, 684] width 87 height 15
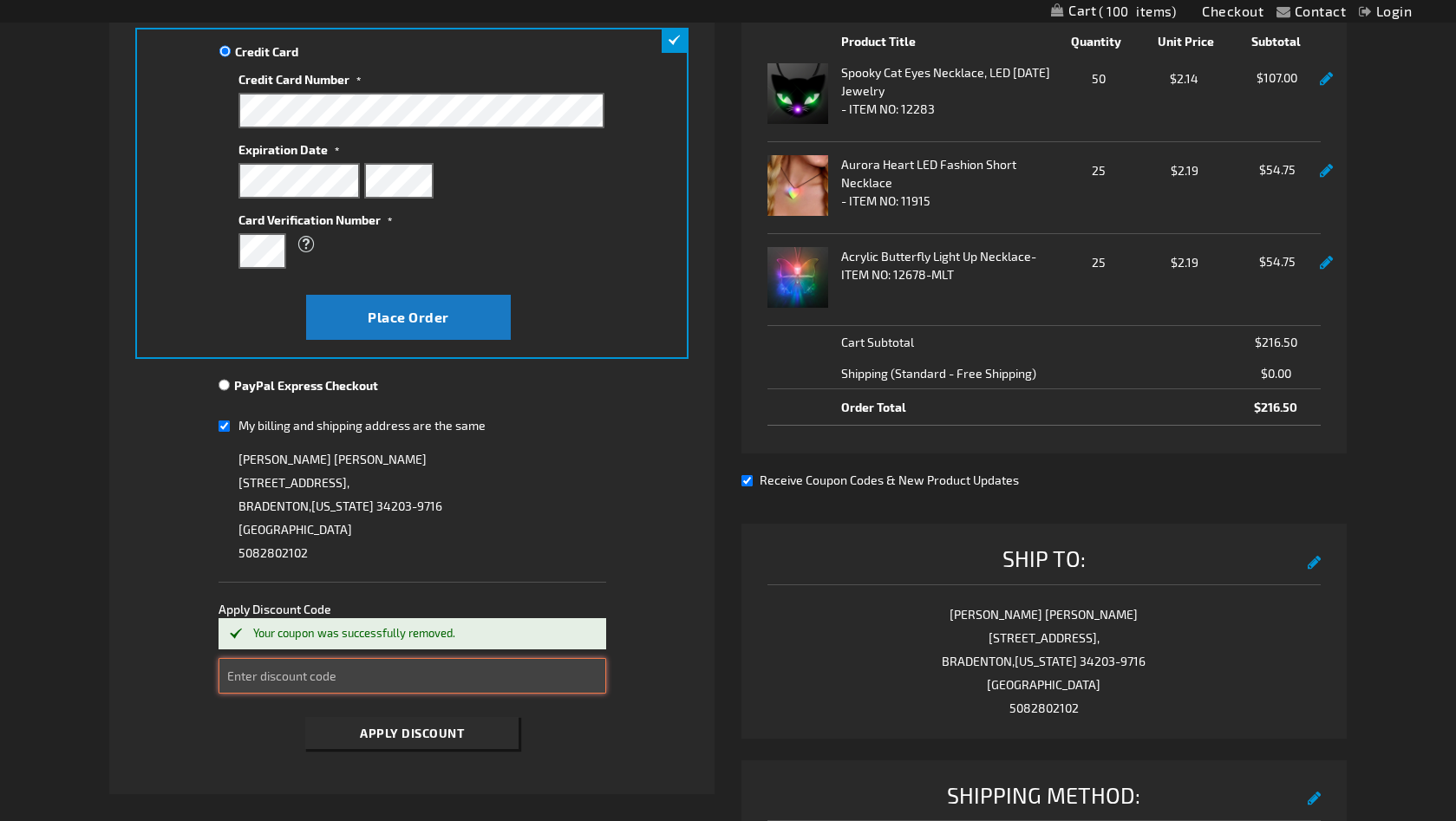
click at [319, 677] on input "Enter discount code" at bounding box center [412, 675] width 387 height 35
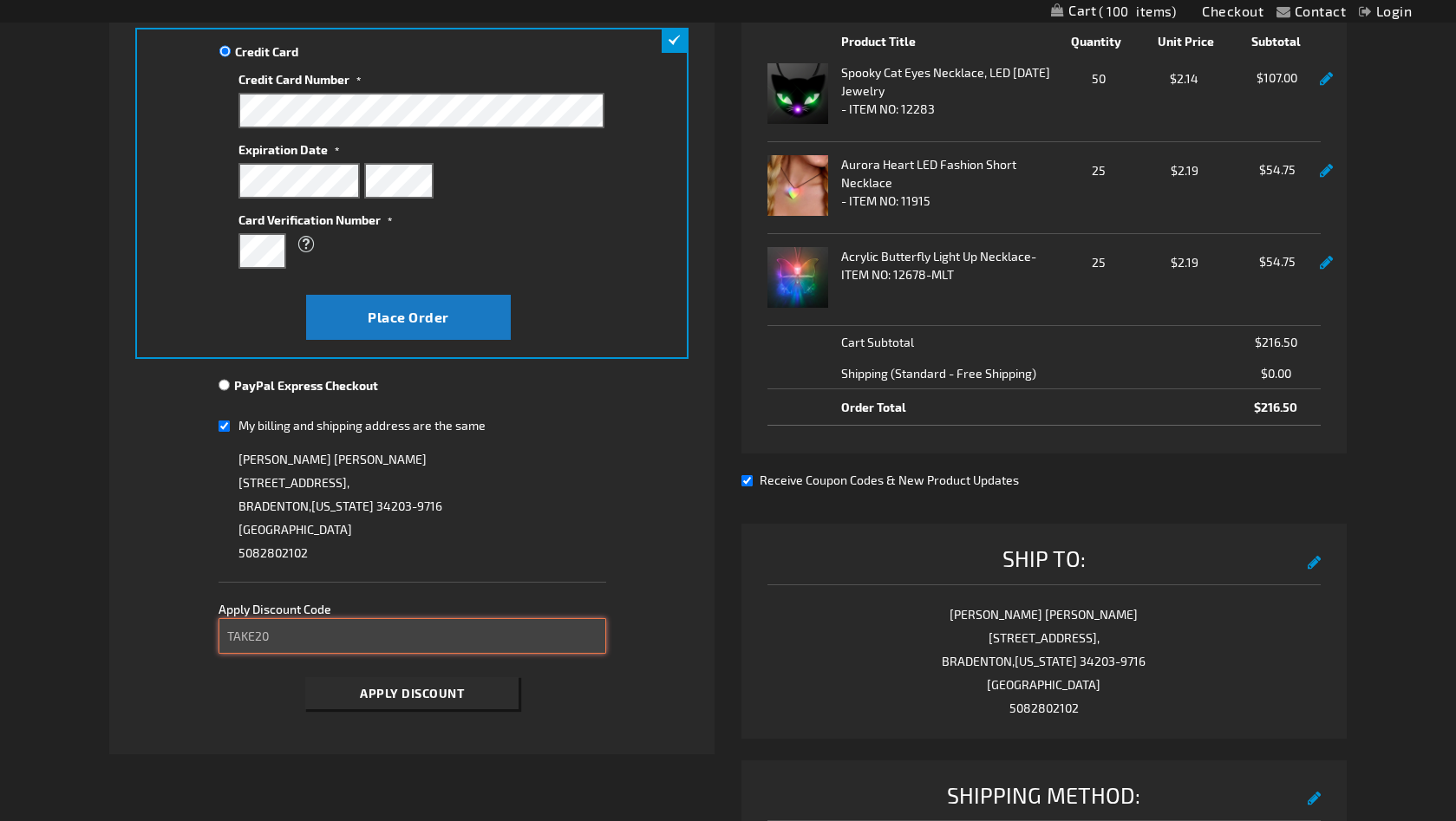
type input "TAKE20"
click at [416, 688] on span "Apply Discount" at bounding box center [412, 693] width 104 height 15
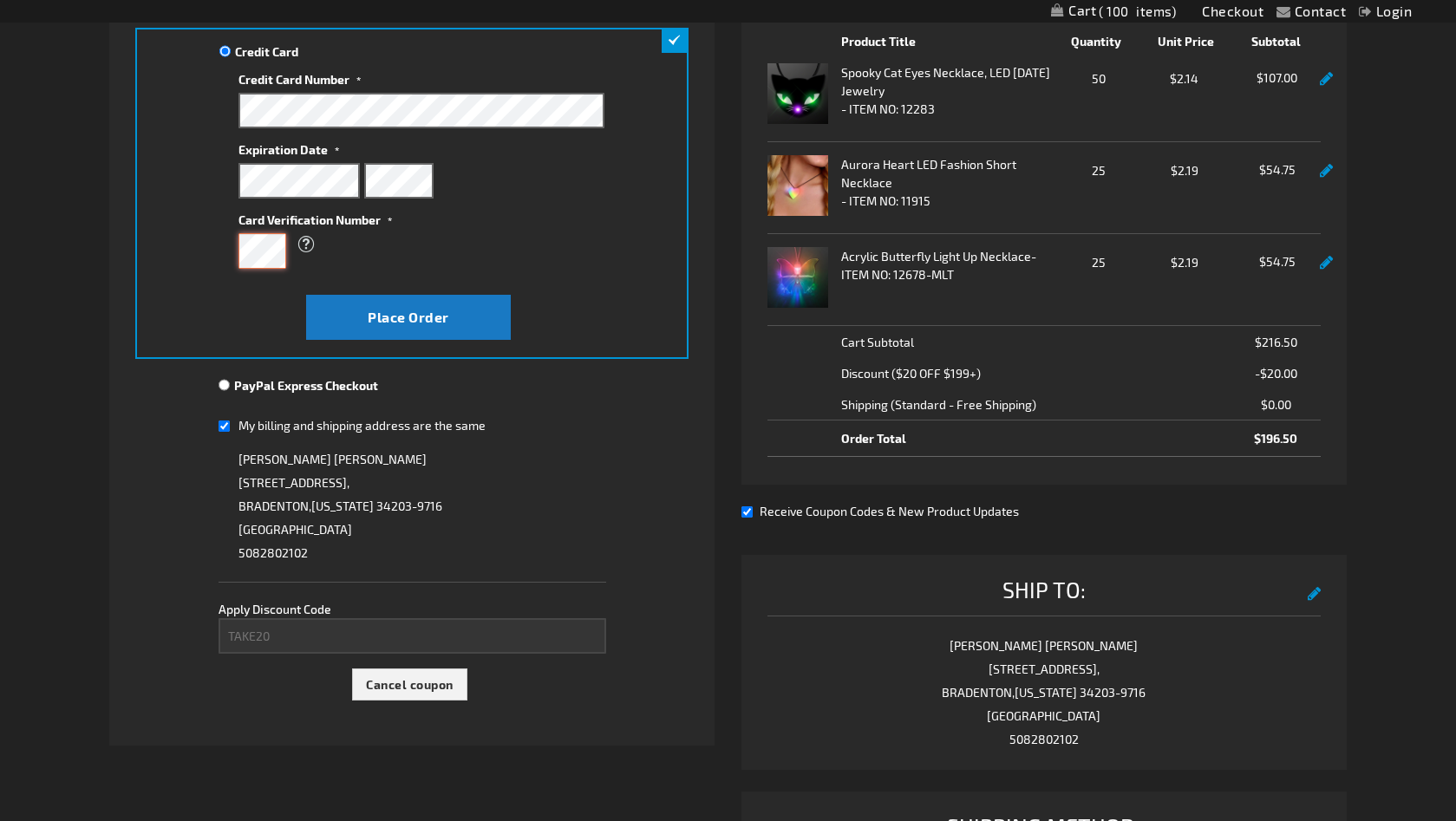
click at [306, 295] on button "Place Order" at bounding box center [408, 318] width 204 height 45
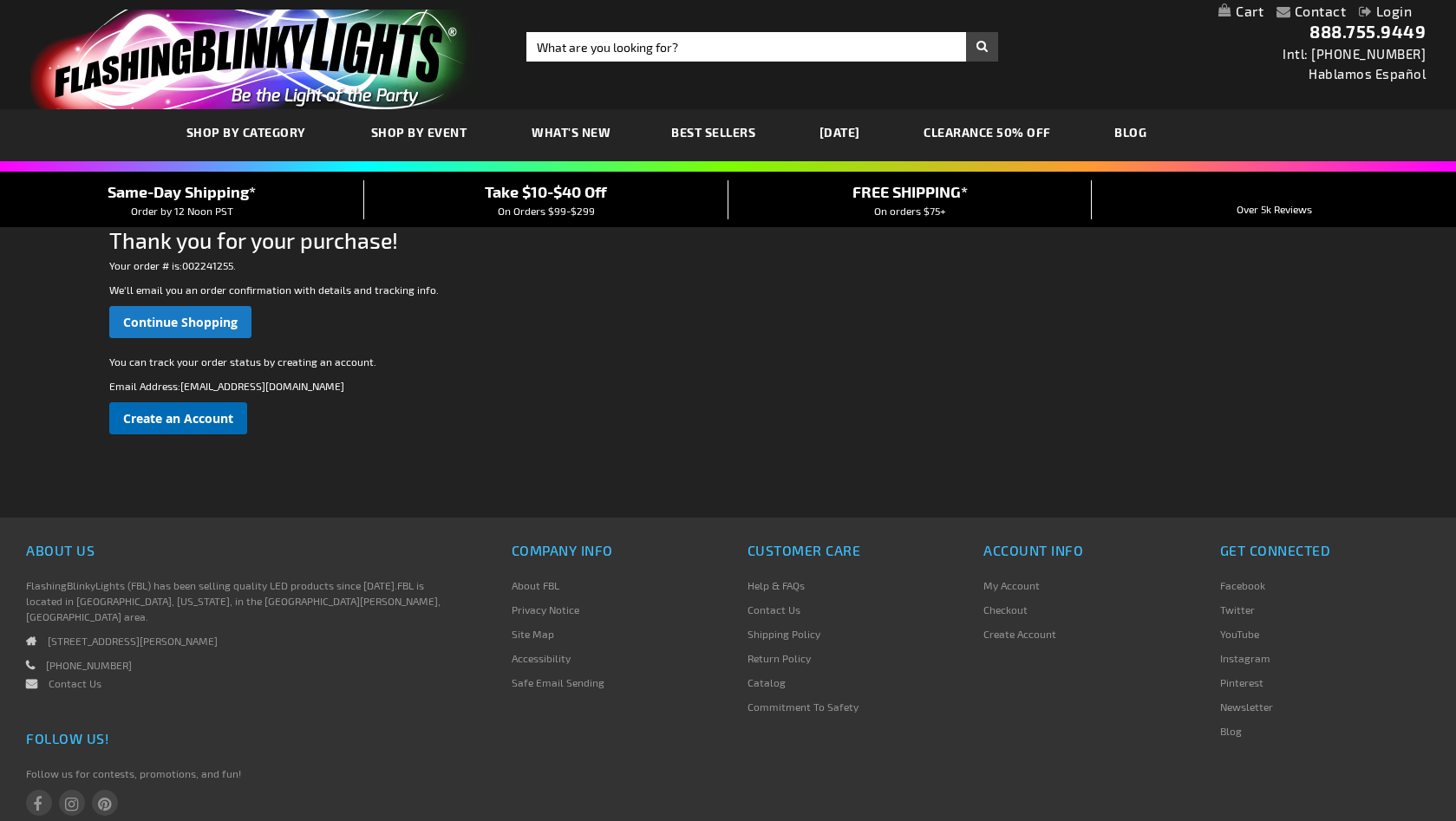
click at [159, 425] on span "Create an Account" at bounding box center [178, 418] width 110 height 17
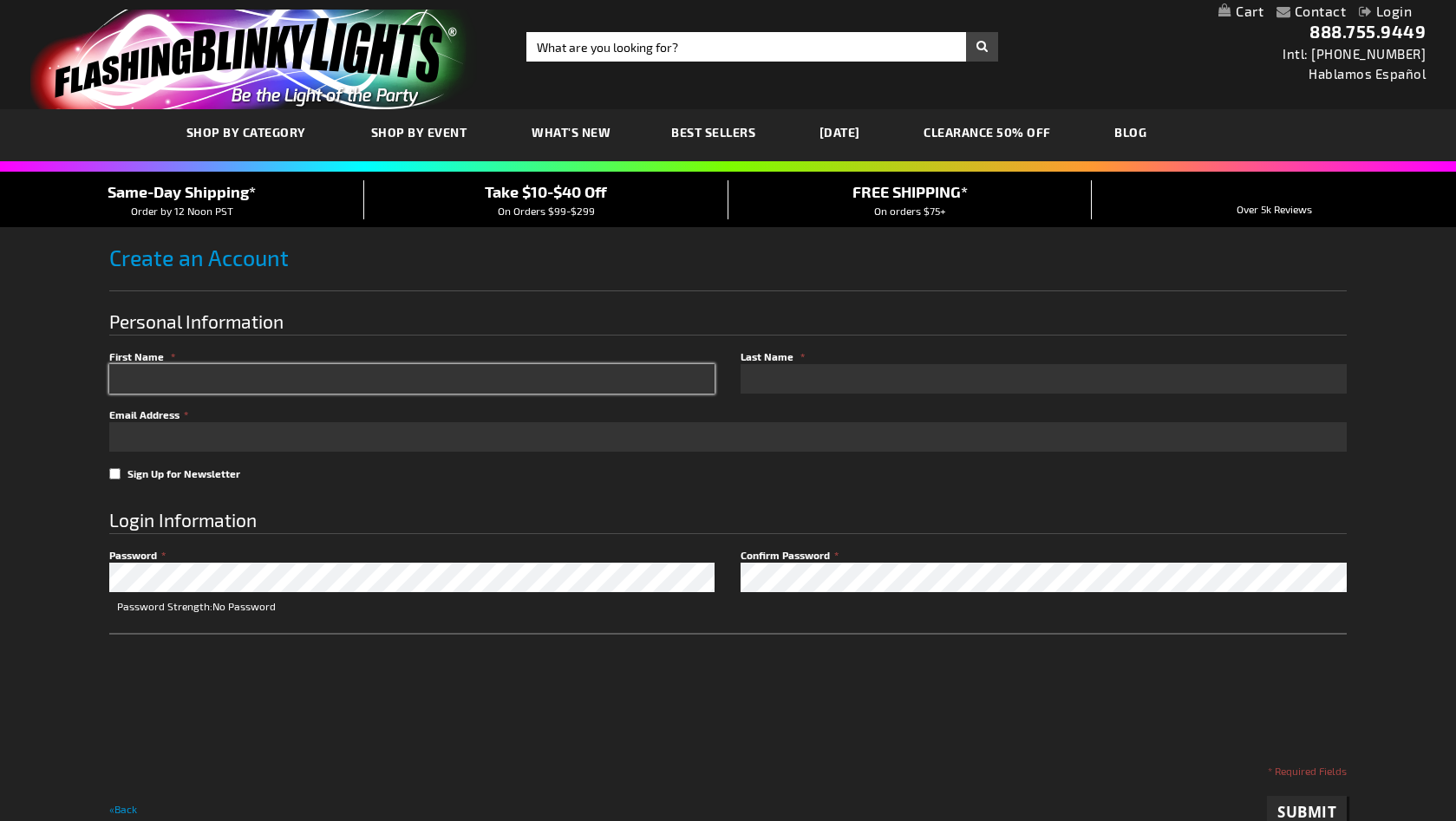
click at [276, 376] on input "First Name" at bounding box center [412, 379] width 606 height 29
type input "[PERSON_NAME]"
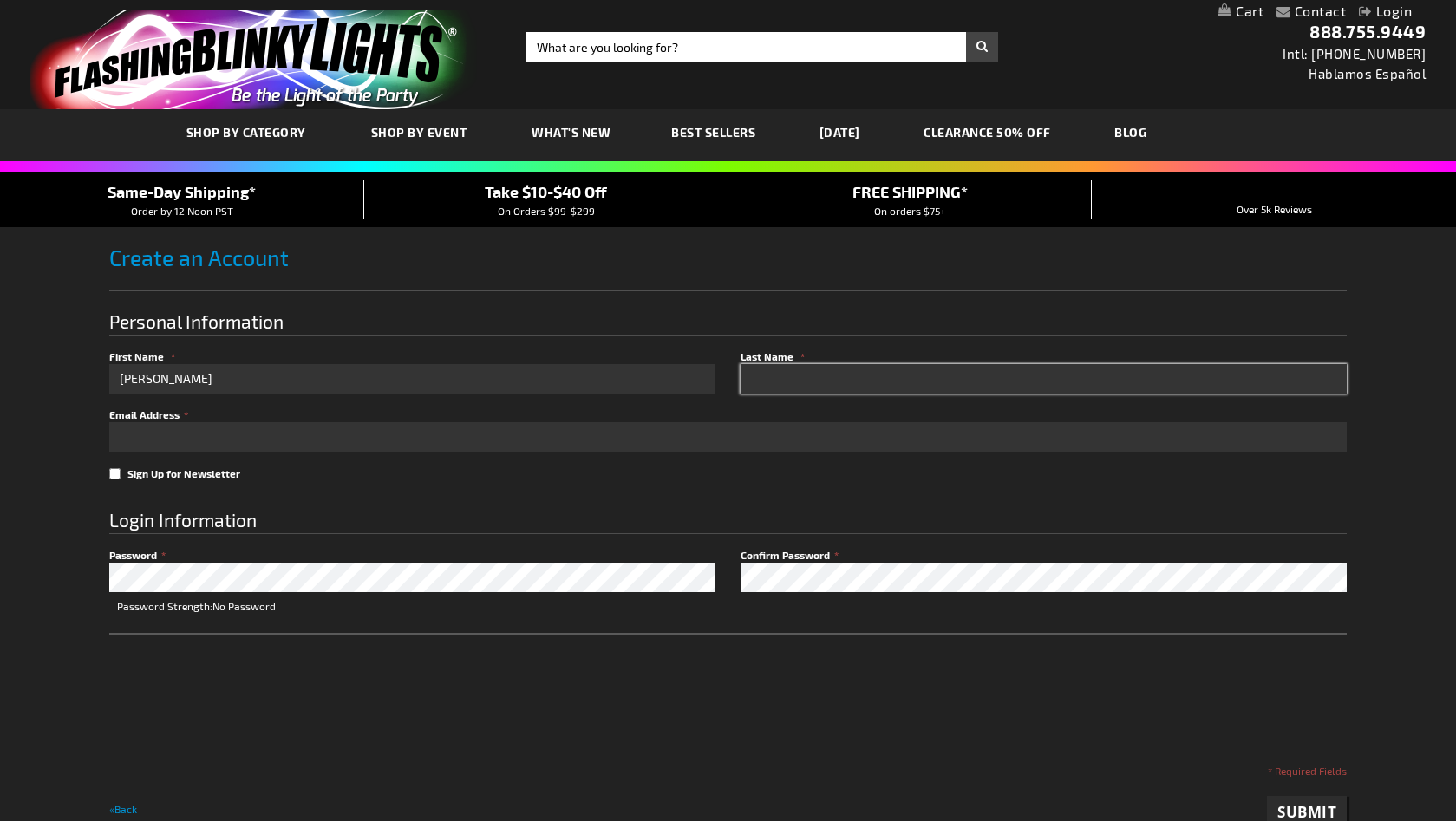
type input "[PERSON_NAME]"
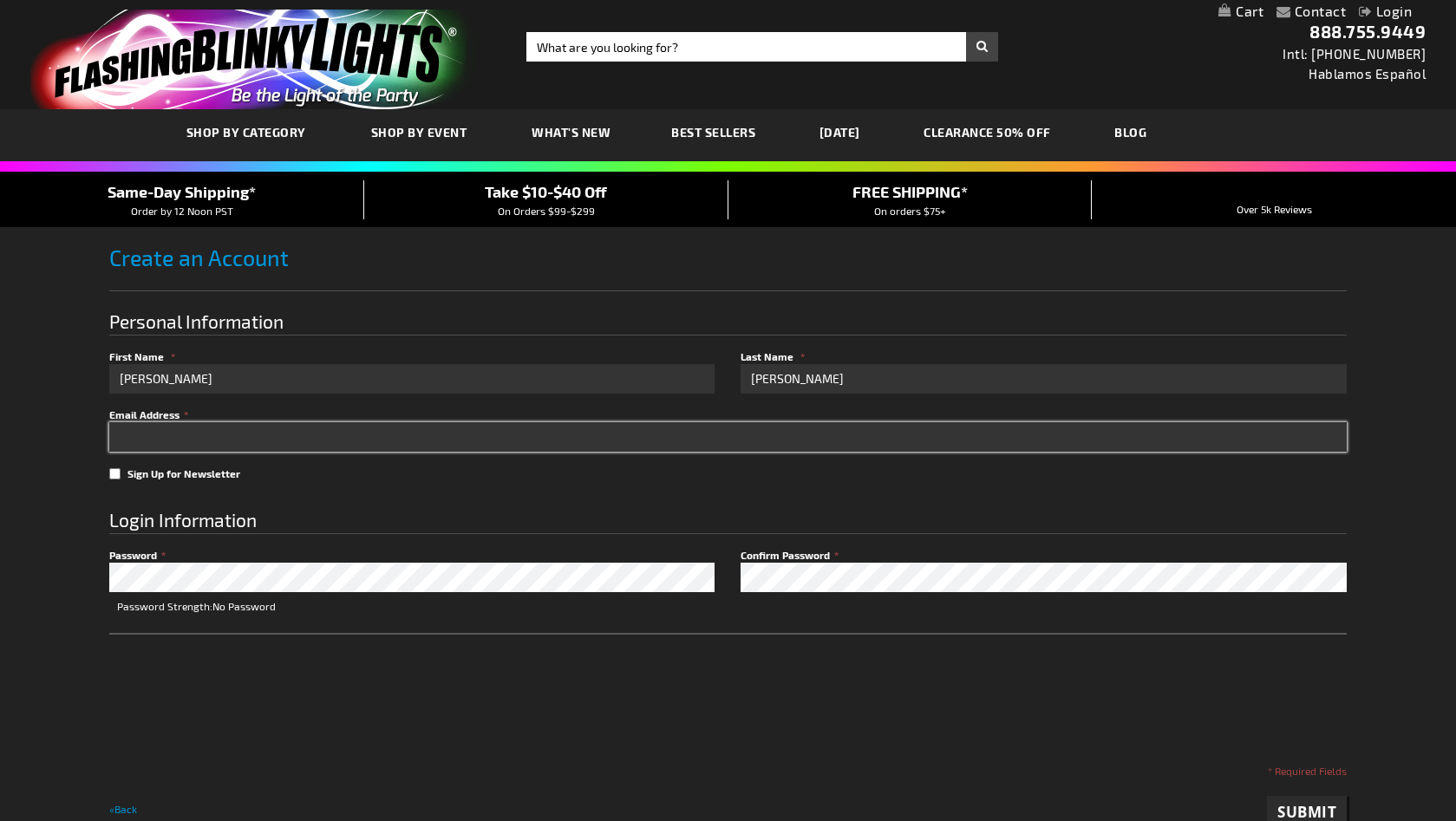
type input "[EMAIL_ADDRESS][DOMAIN_NAME]"
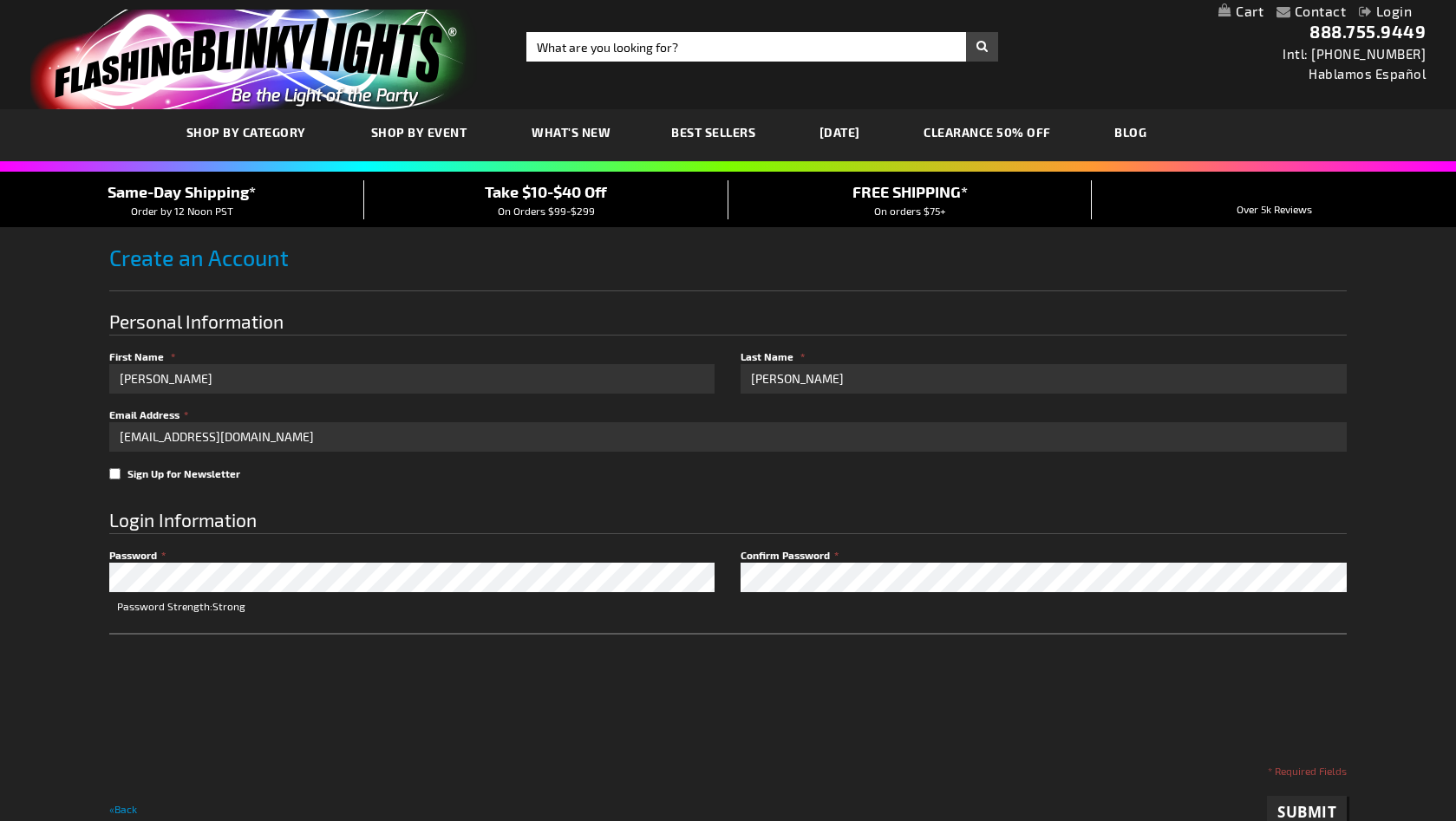
checkbox input "true"
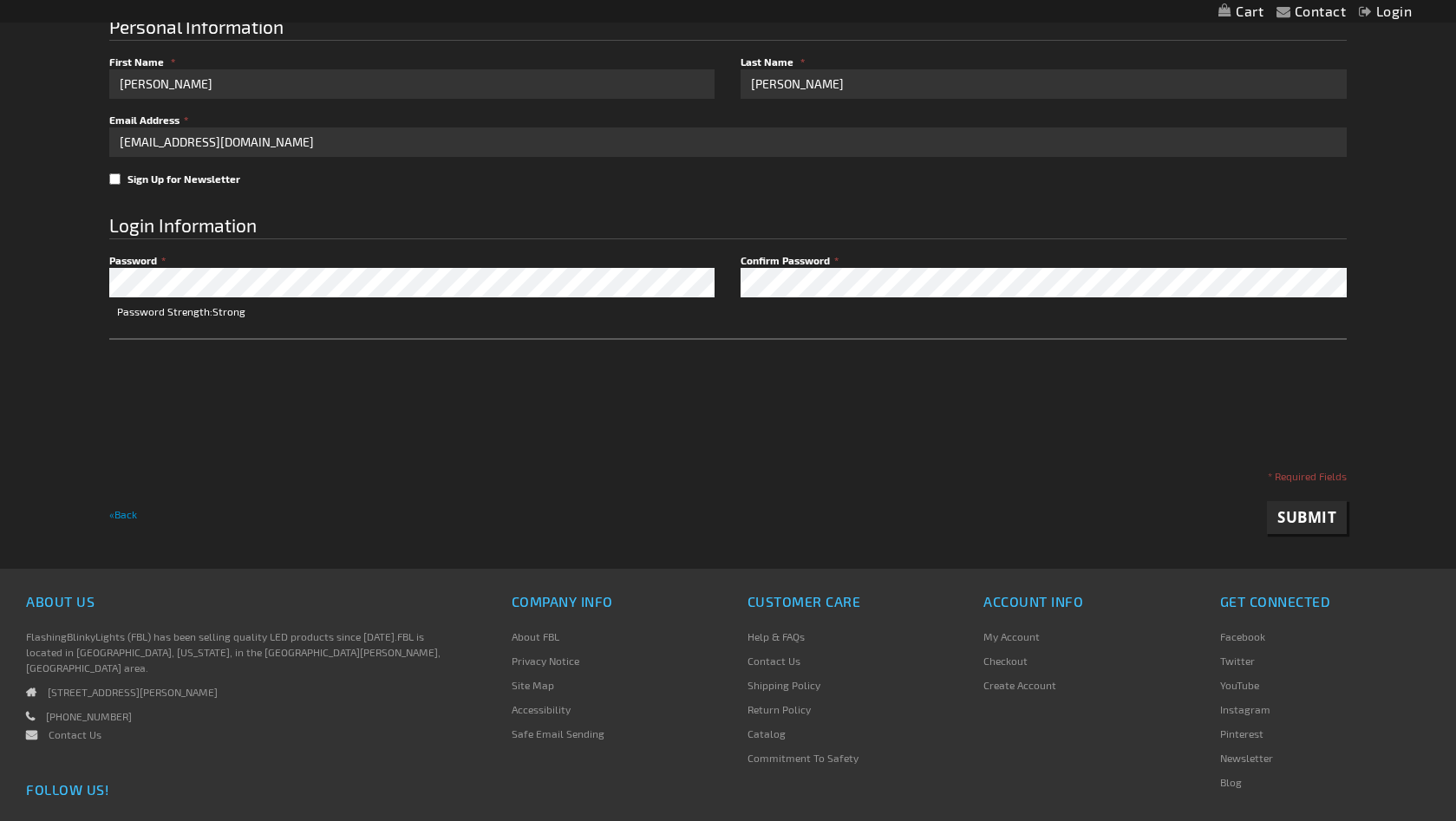
scroll to position [297, 0]
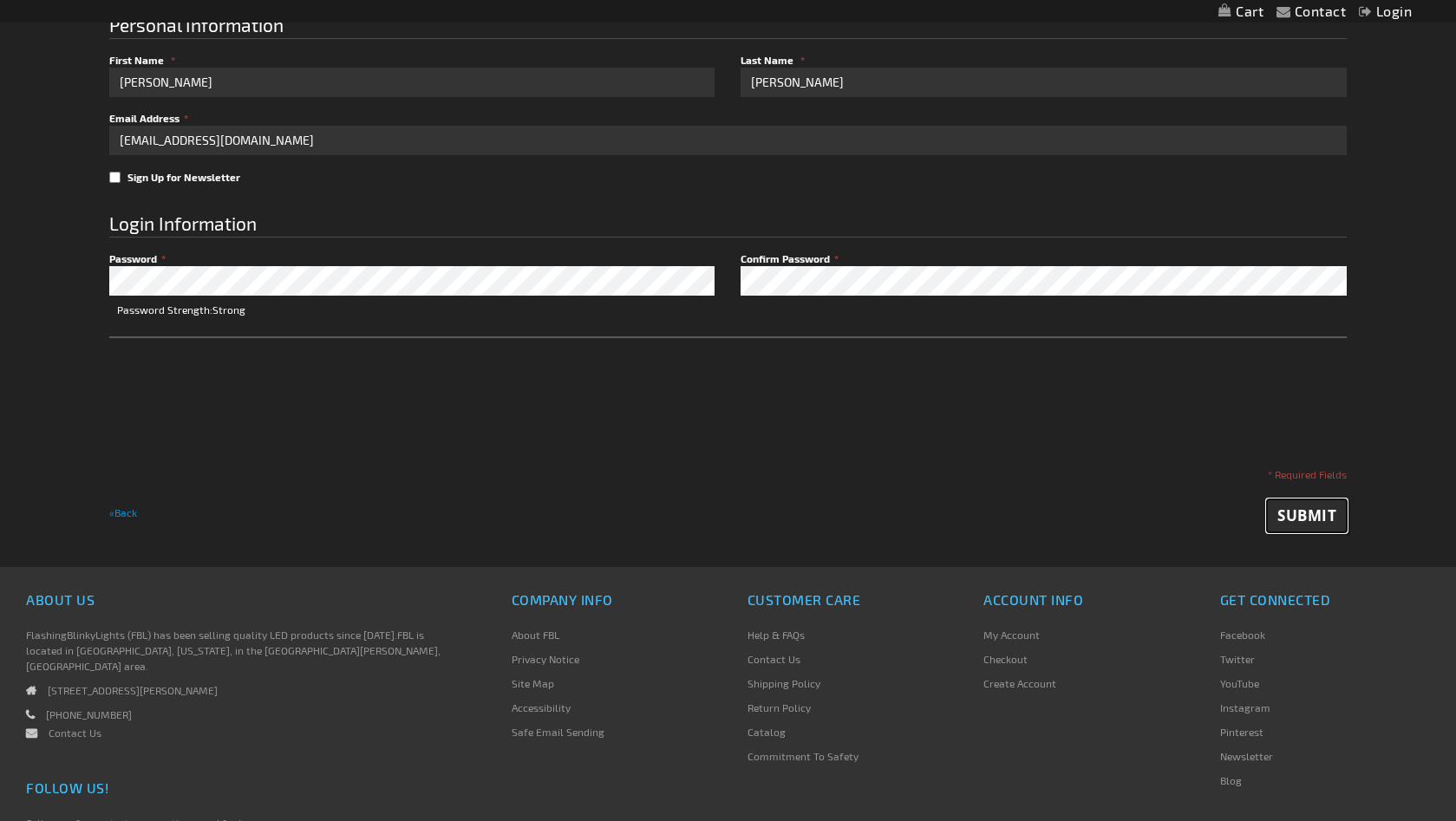
click at [1302, 512] on span "Submit" at bounding box center [1307, 515] width 59 height 20
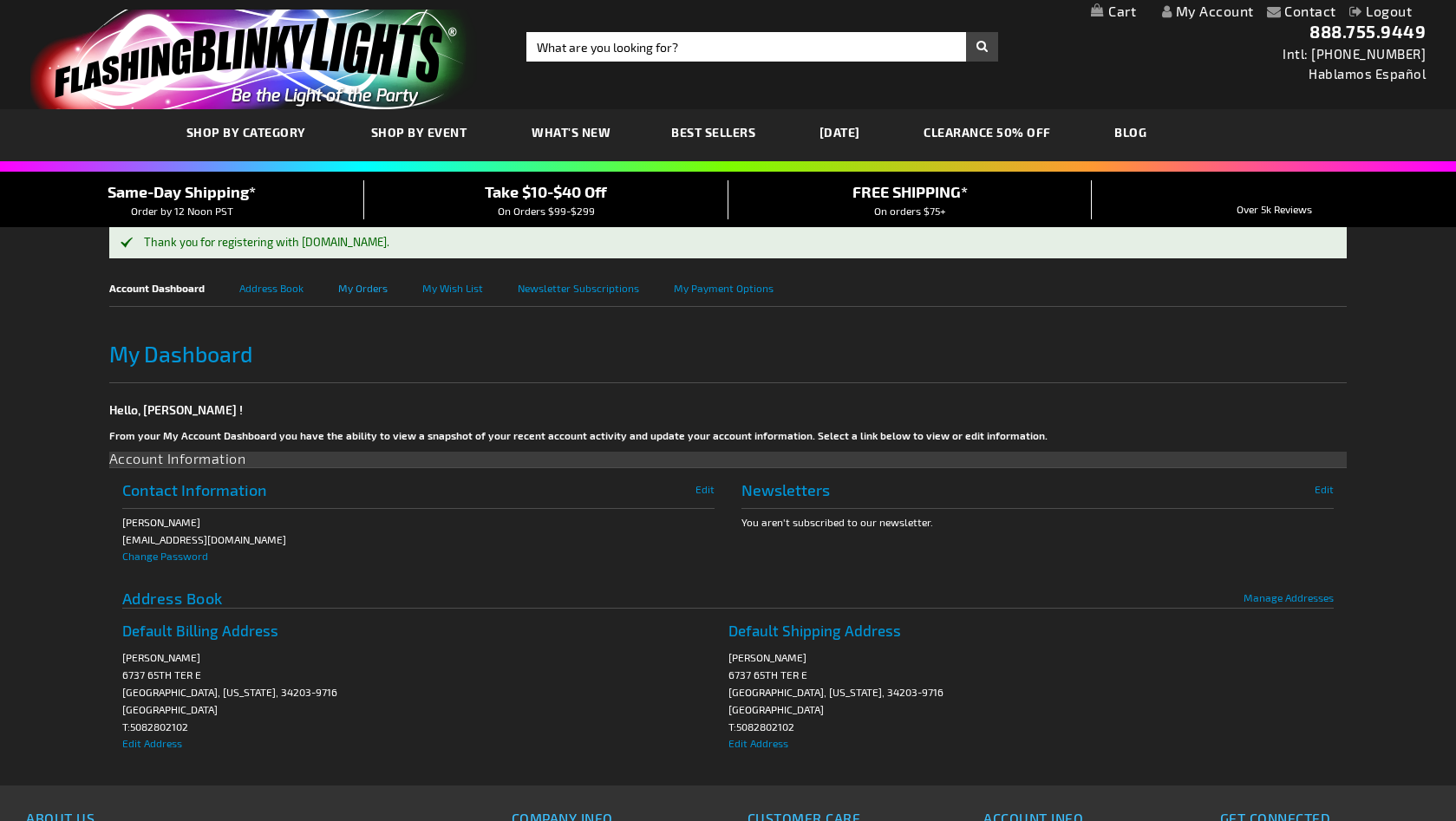
click at [361, 290] on link "My Orders" at bounding box center [380, 287] width 85 height 39
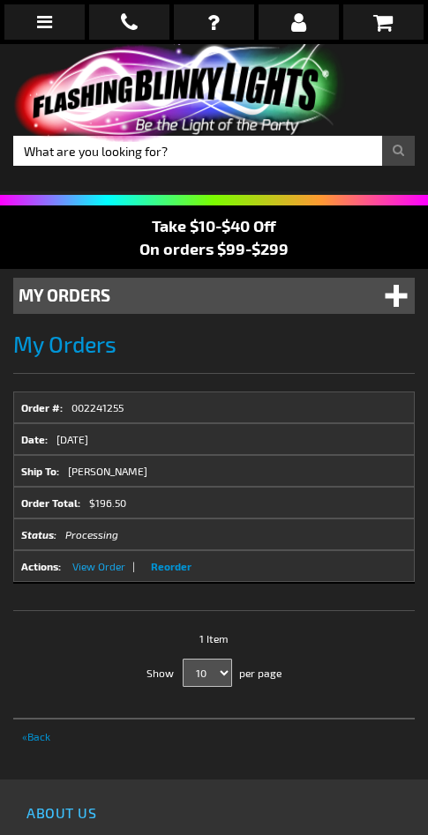
click at [90, 566] on span "View Order" at bounding box center [98, 566] width 53 height 12
